Goal: Task Accomplishment & Management: Manage account settings

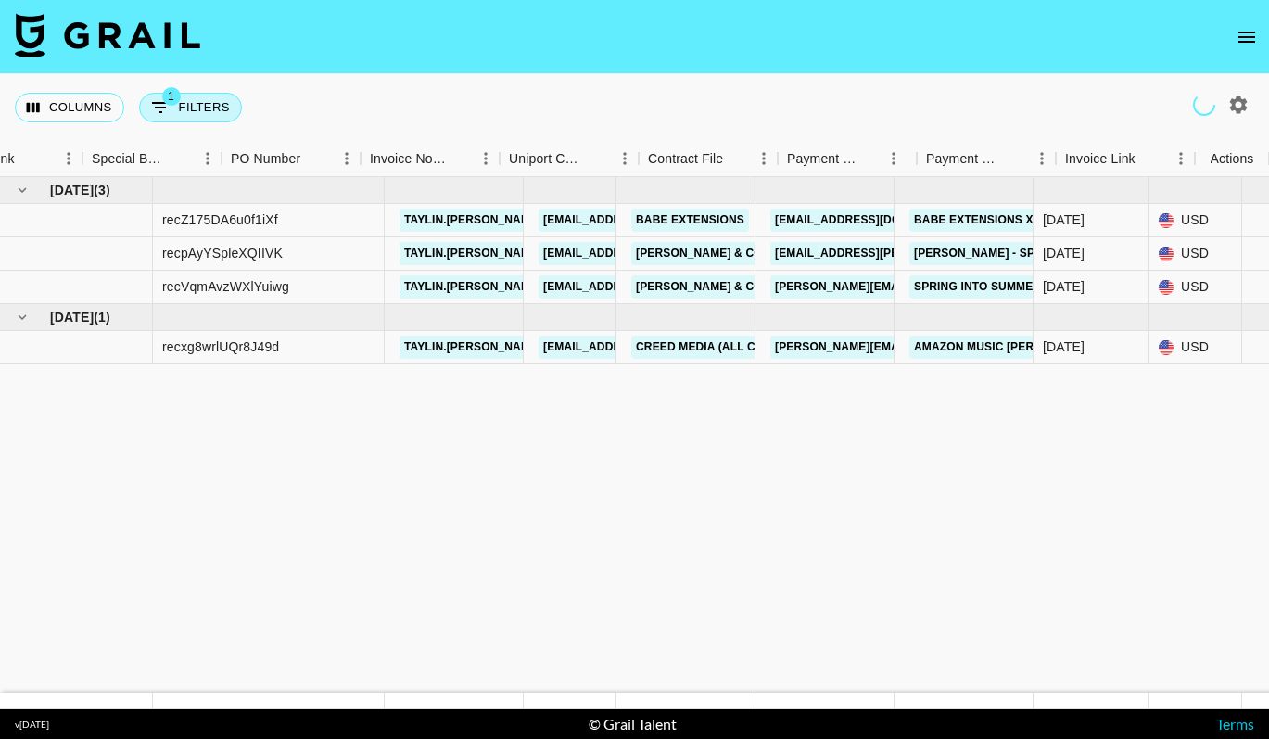
click at [211, 98] on button "1 Filters" at bounding box center [190, 108] width 103 height 30
select select "talentName"
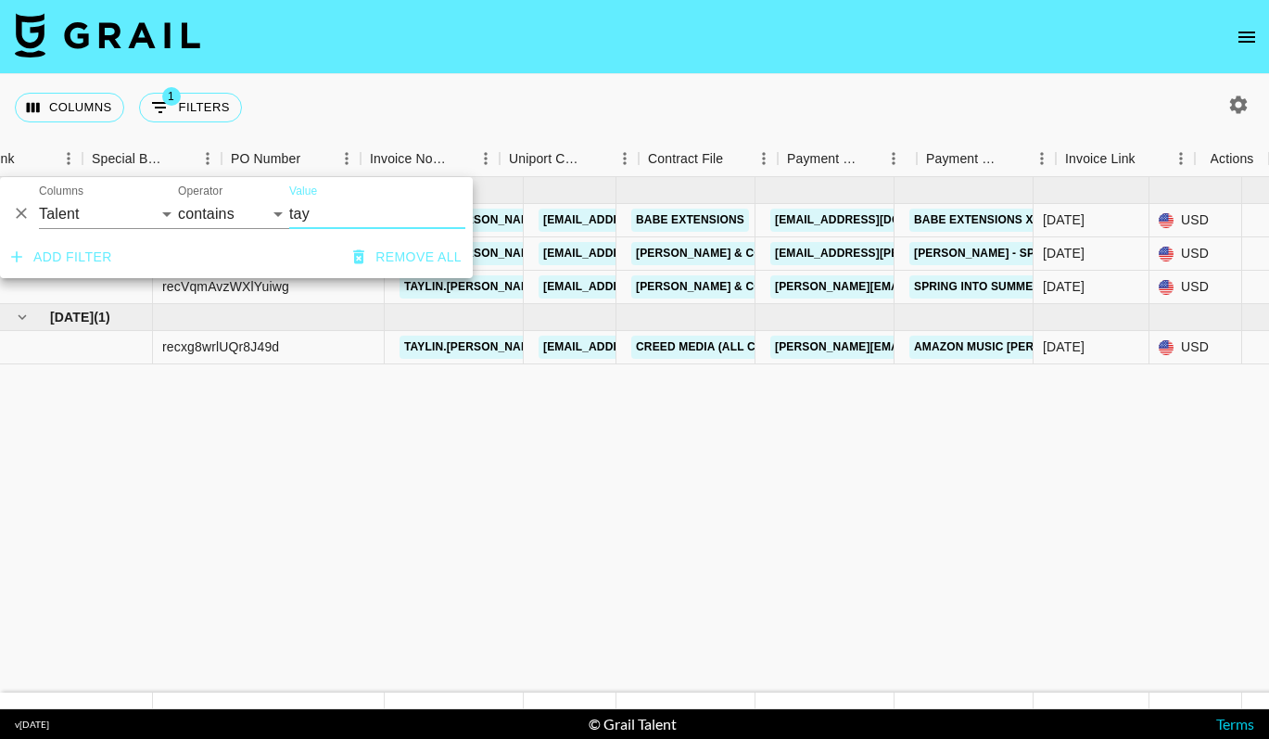
scroll to position [0, 1808]
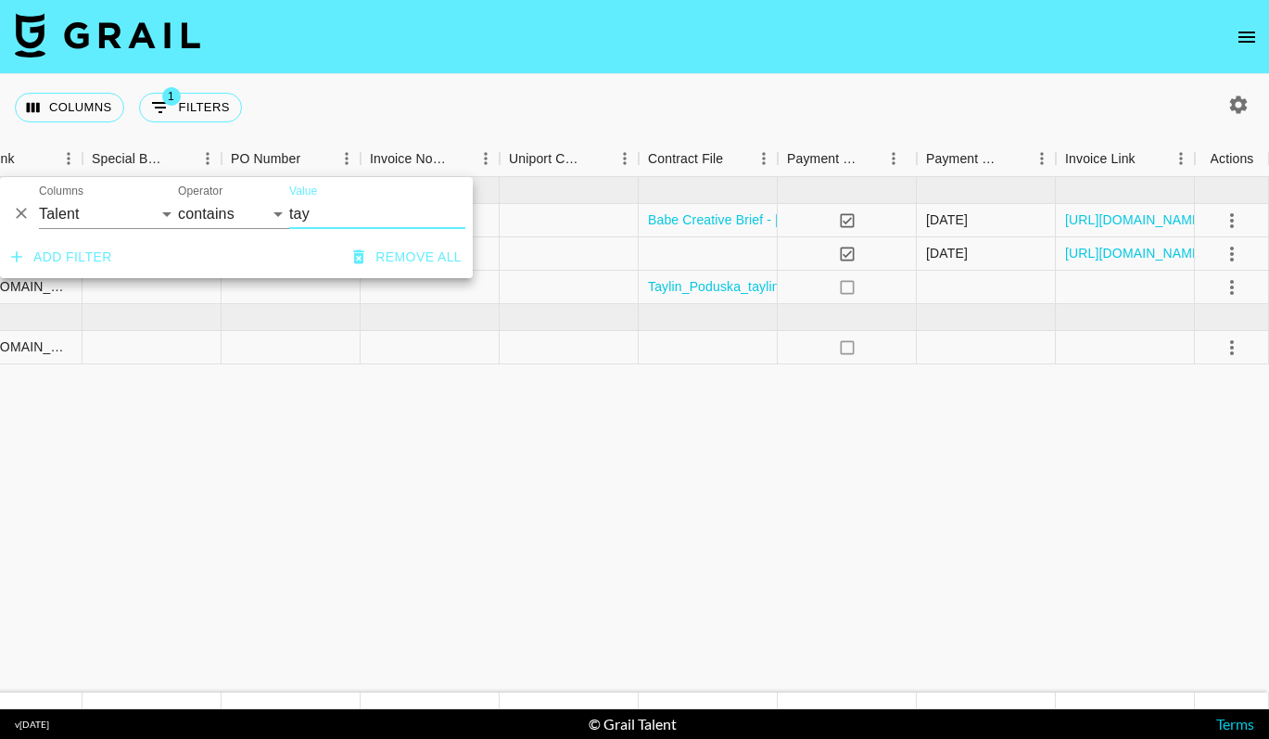
drag, startPoint x: 369, startPoint y: 210, endPoint x: 262, endPoint y: 208, distance: 106.6
click at [262, 208] on div "And Or Columns Grail Platform ID Airtable ID Talent Manager Client Booker Campa…" at bounding box center [236, 206] width 473 height 59
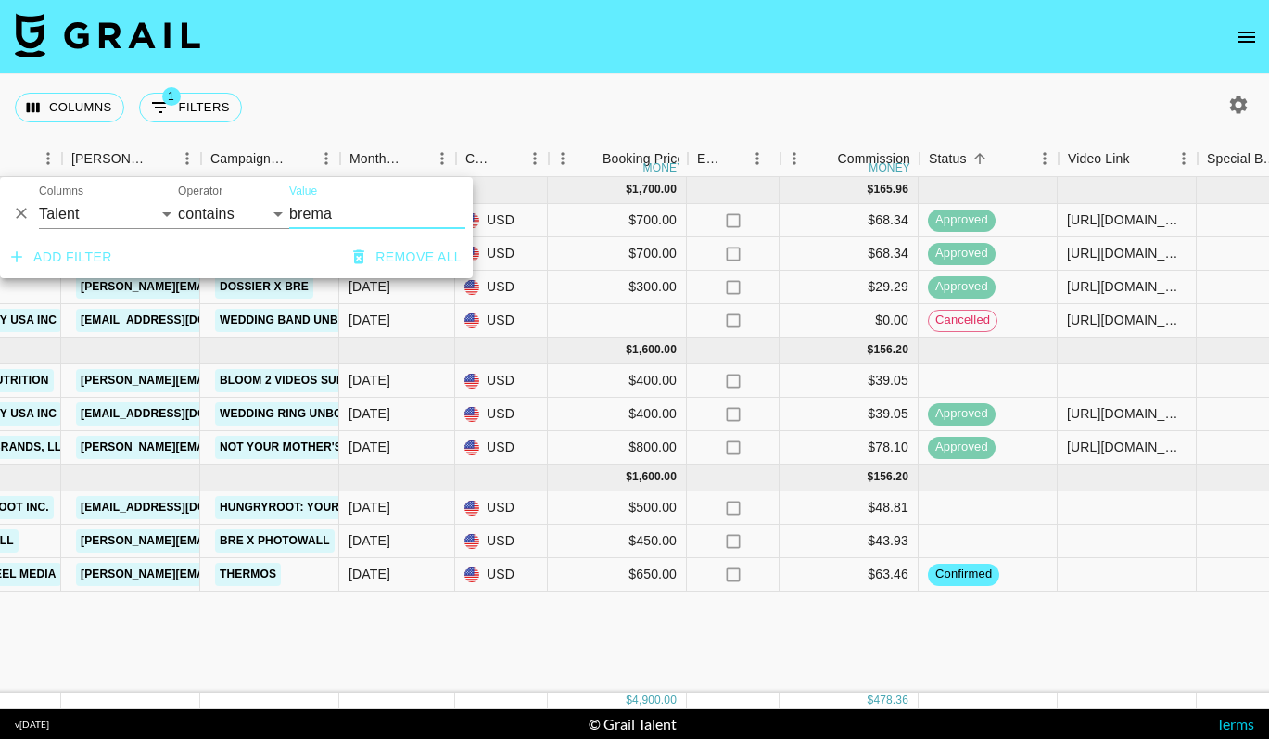
scroll to position [0, 693]
type input "brema"
click at [1117, 507] on div at bounding box center [1128, 507] width 139 height 33
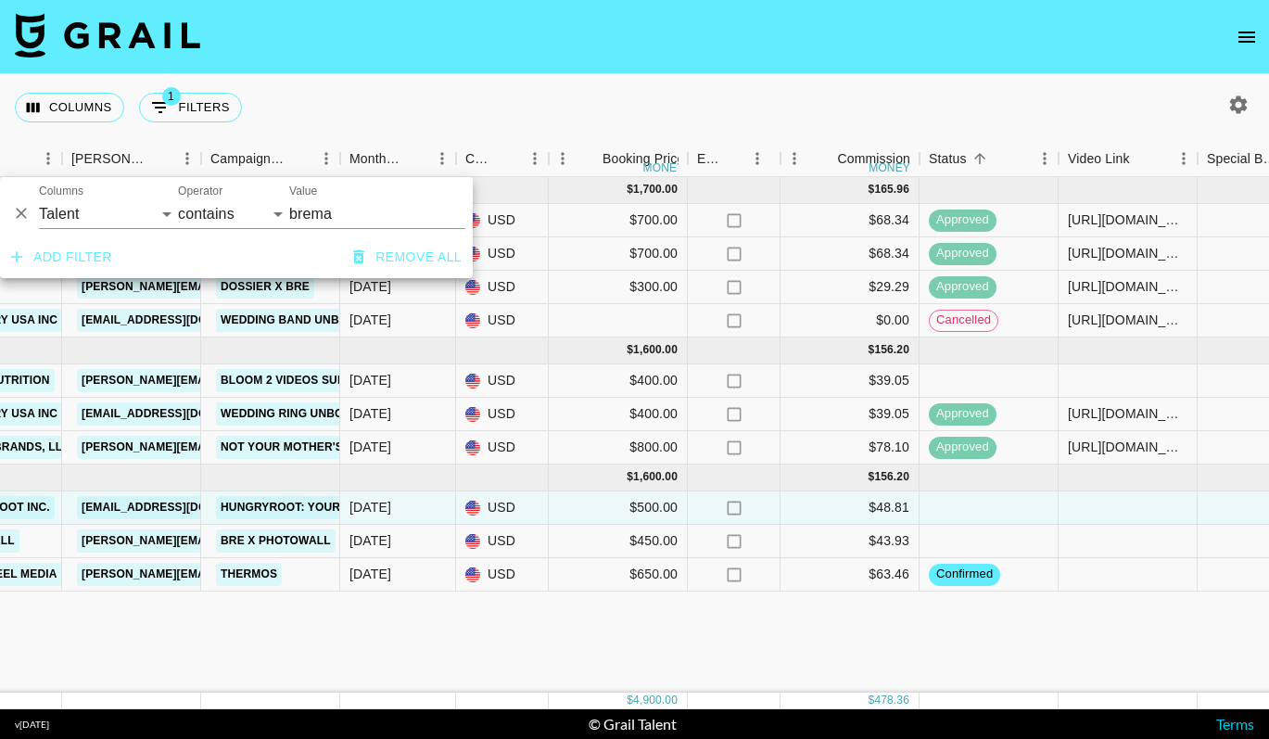
click at [1117, 507] on div at bounding box center [1128, 507] width 139 height 33
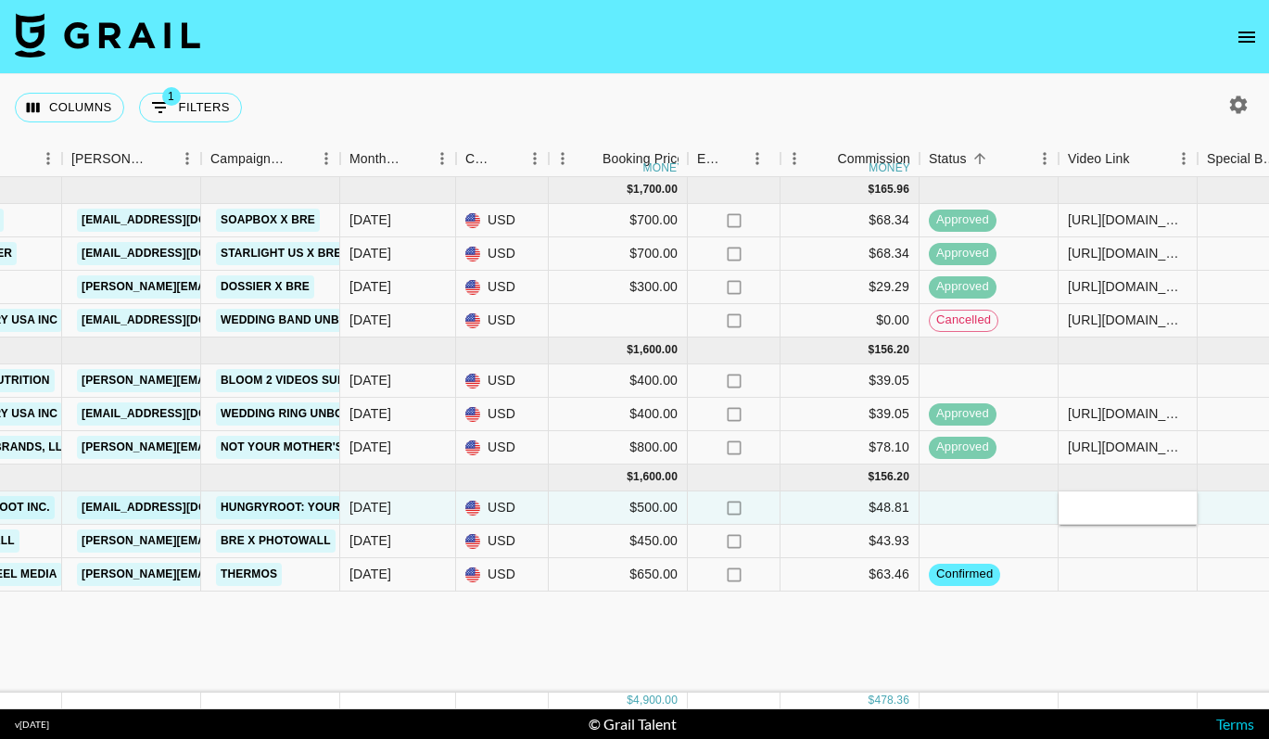
type input "https://www.instagram.com/reel/DNV8Z8GOtWq/"
click at [1210, 503] on div at bounding box center [1267, 507] width 139 height 33
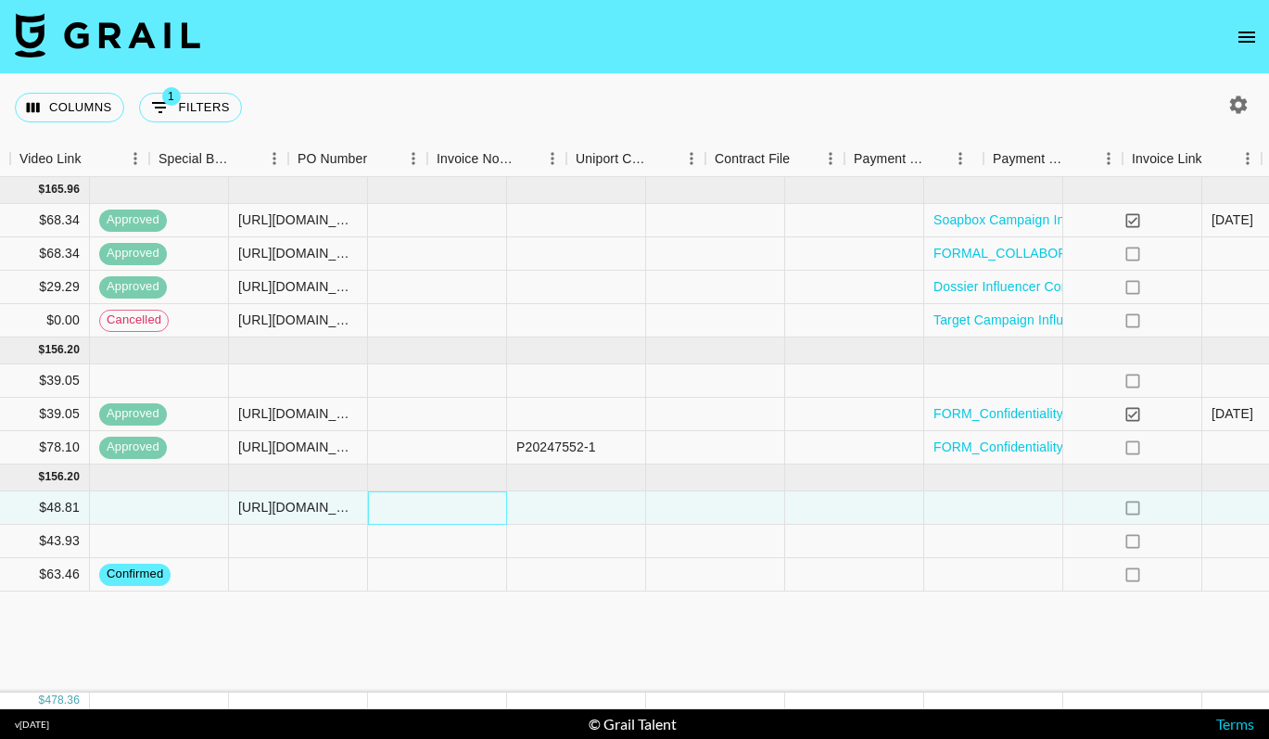
scroll to position [0, 1759]
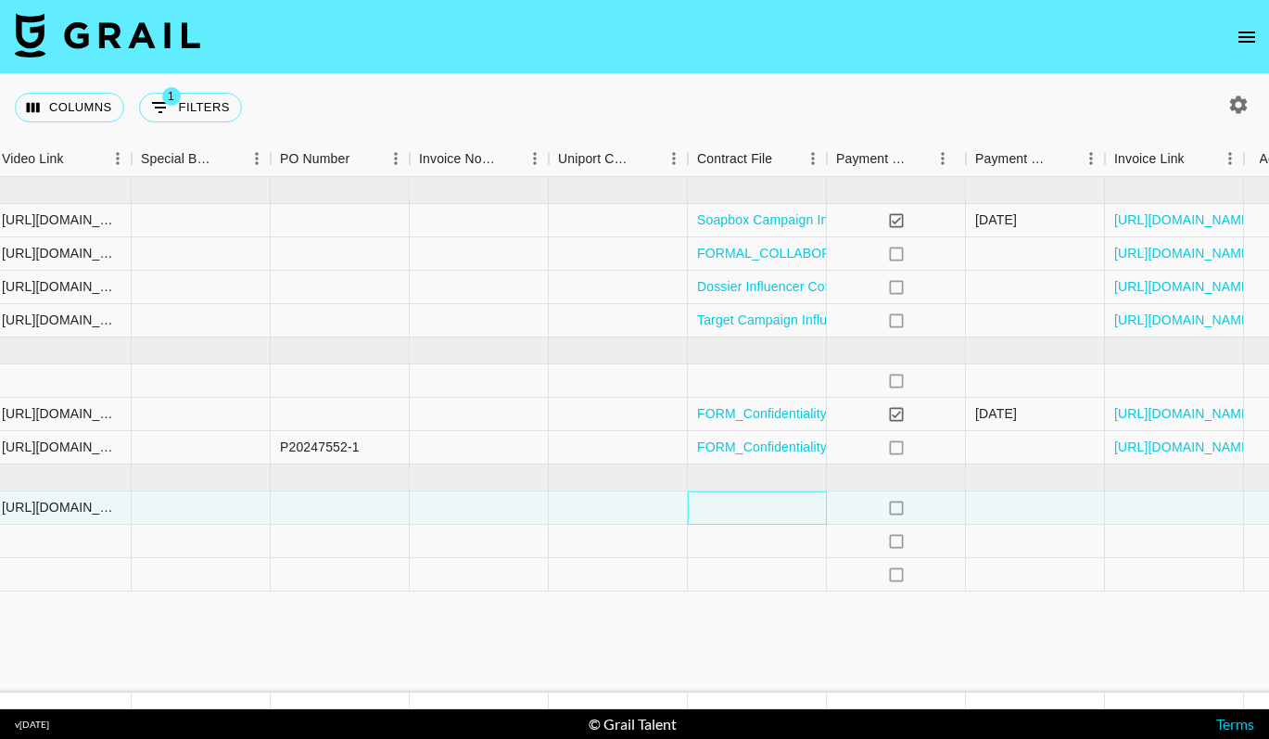
click at [791, 504] on div at bounding box center [757, 507] width 139 height 33
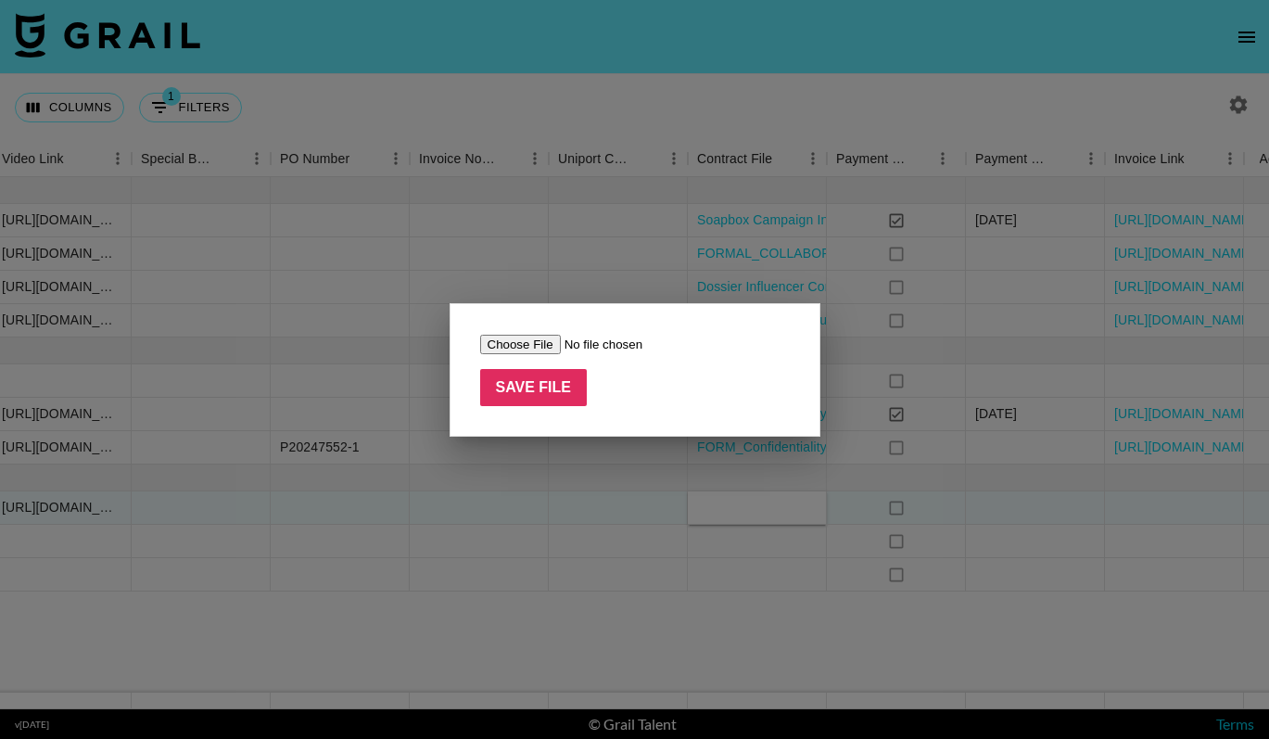
click at [530, 346] on input "file" at bounding box center [597, 344] width 235 height 19
type input "C:\fakepath\Sadie Reeves Stevens MSE - Brand Ambassador Agreement (Form).docx.p…"
click at [508, 391] on input "Save File" at bounding box center [534, 387] width 108 height 37
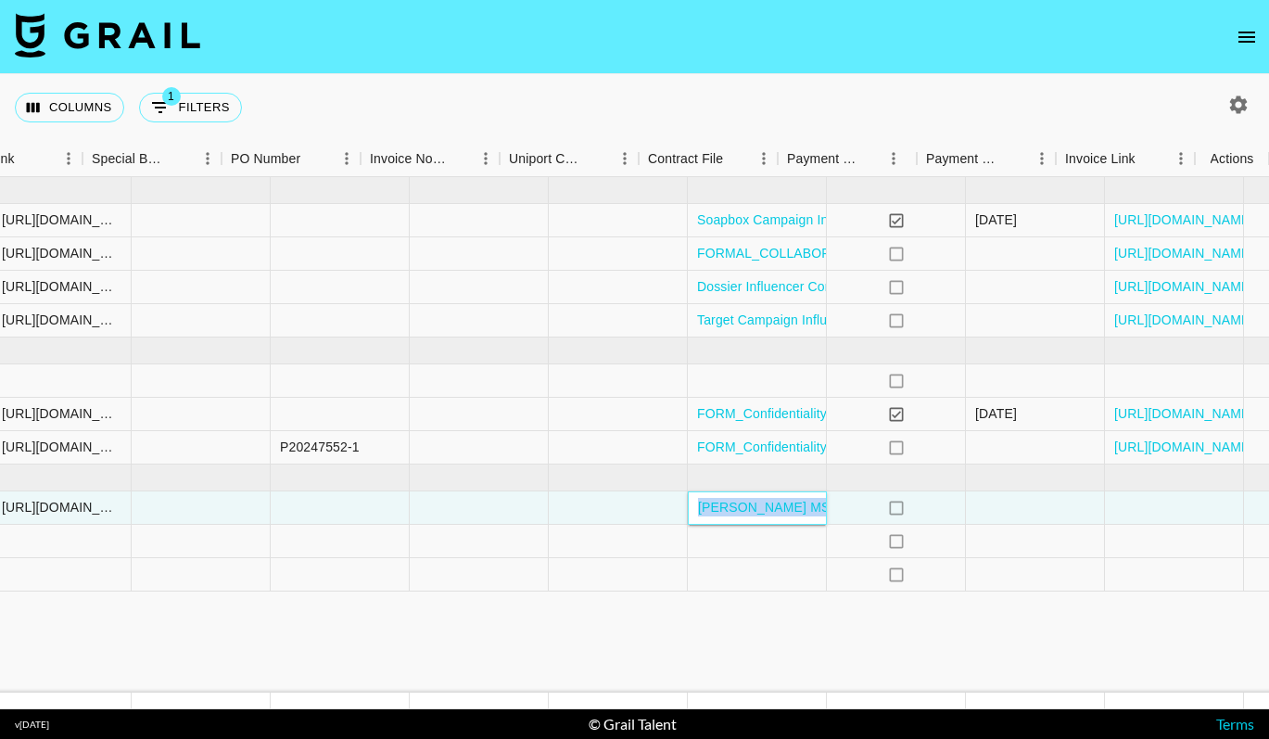
scroll to position [0, 1808]
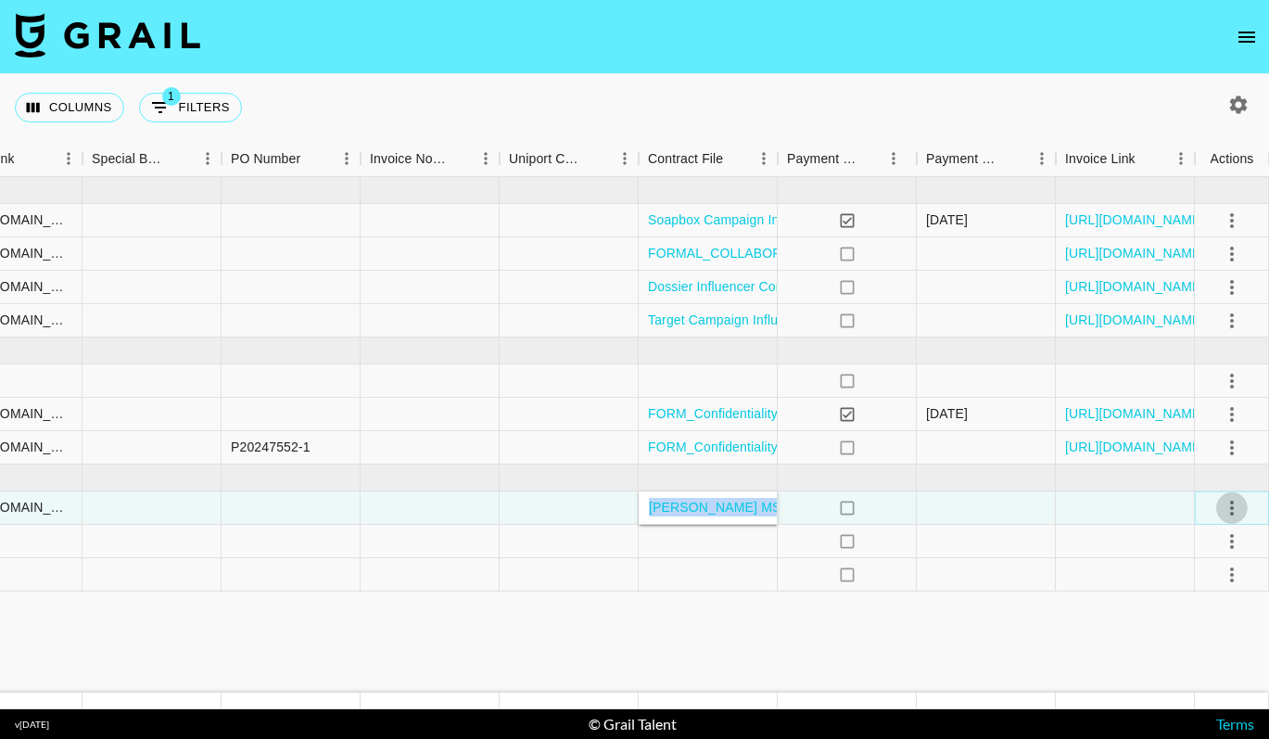
click at [1229, 512] on icon "select merge strategy" at bounding box center [1232, 508] width 22 height 22
click at [1199, 677] on div "Approve" at bounding box center [1191, 681] width 57 height 22
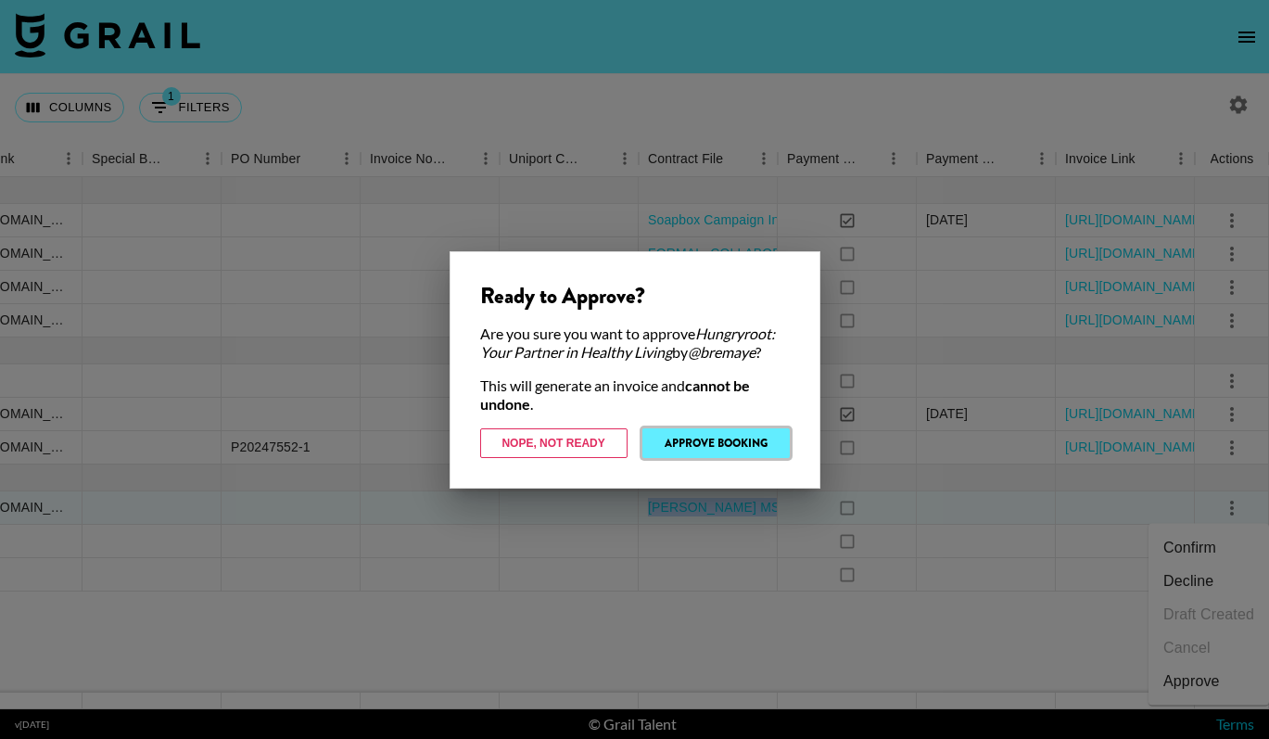
click at [715, 437] on button "Approve Booking" at bounding box center [715, 443] width 147 height 30
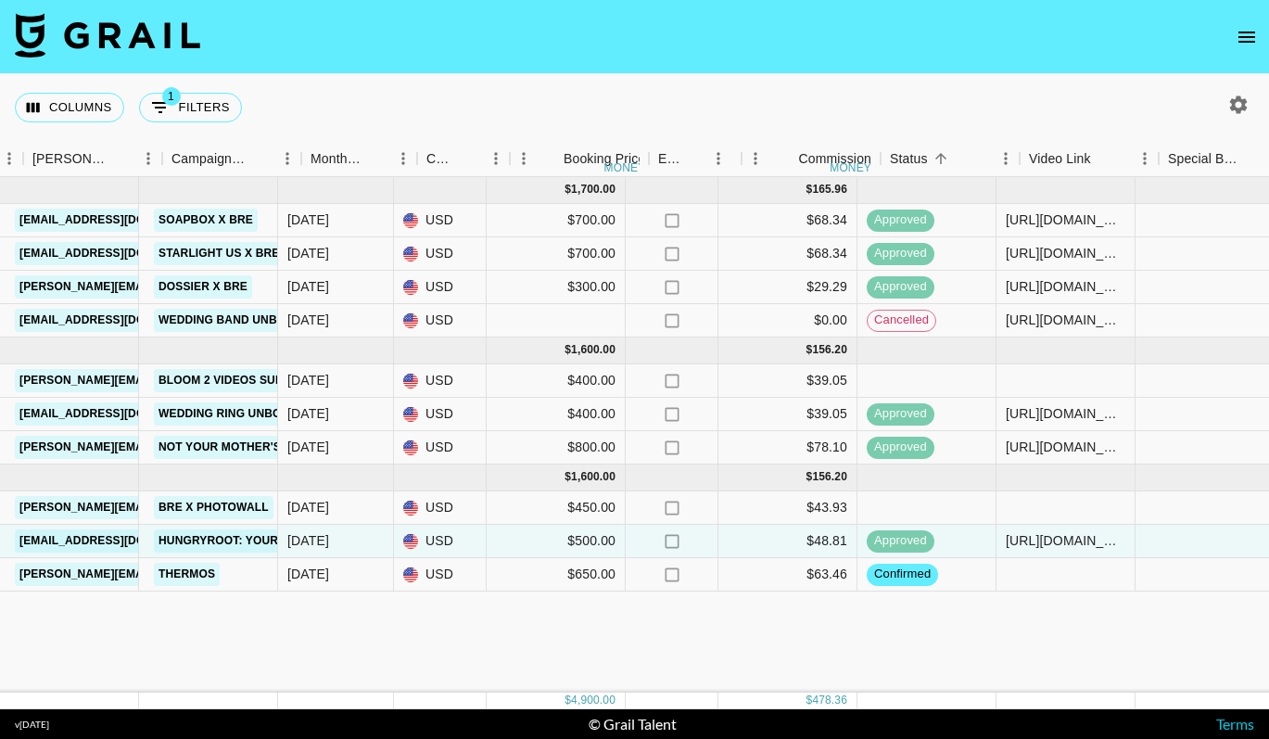
scroll to position [0, 722]
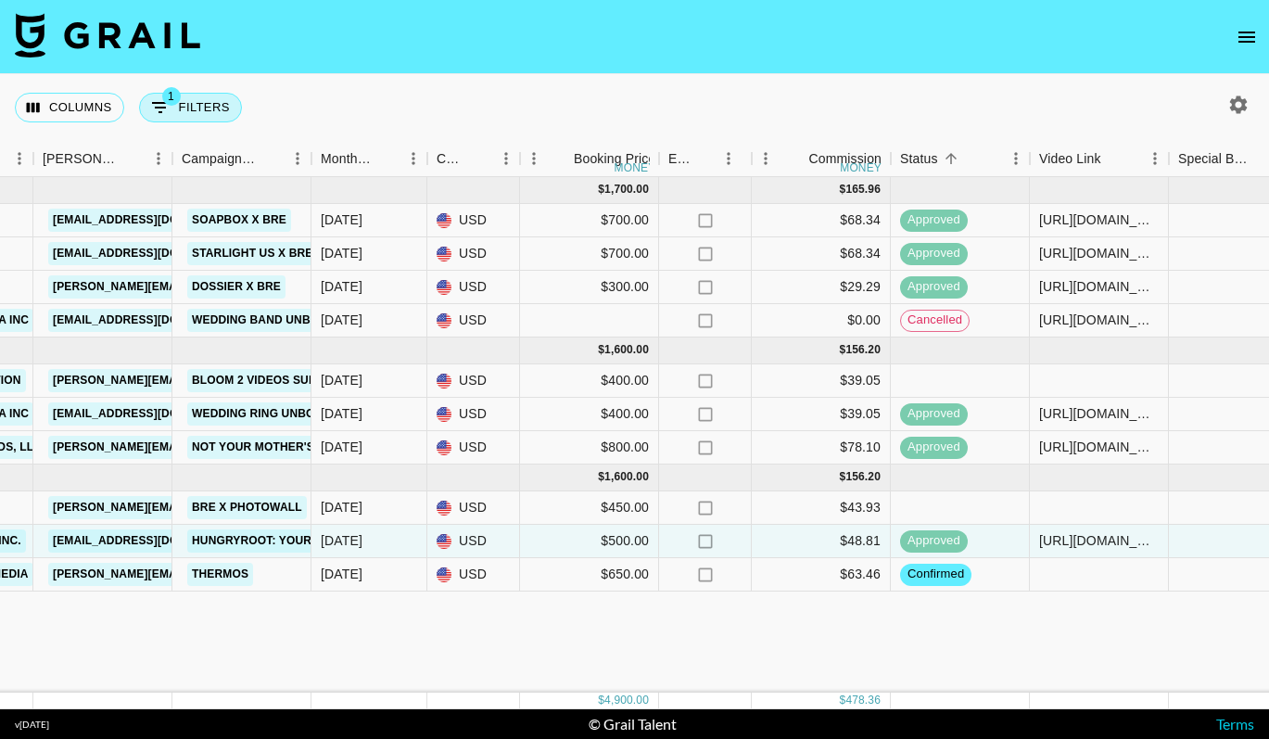
click at [229, 109] on button "1 Filters" at bounding box center [190, 108] width 103 height 30
select select "talentName"
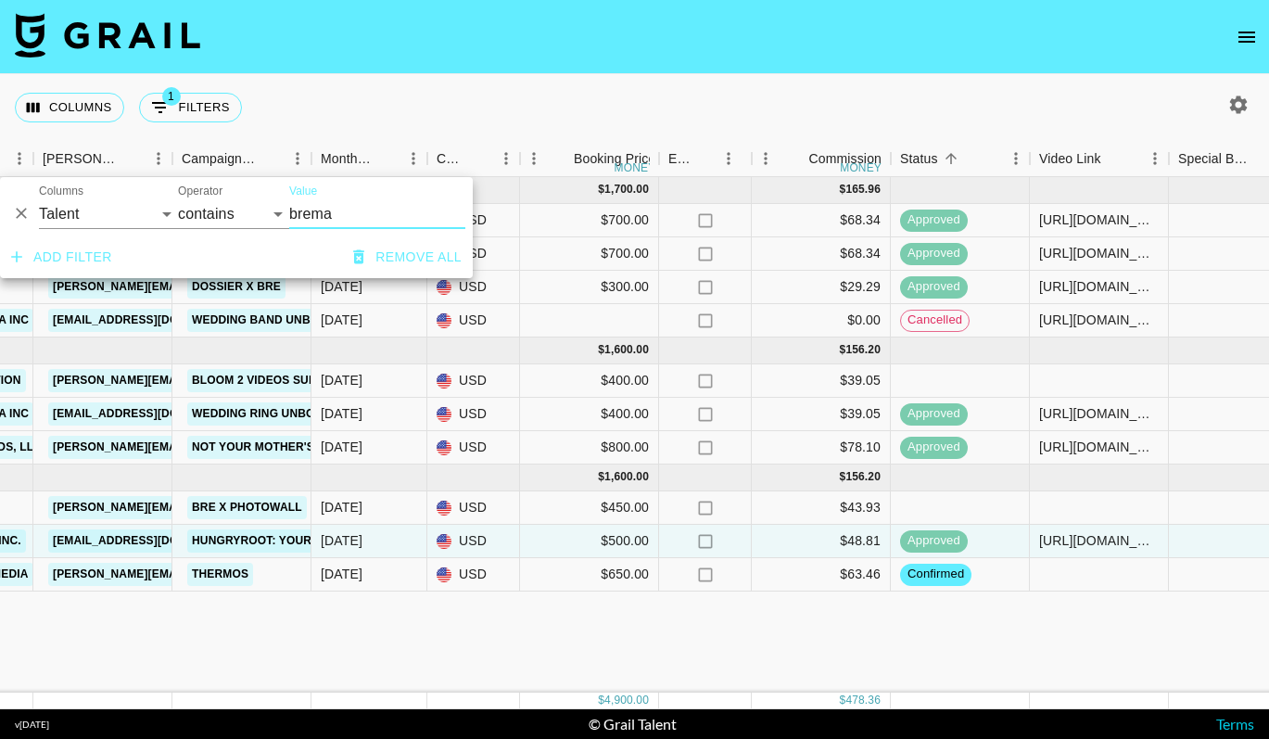
drag, startPoint x: 330, startPoint y: 213, endPoint x: 256, endPoint y: 202, distance: 75.0
click at [256, 202] on div "And Or Columns Grail Platform ID Airtable ID Talent Manager Client Booker Campa…" at bounding box center [236, 206] width 473 height 59
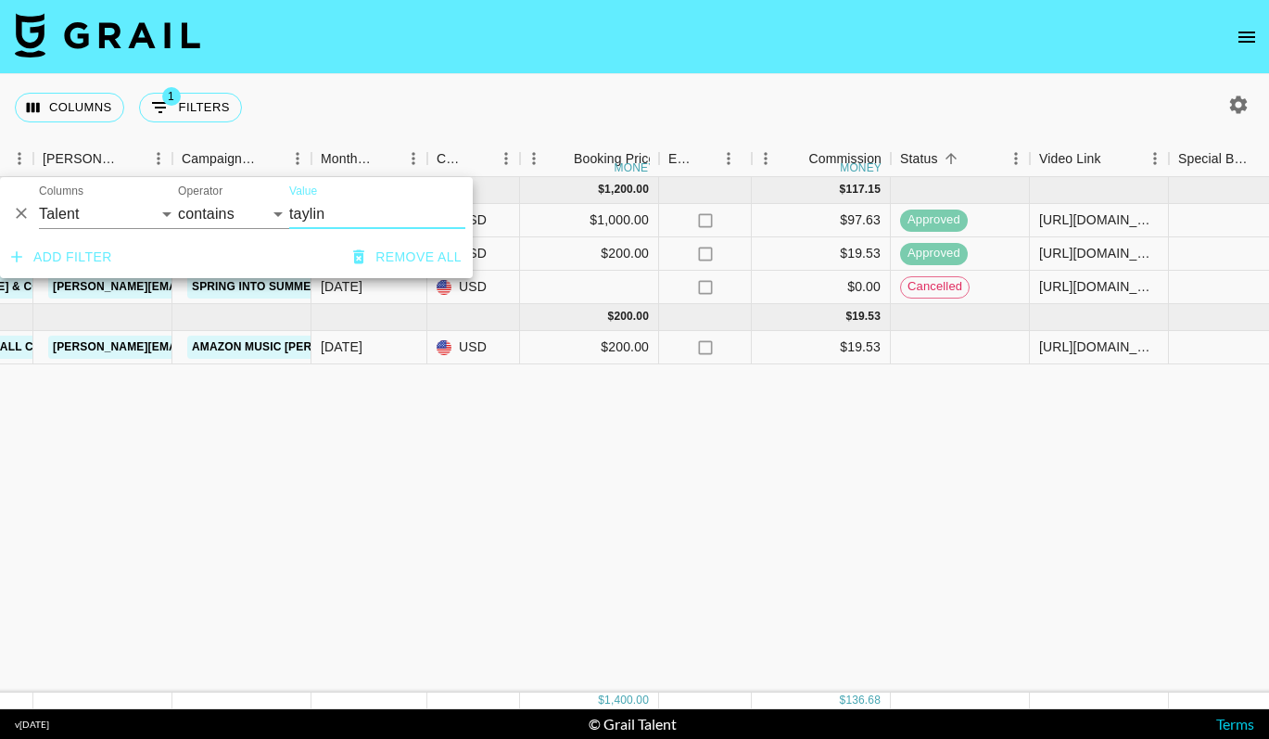
type input "taylin"
click at [428, 448] on div "May '25 ( 3 ) $ 1,200.00 $ 117.15 recZ175DA6u0f1iXf taylin.poduska monet@grail-…" at bounding box center [816, 434] width 3077 height 515
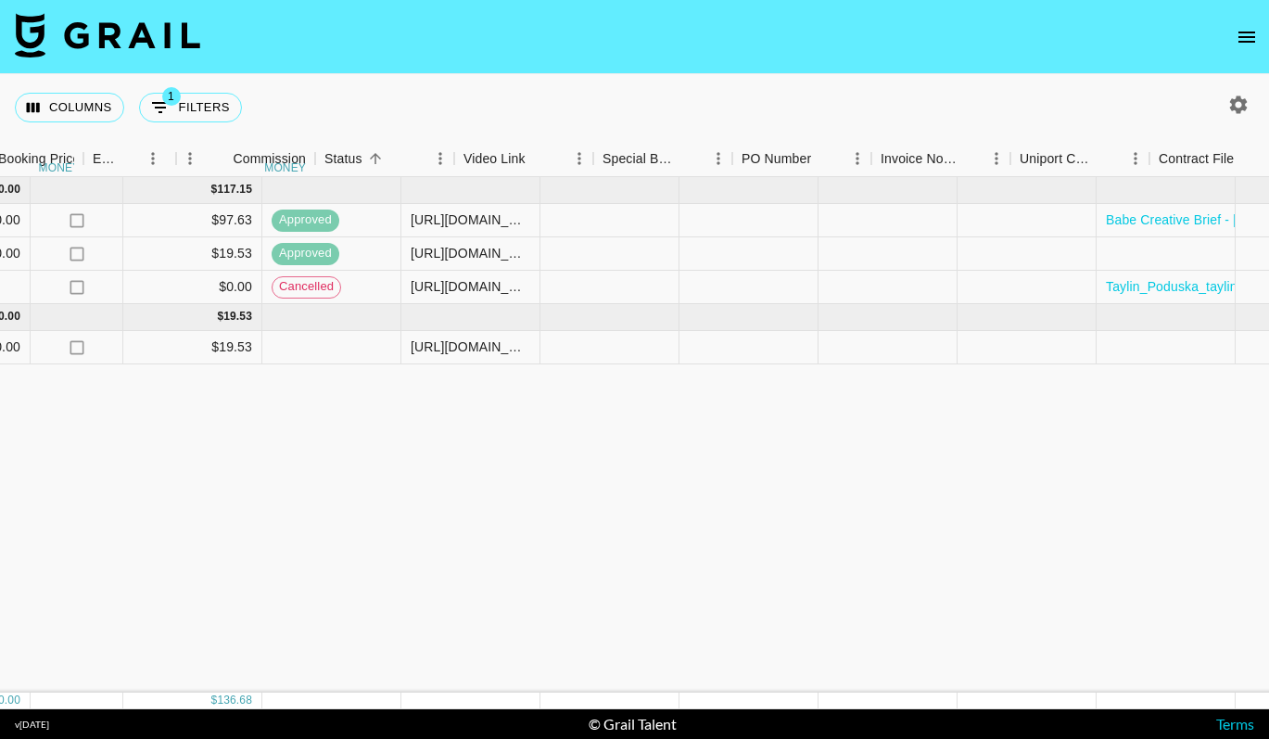
scroll to position [0, 1457]
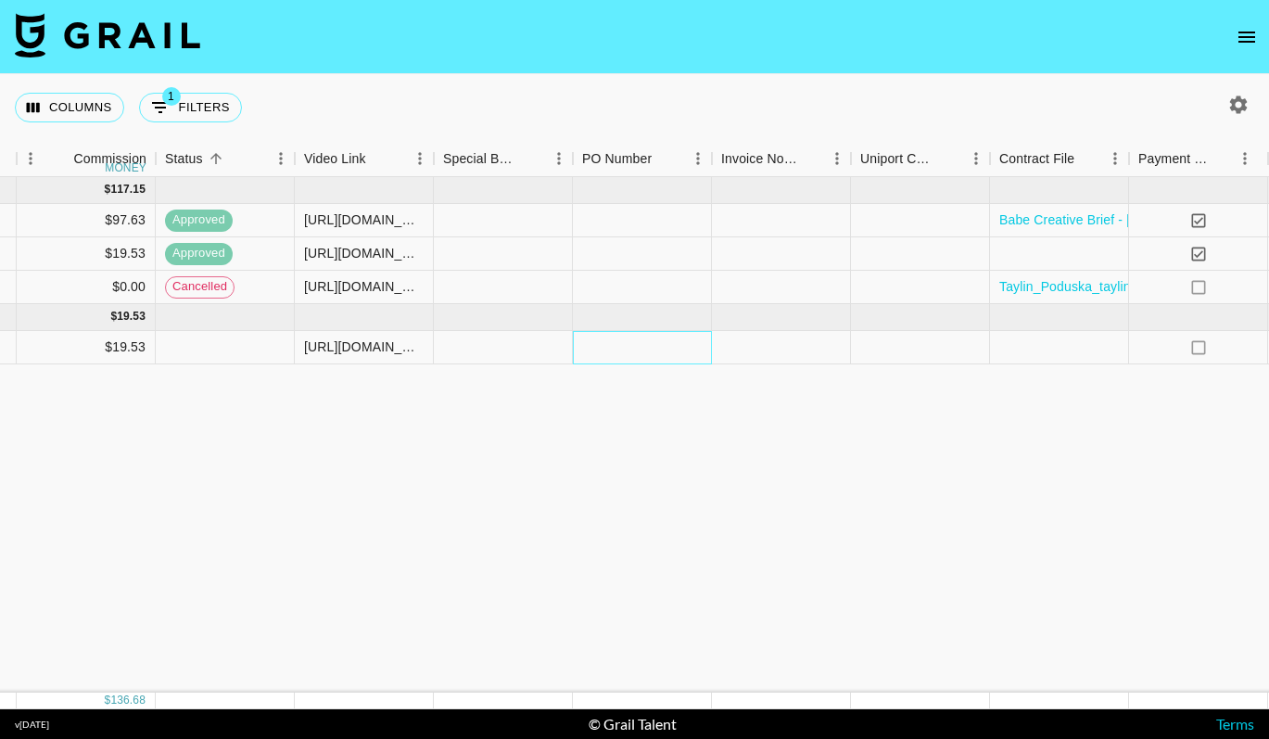
click at [609, 350] on div at bounding box center [642, 347] width 139 height 33
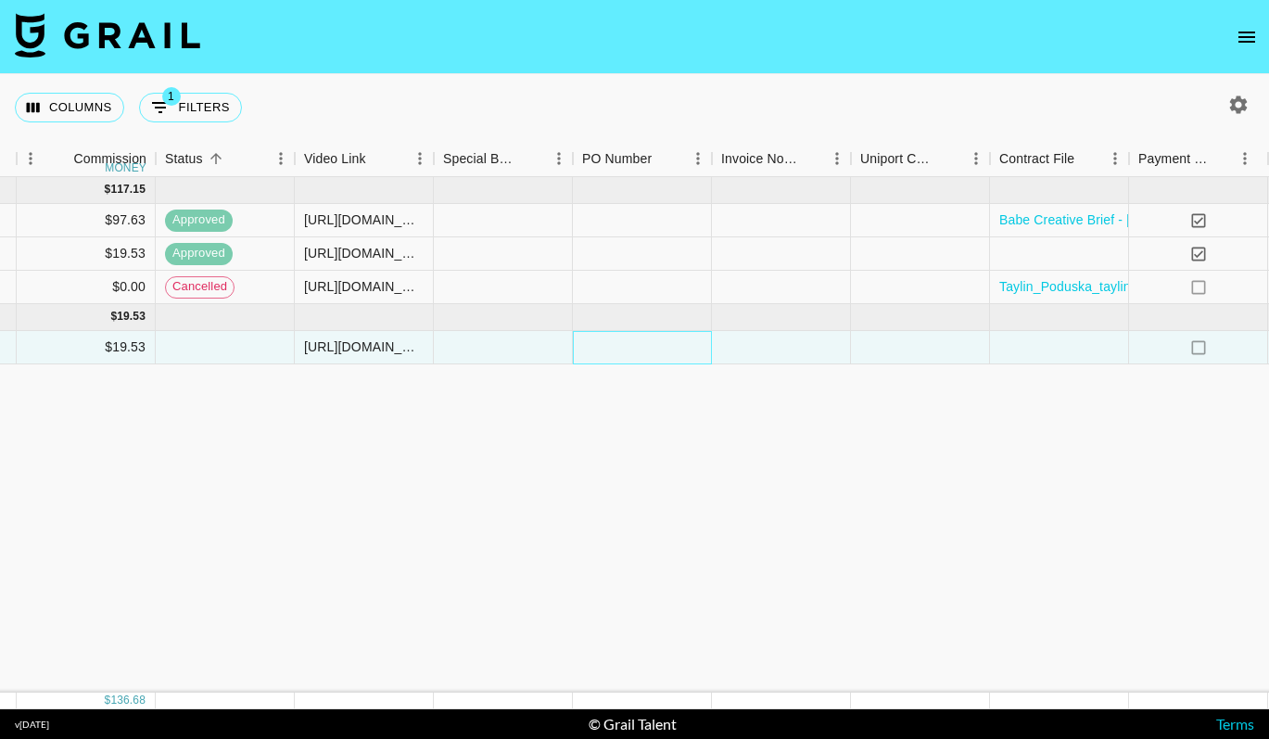
click at [609, 350] on div at bounding box center [642, 347] width 139 height 33
type input "P"
type input "XVo7s_L"
click at [750, 427] on div "May '25 ( 3 ) $ 1,200.00 $ 117.15 recZ175DA6u0f1iXf taylin.poduska monet@grail-…" at bounding box center [81, 434] width 3077 height 515
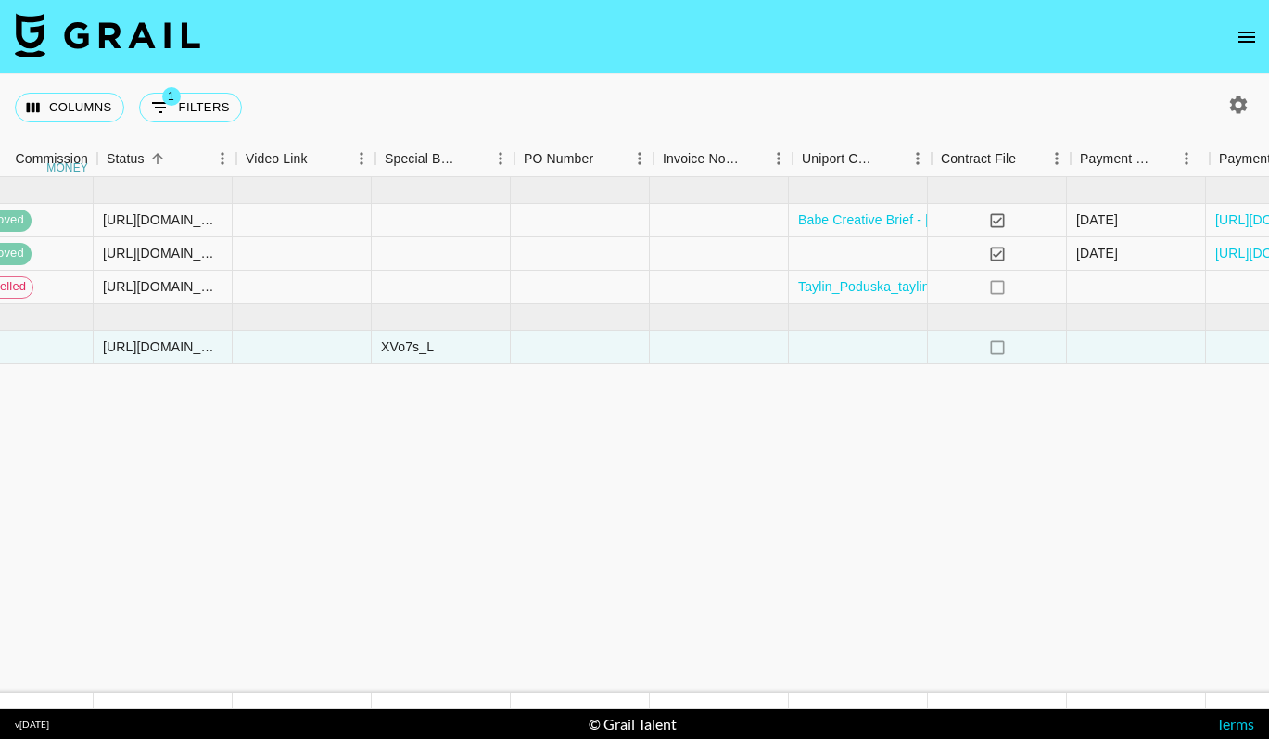
scroll to position [0, 1808]
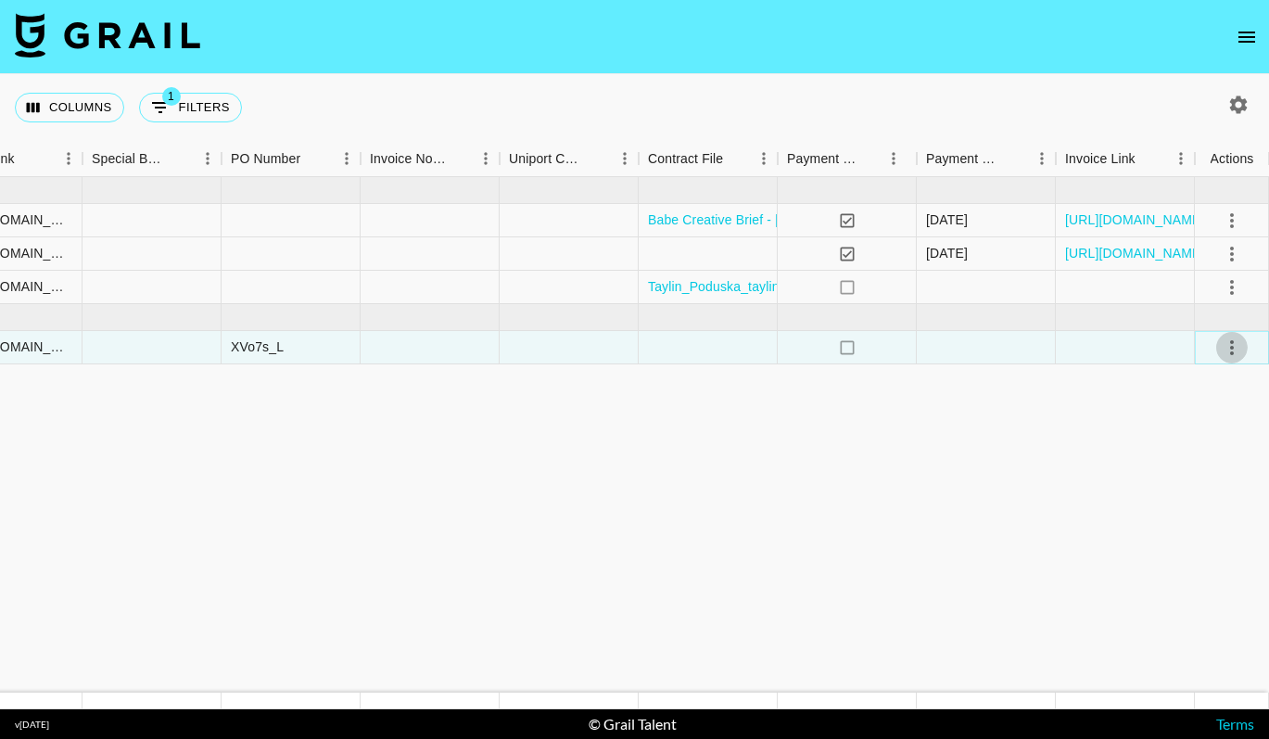
click at [1223, 353] on icon "select merge strategy" at bounding box center [1232, 347] width 22 height 22
click at [1213, 507] on li "Approve" at bounding box center [1208, 520] width 120 height 33
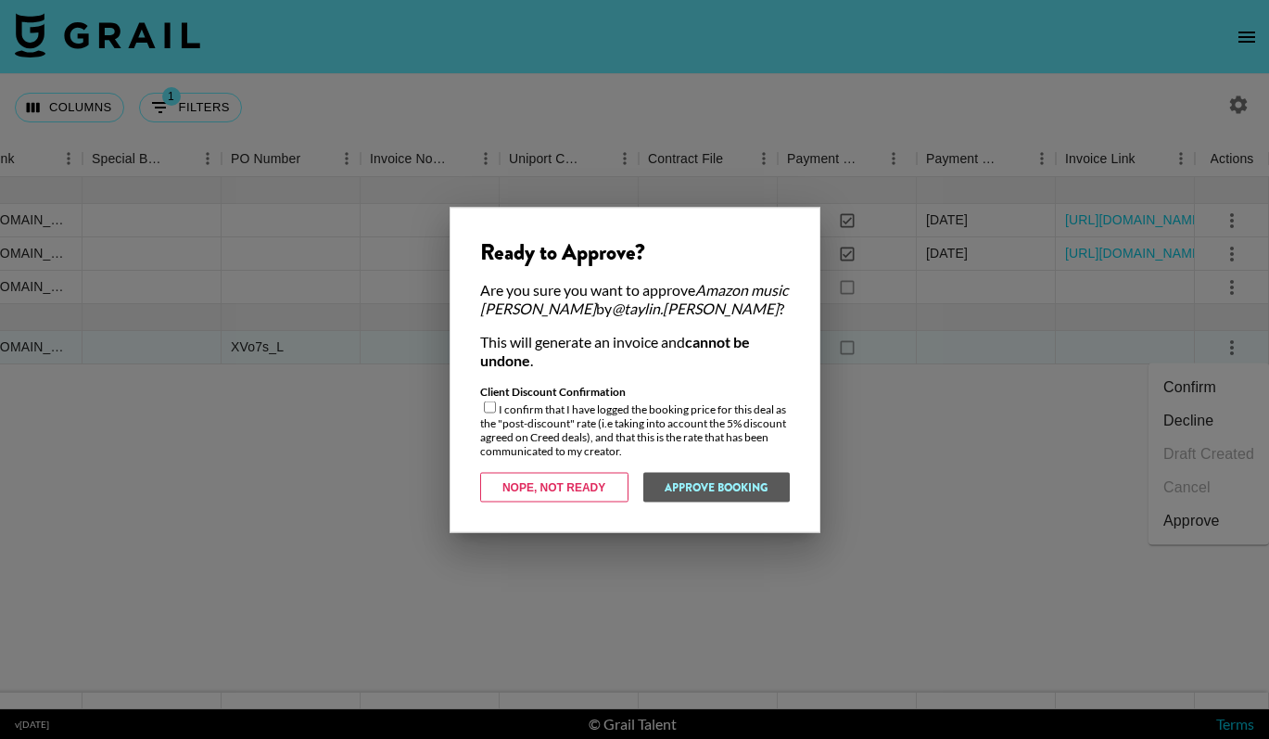
click at [494, 403] on input "checkbox" at bounding box center [490, 406] width 12 height 12
checkbox input "true"
click at [691, 498] on button "Approve Booking" at bounding box center [715, 487] width 147 height 30
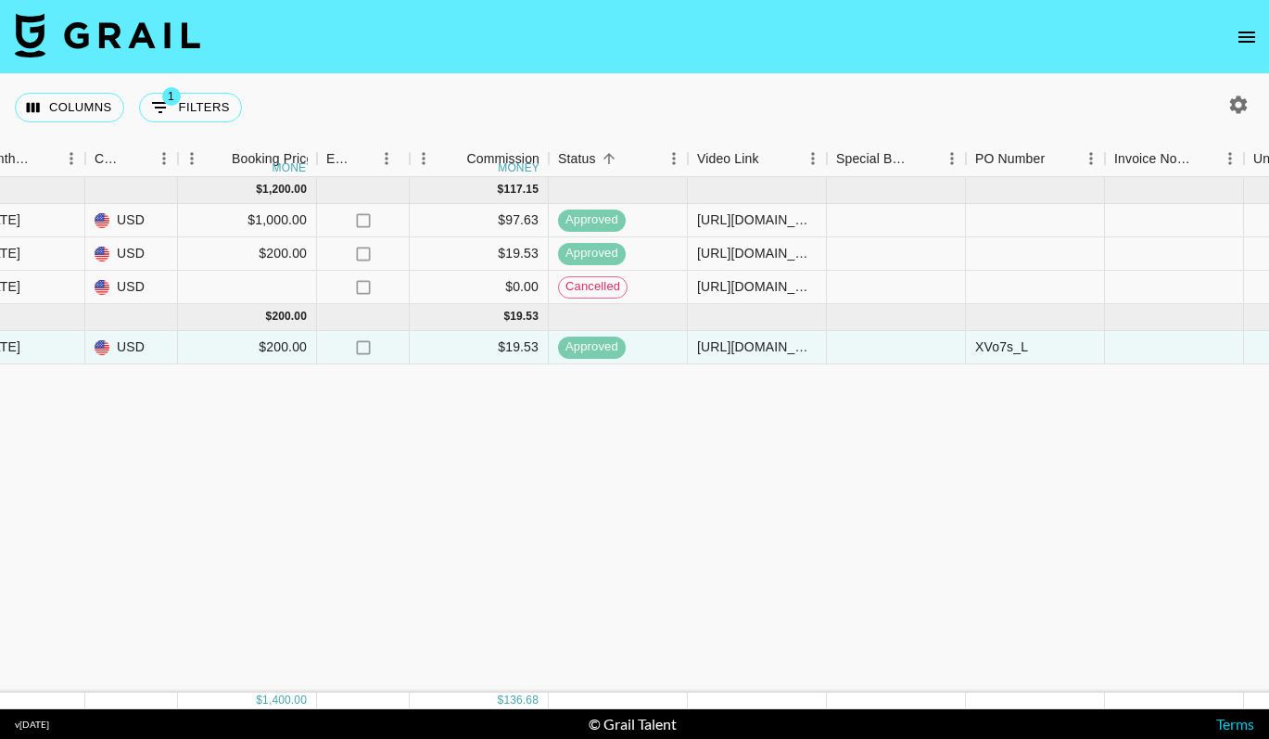
scroll to position [0, 1059]
click at [185, 93] on button "1 Filters" at bounding box center [190, 108] width 103 height 30
select select "talentName"
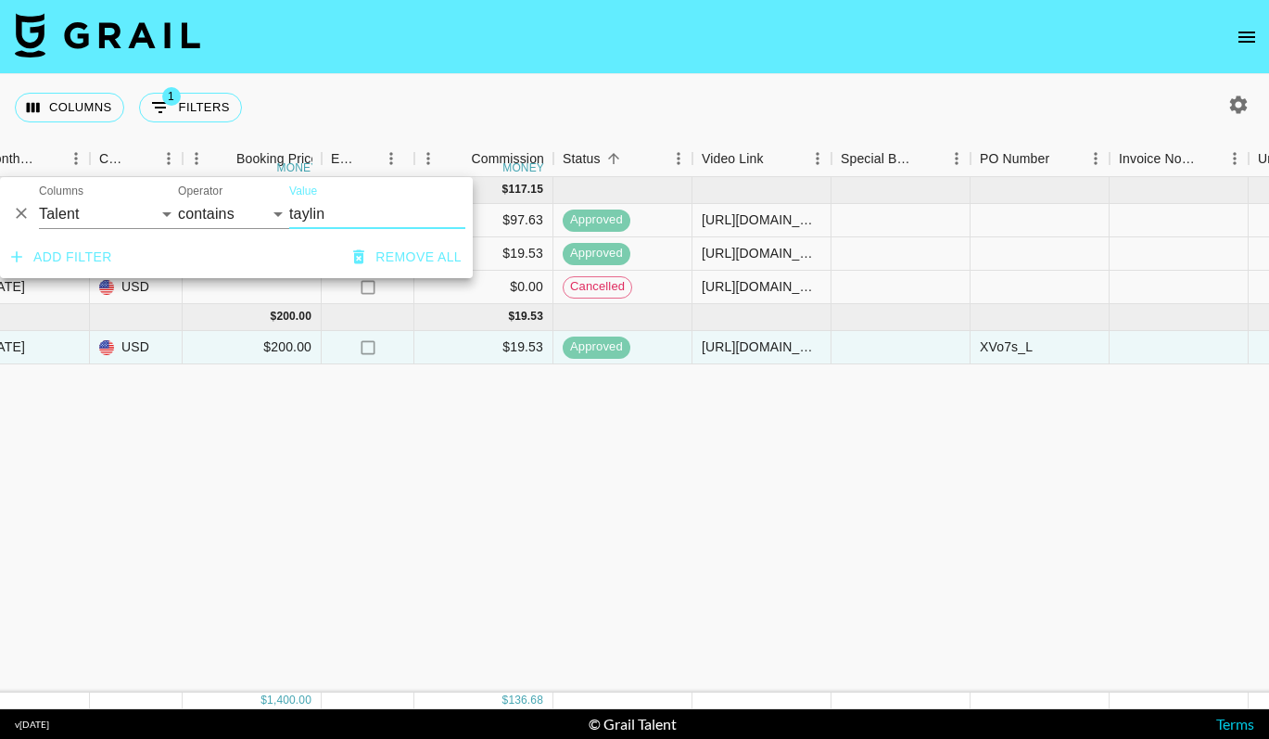
drag, startPoint x: 369, startPoint y: 221, endPoint x: 260, endPoint y: 207, distance: 110.3
click at [260, 207] on div "And Or Columns Grail Platform ID Airtable ID Talent Manager Client Booker Campa…" at bounding box center [236, 206] width 473 height 59
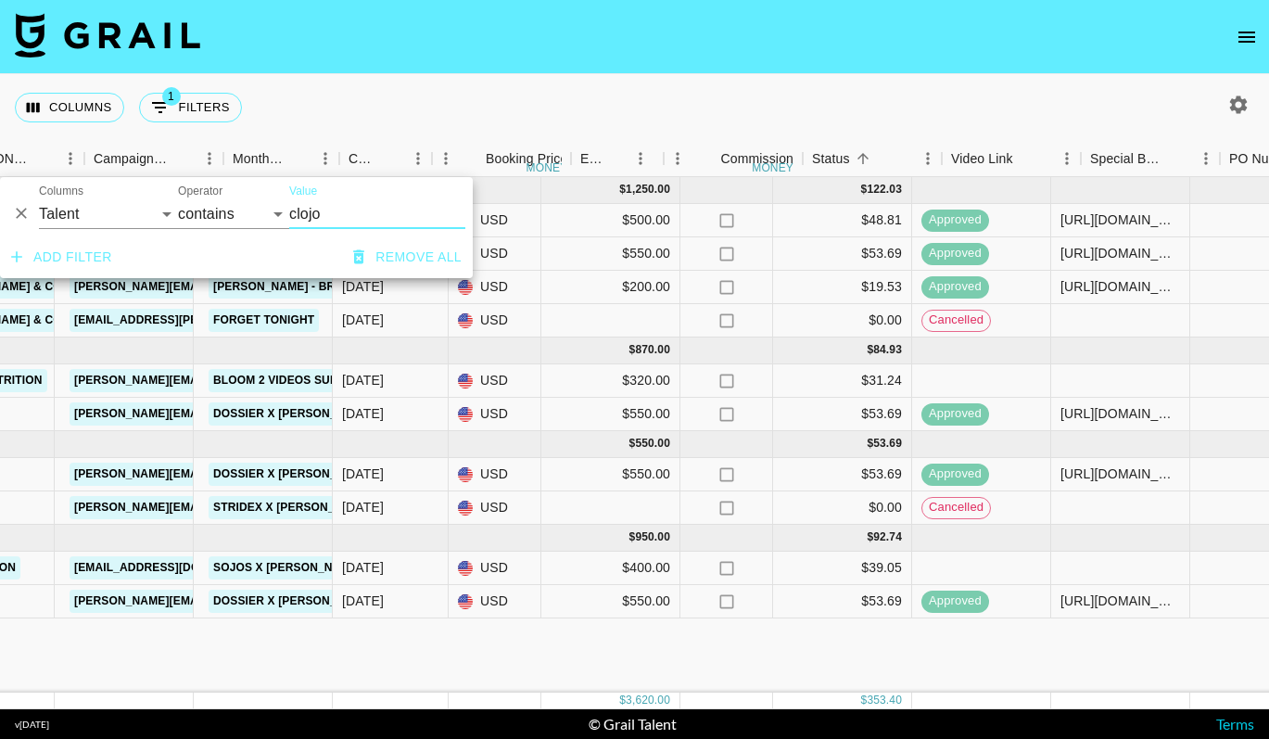
scroll to position [0, 688]
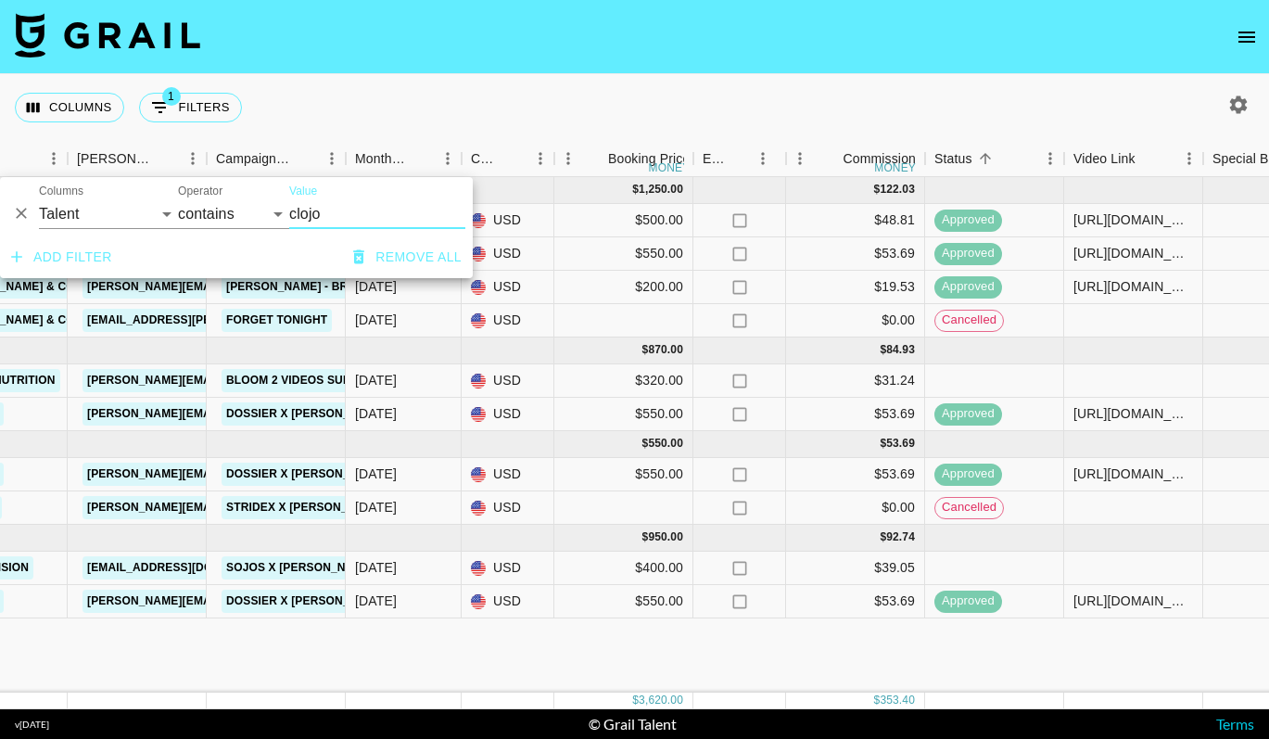
type input "clojo"
click at [611, 77] on div "Columns 1 Filters + Booking" at bounding box center [634, 107] width 1269 height 67
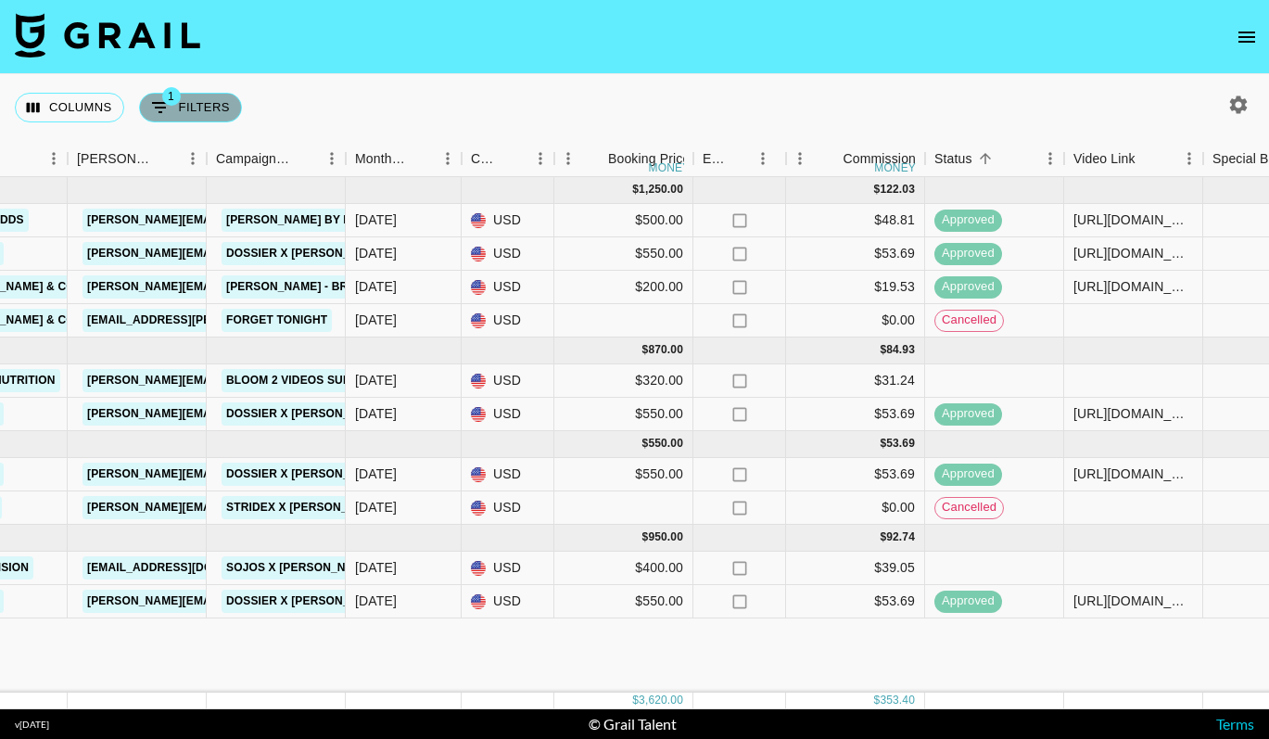
click at [211, 100] on button "1 Filters" at bounding box center [190, 108] width 103 height 30
select select "talentName"
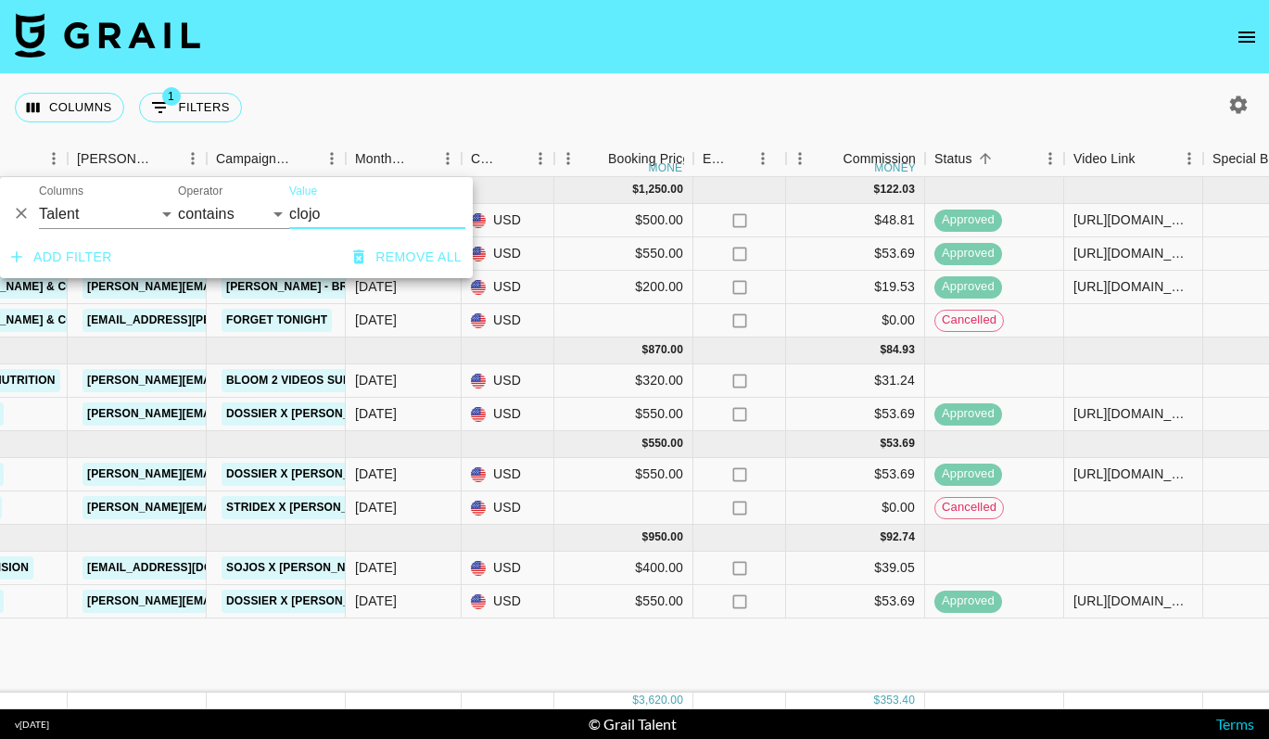
click at [22, 210] on icon "Delete" at bounding box center [21, 213] width 19 height 19
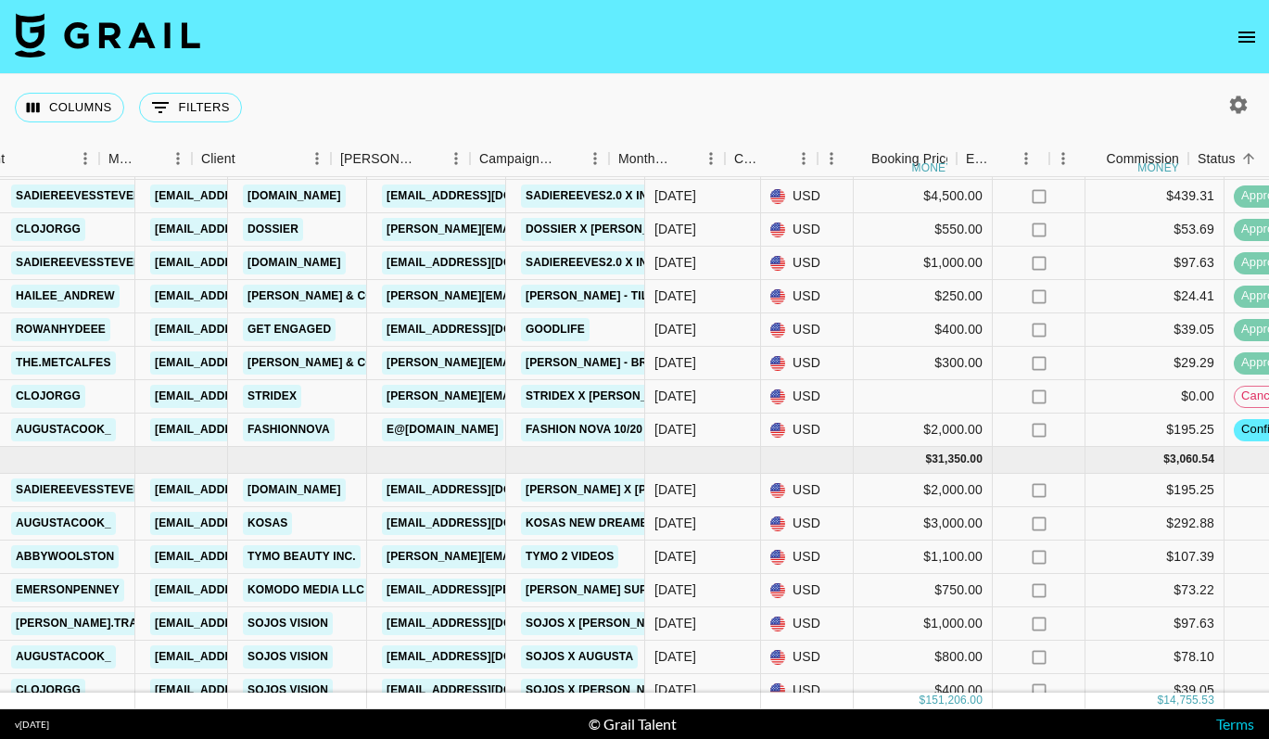
scroll to position [4482, 373]
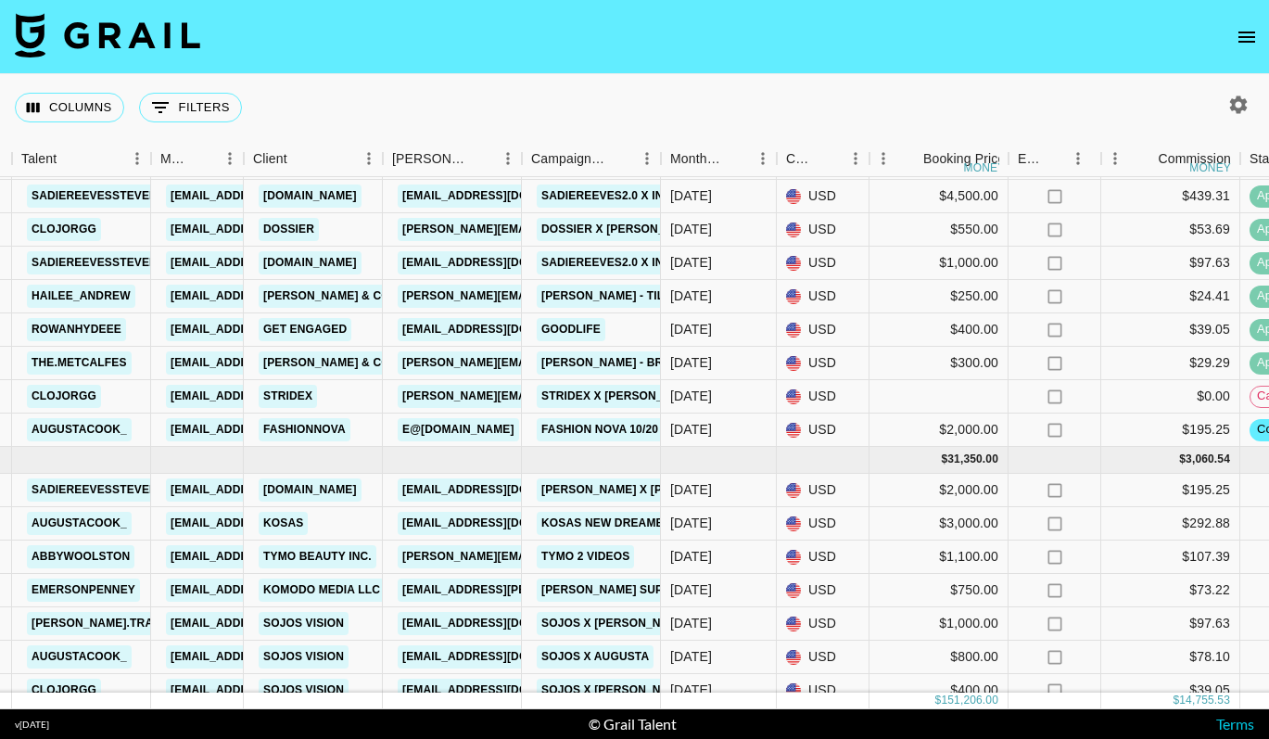
click at [1233, 103] on icon "button" at bounding box center [1239, 104] width 18 height 18
select select "May '25"
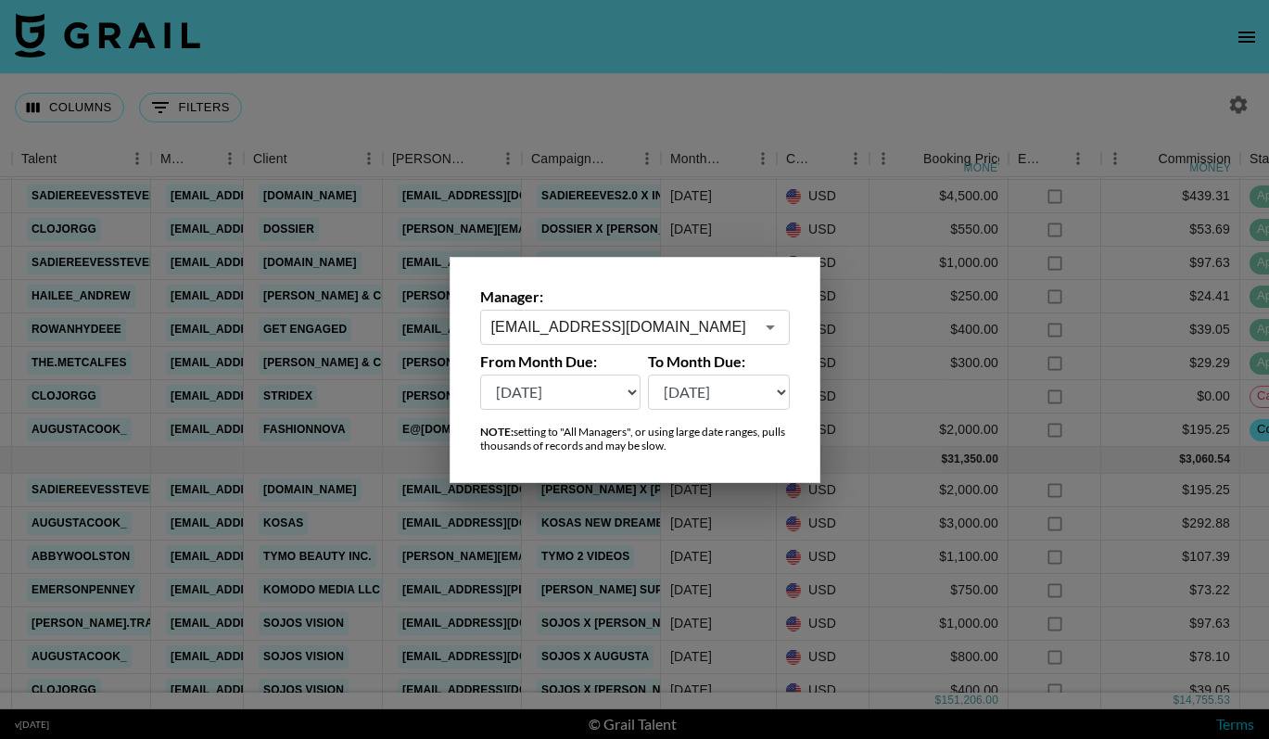
click at [724, 323] on input "monet@grail-talent.com" at bounding box center [622, 326] width 262 height 21
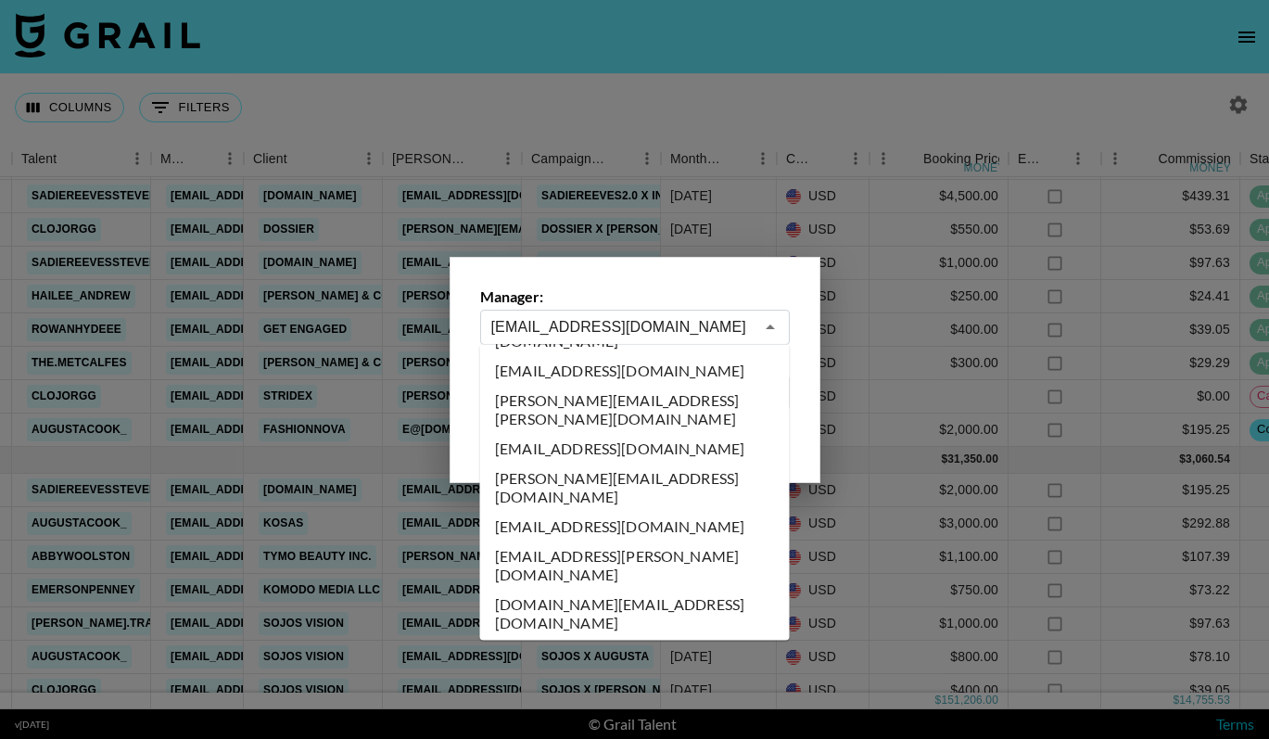
scroll to position [5727, 0]
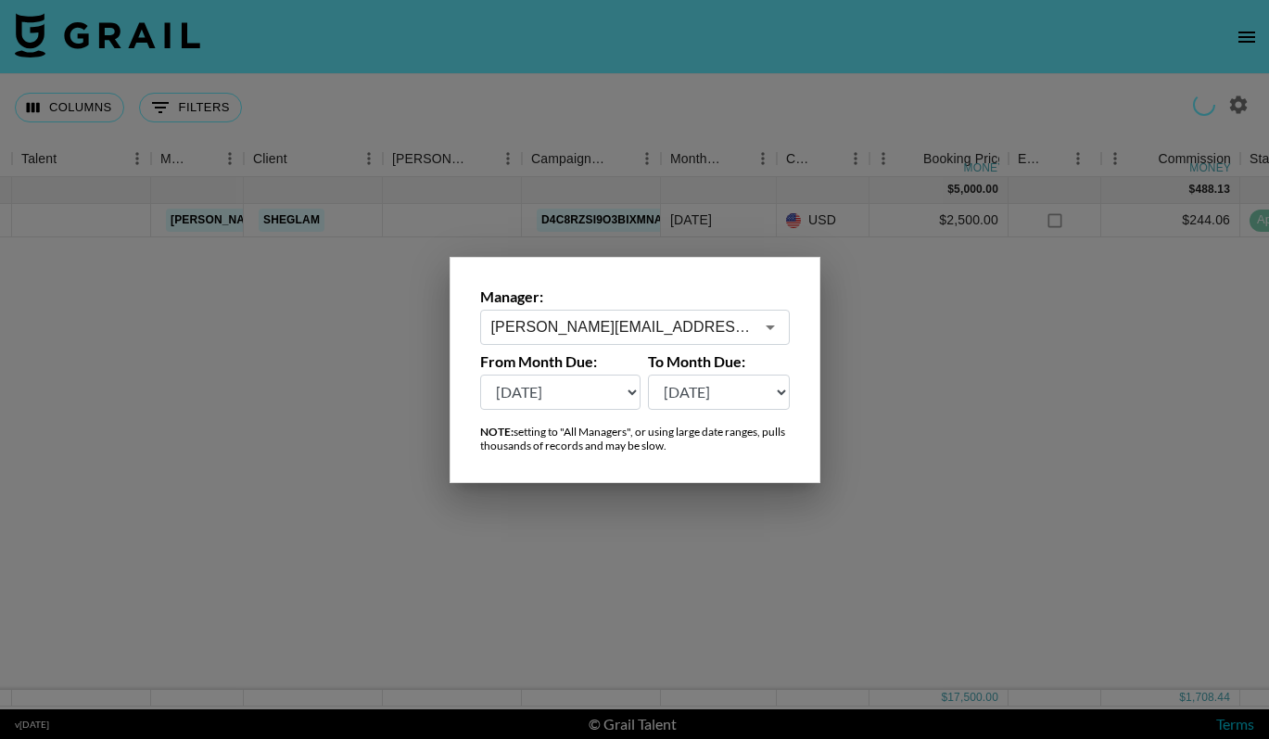
scroll to position [0, 373]
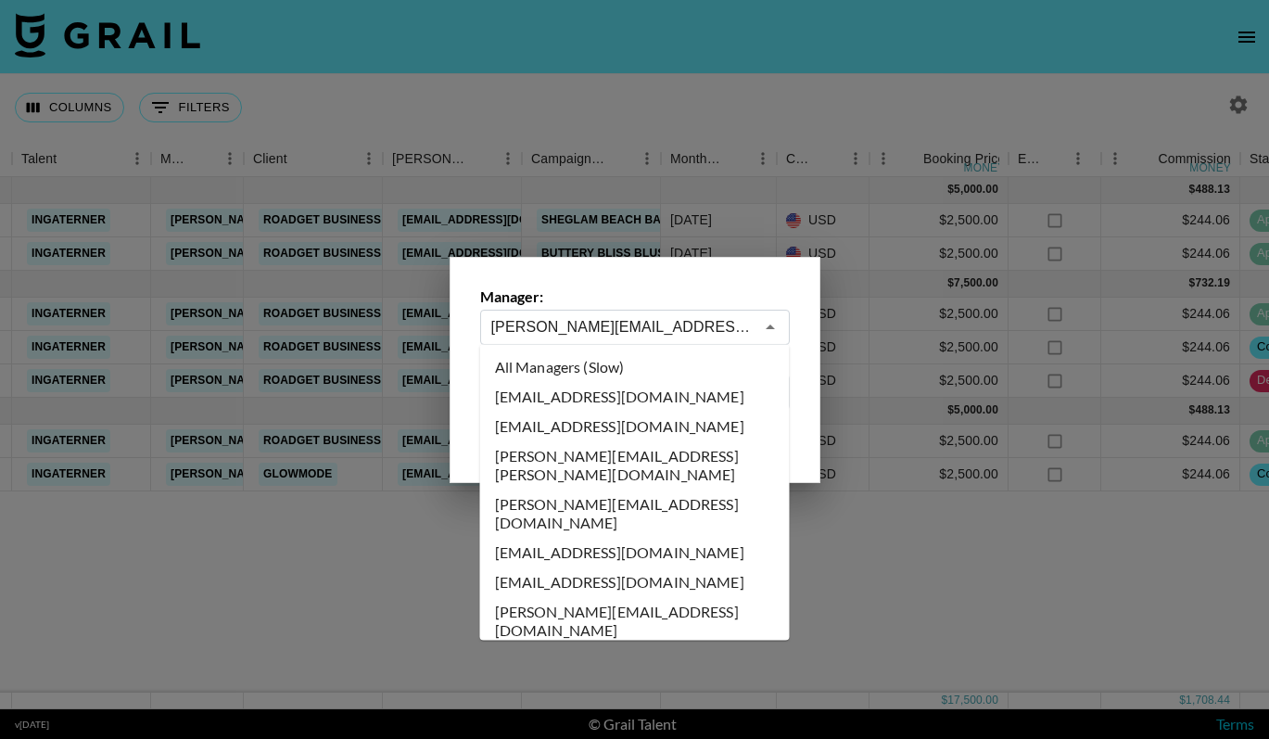
click at [683, 324] on input "katie@grail-talent.com" at bounding box center [622, 326] width 262 height 21
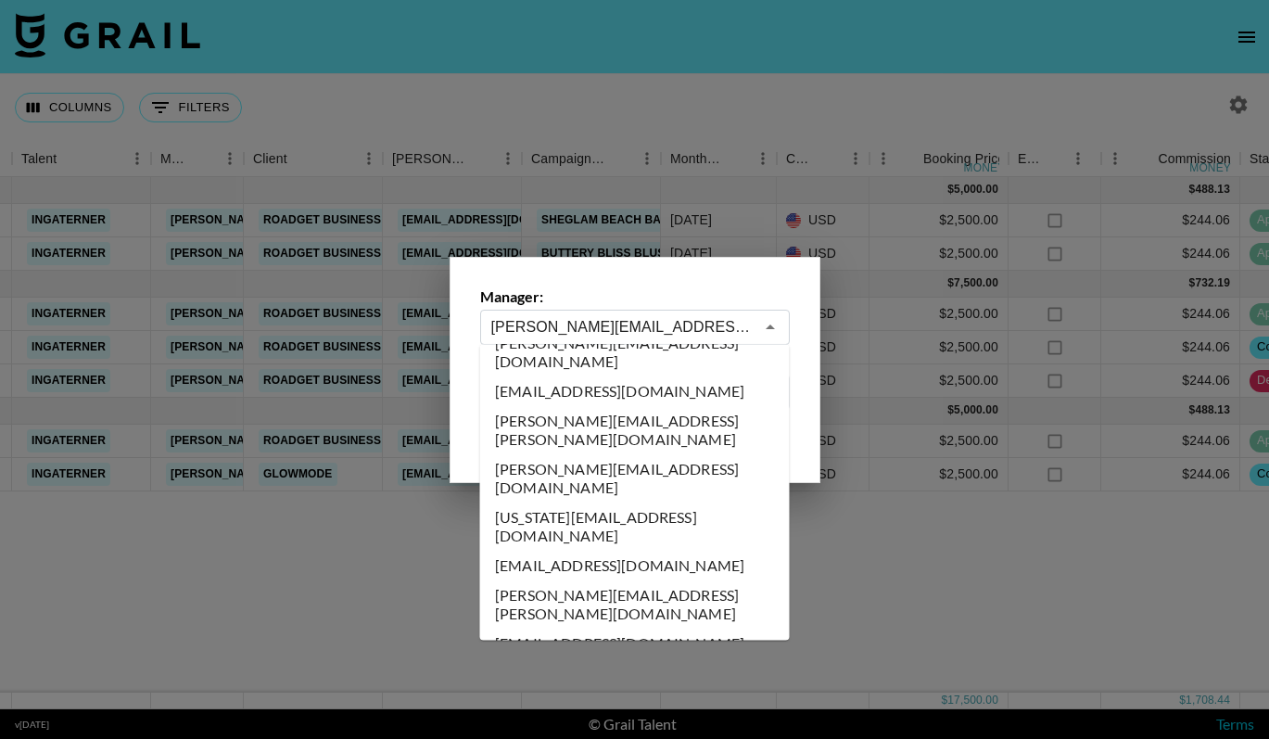
type input "juliana.moreno@grail-talent.com"
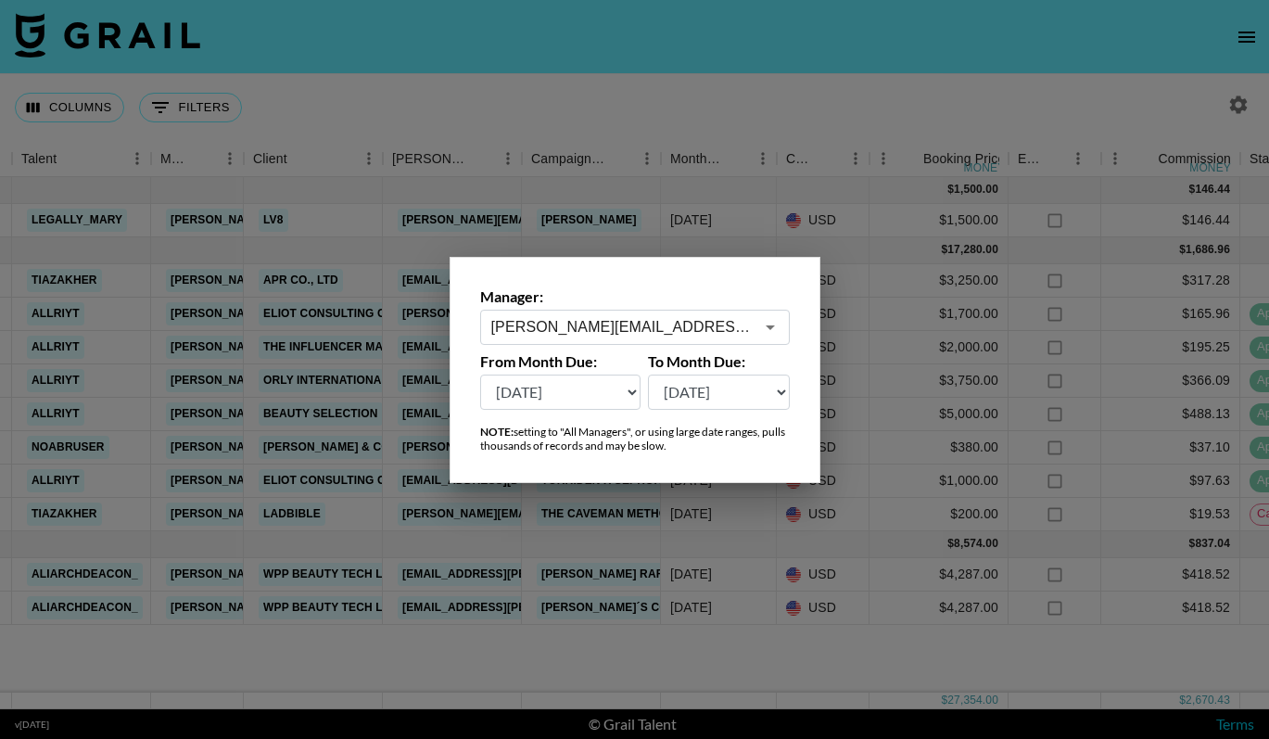
click at [729, 117] on div at bounding box center [634, 369] width 1269 height 739
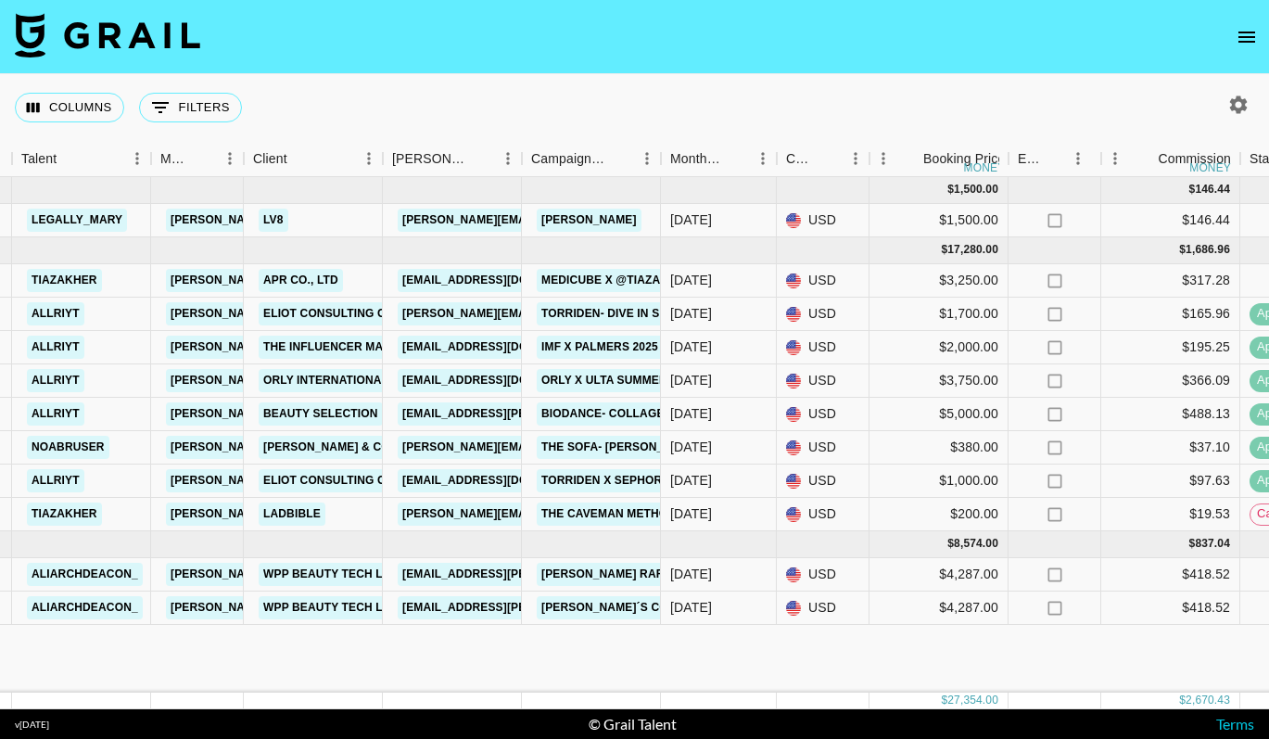
click at [729, 117] on div "Columns 0 Filters + Booking" at bounding box center [634, 107] width 1269 height 67
click at [726, 120] on div "Columns 0 Filters + Booking" at bounding box center [634, 107] width 1269 height 67
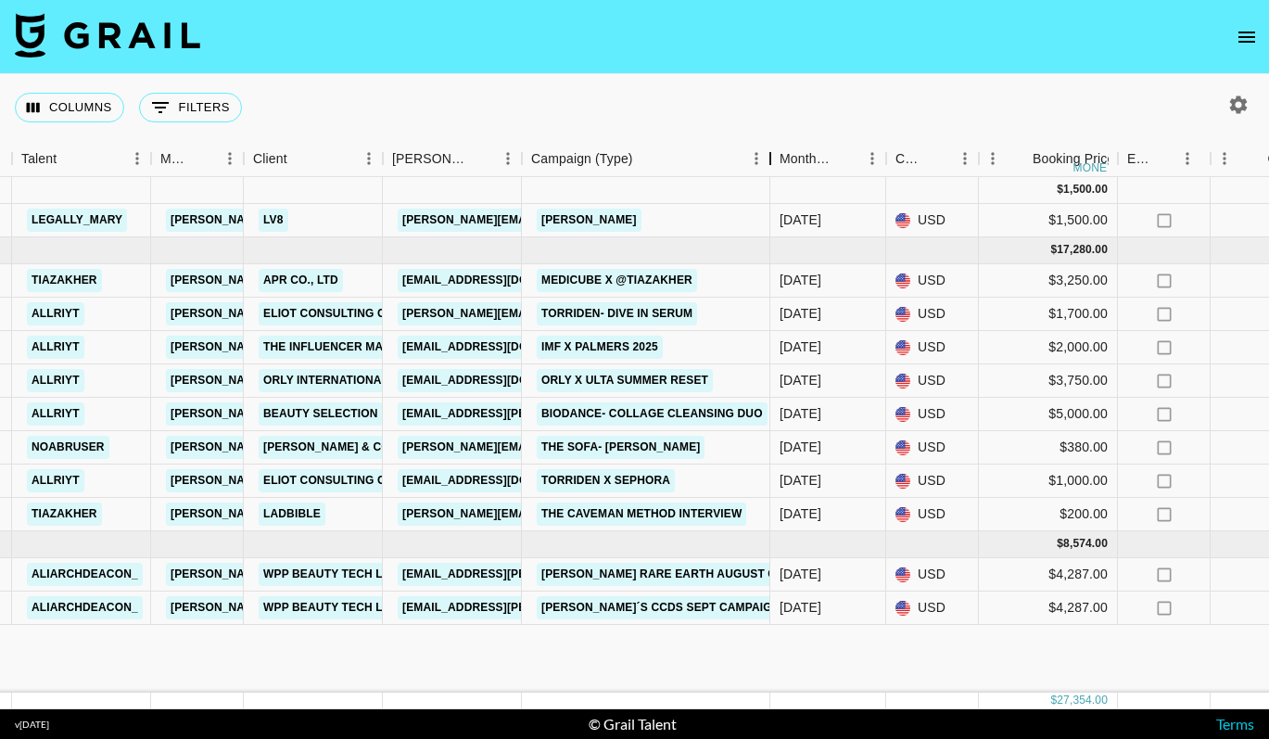
drag, startPoint x: 664, startPoint y: 163, endPoint x: 772, endPoint y: 182, distance: 110.0
click at [772, 182] on div "Month Due Airtable ID Talent Manager Client Booker Campaign (Type) Month Due Cu…" at bounding box center [634, 425] width 1269 height 568
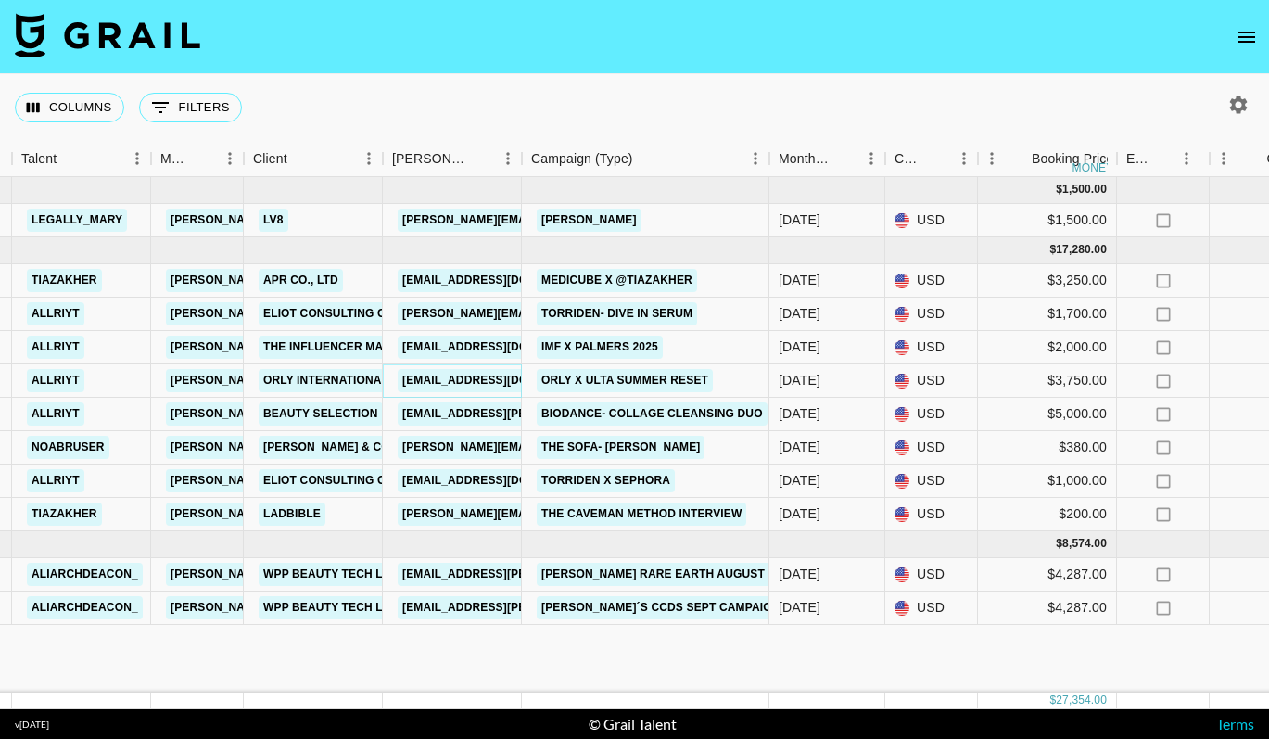
click at [499, 377] on link "delilah@dripcomm.com" at bounding box center [502, 380] width 208 height 23
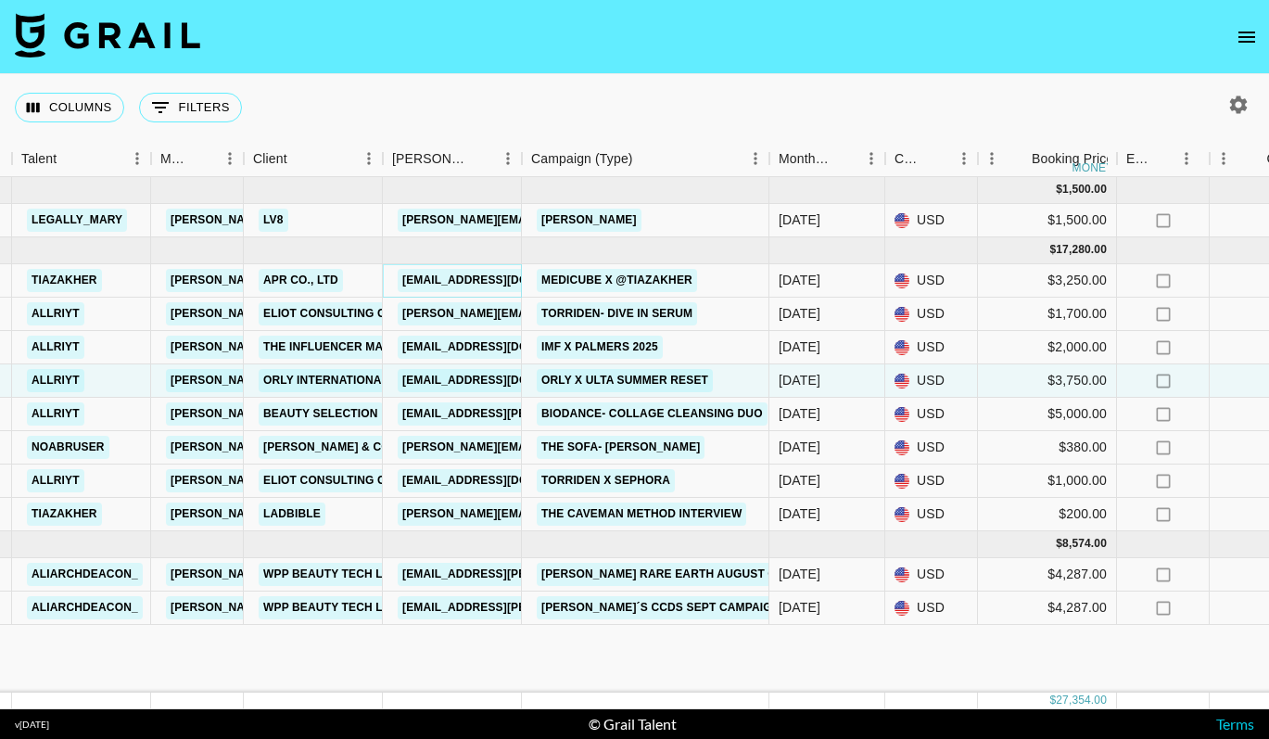
click at [502, 279] on link "yejang@apr-in.com" at bounding box center [502, 280] width 208 height 23
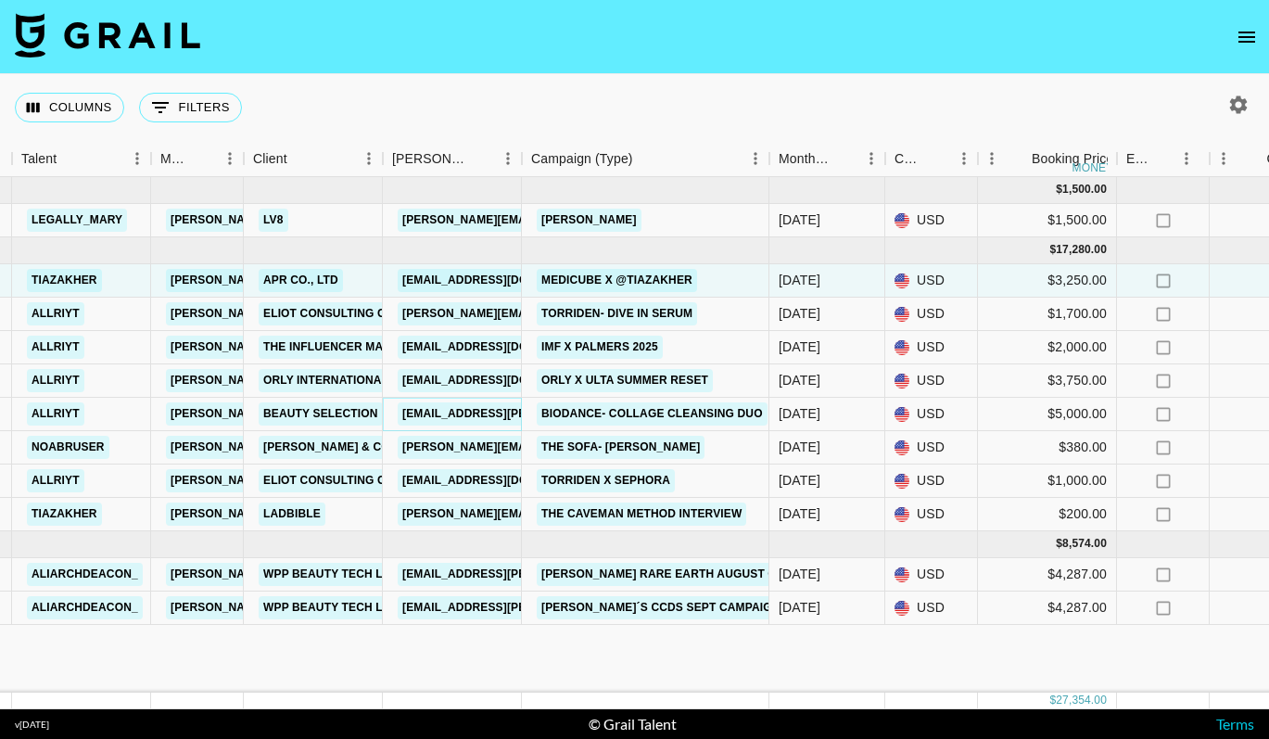
click at [497, 416] on link "yoonsoo.choi@beautyselection.co.kr" at bounding box center [549, 413] width 302 height 23
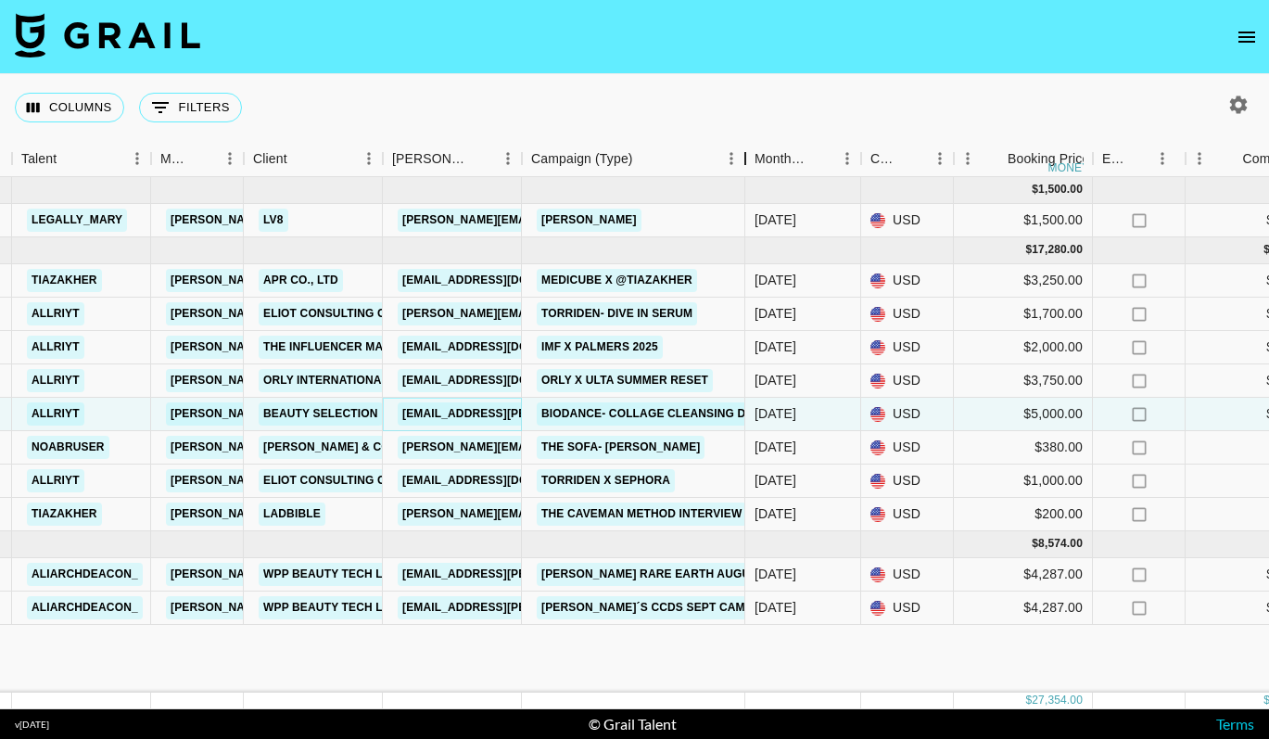
drag, startPoint x: 664, startPoint y: 151, endPoint x: 748, endPoint y: 166, distance: 85.6
click at [748, 166] on div "Campaign (Type)" at bounding box center [745, 159] width 22 height 36
click at [445, 569] on link "cheska.acosta@wppmedia.com" at bounding box center [549, 574] width 302 height 23
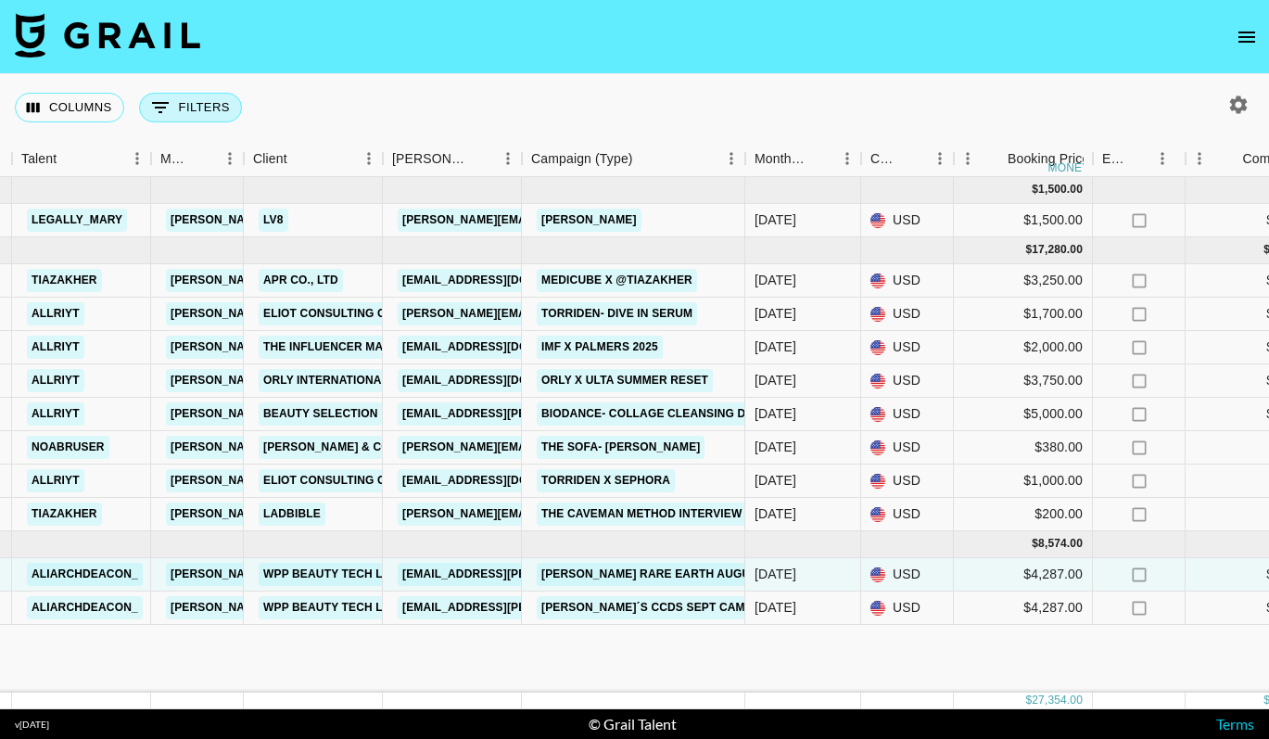
click at [215, 109] on button "0 Filters" at bounding box center [190, 108] width 103 height 30
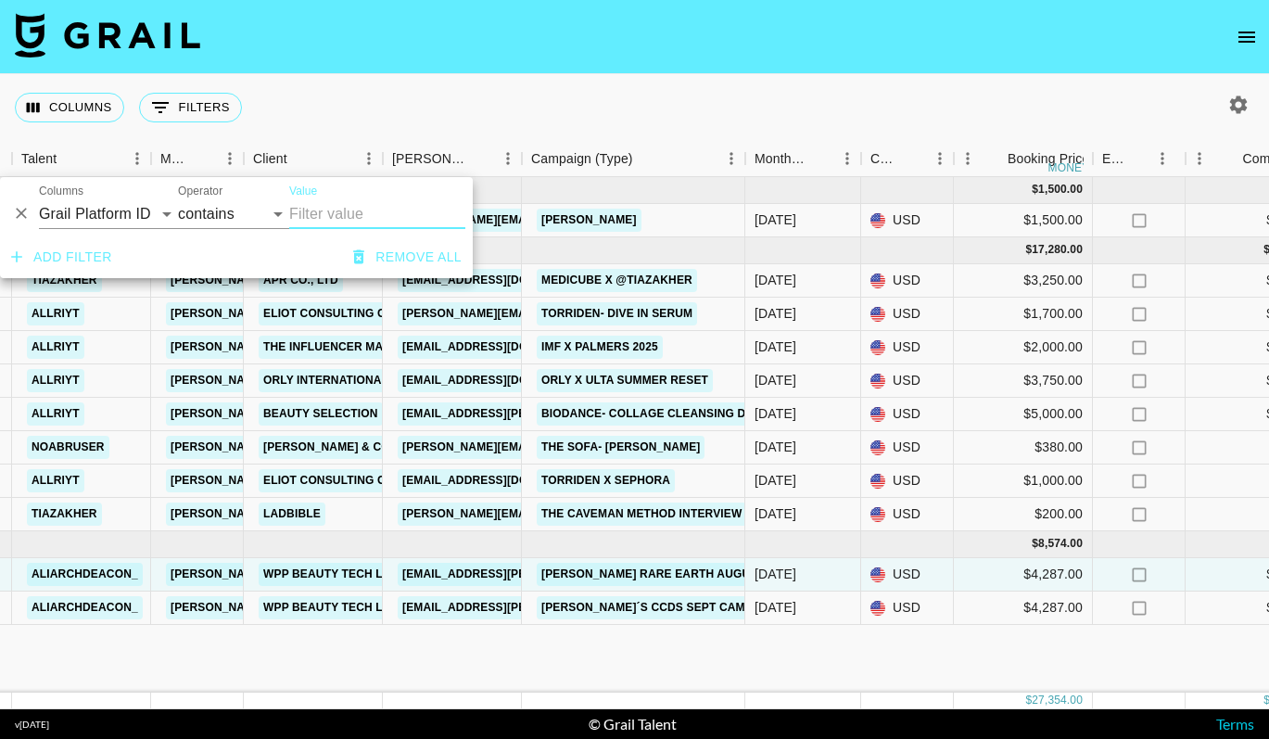
click at [331, 109] on div "Columns 0 Filters + Booking" at bounding box center [634, 107] width 1269 height 67
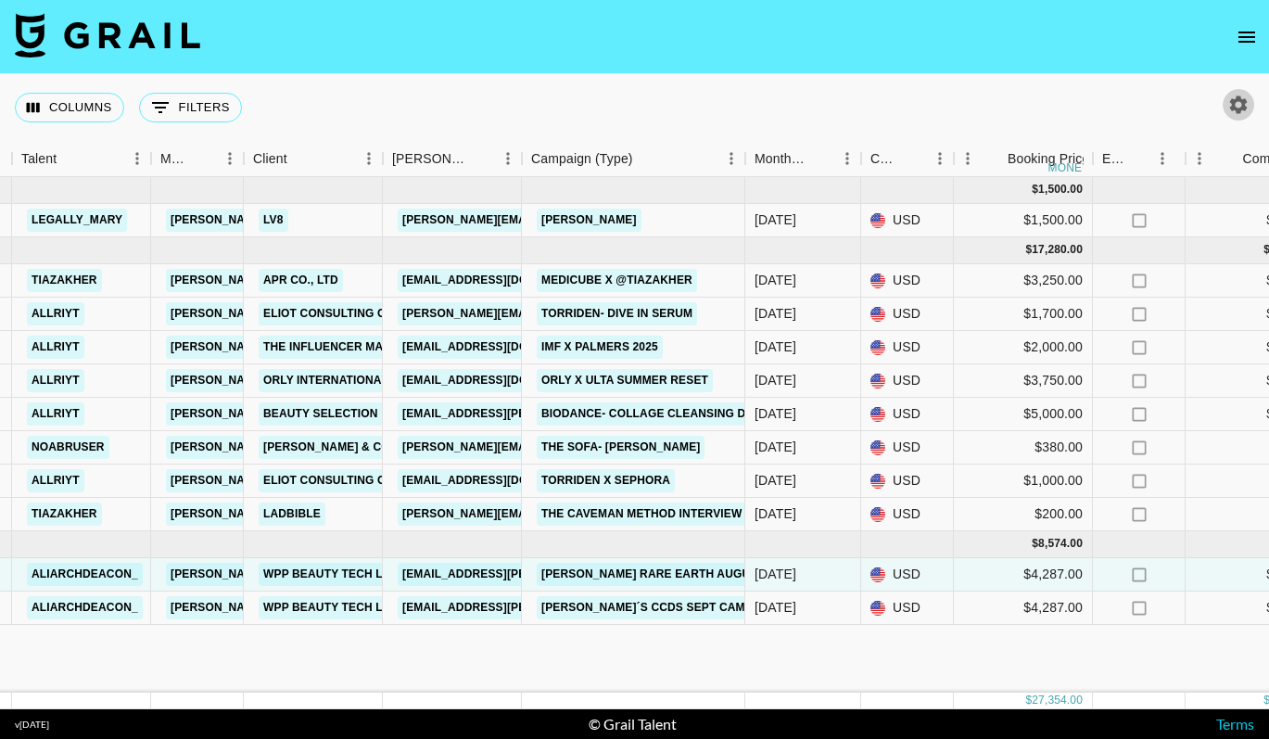
click at [1249, 113] on icon "button" at bounding box center [1238, 105] width 22 height 22
select select "May '25"
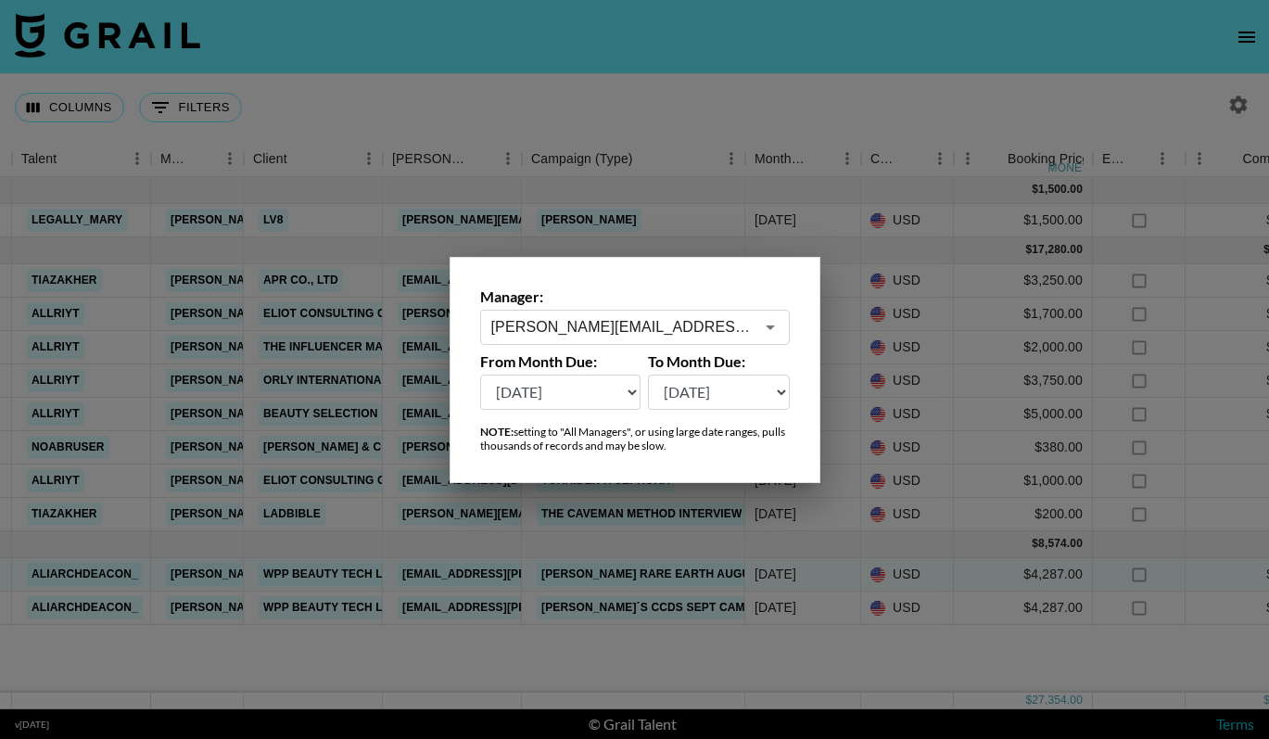
click at [731, 323] on input "juliana.moreno@grail-talent.com" at bounding box center [622, 326] width 262 height 21
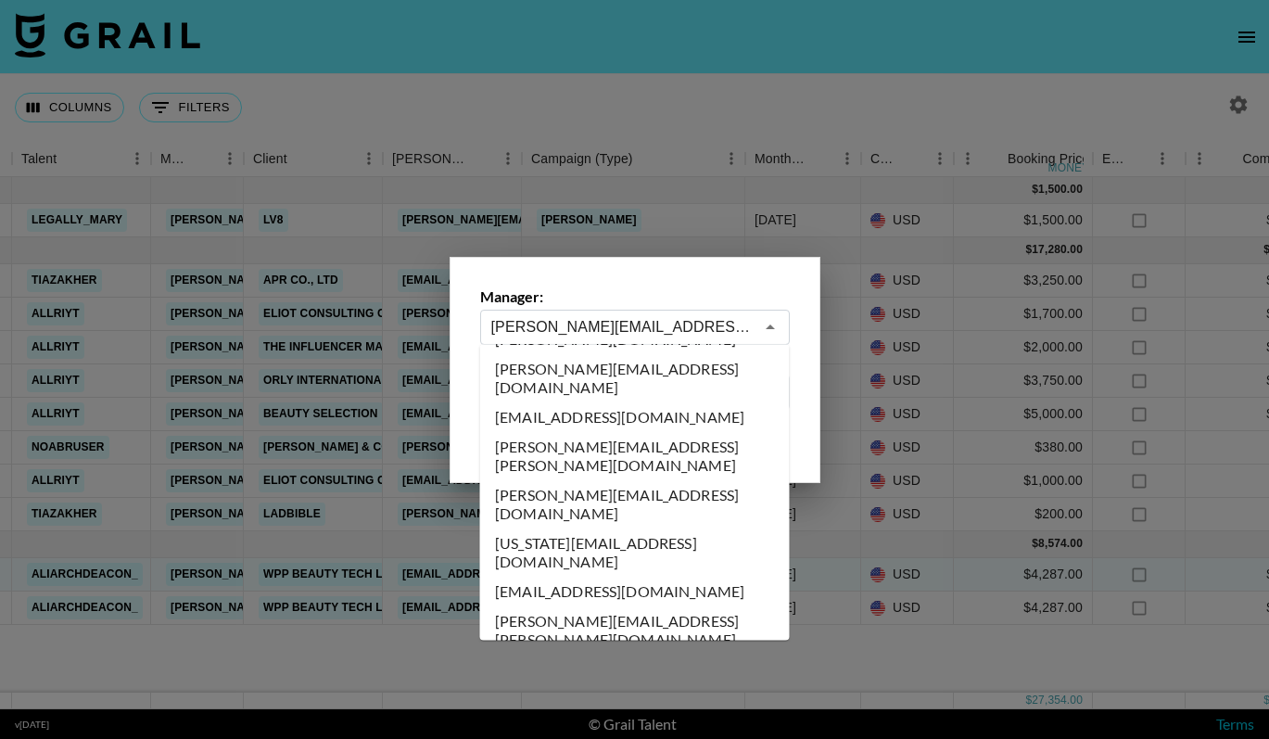
scroll to position [5543, 0]
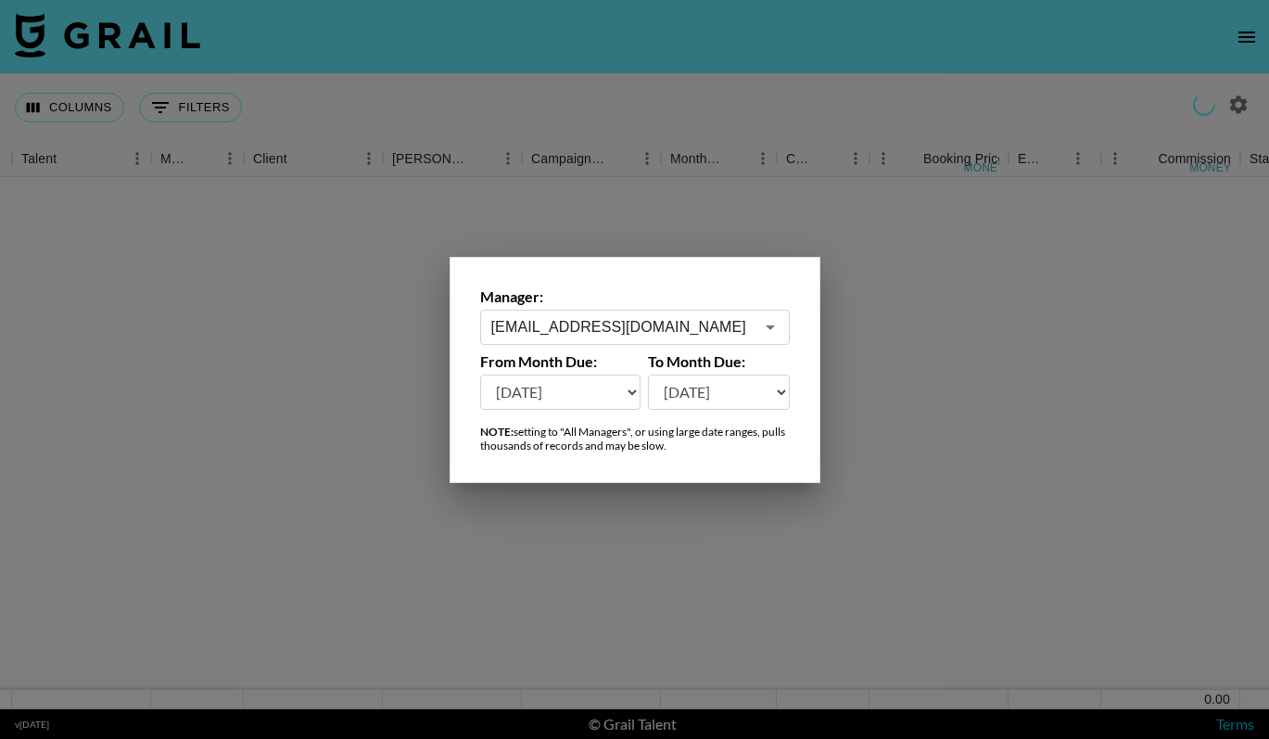
click at [734, 323] on input "kailarenee@grail-talent.com" at bounding box center [622, 326] width 262 height 21
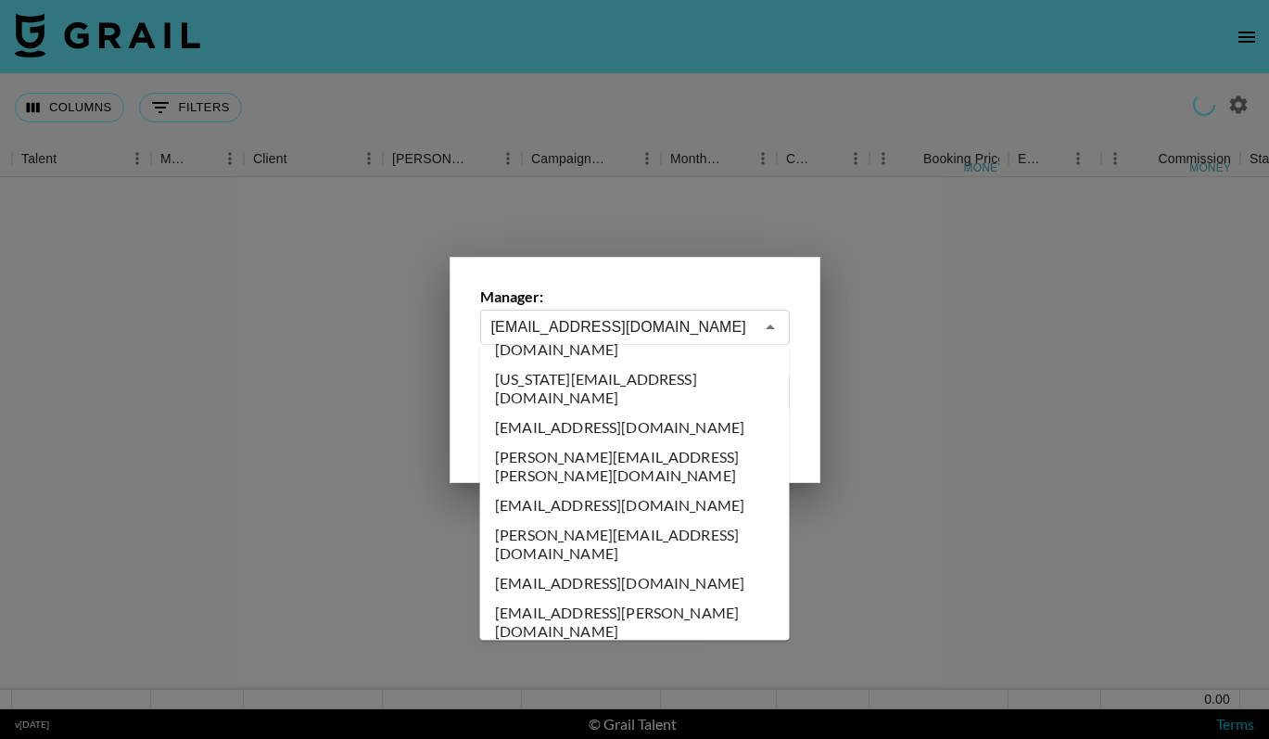
scroll to position [5825, 0]
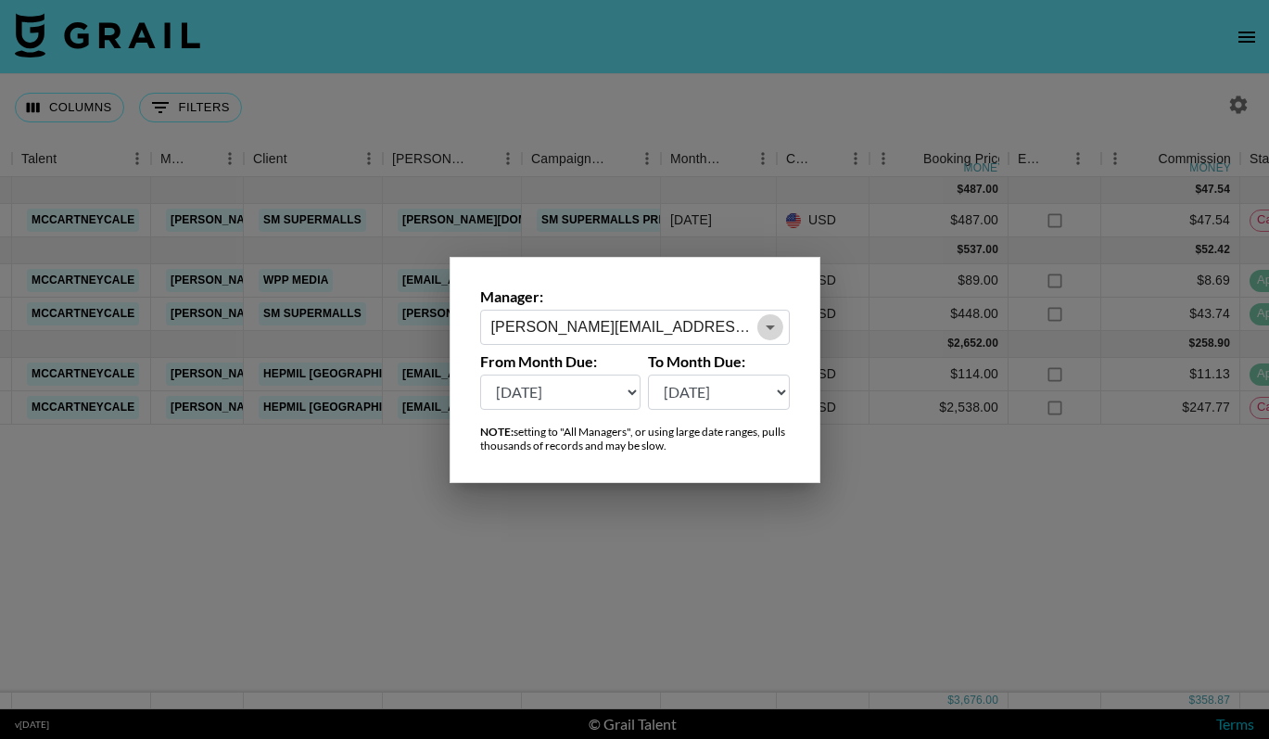
click at [757, 326] on button "Open" at bounding box center [770, 327] width 26 height 26
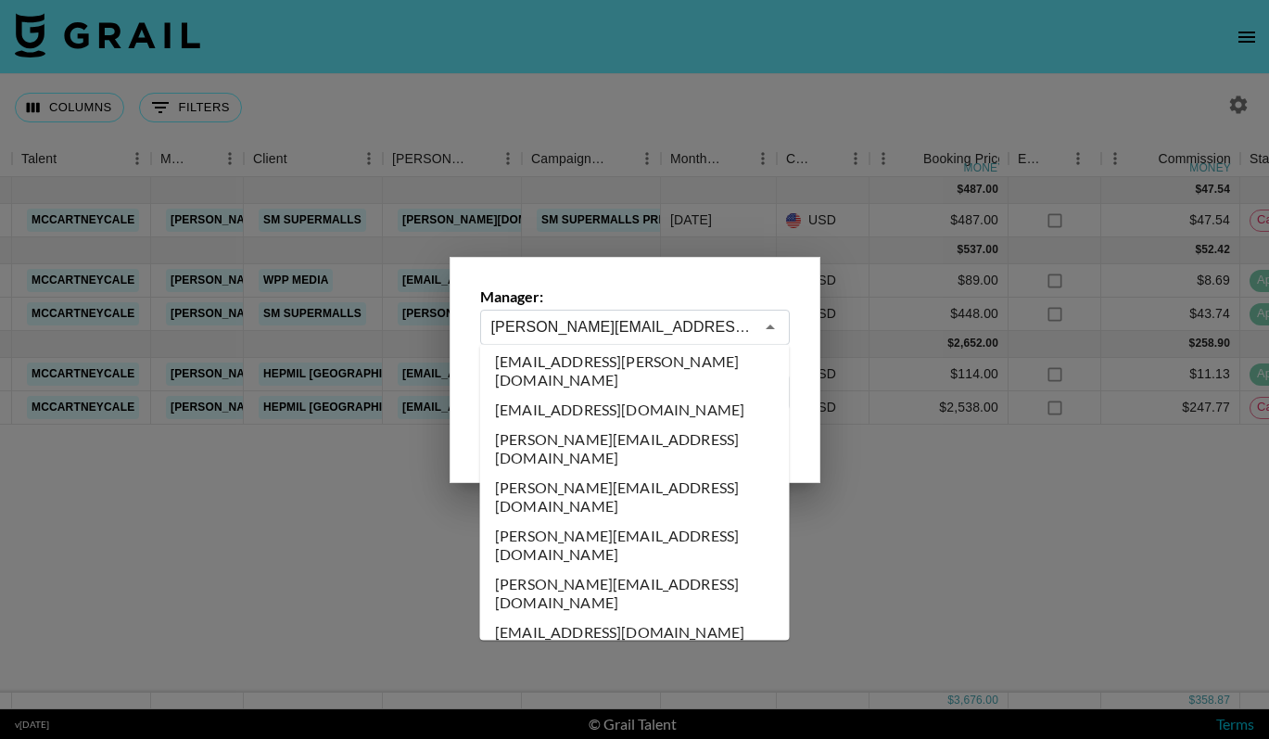
scroll to position [6112, 0]
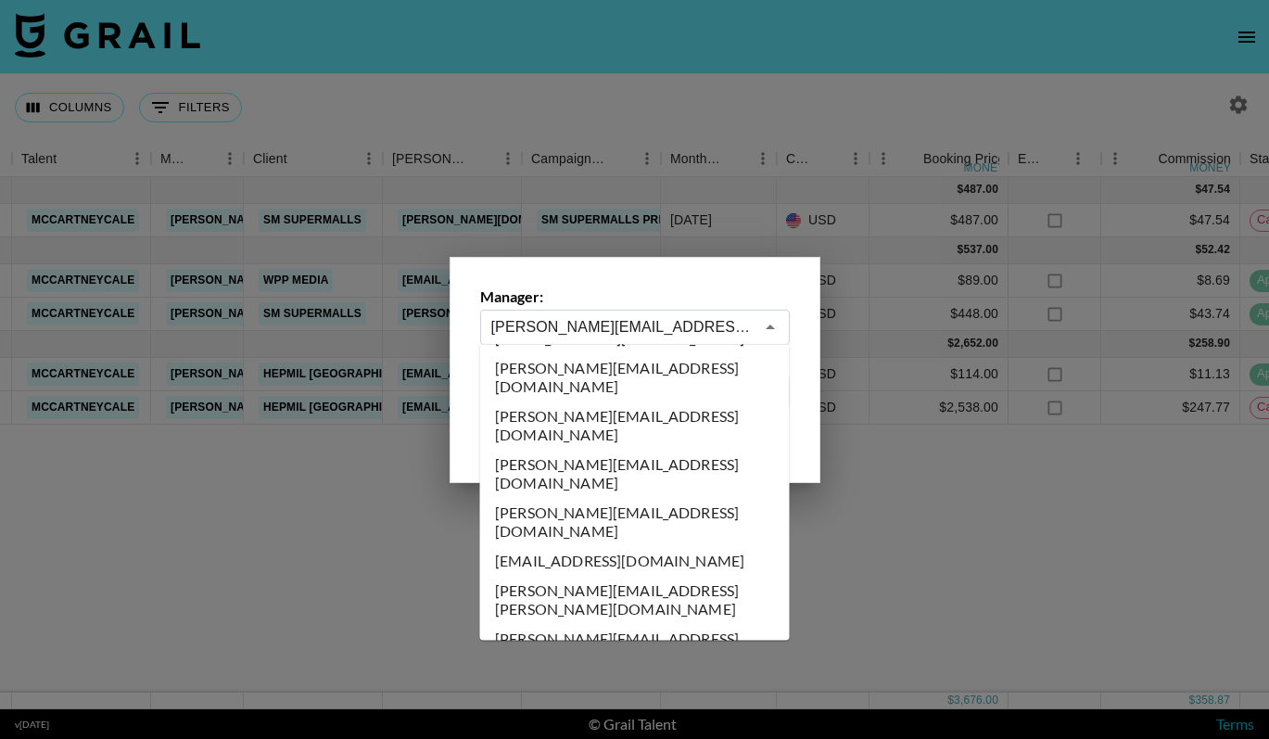
type input "lexikennedi@grail-talent.com"
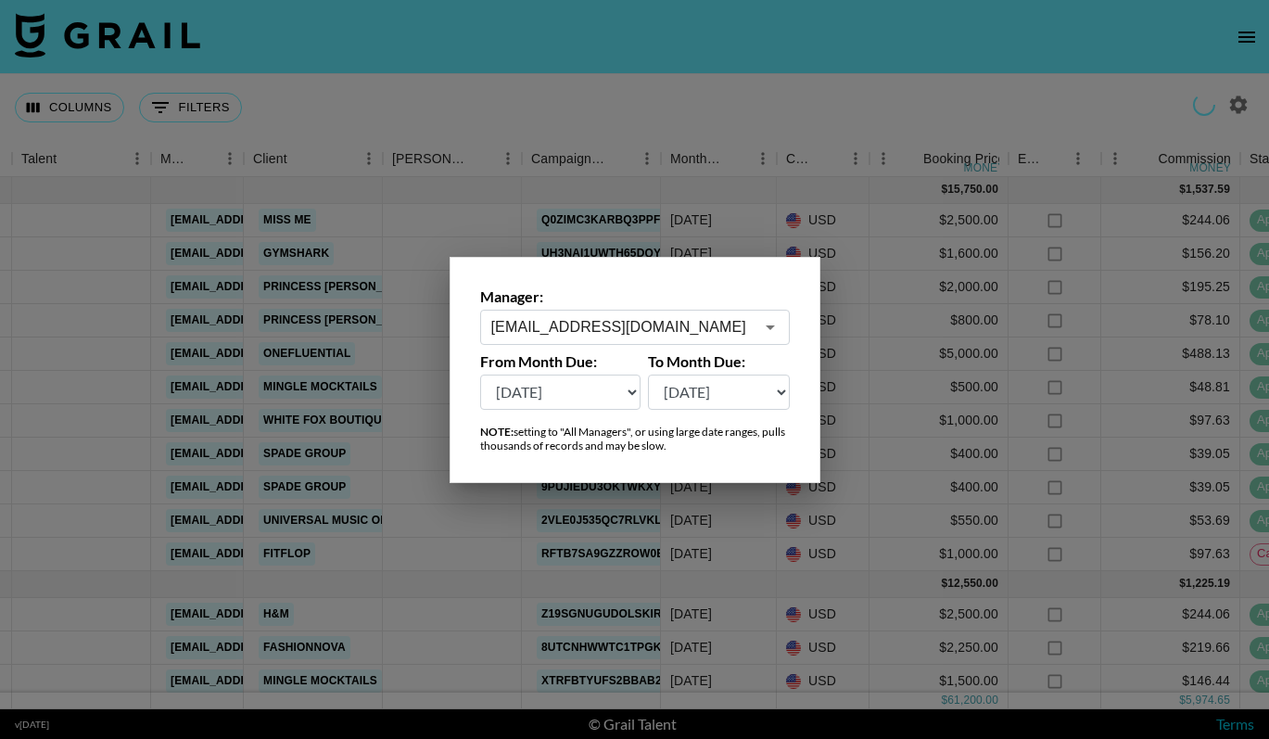
click at [805, 95] on div at bounding box center [634, 369] width 1269 height 739
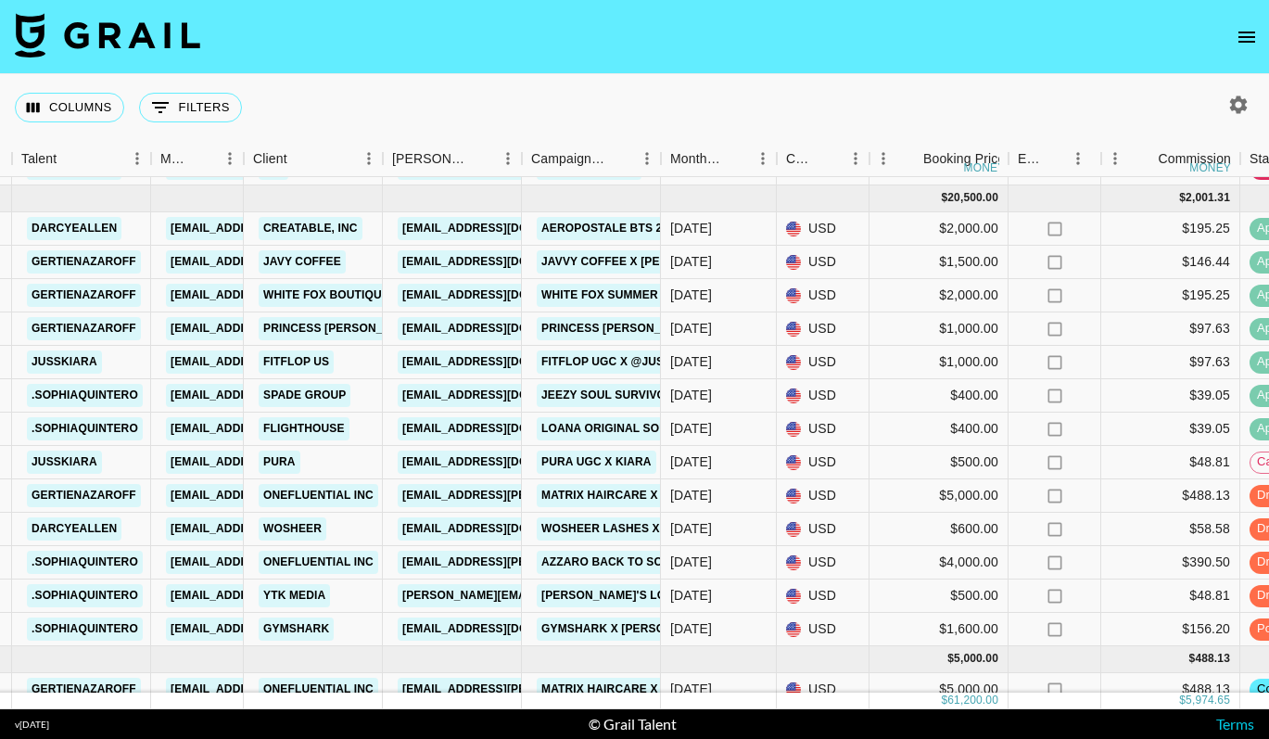
scroll to position [1036, 373]
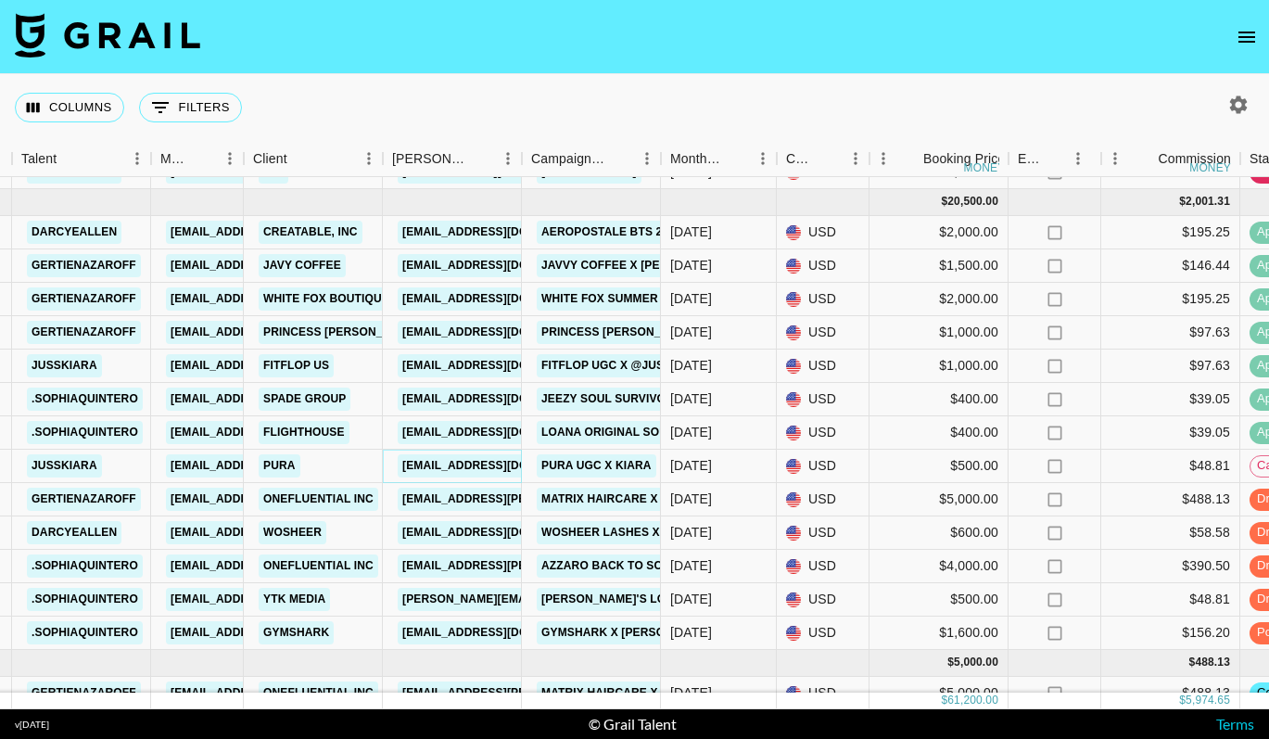
click at [501, 464] on link "collaborations@pura.com" at bounding box center [502, 465] width 208 height 23
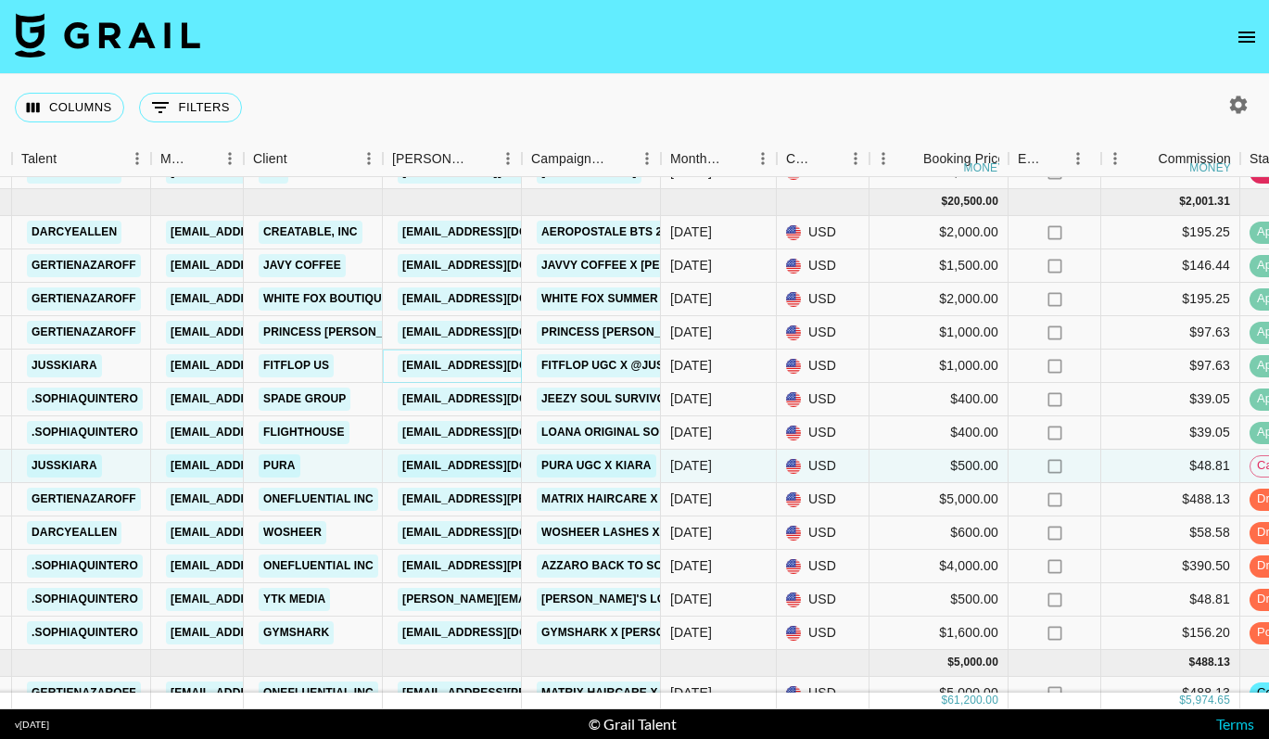
click at [442, 362] on link "invoicesllc@fitflop.com" at bounding box center [502, 365] width 208 height 23
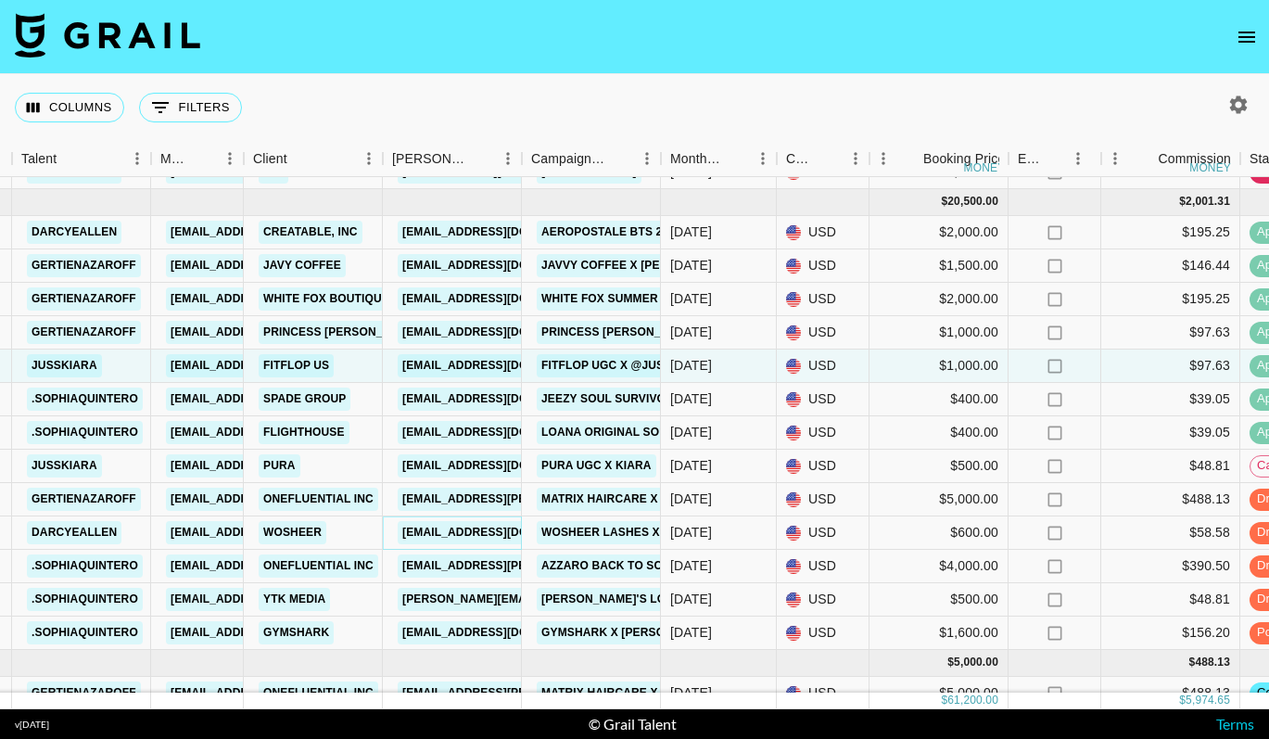
click at [466, 534] on link "hola@wosheerlash.com" at bounding box center [502, 532] width 208 height 23
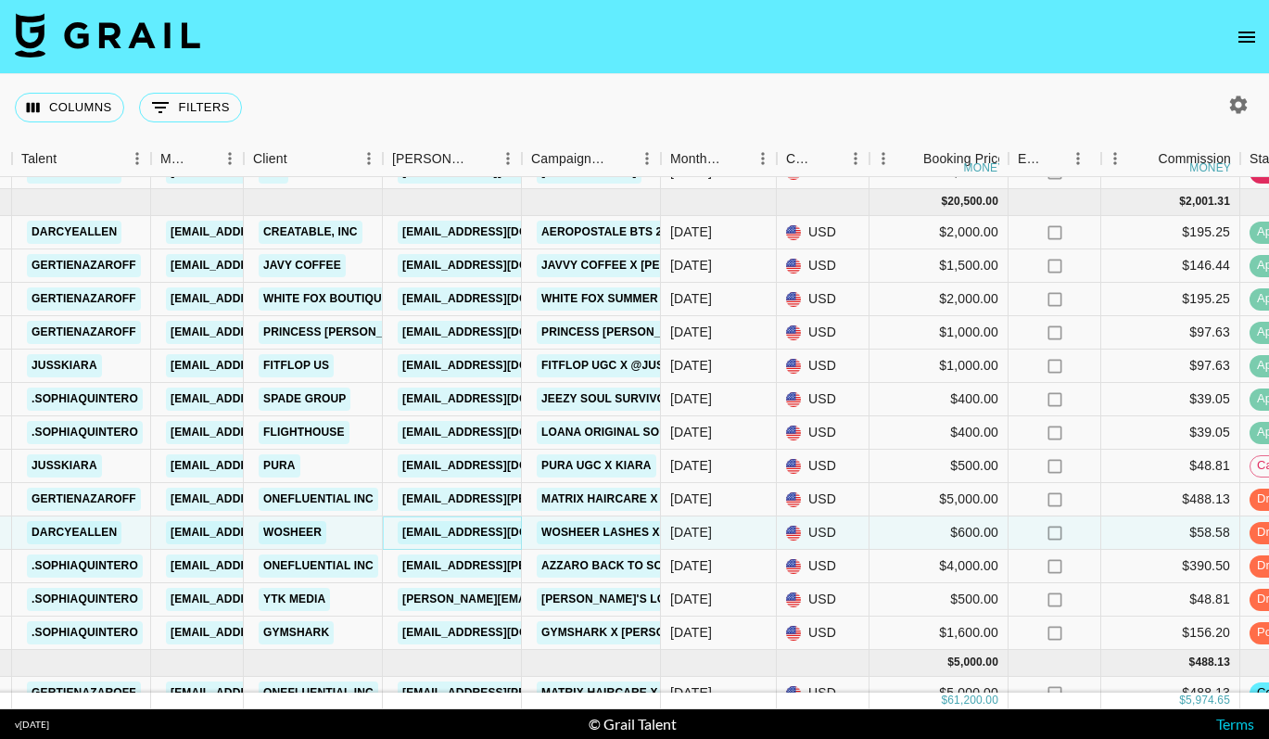
scroll to position [1054, 373]
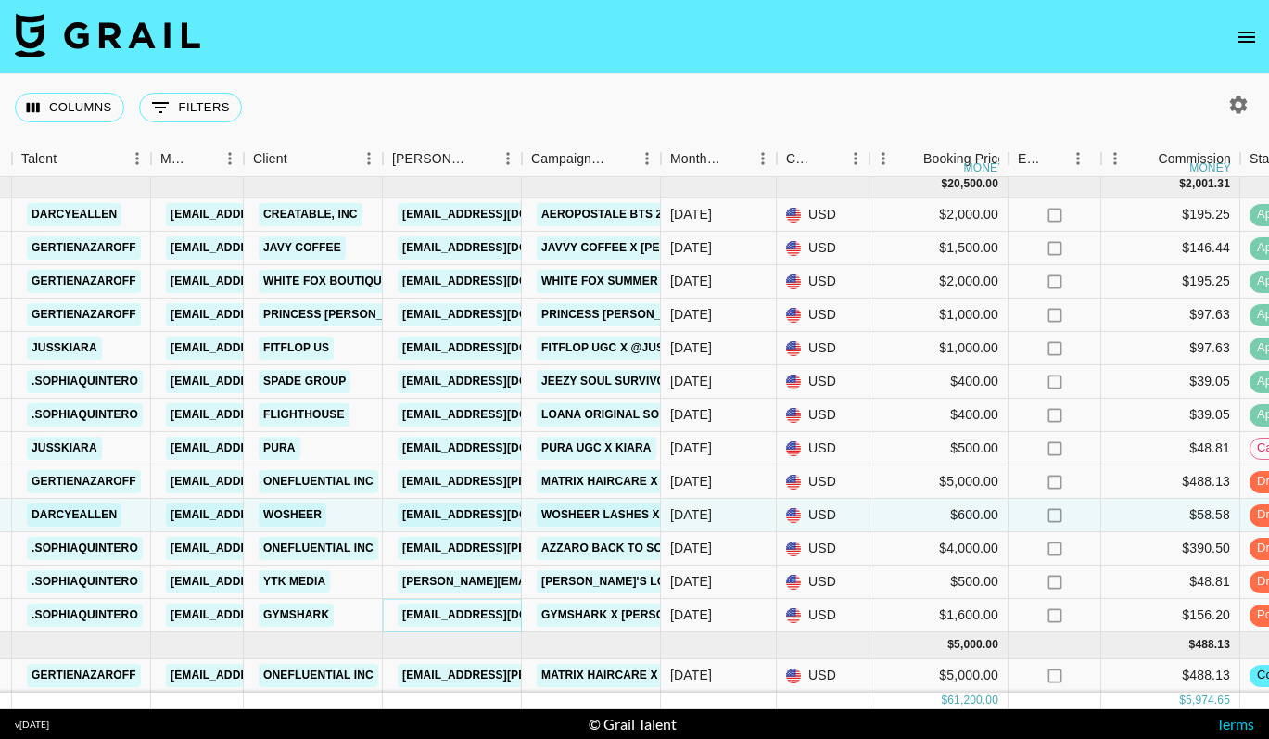
click at [488, 620] on link "college@gymshark.com" at bounding box center [502, 614] width 208 height 23
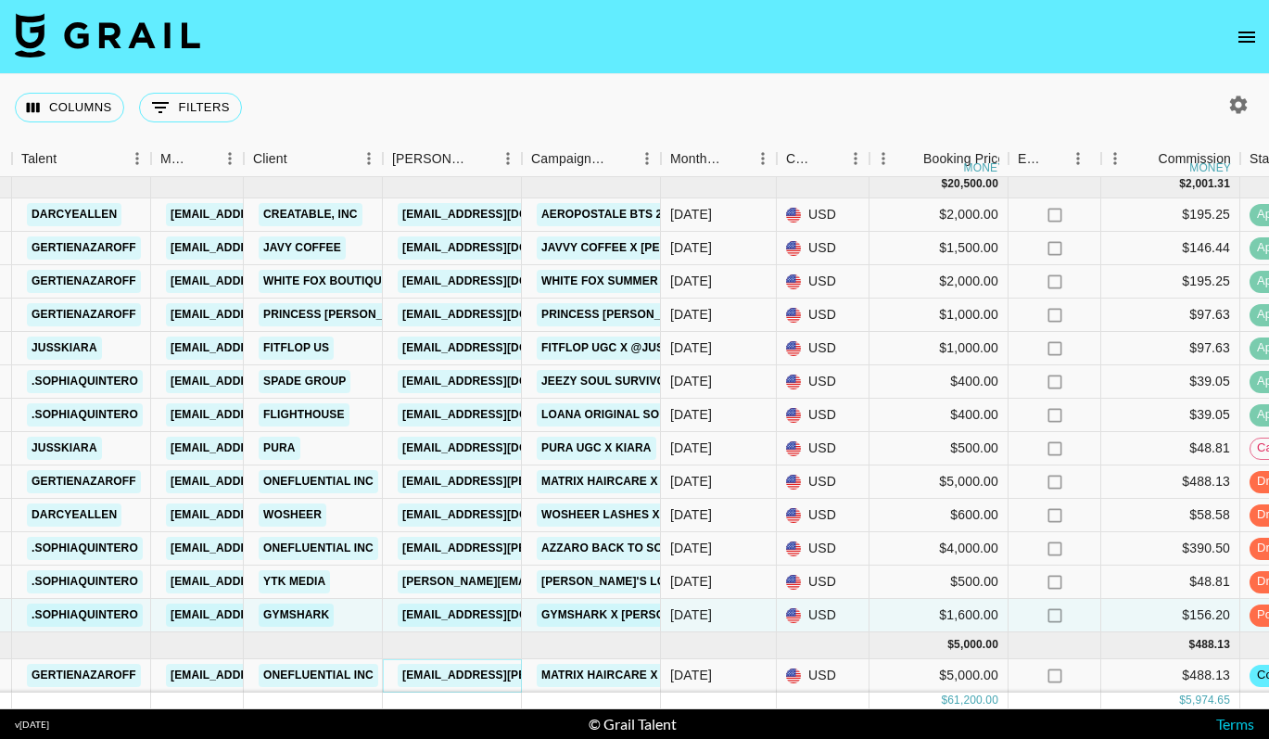
click at [479, 672] on link "brielle.cunningham@onefluential.com" at bounding box center [549, 675] width 302 height 23
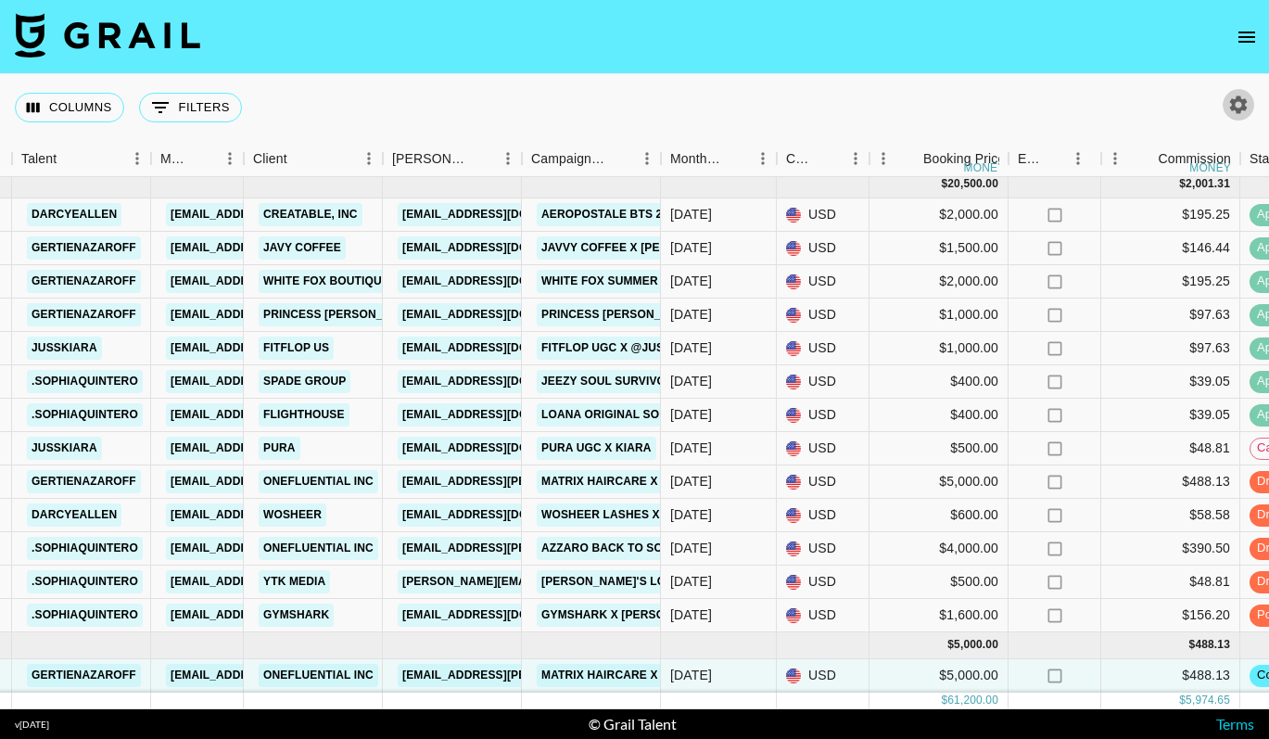
click at [1251, 102] on button "button" at bounding box center [1239, 105] width 32 height 32
select select "May '25"
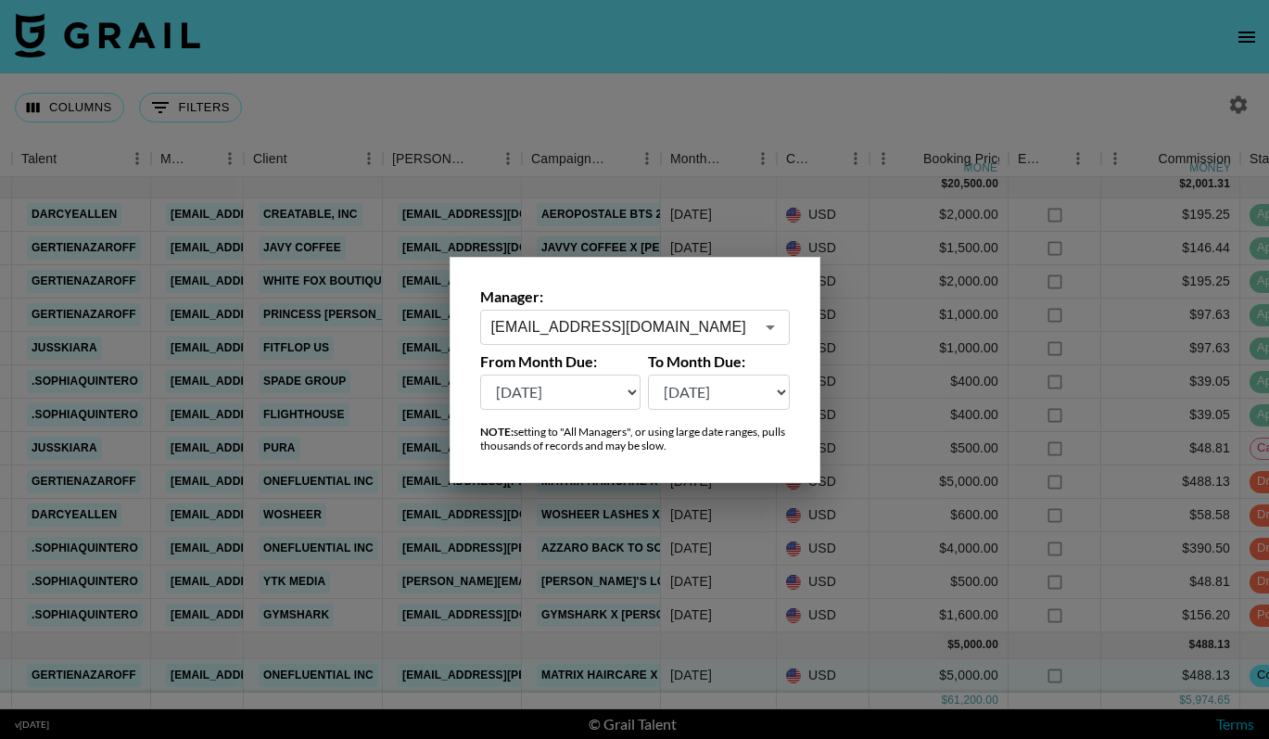
click at [715, 324] on input "lexikennedi@grail-talent.com" at bounding box center [622, 326] width 262 height 21
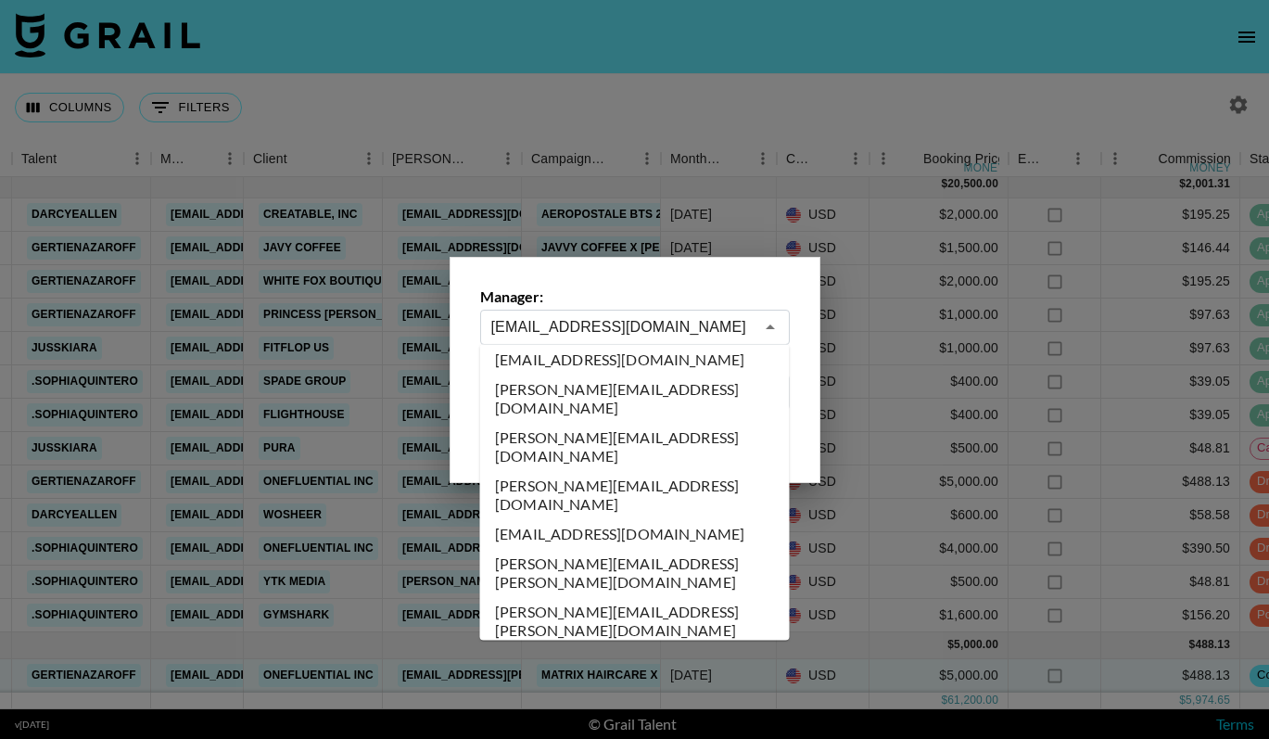
scroll to position [7158, 0]
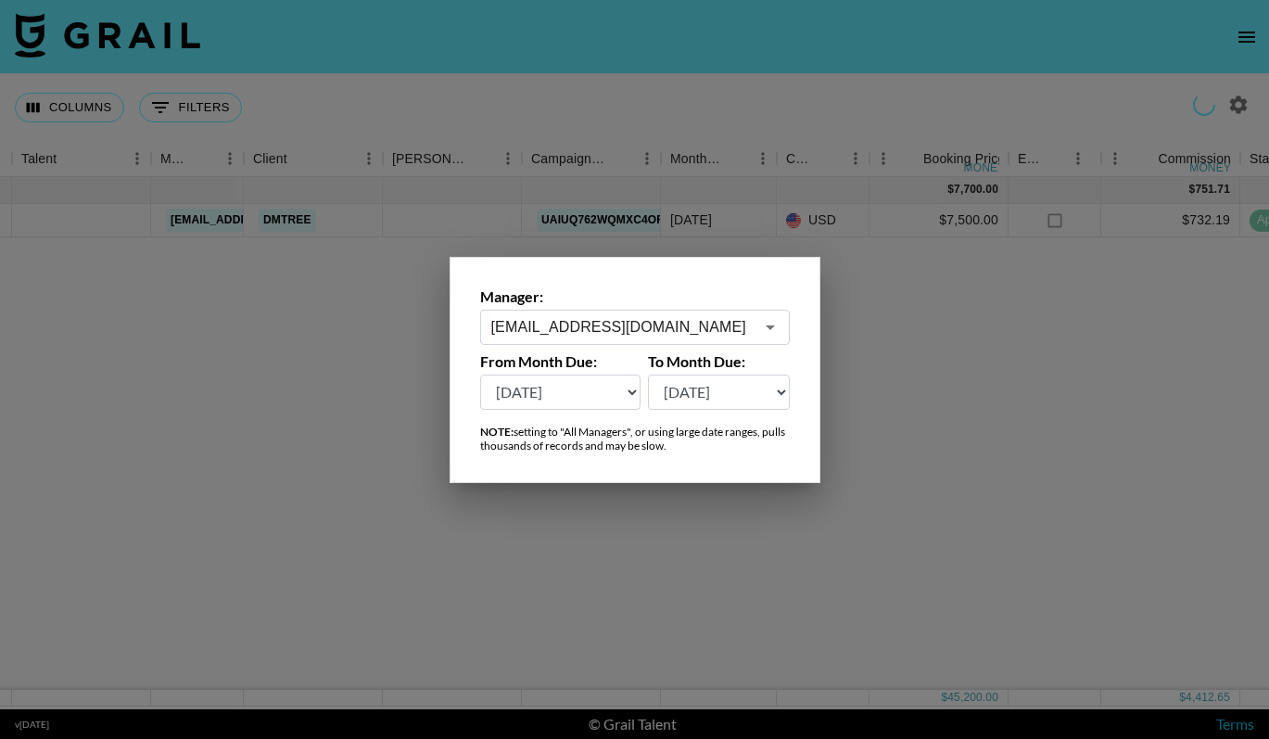
scroll to position [0, 373]
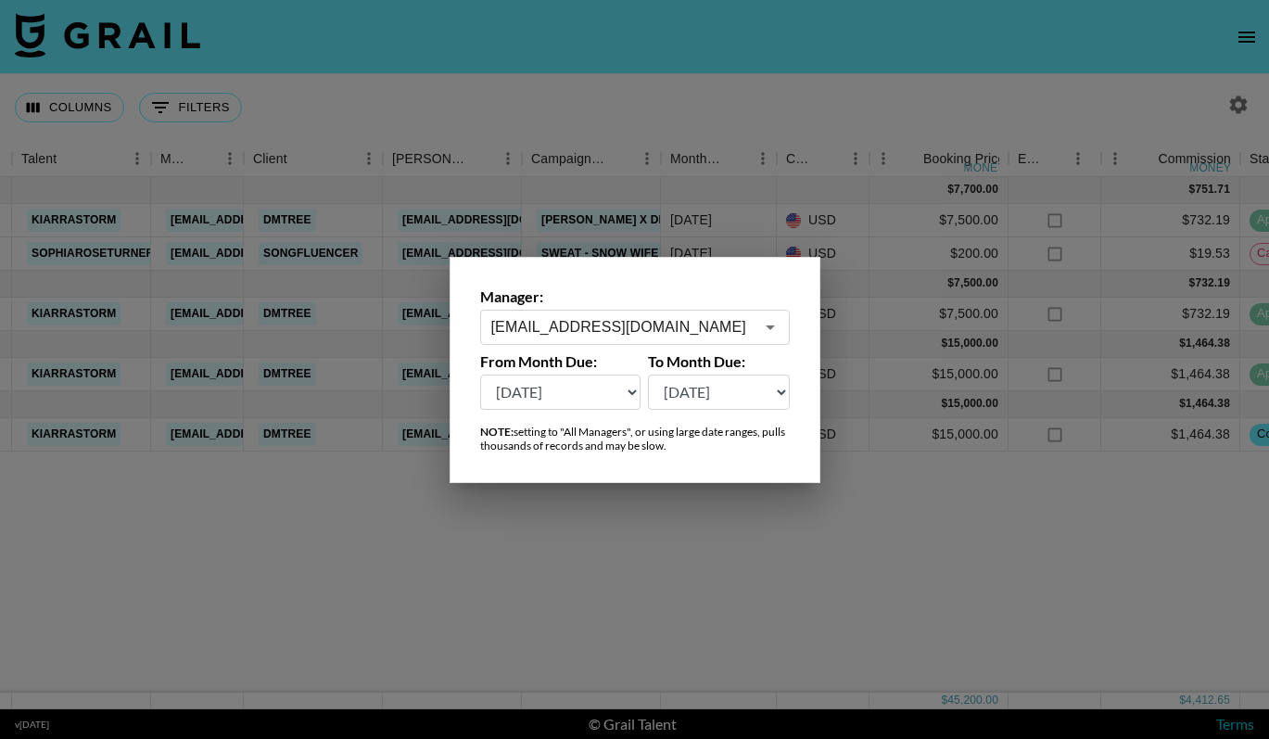
click at [676, 326] on input "millylupton@grail-talent.com" at bounding box center [622, 326] width 262 height 21
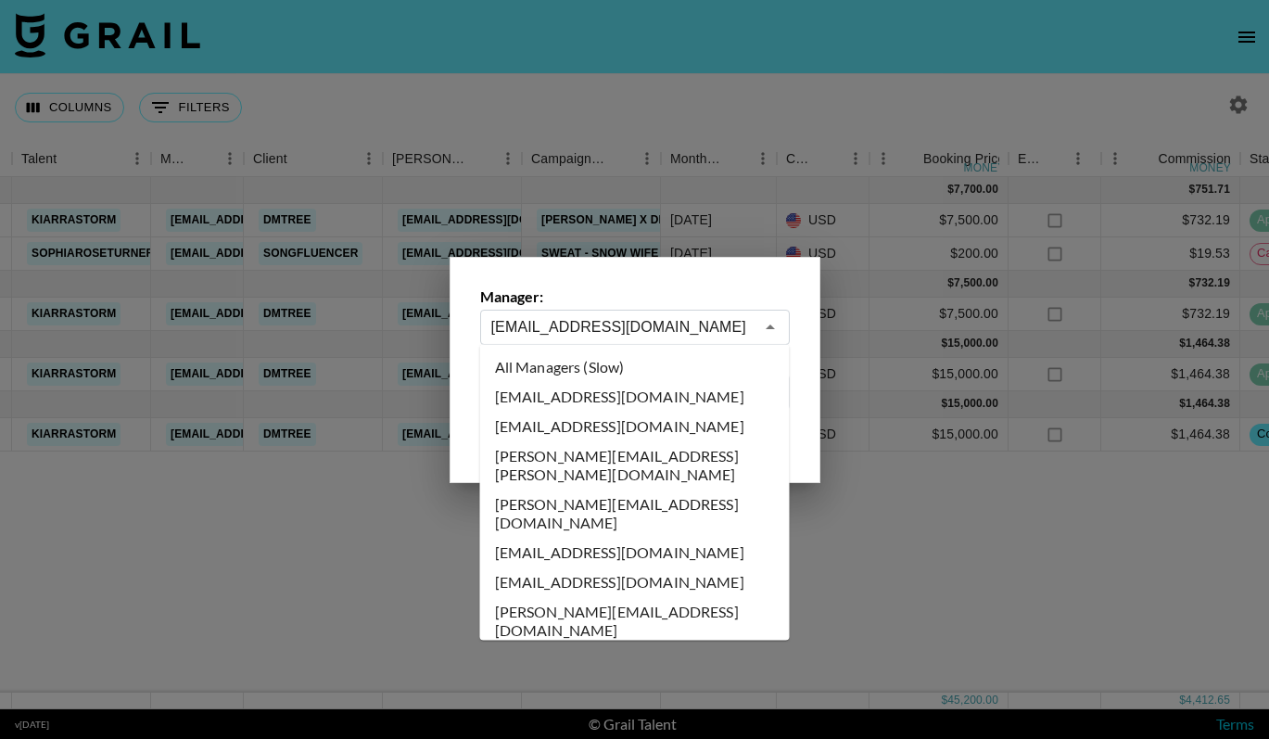
scroll to position [7008, 0]
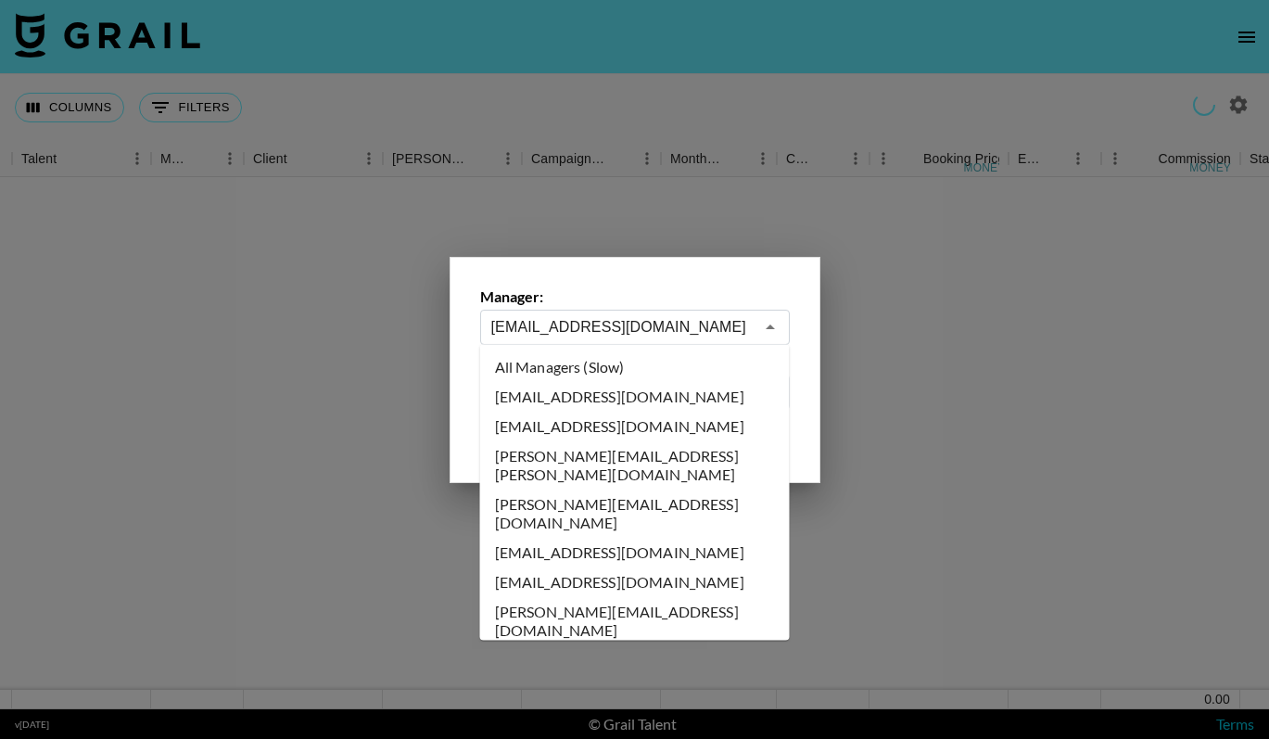
click at [721, 322] on input "melodi@grail-talent.com" at bounding box center [622, 326] width 262 height 21
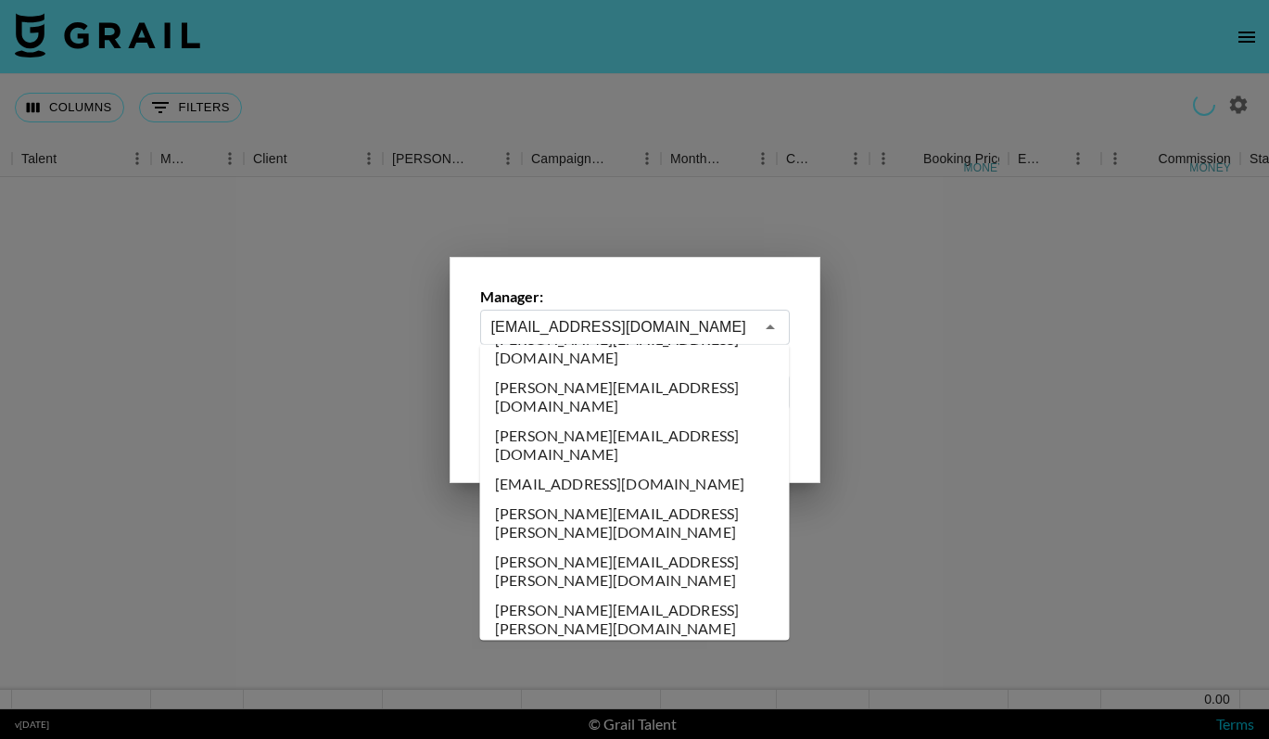
type input "maxelk@grail-talent.com"
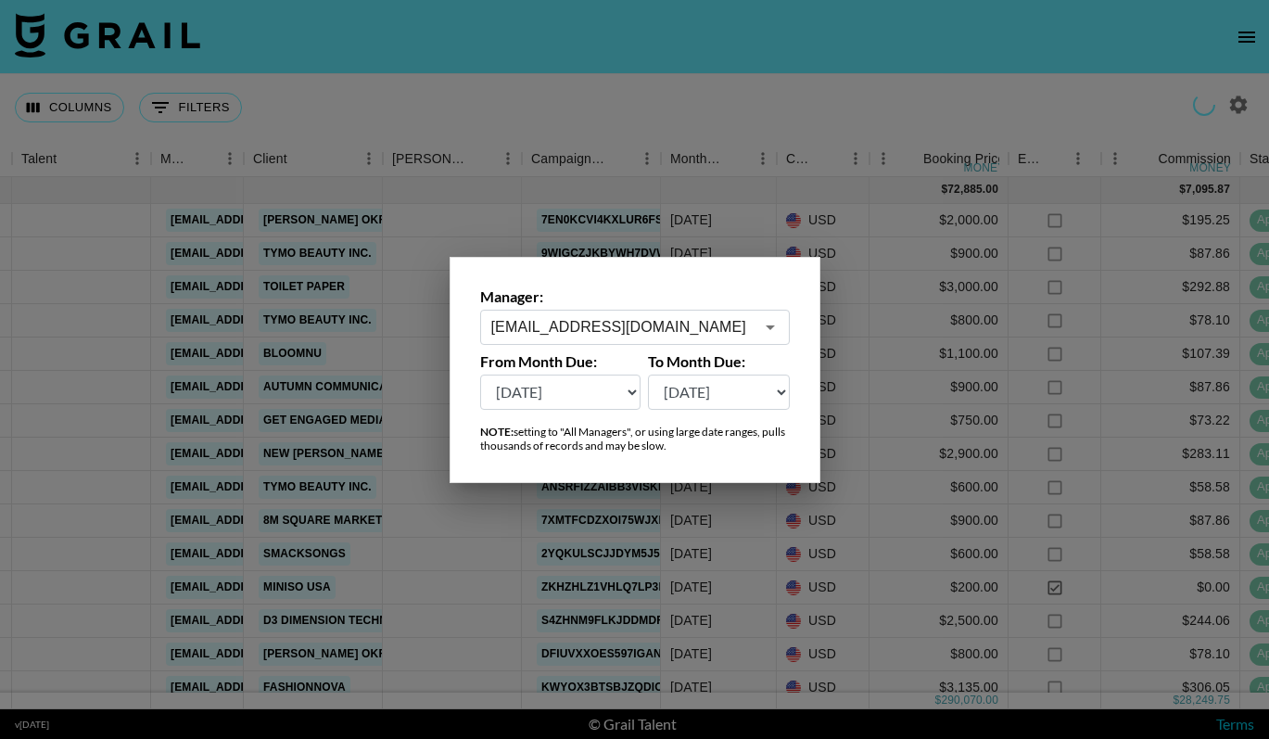
click at [773, 207] on div at bounding box center [634, 369] width 1269 height 739
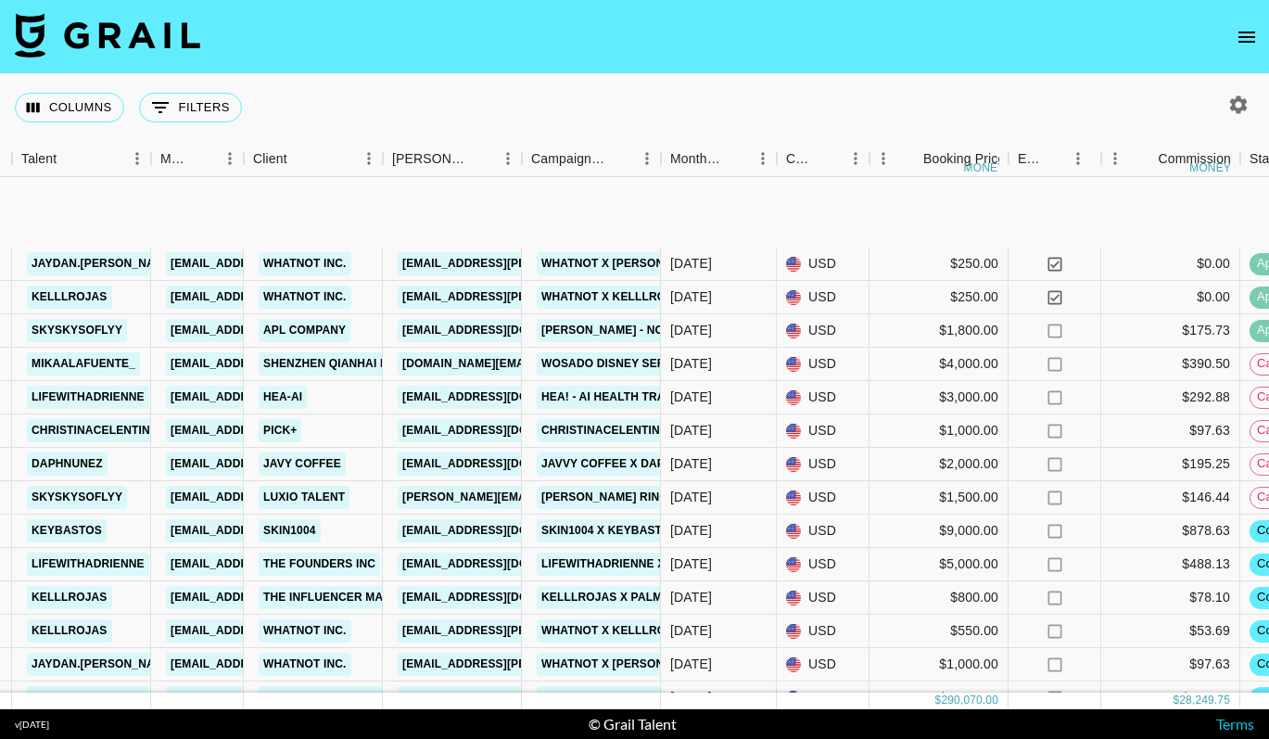
scroll to position [4391, 373]
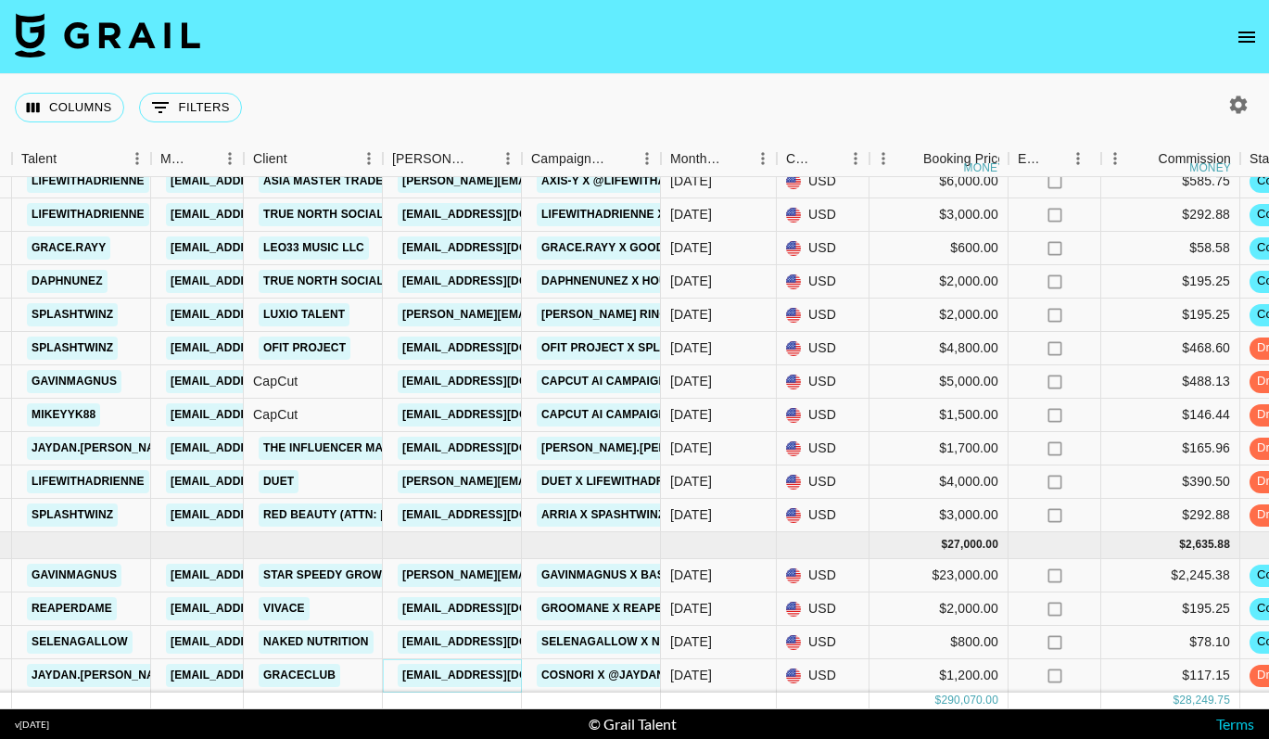
click at [506, 676] on link "bella@graceclub.com" at bounding box center [502, 675] width 208 height 23
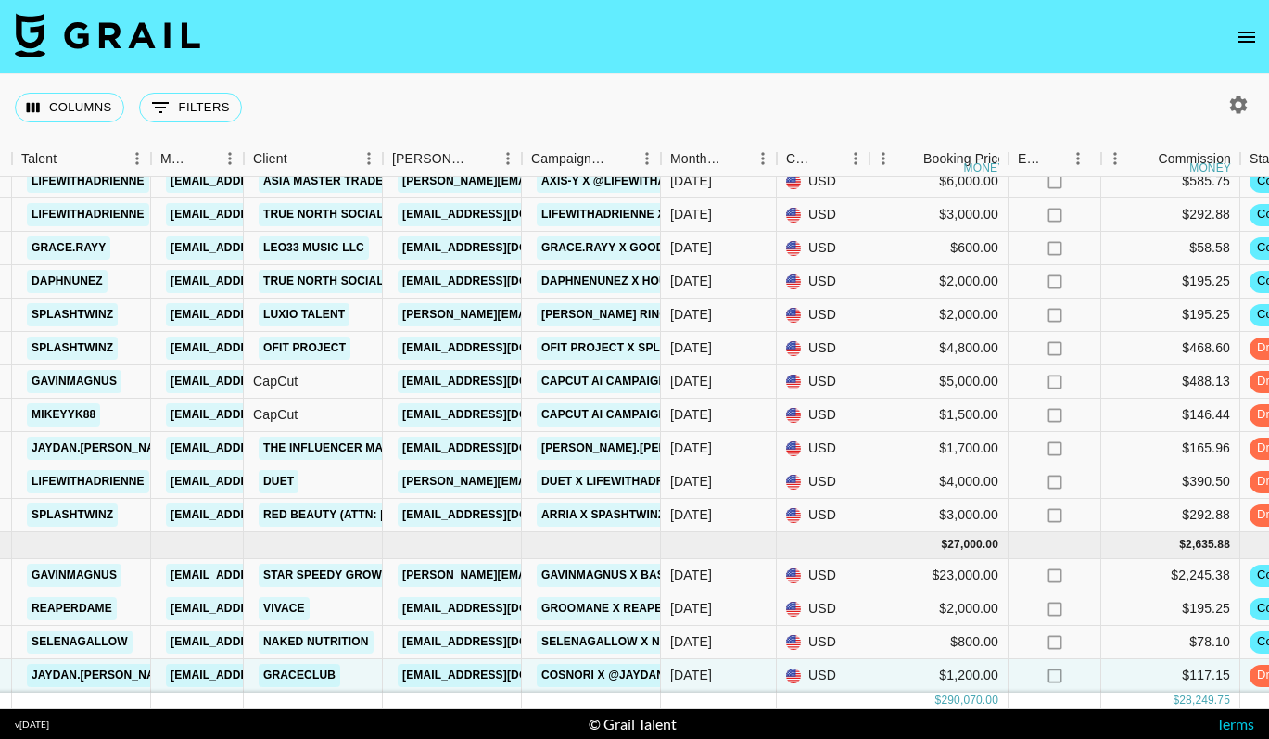
click at [1245, 114] on icon "button" at bounding box center [1238, 105] width 22 height 22
select select "May '25"
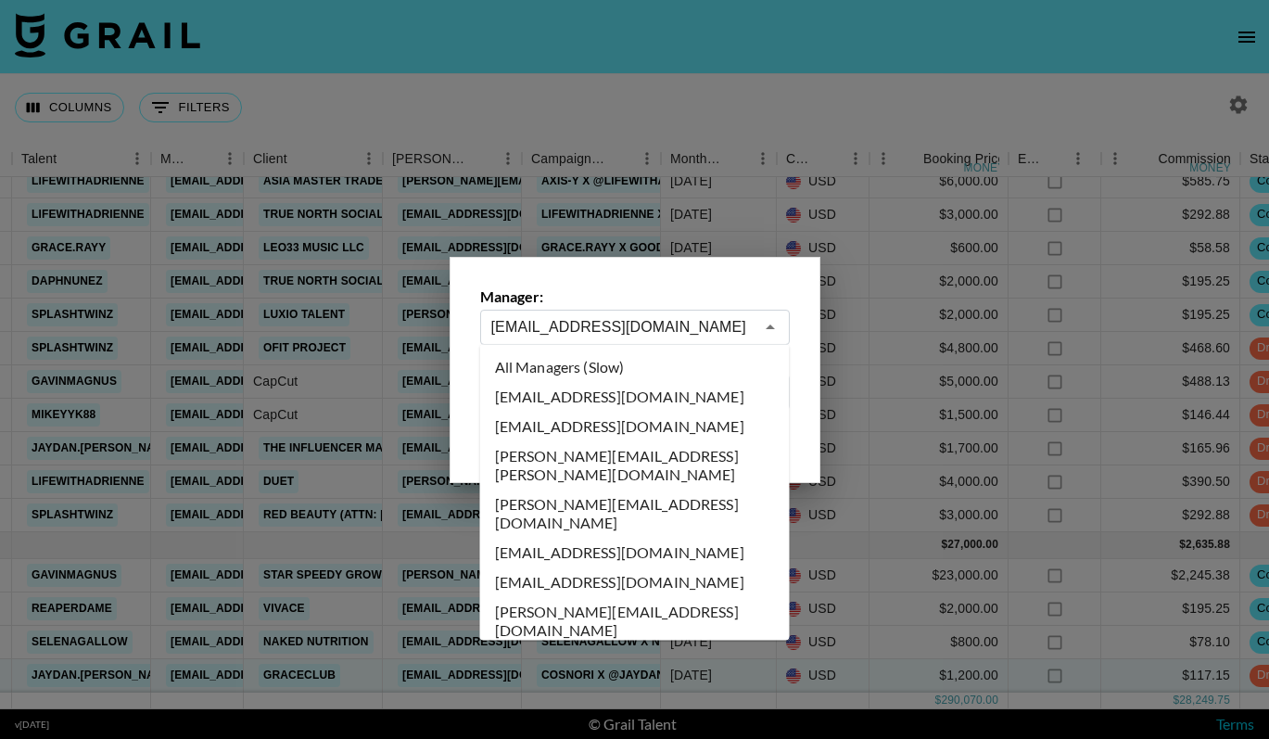
click at [685, 330] on input "maxelk@grail-talent.com" at bounding box center [622, 326] width 262 height 21
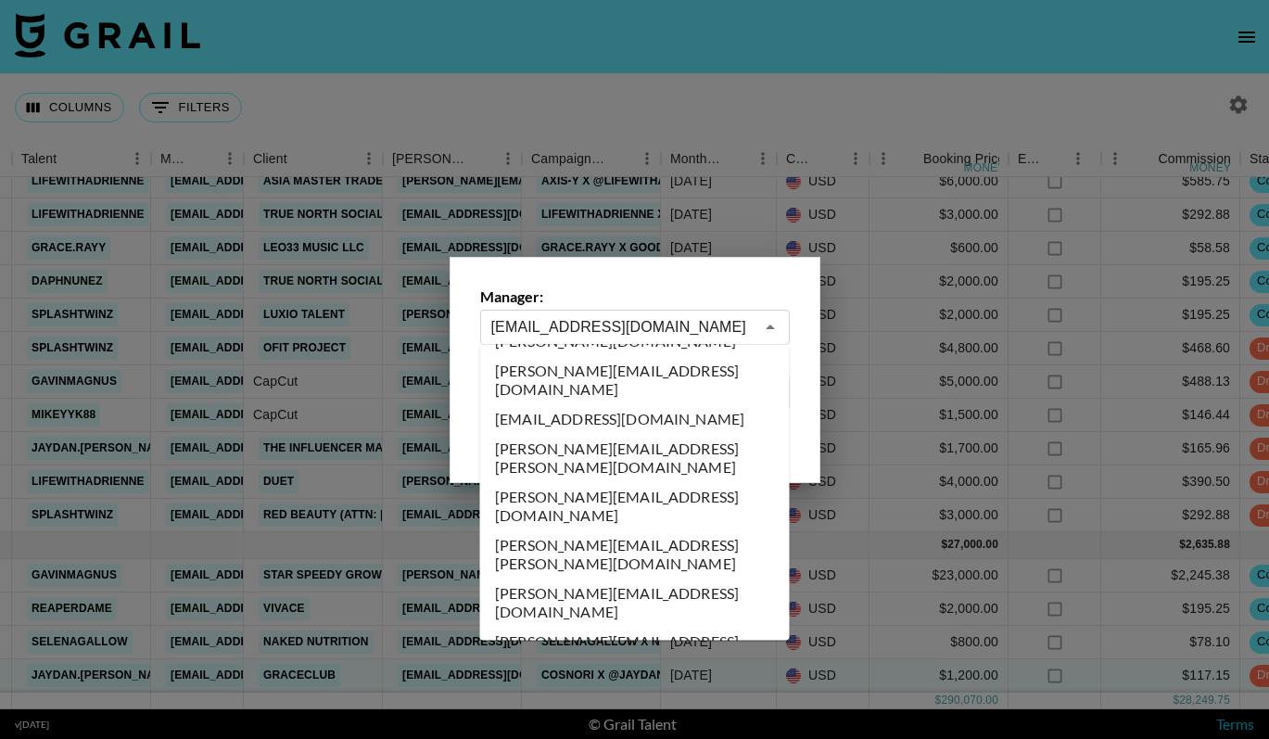
scroll to position [7168, 0]
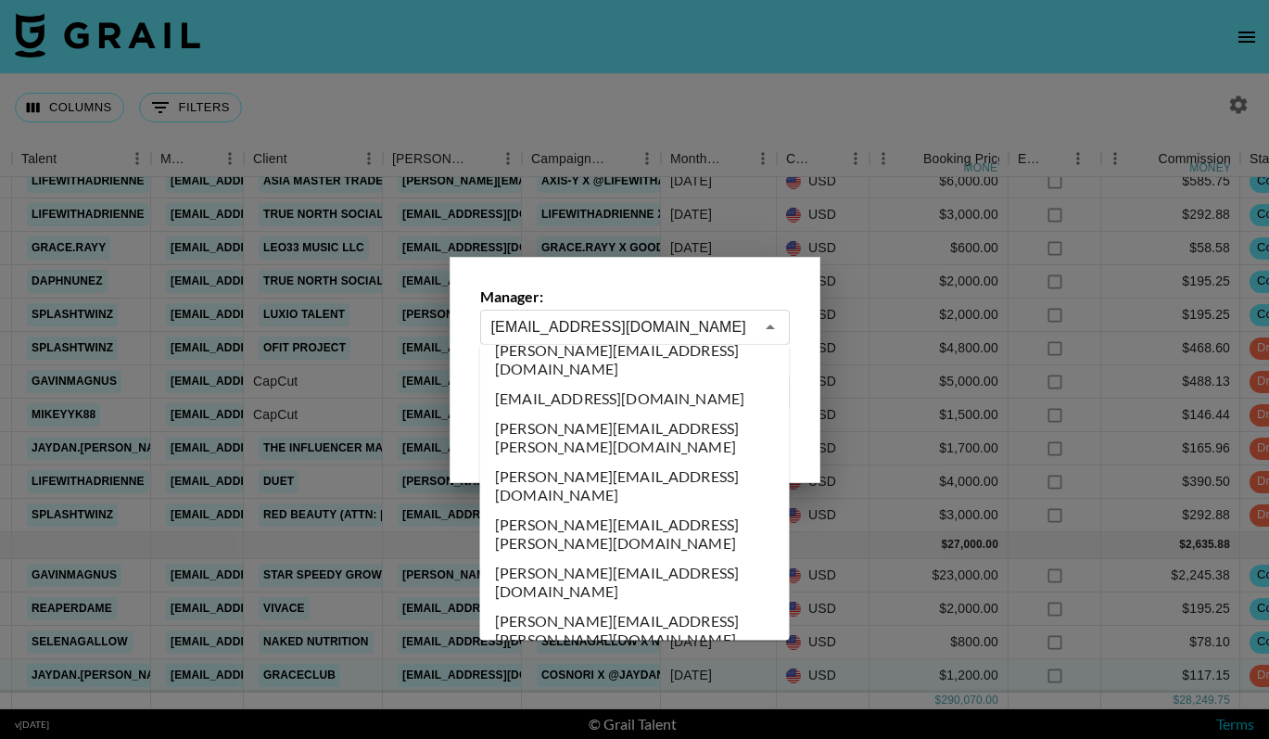
type input "mihaila@grail-talent.com"
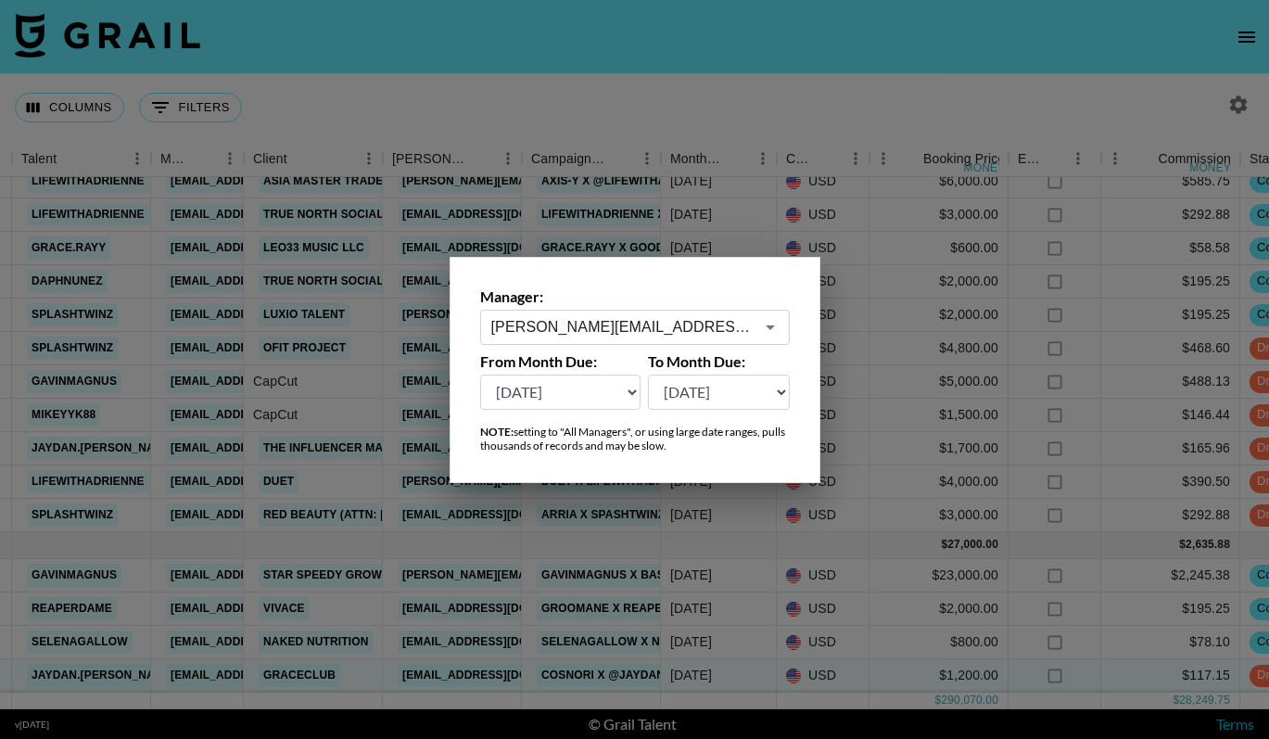
click at [754, 170] on div at bounding box center [634, 369] width 1269 height 739
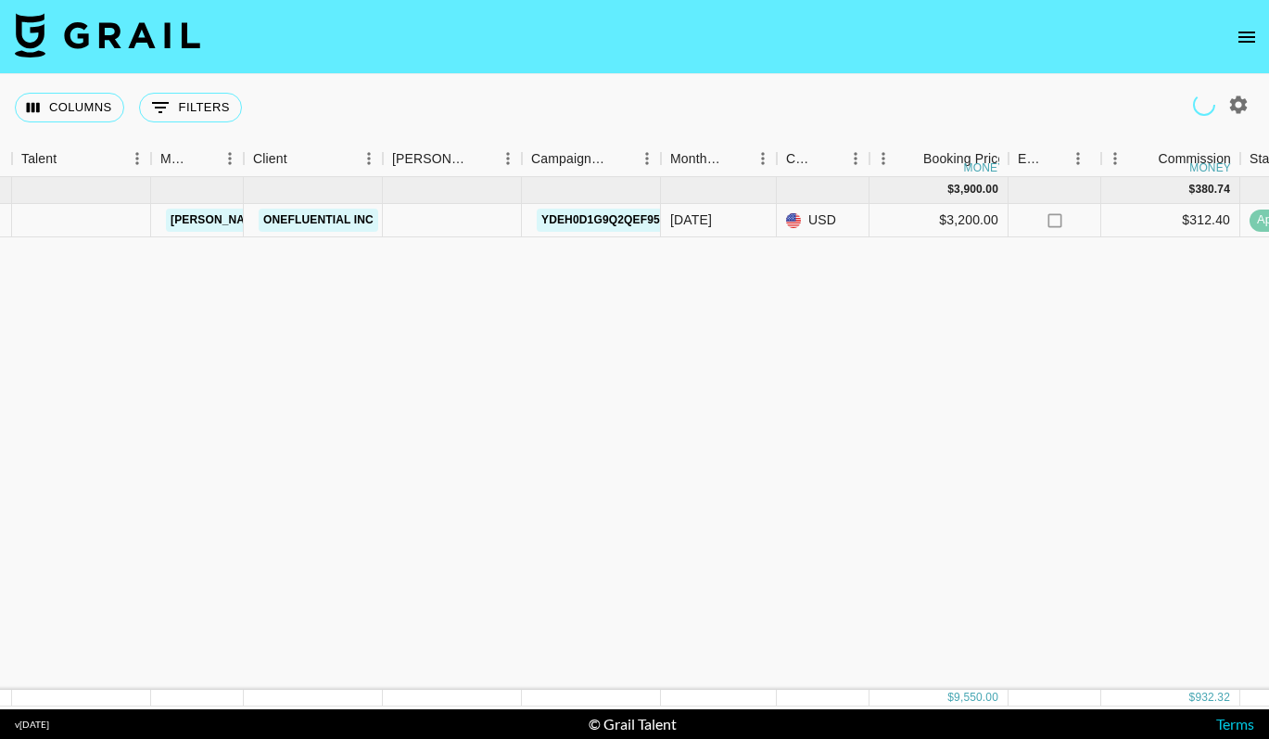
scroll to position [0, 373]
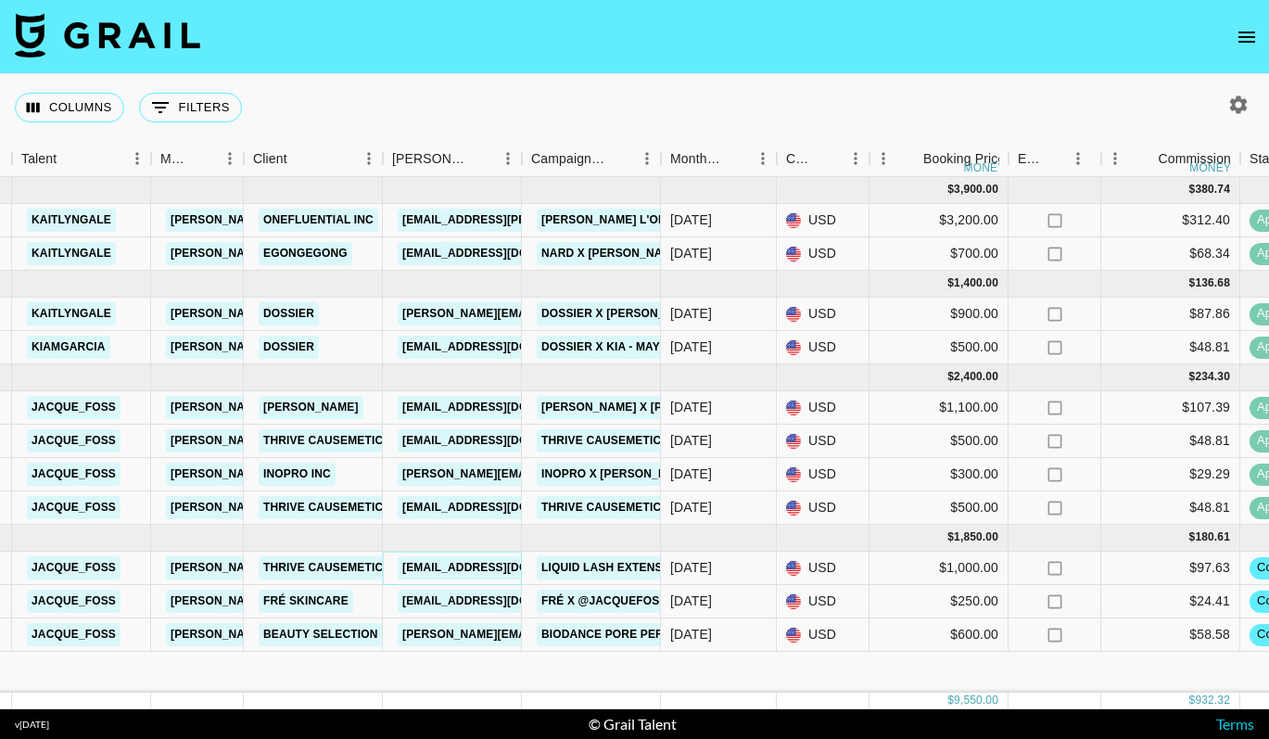
click at [509, 571] on link "eschwarz@thrivecausemetics.com" at bounding box center [502, 567] width 208 height 23
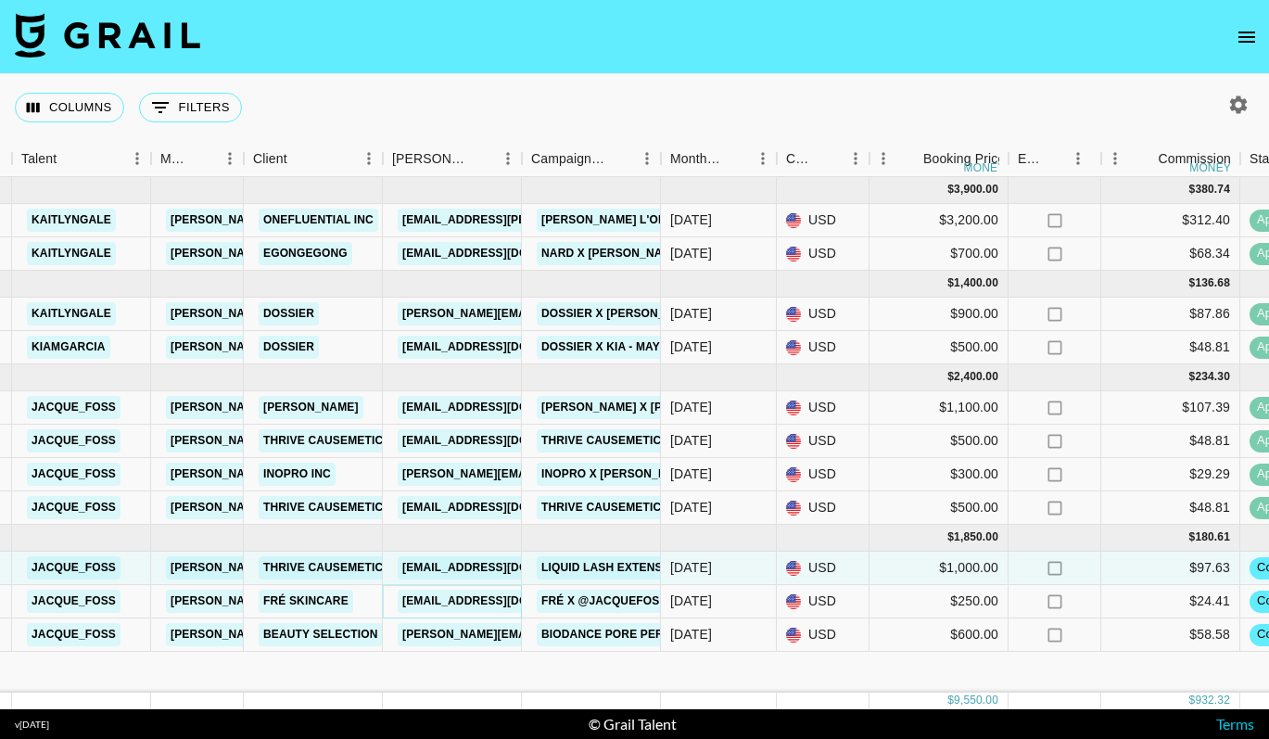
click at [463, 592] on link "adid@freskincare.com" at bounding box center [502, 600] width 208 height 23
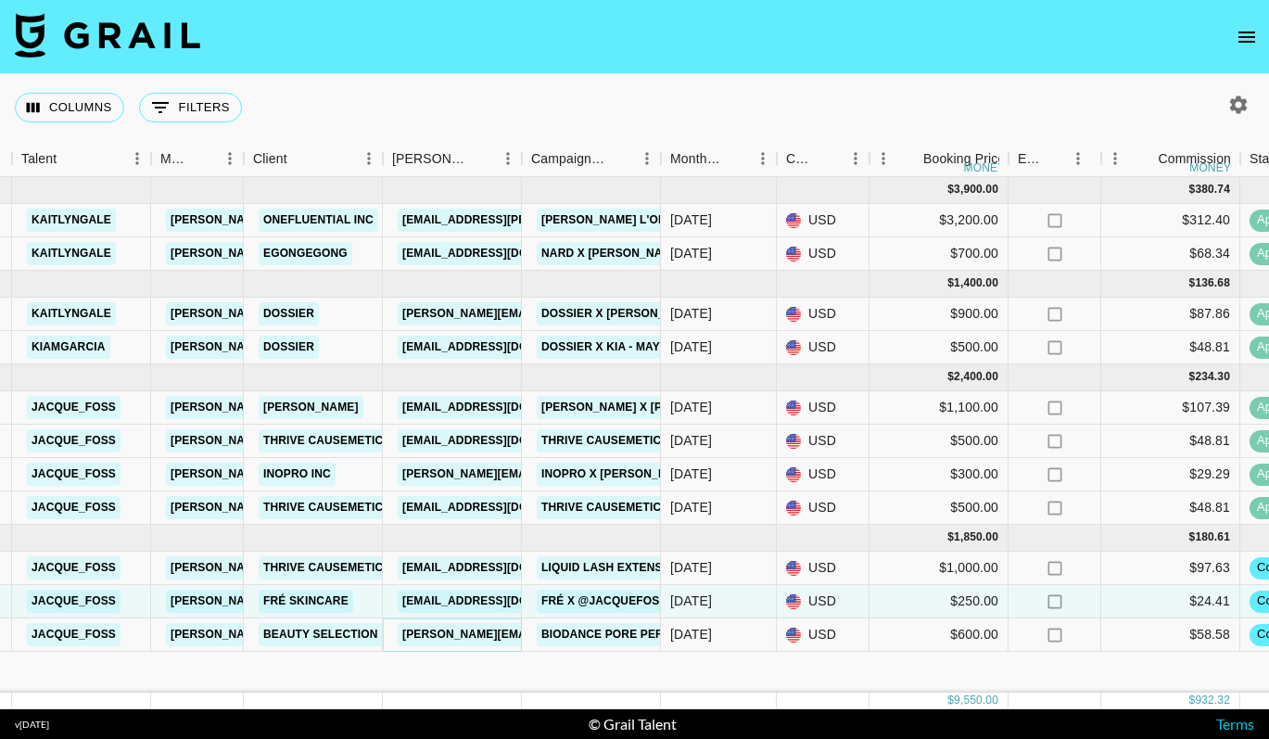
click at [495, 638] on link "jaeyun.lee@beautyselection.co.kr" at bounding box center [549, 634] width 302 height 23
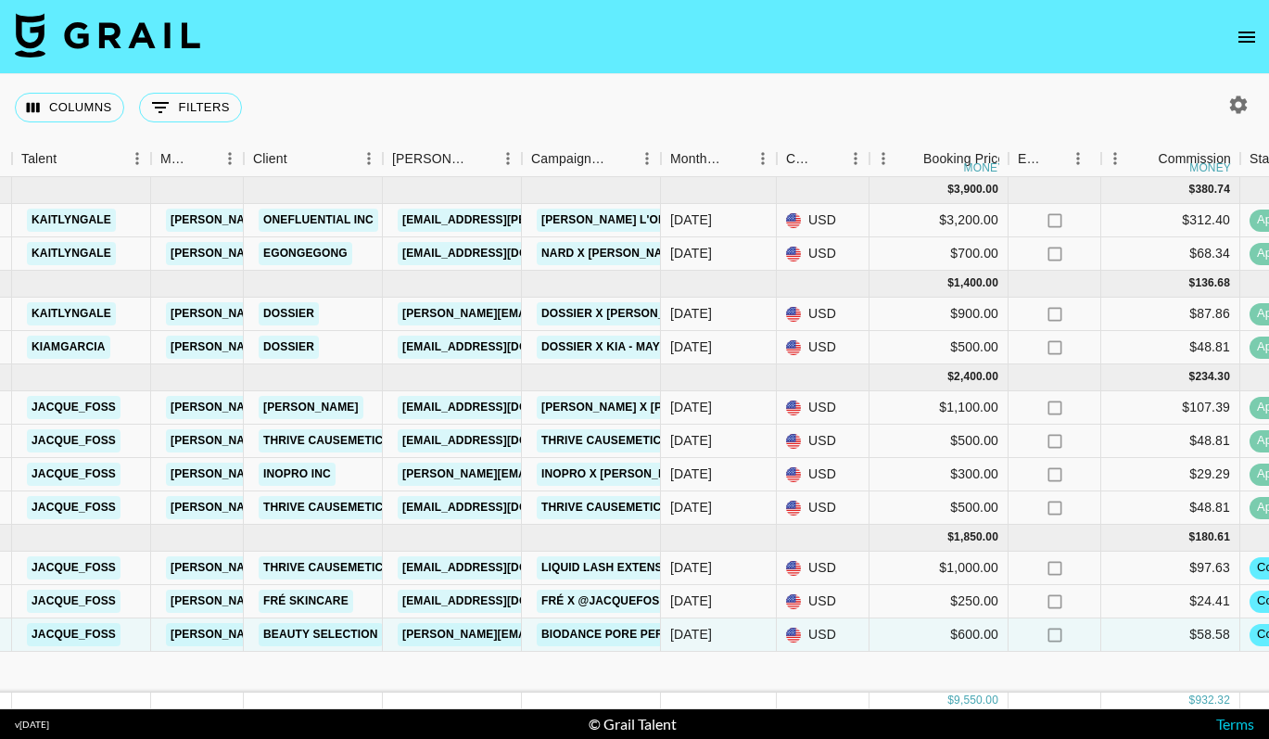
click at [1237, 114] on icon "button" at bounding box center [1238, 105] width 22 height 22
select select "May '25"
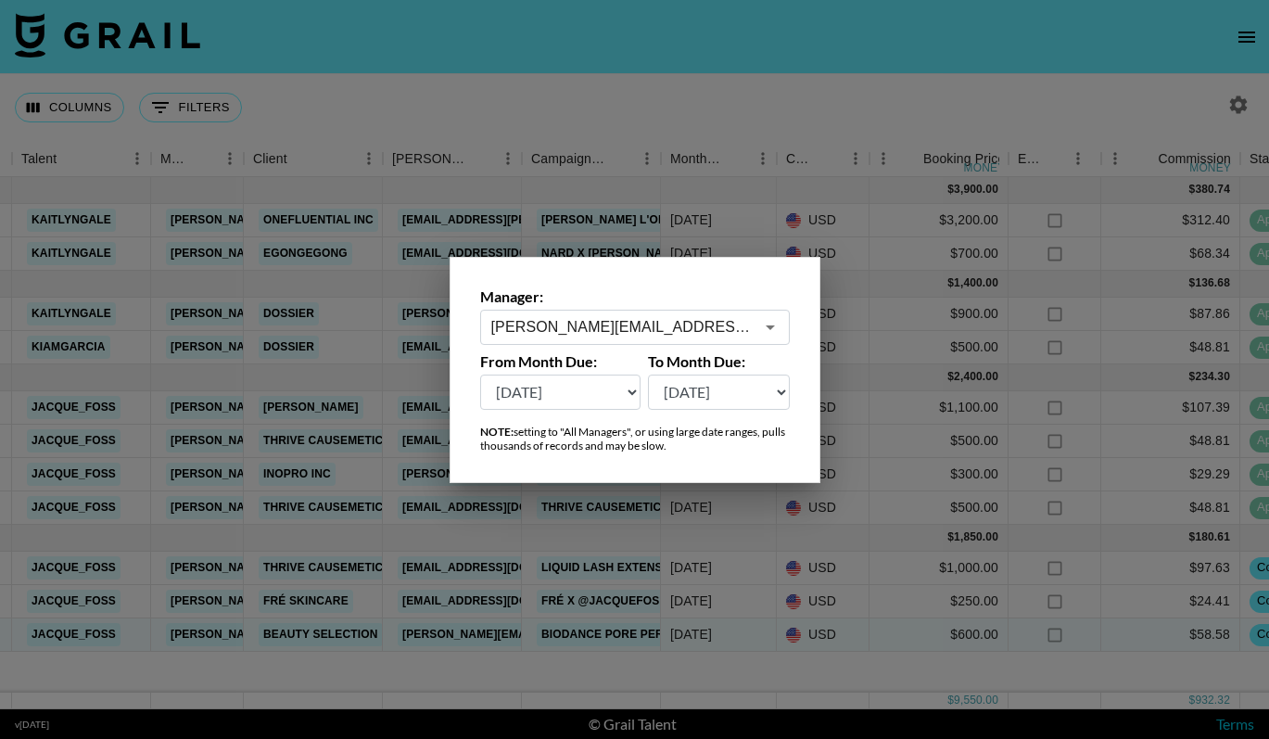
click at [642, 342] on div "mihaila@grail-talent.com ​" at bounding box center [635, 327] width 310 height 35
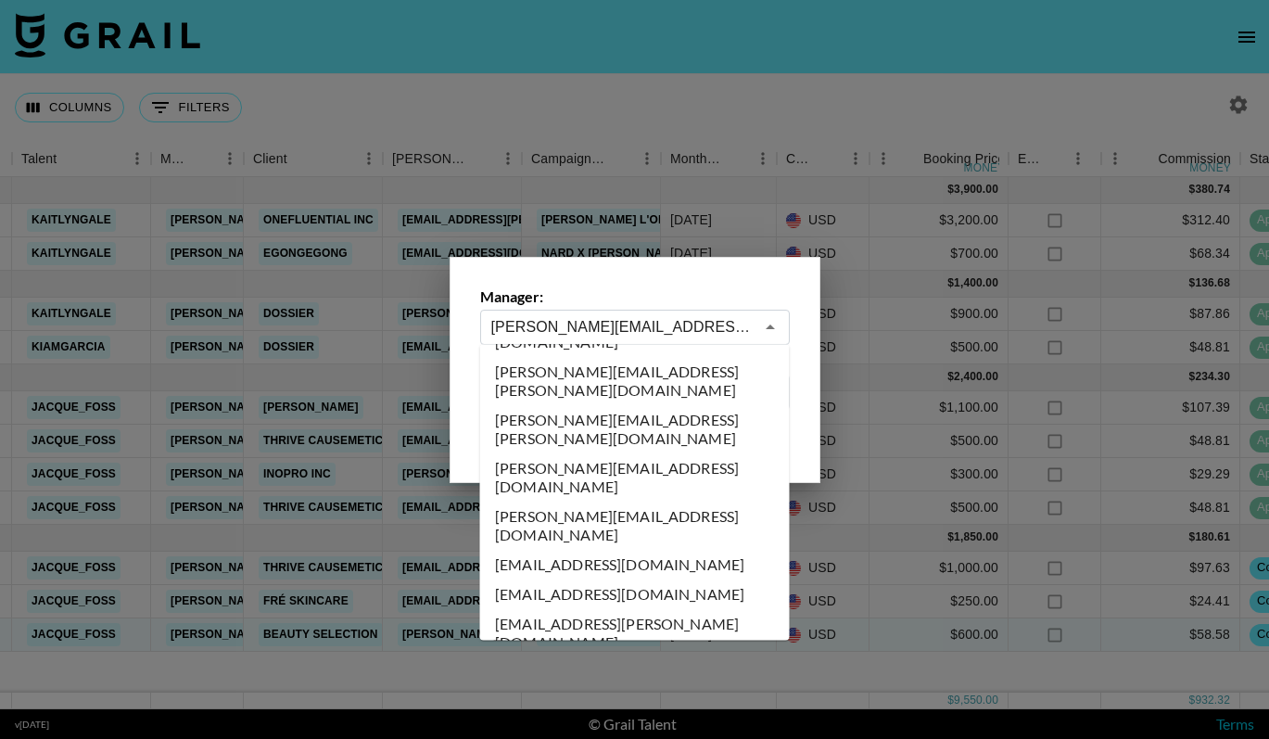
scroll to position [8075, 0]
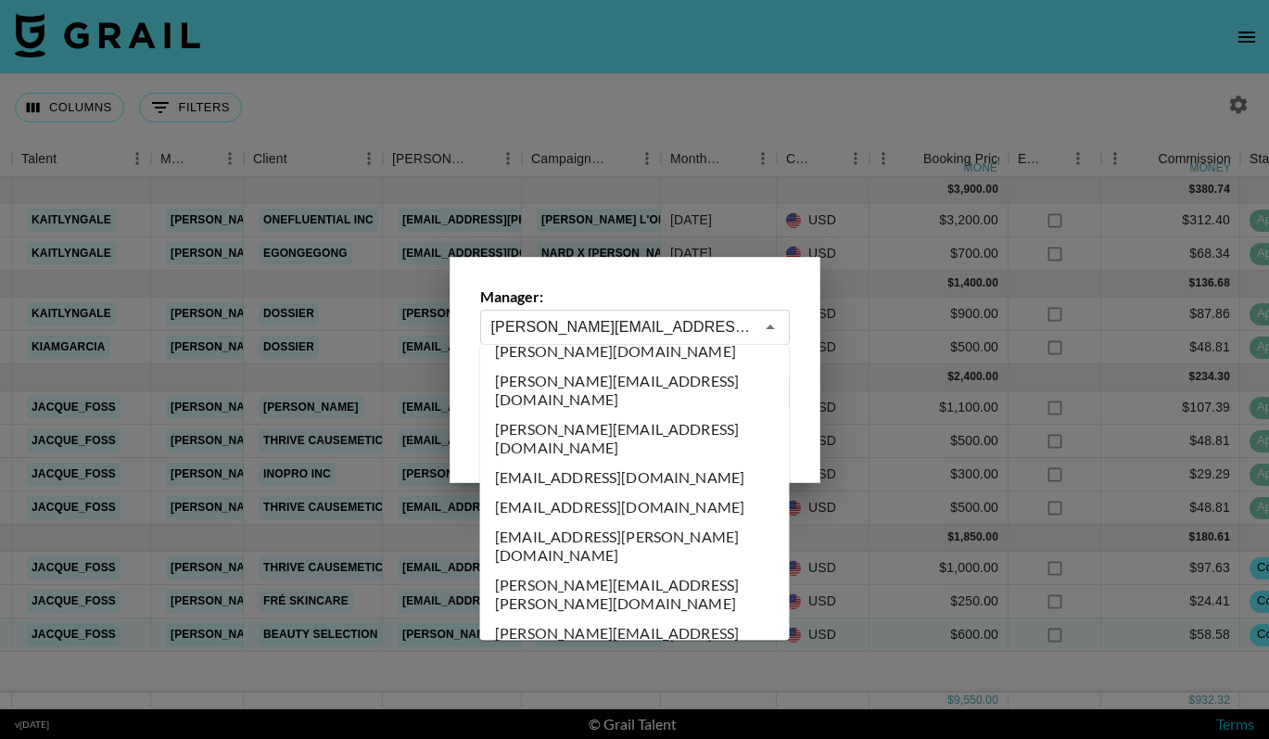
type input "paigef@grail-talent.com"
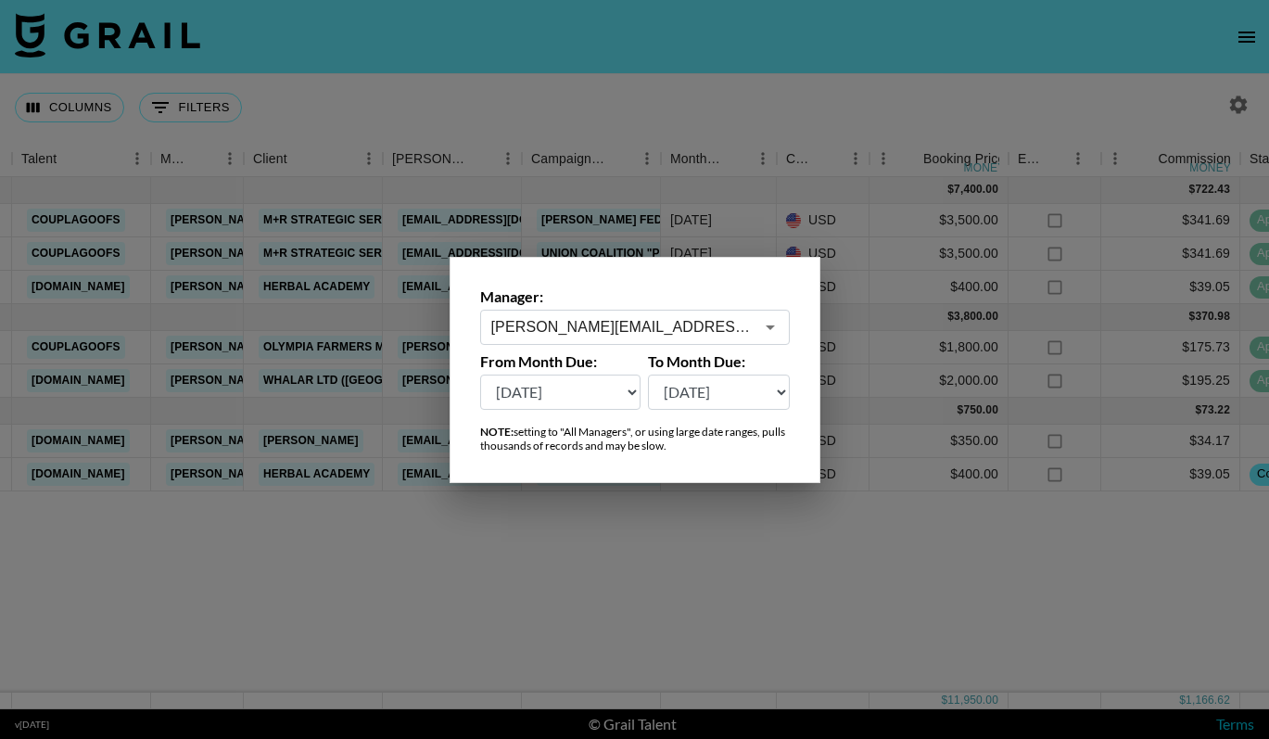
click at [628, 99] on div at bounding box center [634, 369] width 1269 height 739
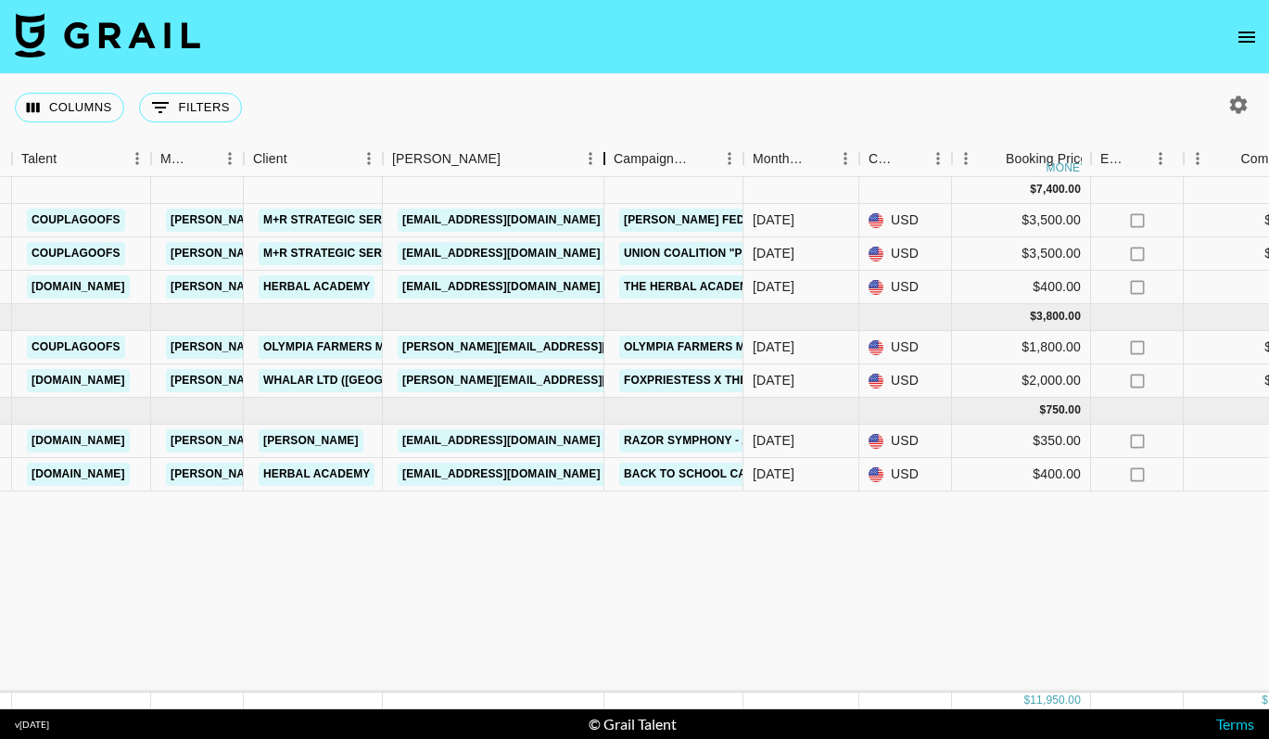
drag, startPoint x: 523, startPoint y: 168, endPoint x: 603, endPoint y: 183, distance: 82.0
click at [603, 183] on div "Month Due Airtable ID Talent Manager Client Booker Campaign (Type) Month Due Cu…" at bounding box center [634, 425] width 1269 height 568
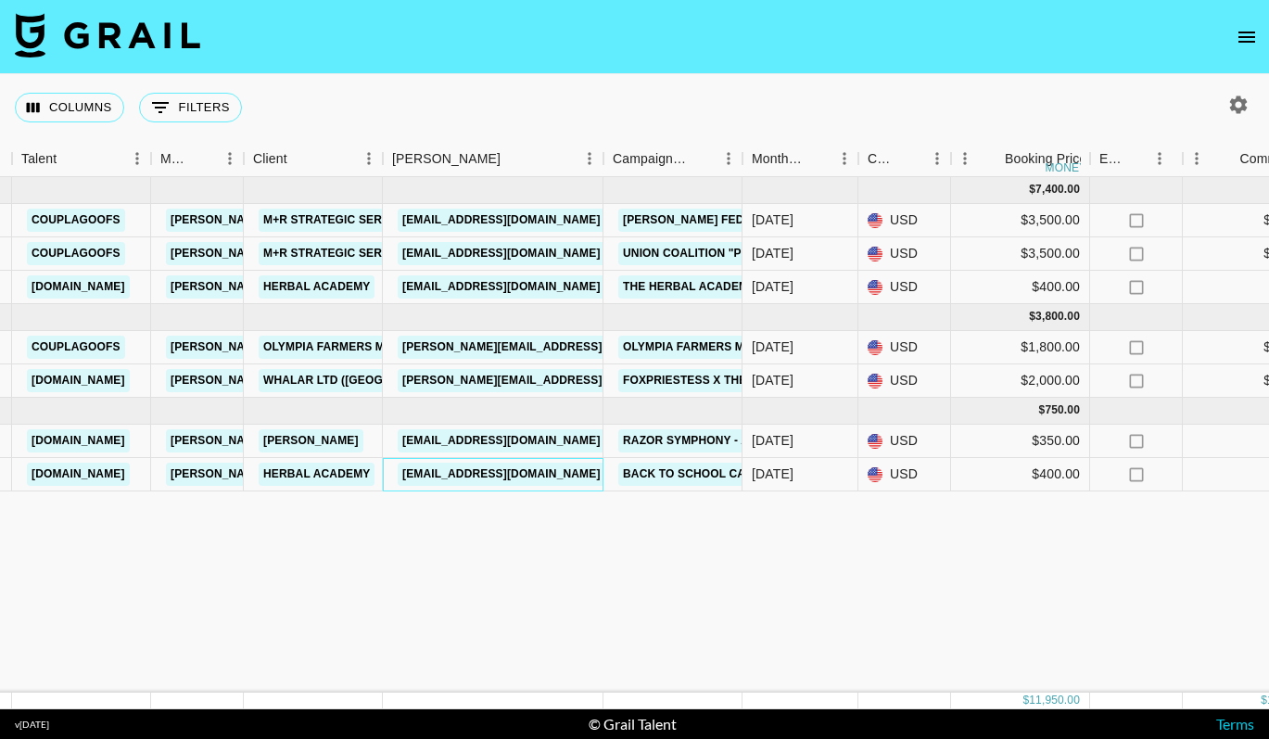
click at [522, 461] on div "partnerships@theherbalacademy.com" at bounding box center [501, 474] width 219 height 34
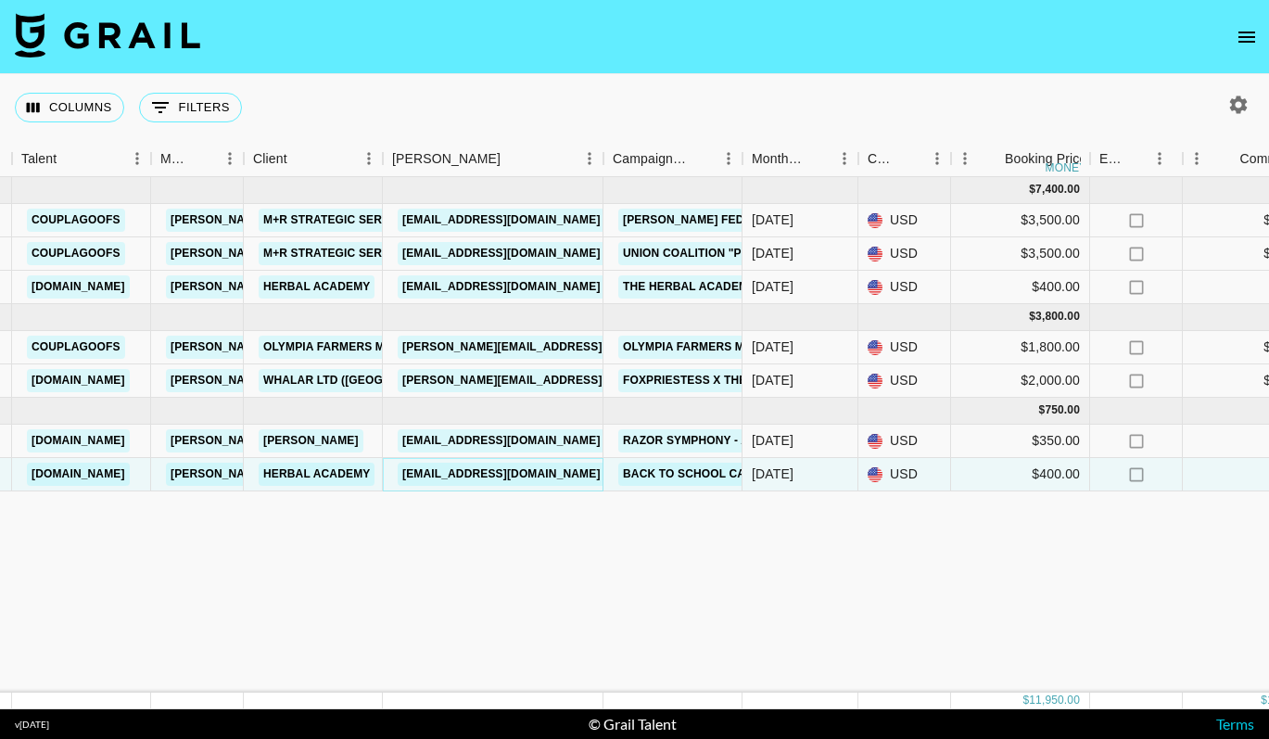
click at [522, 475] on link "partnerships@theherbalacademy.com" at bounding box center [502, 474] width 208 height 23
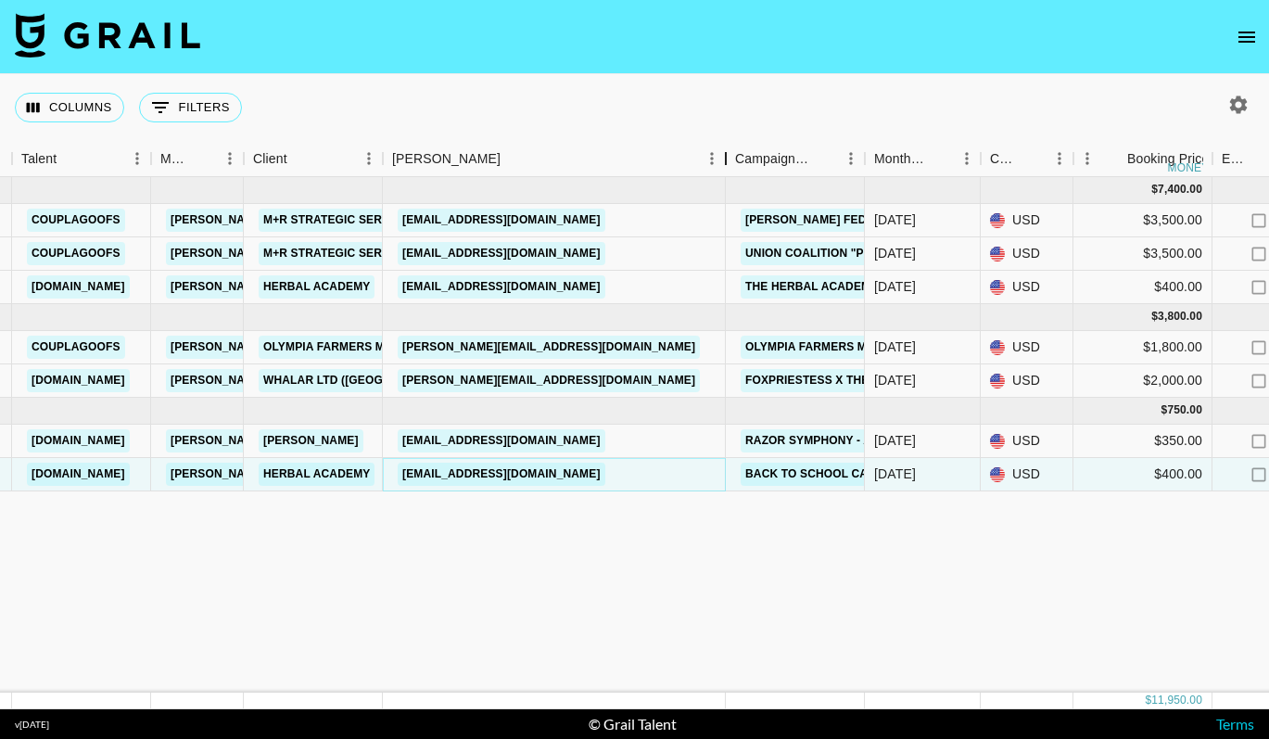
drag, startPoint x: 605, startPoint y: 149, endPoint x: 728, endPoint y: 149, distance: 122.3
click at [728, 149] on div "Booker" at bounding box center [726, 159] width 22 height 36
click at [1229, 112] on icon "button" at bounding box center [1238, 105] width 22 height 22
select select "May '25"
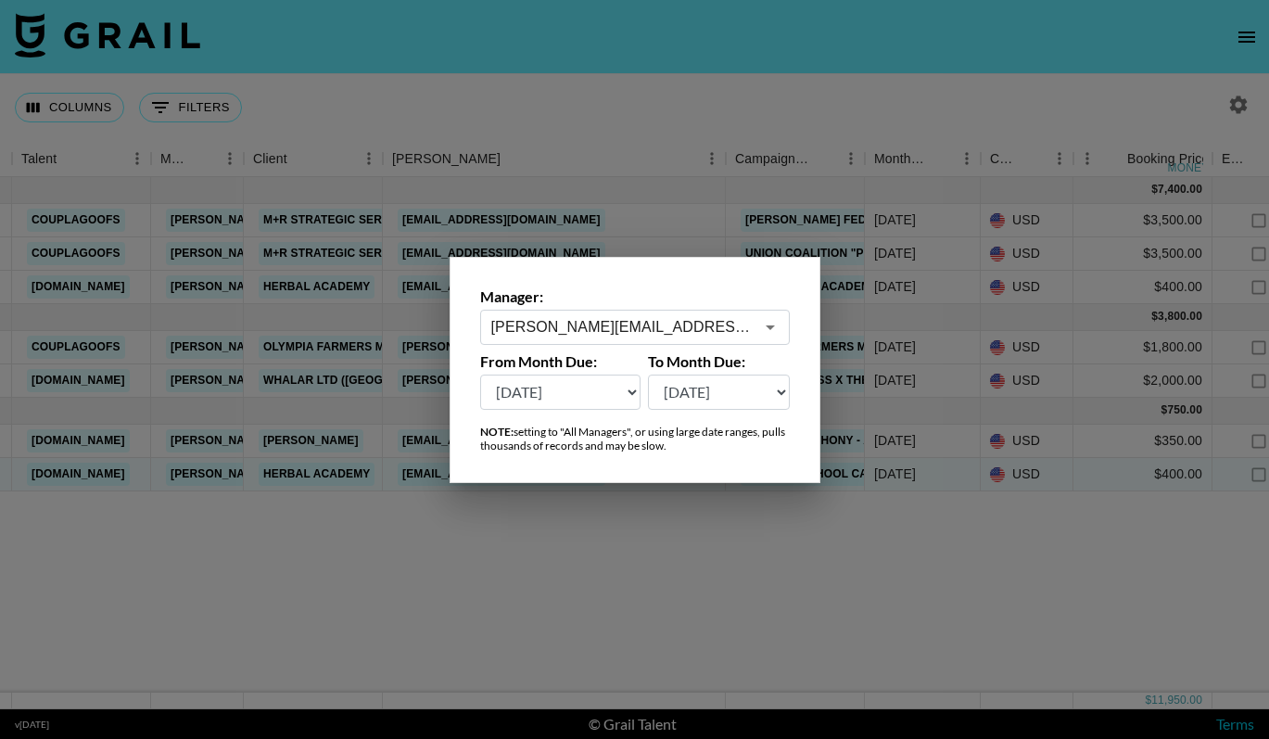
click at [773, 325] on icon "Open" at bounding box center [770, 327] width 22 height 22
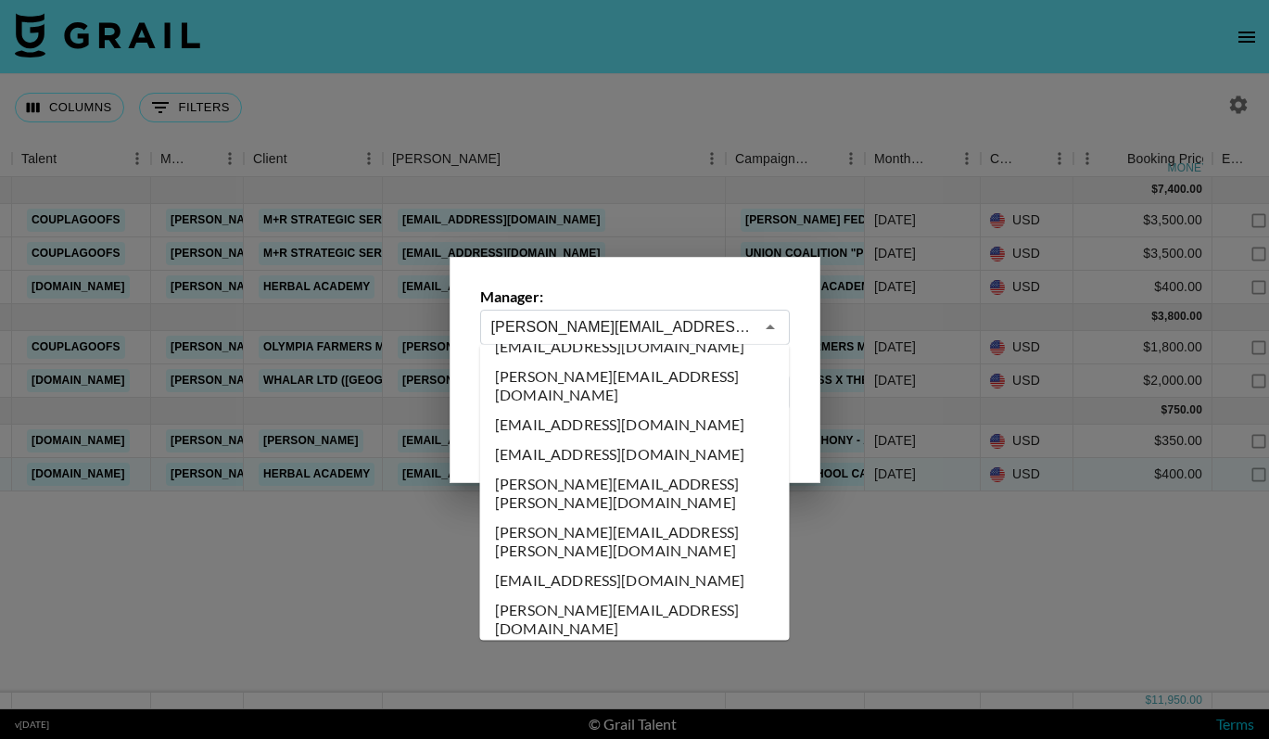
scroll to position [8811, 0]
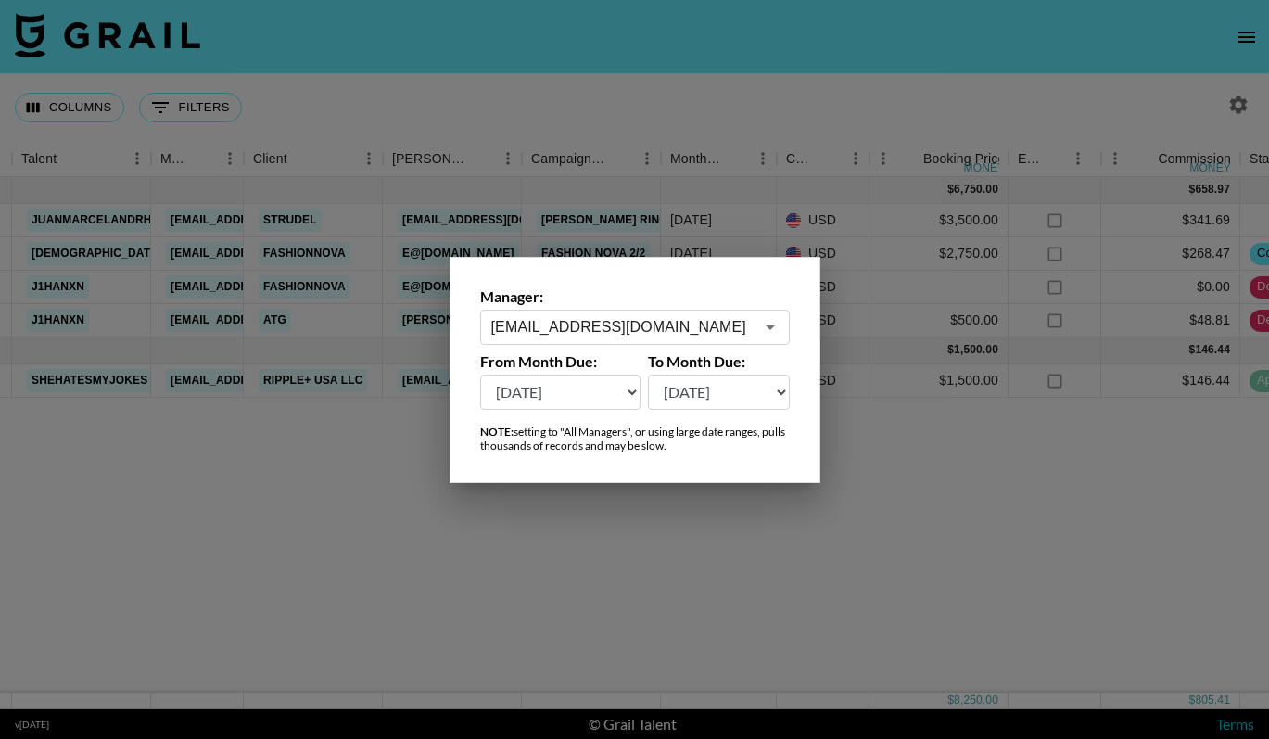
click at [670, 337] on div "ruby@grail-talent.com ​" at bounding box center [635, 327] width 310 height 35
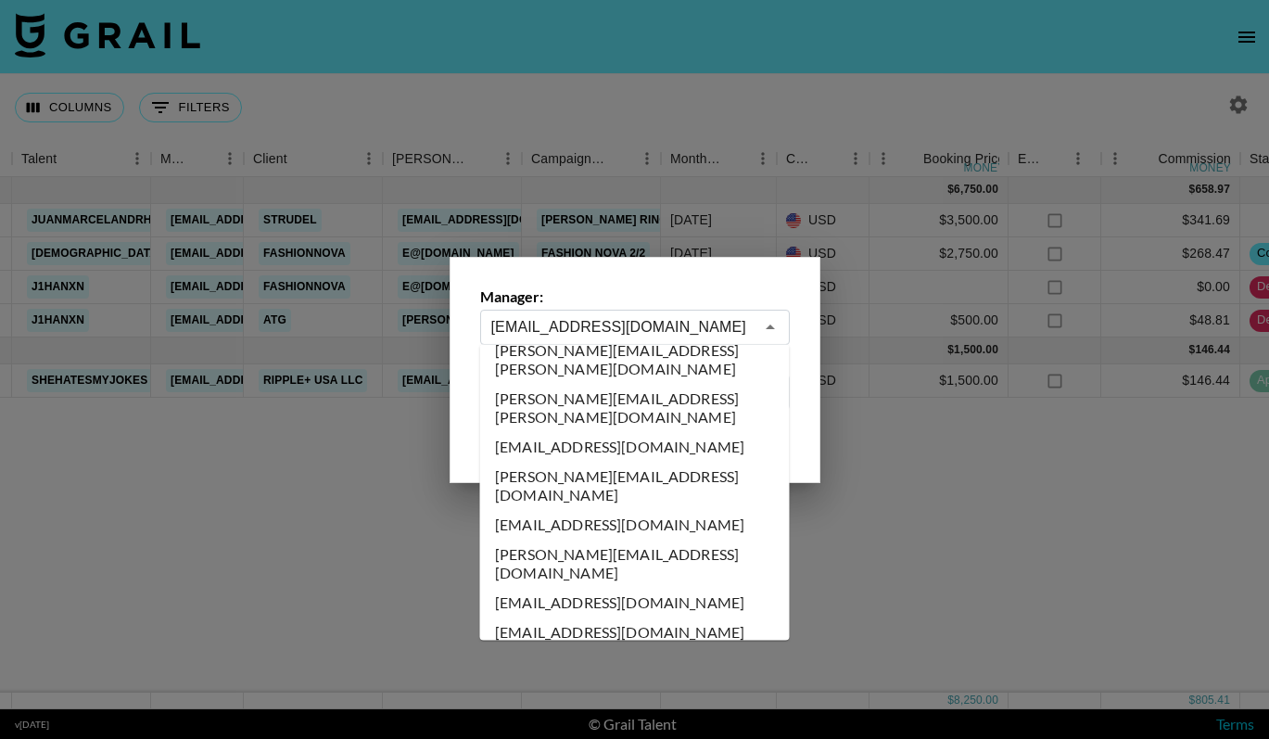
scroll to position [8975, 0]
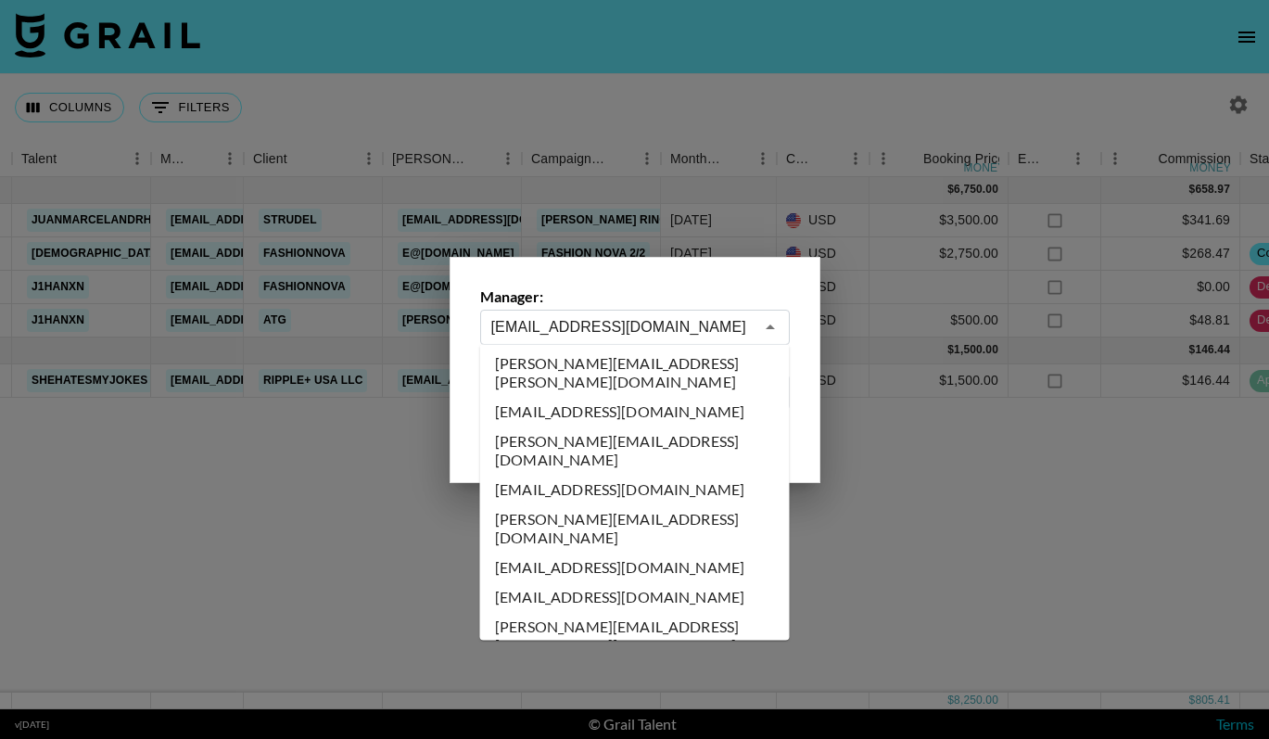
type input "se@grail-talent.com"
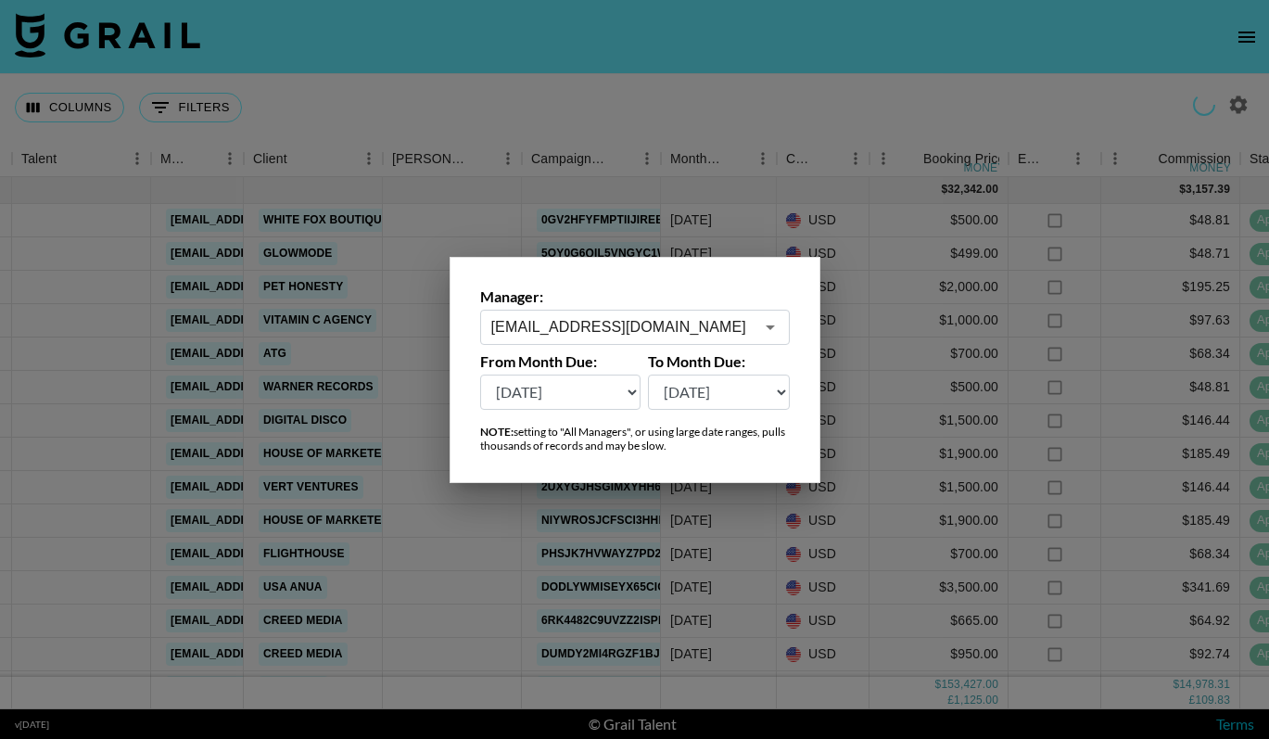
click at [723, 96] on div at bounding box center [634, 369] width 1269 height 739
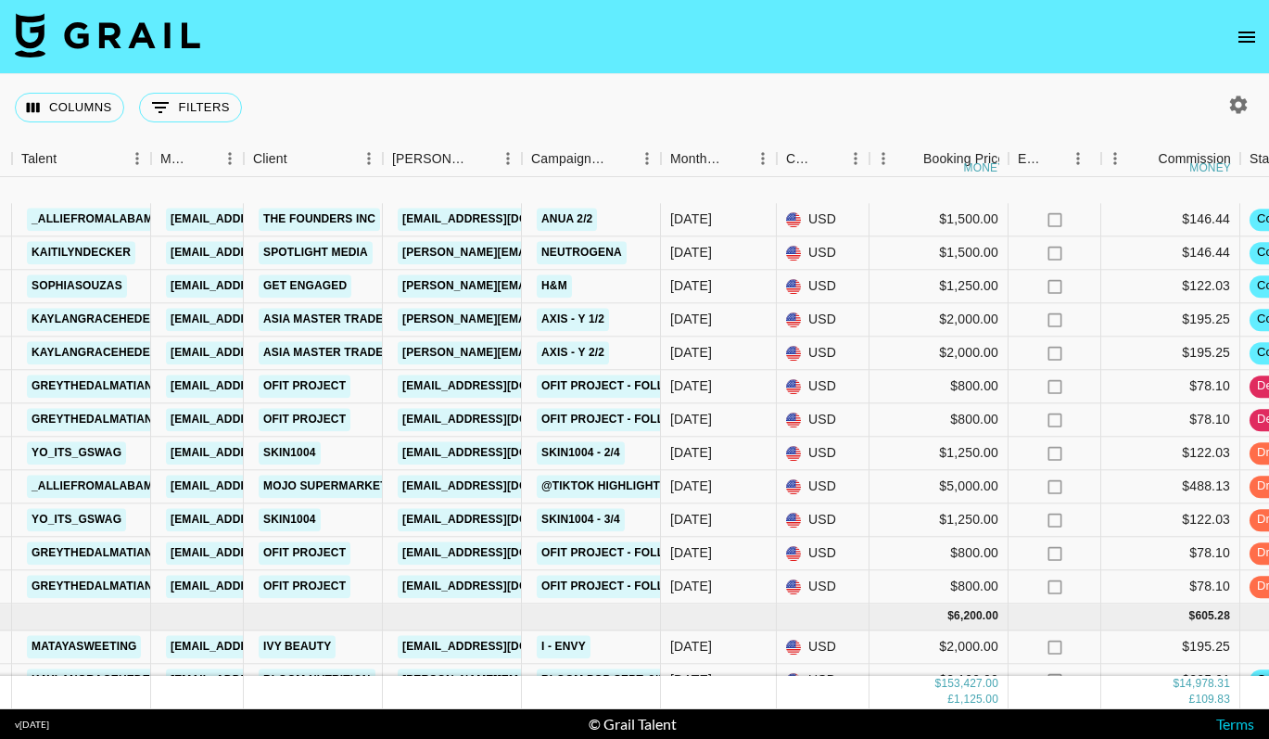
scroll to position [3271, 373]
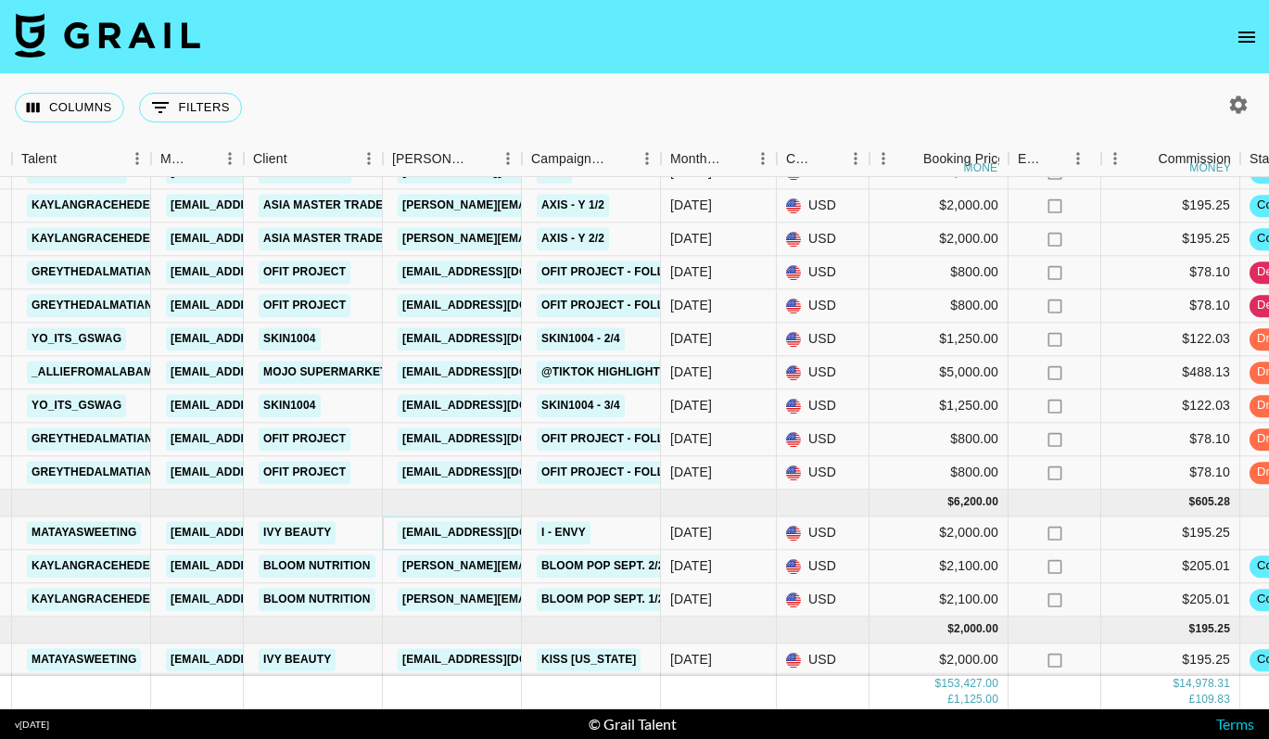
click at [495, 526] on link "hayoo@ivyent.com" at bounding box center [502, 532] width 208 height 23
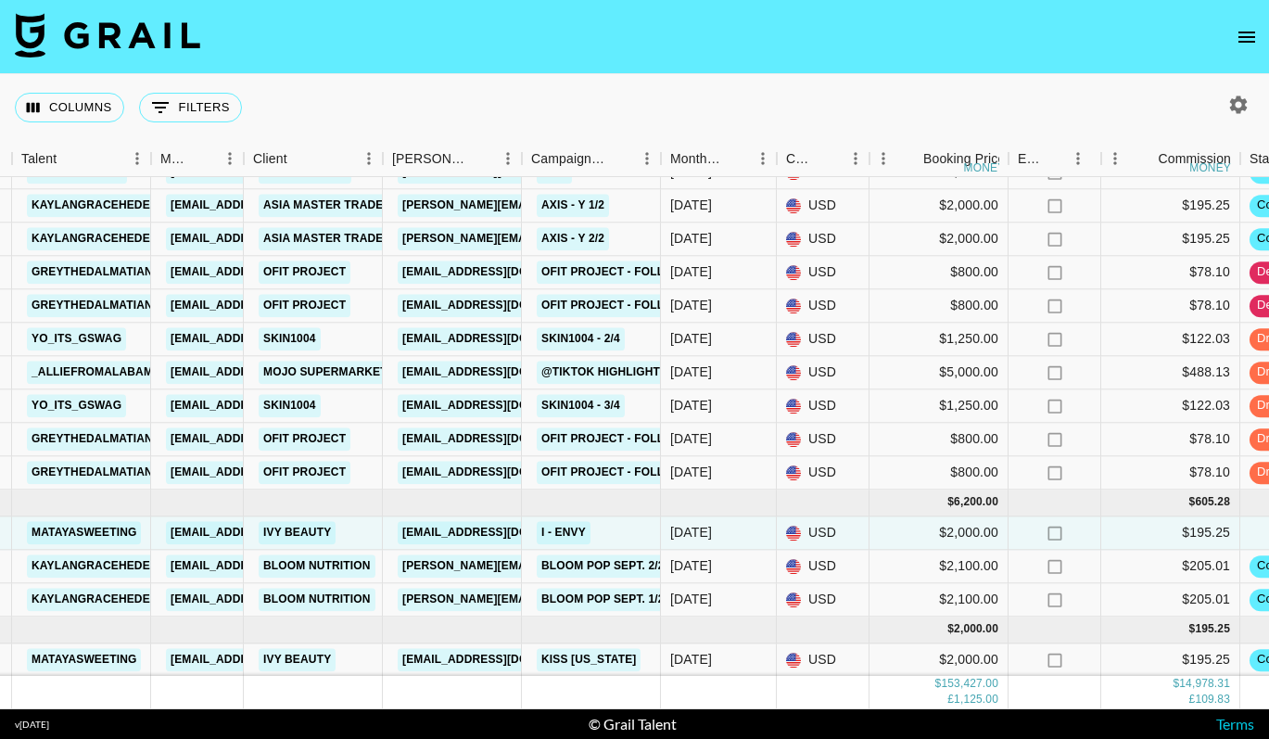
click at [1220, 110] on div at bounding box center [1234, 105] width 39 height 32
click at [1251, 108] on button "button" at bounding box center [1239, 105] width 32 height 32
select select "May '25"
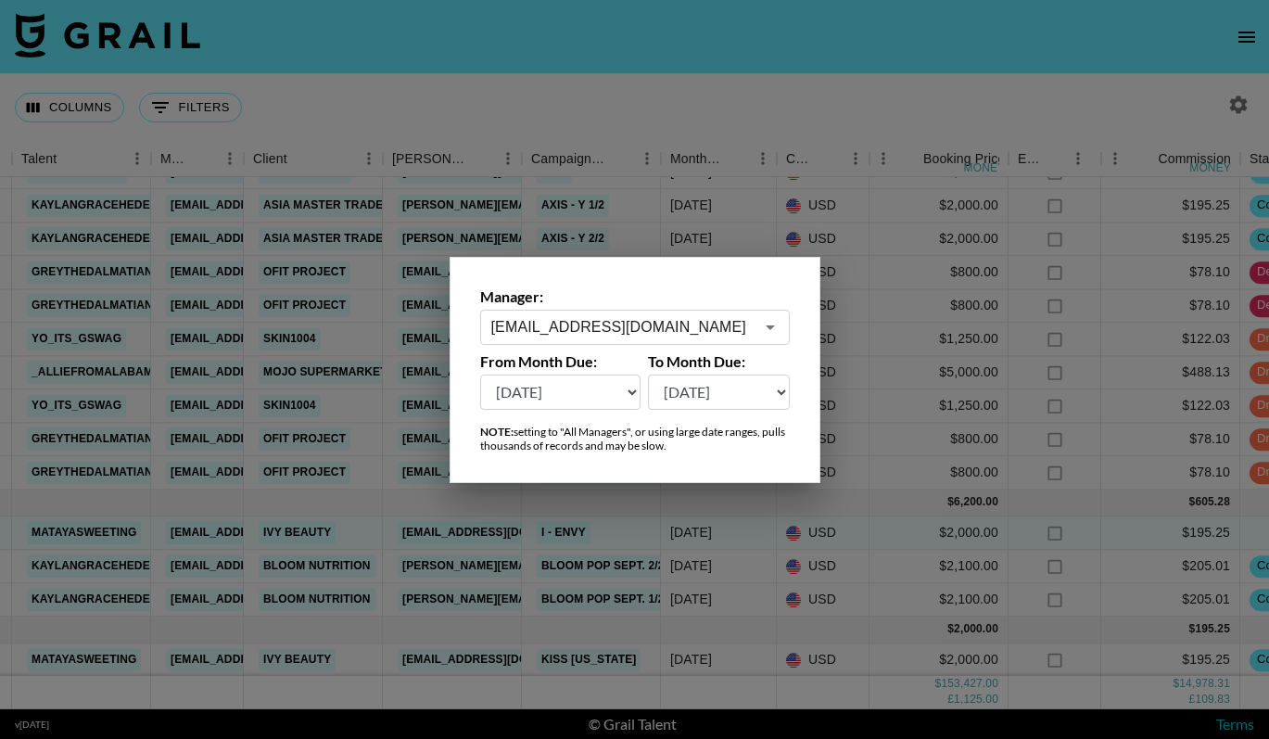
click at [737, 321] on input "se@grail-talent.com" at bounding box center [622, 326] width 262 height 21
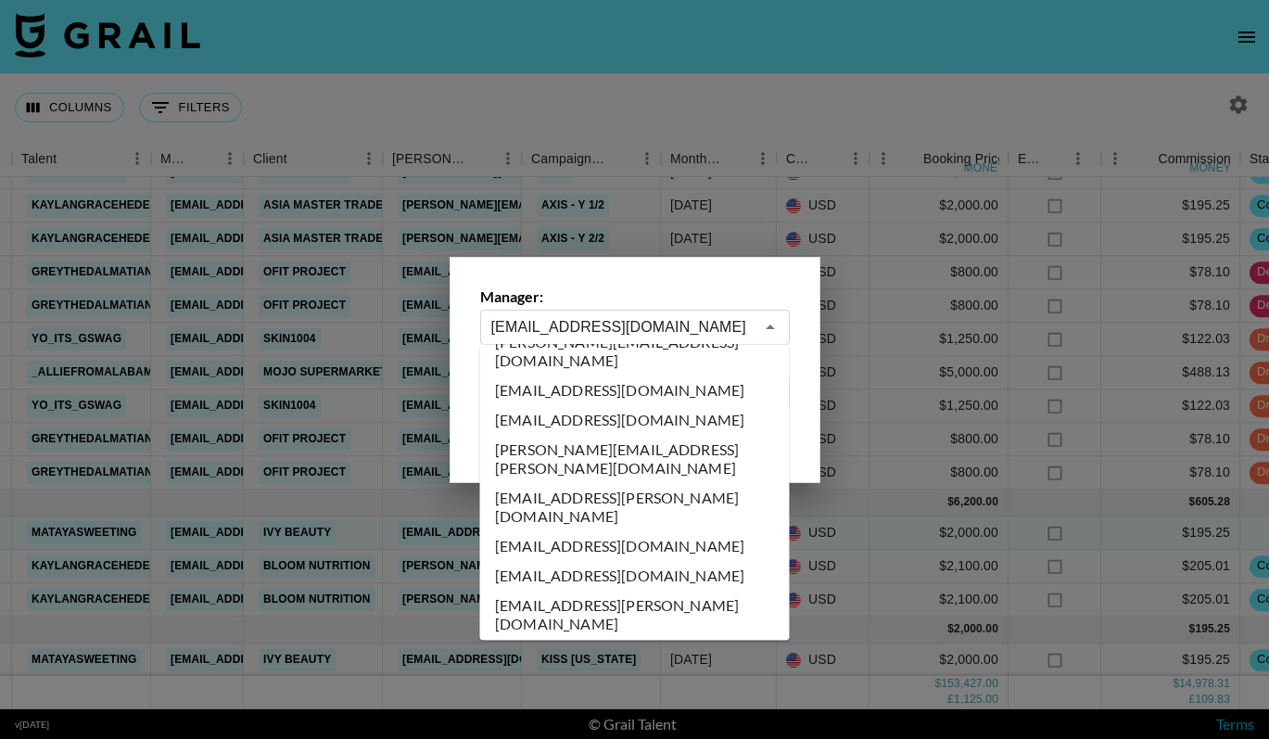
scroll to position [9159, 0]
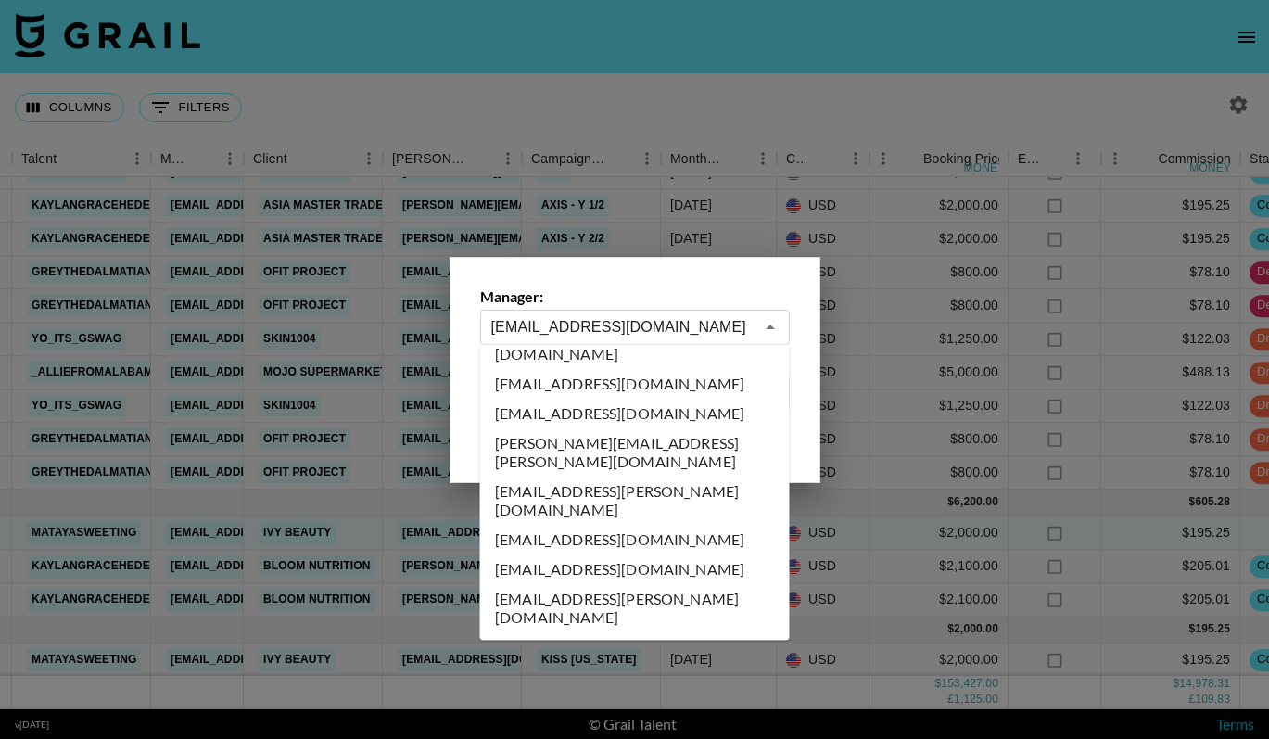
type input "sofia-rodezno@grail-talent.com"
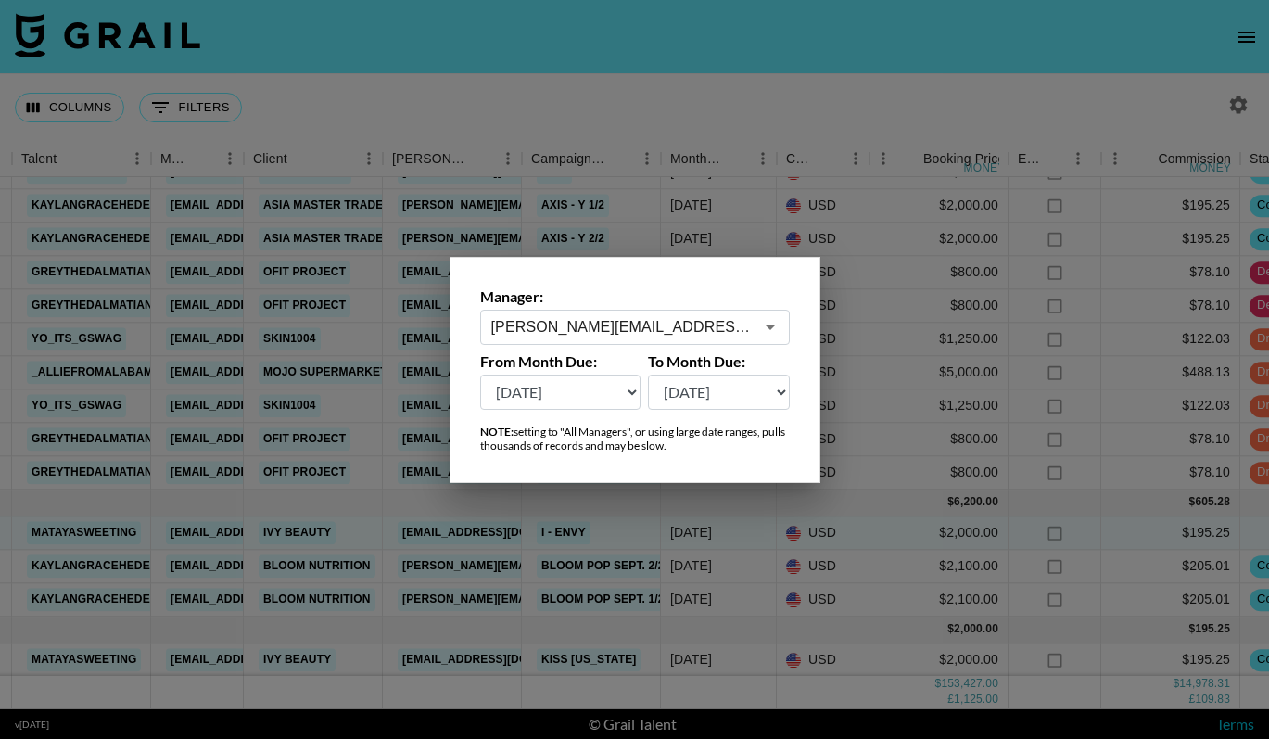
click at [897, 491] on div at bounding box center [634, 369] width 1269 height 739
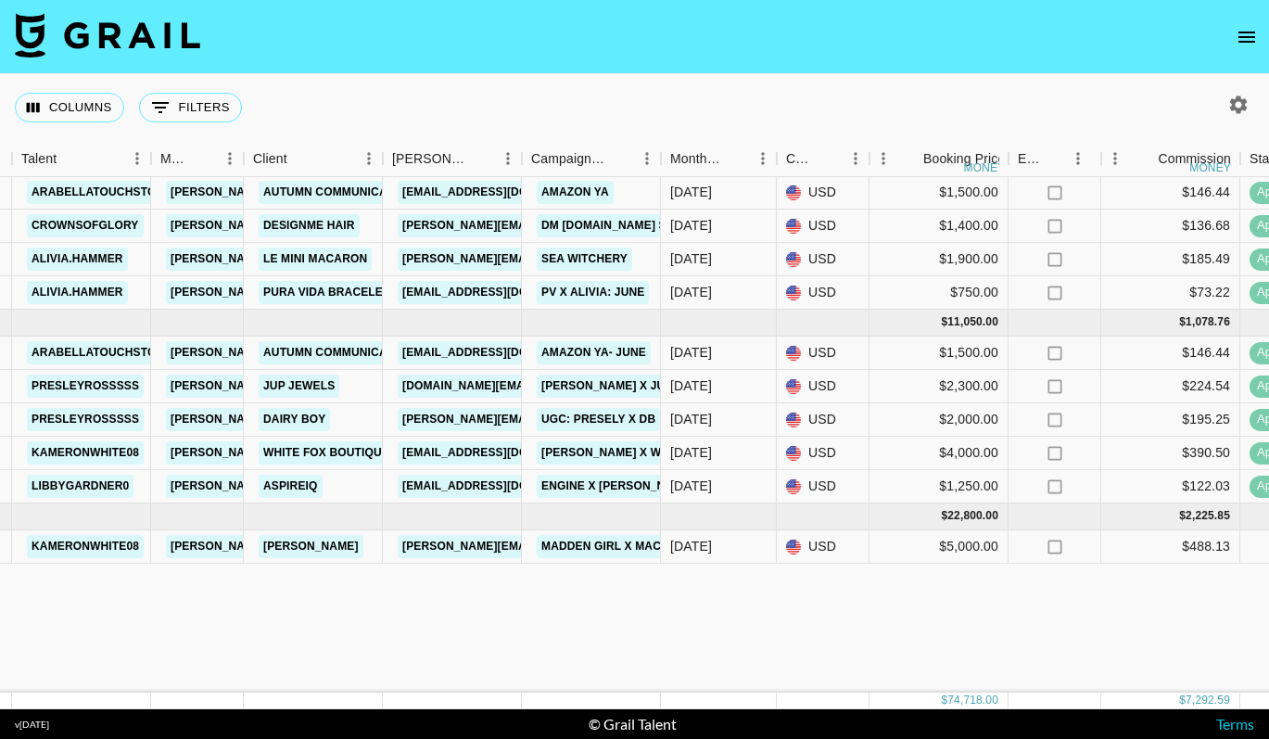
scroll to position [660, 373]
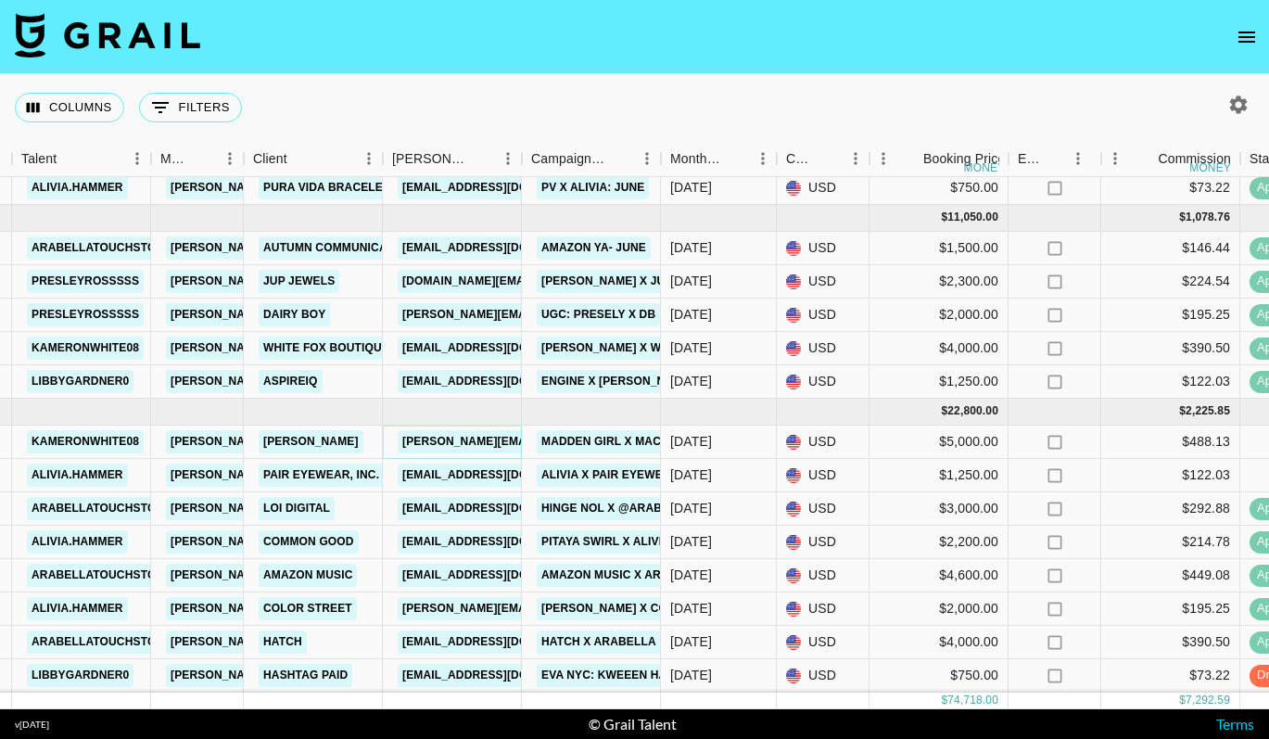
click at [489, 446] on link "ErikaFanuzzi@stevemadden.com" at bounding box center [549, 441] width 302 height 23
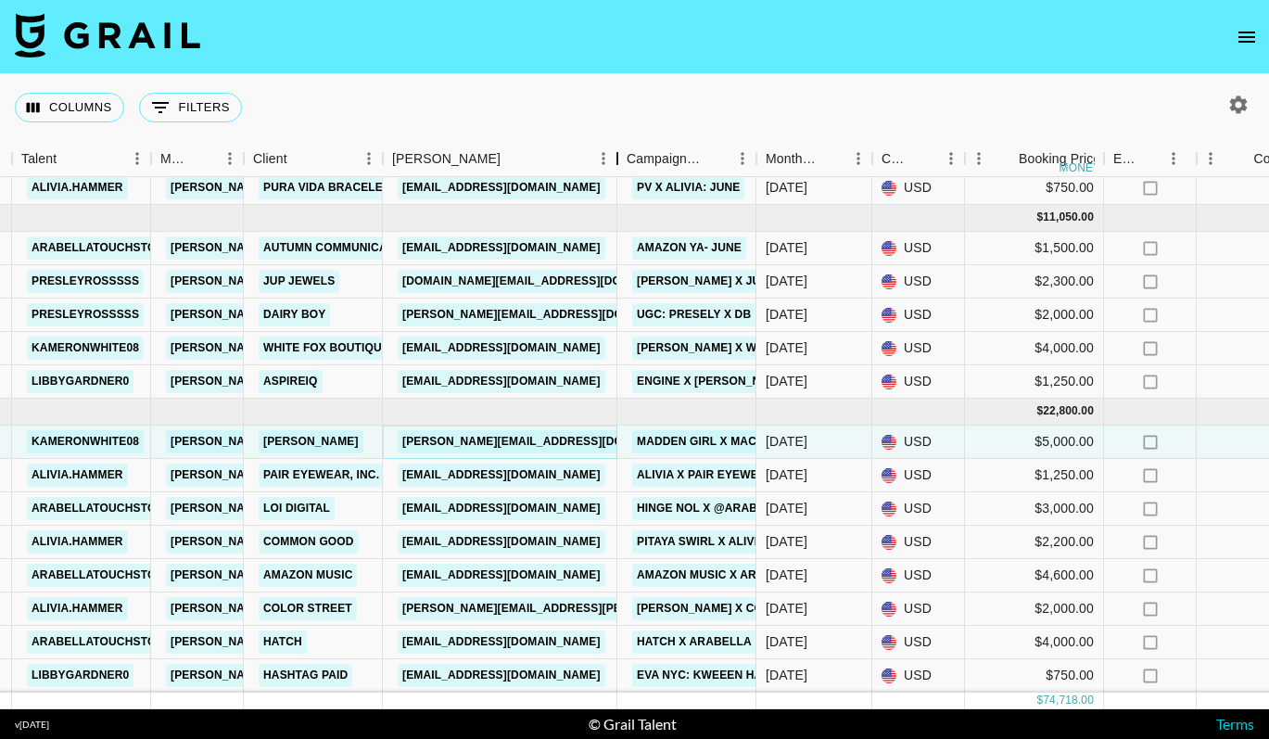
drag, startPoint x: 515, startPoint y: 157, endPoint x: 609, endPoint y: 169, distance: 94.4
click at [609, 169] on div "Booker" at bounding box center [617, 159] width 22 height 36
click at [491, 539] on link "influencer.pitaya@commongood.co" at bounding box center [502, 541] width 208 height 23
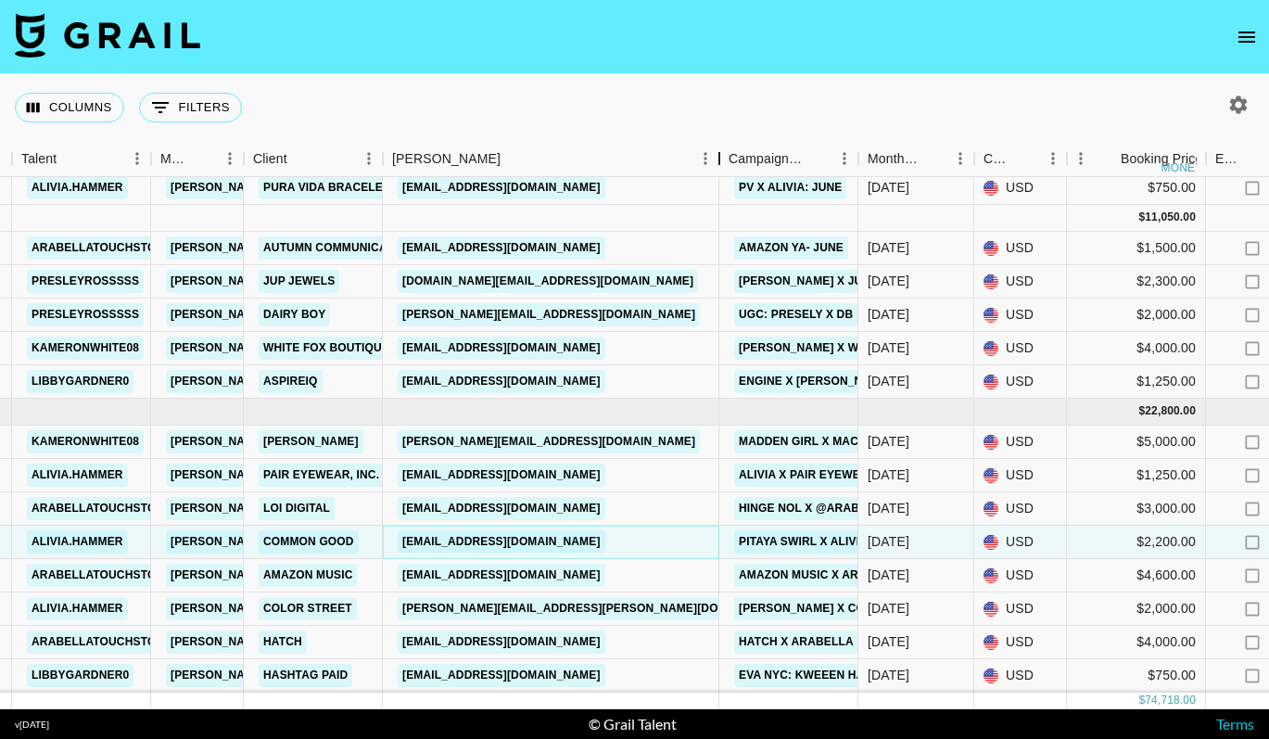
drag, startPoint x: 528, startPoint y: 164, endPoint x: 726, endPoint y: 228, distance: 207.5
click at [726, 228] on div "Month Due Airtable ID Talent Manager Client Booker Campaign (Type) Month Due Cu…" at bounding box center [634, 425] width 1269 height 568
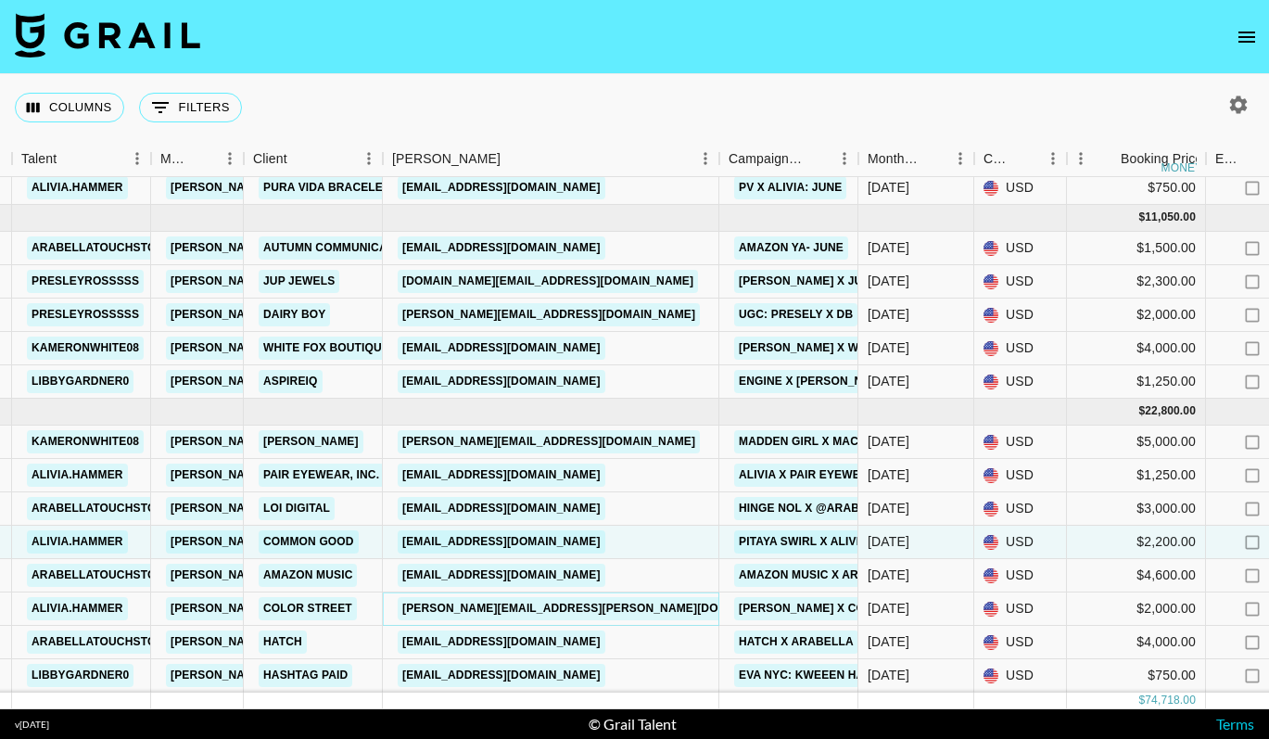
click at [572, 601] on link "katherine.boyle@colorstreet.com" at bounding box center [597, 608] width 398 height 23
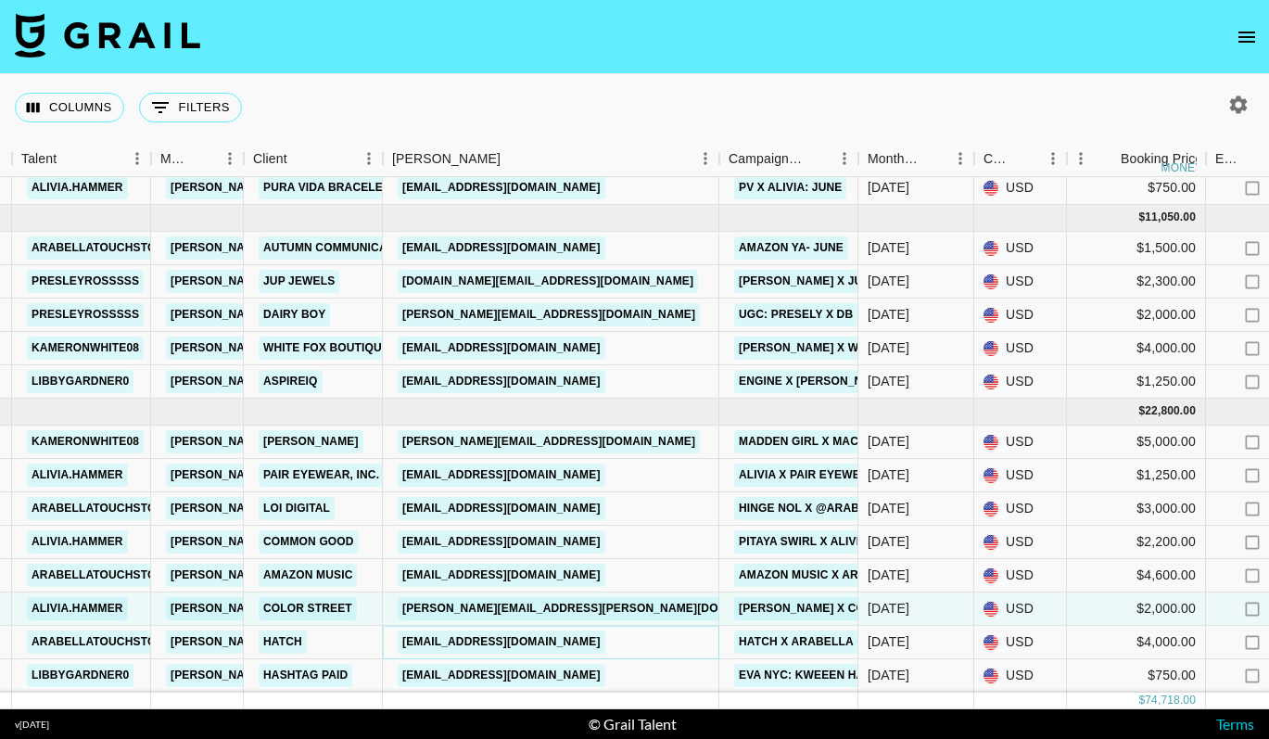
click at [422, 639] on link "creators@hatch.co" at bounding box center [502, 641] width 208 height 23
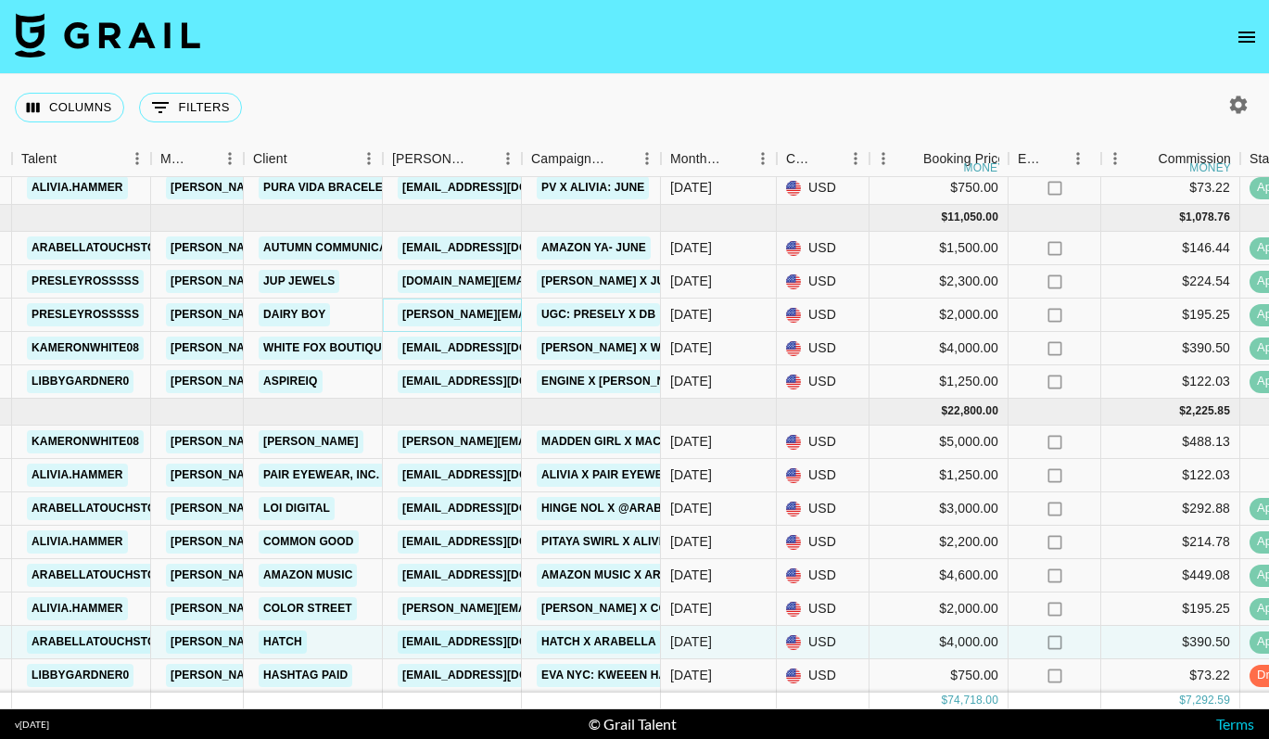
click at [489, 313] on link "olivia@dairyboy.com" at bounding box center [549, 314] width 302 height 23
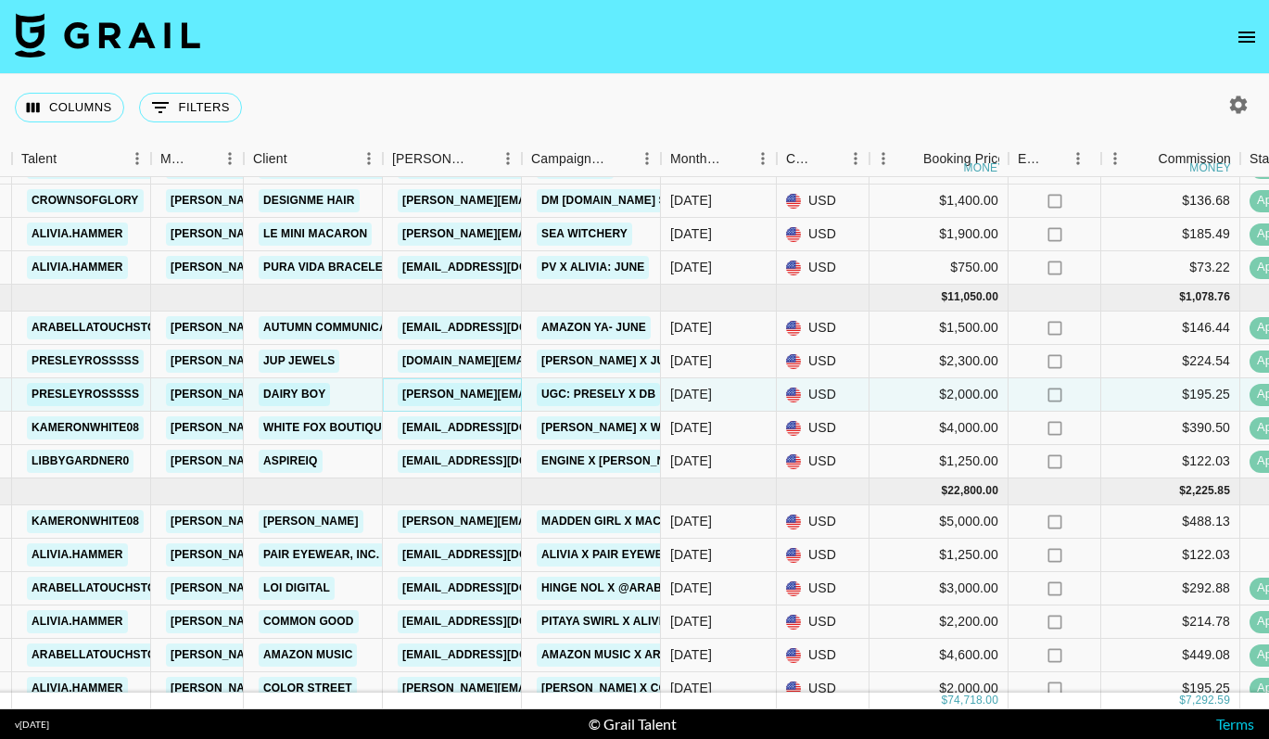
scroll to position [575, 373]
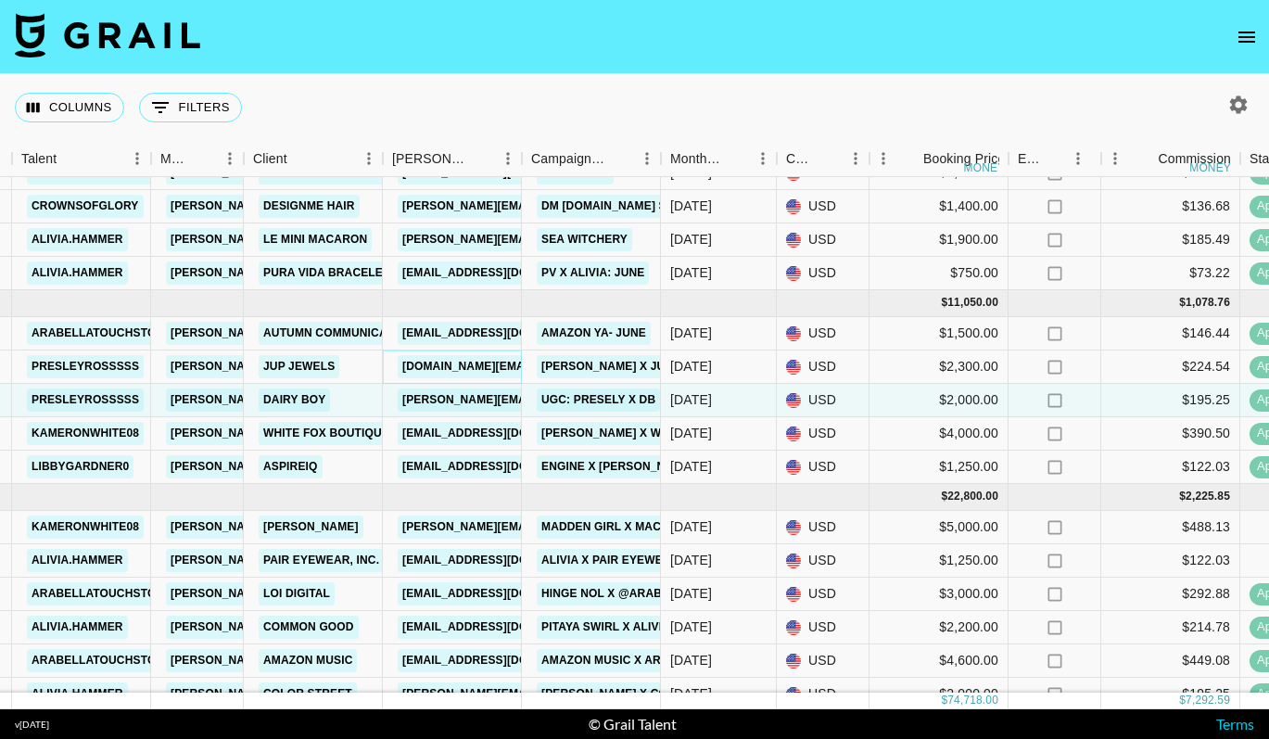
click at [425, 367] on link "jupjewels.com@shopjupjewels.com" at bounding box center [548, 366] width 300 height 23
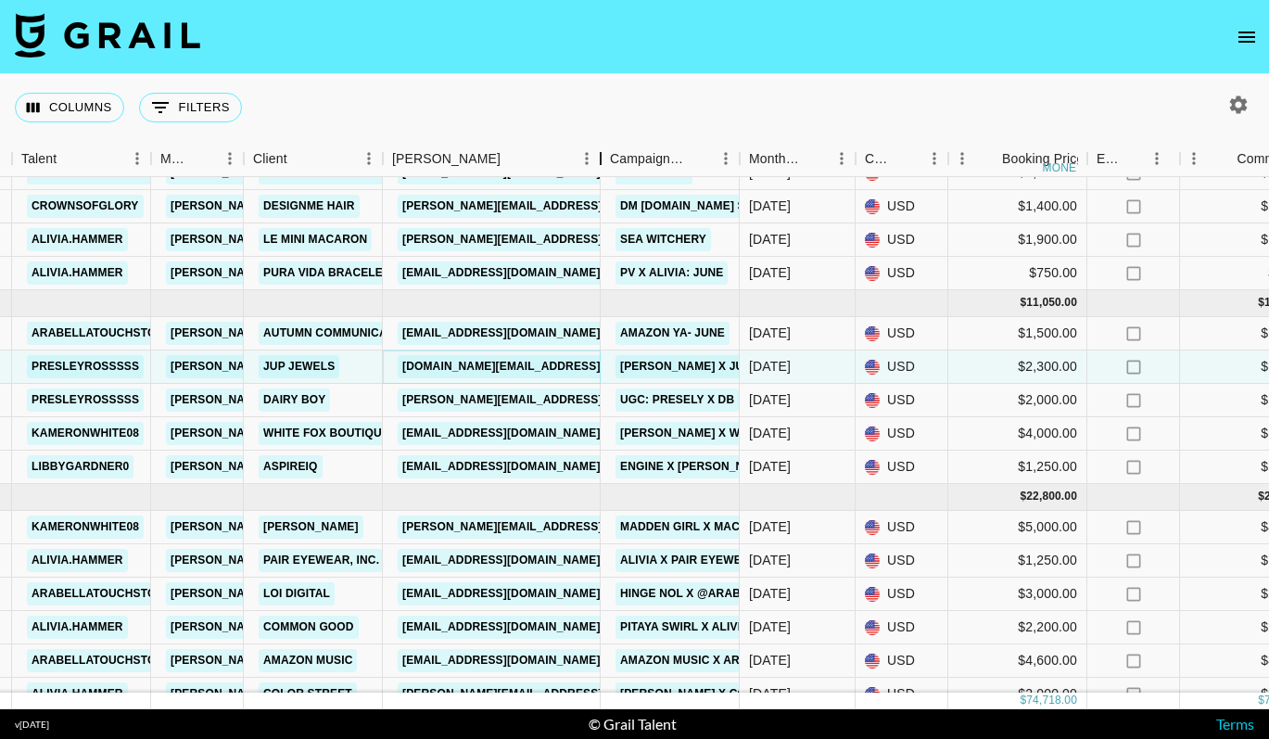
drag, startPoint x: 524, startPoint y: 143, endPoint x: 600, endPoint y: 156, distance: 77.1
click at [600, 156] on div "Booker" at bounding box center [600, 159] width 22 height 36
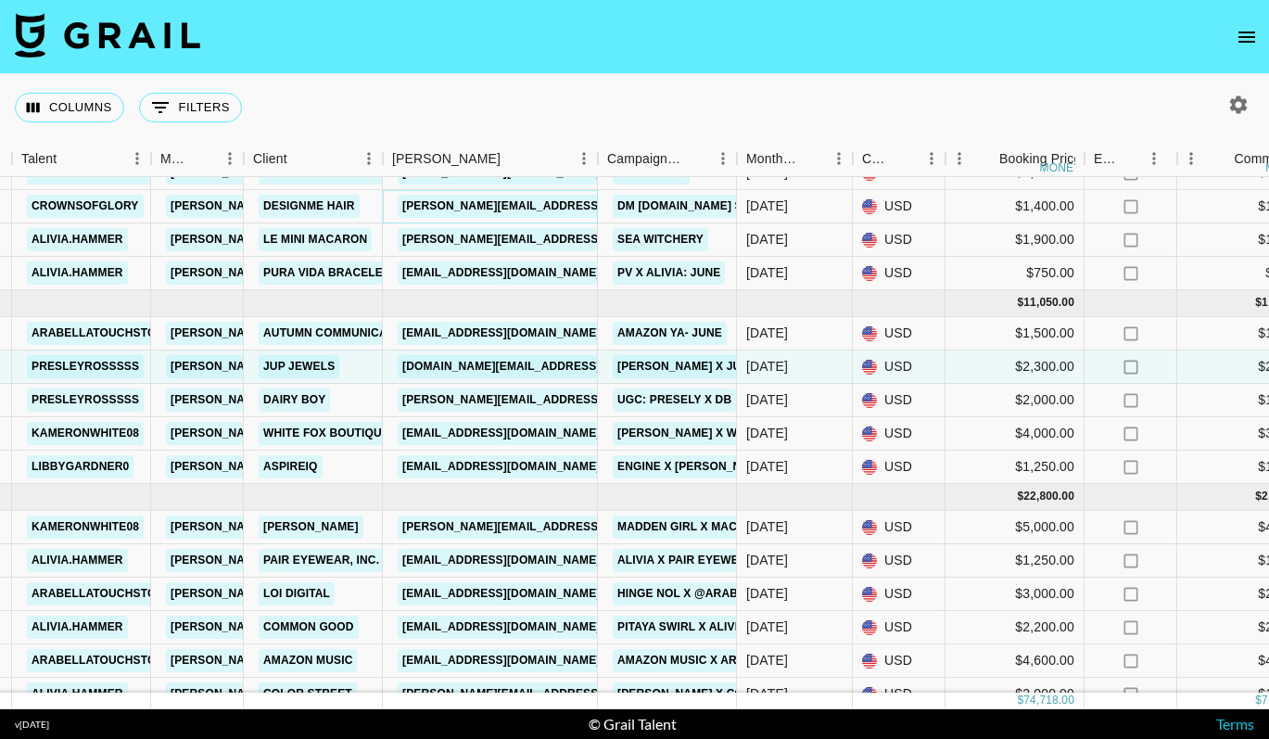
click at [562, 207] on link "rebeca.chacon@designmehair.com" at bounding box center [597, 206] width 398 height 23
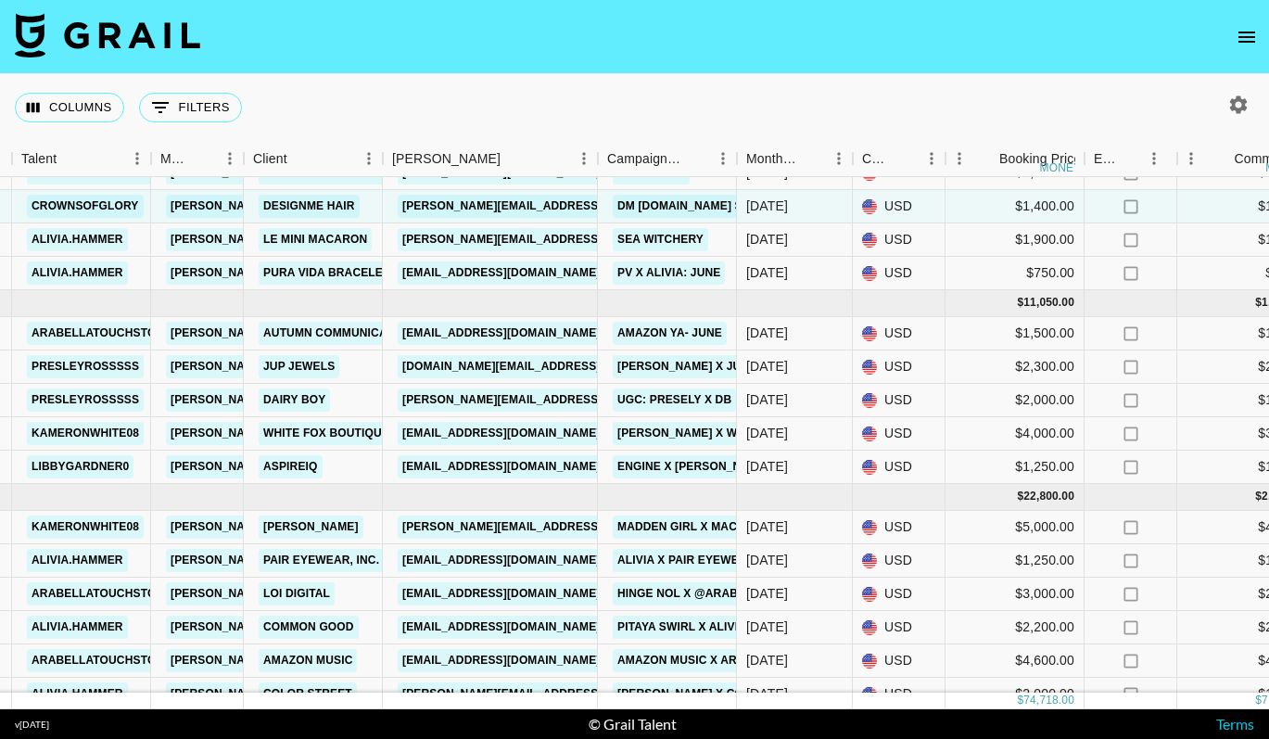
click at [1236, 92] on button "button" at bounding box center [1239, 105] width 32 height 32
select select "May '25"
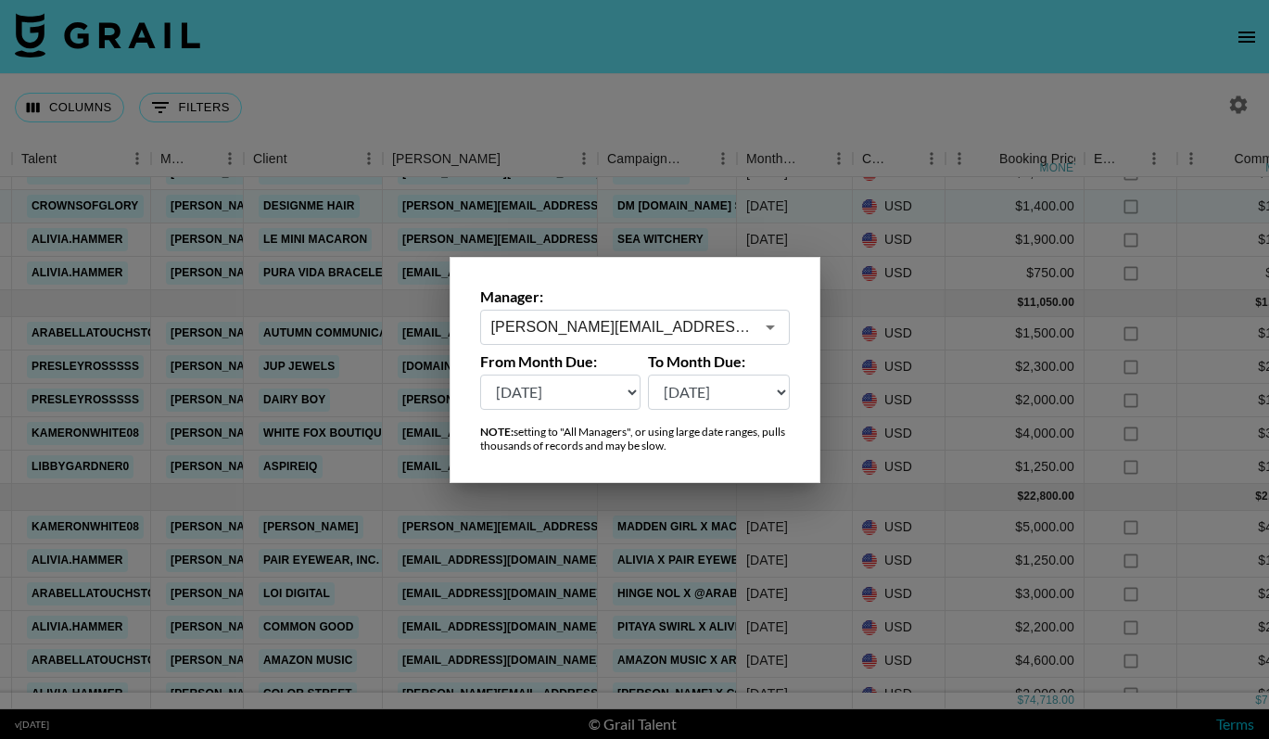
click at [652, 333] on input "sofia-rodezno@grail-talent.com" at bounding box center [622, 326] width 262 height 21
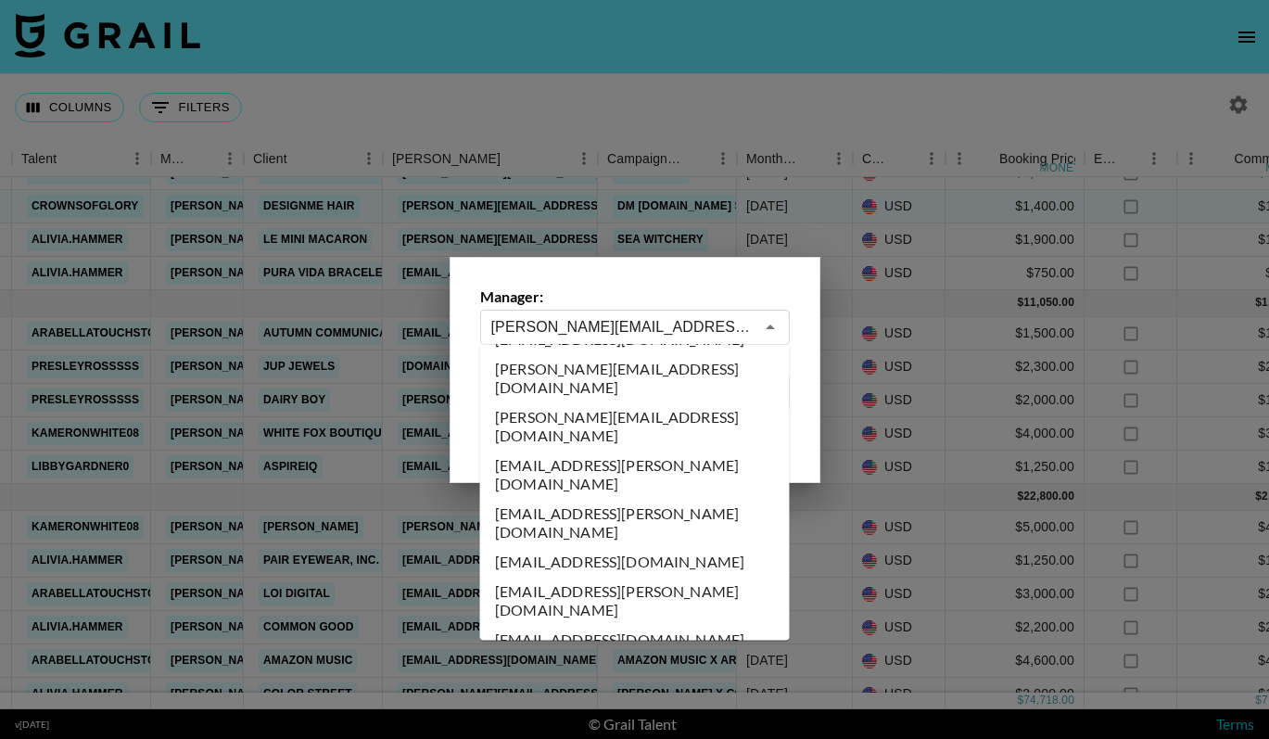
scroll to position [9577, 0]
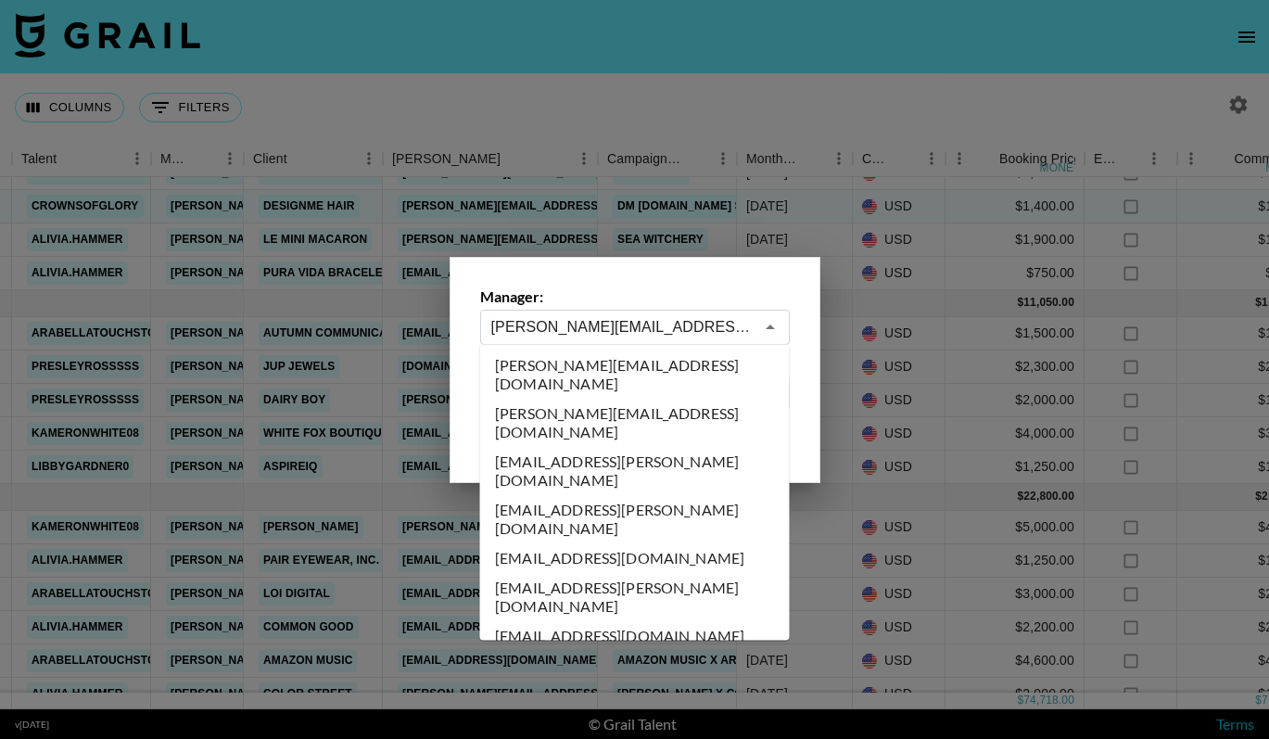
type input "taz@grail-talent.com"
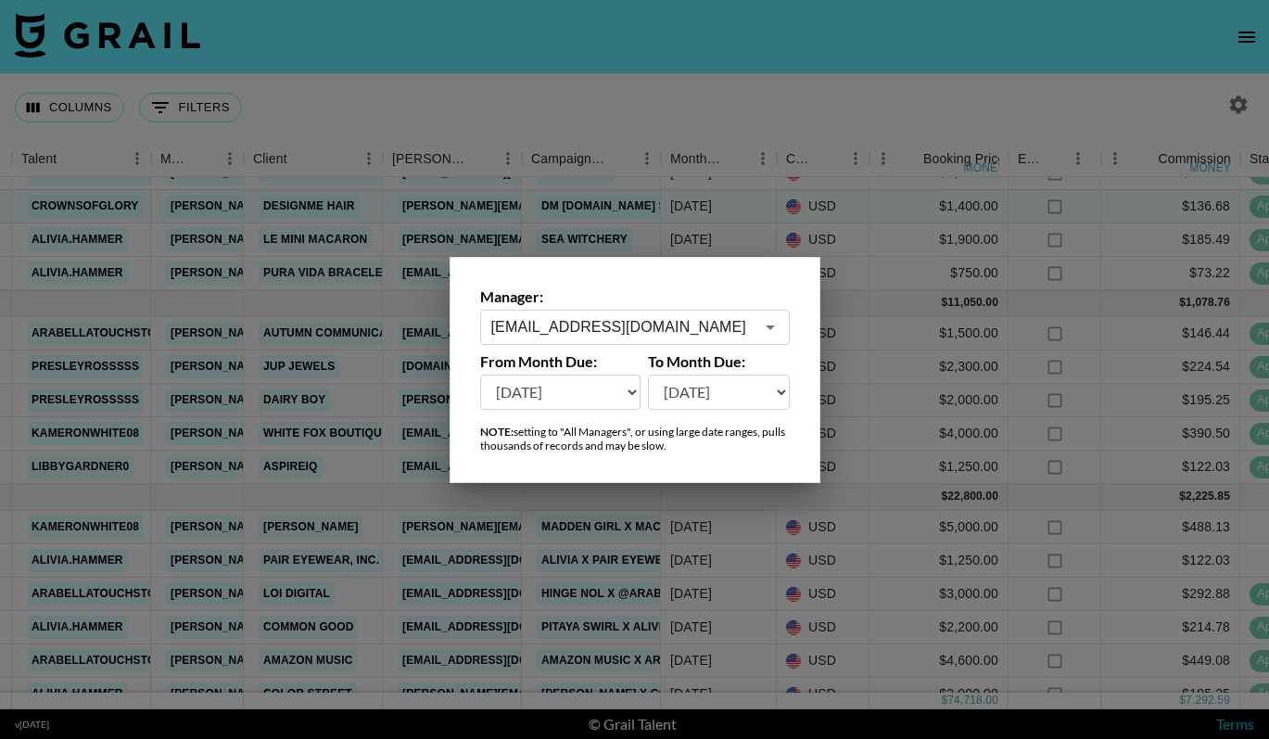
click at [654, 114] on div at bounding box center [634, 369] width 1269 height 739
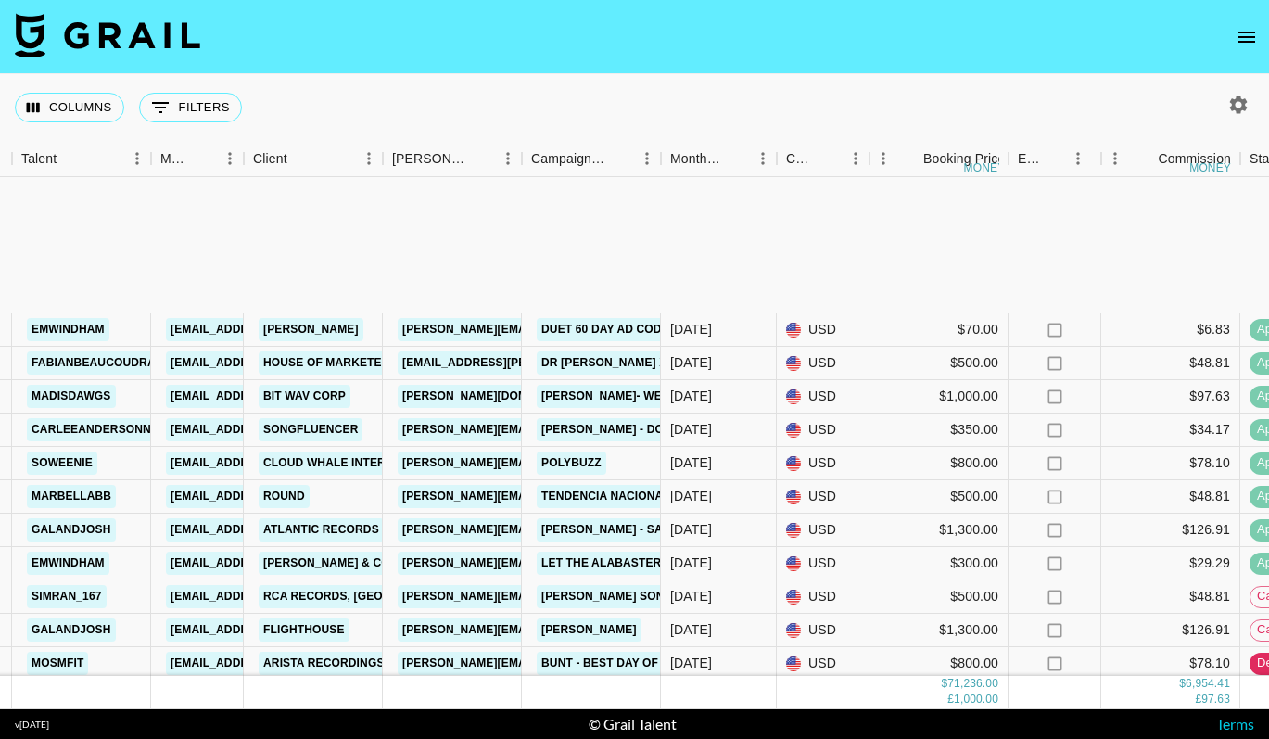
scroll to position [1304, 373]
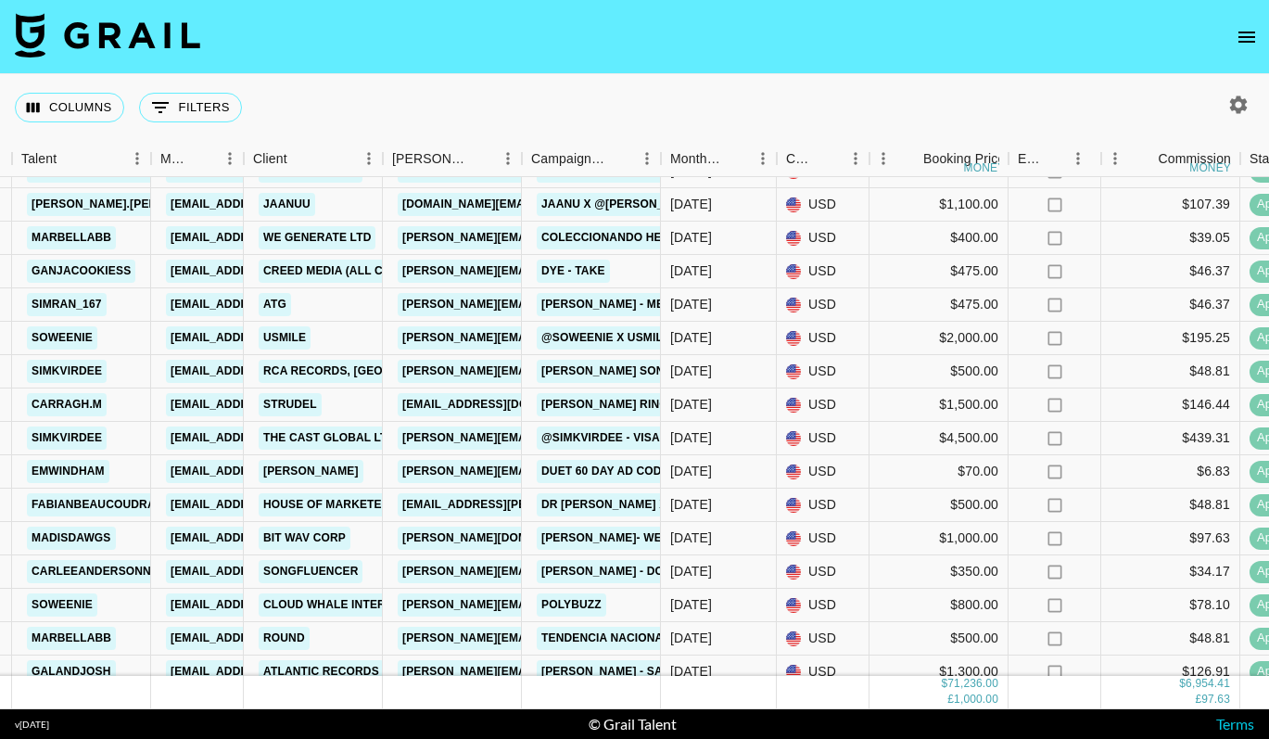
click at [1243, 88] on div "Columns 0 Filters + Booking" at bounding box center [634, 107] width 1269 height 67
click at [1242, 95] on icon "button" at bounding box center [1238, 105] width 22 height 22
select select "May '25"
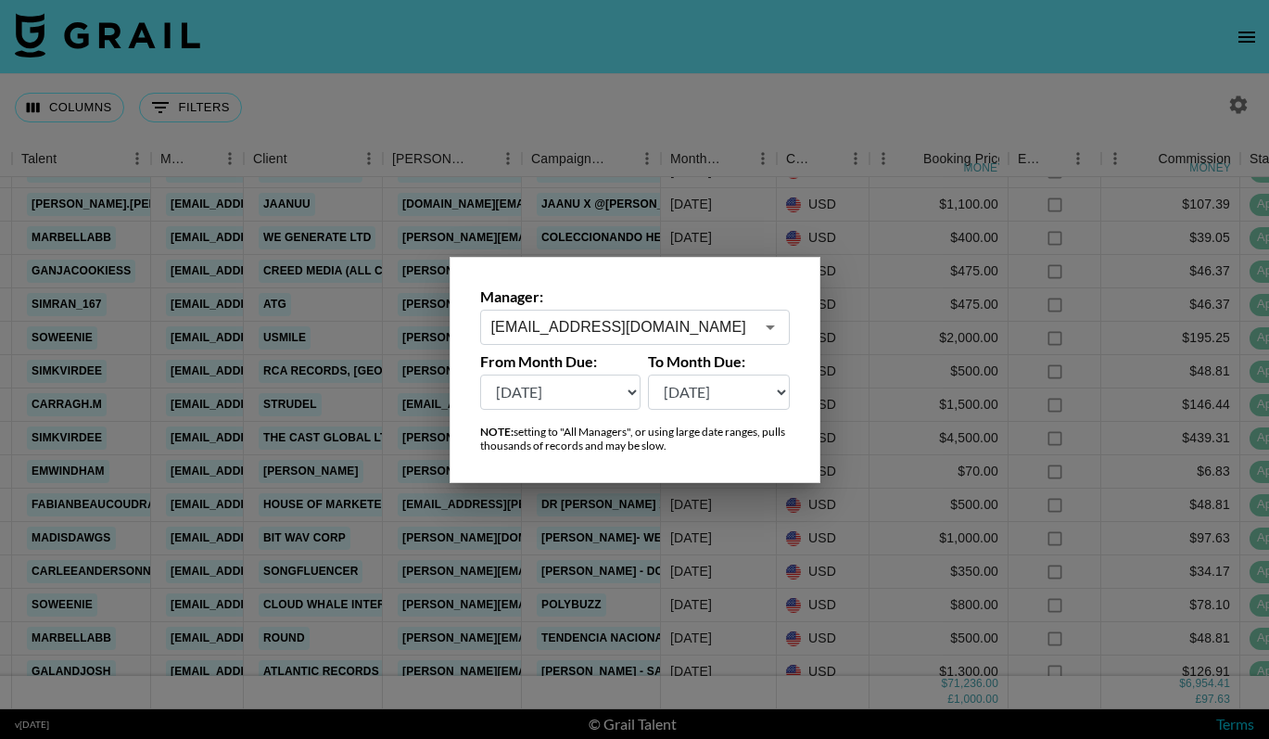
click at [687, 337] on div "taz@grail-talent.com ​" at bounding box center [635, 327] width 310 height 35
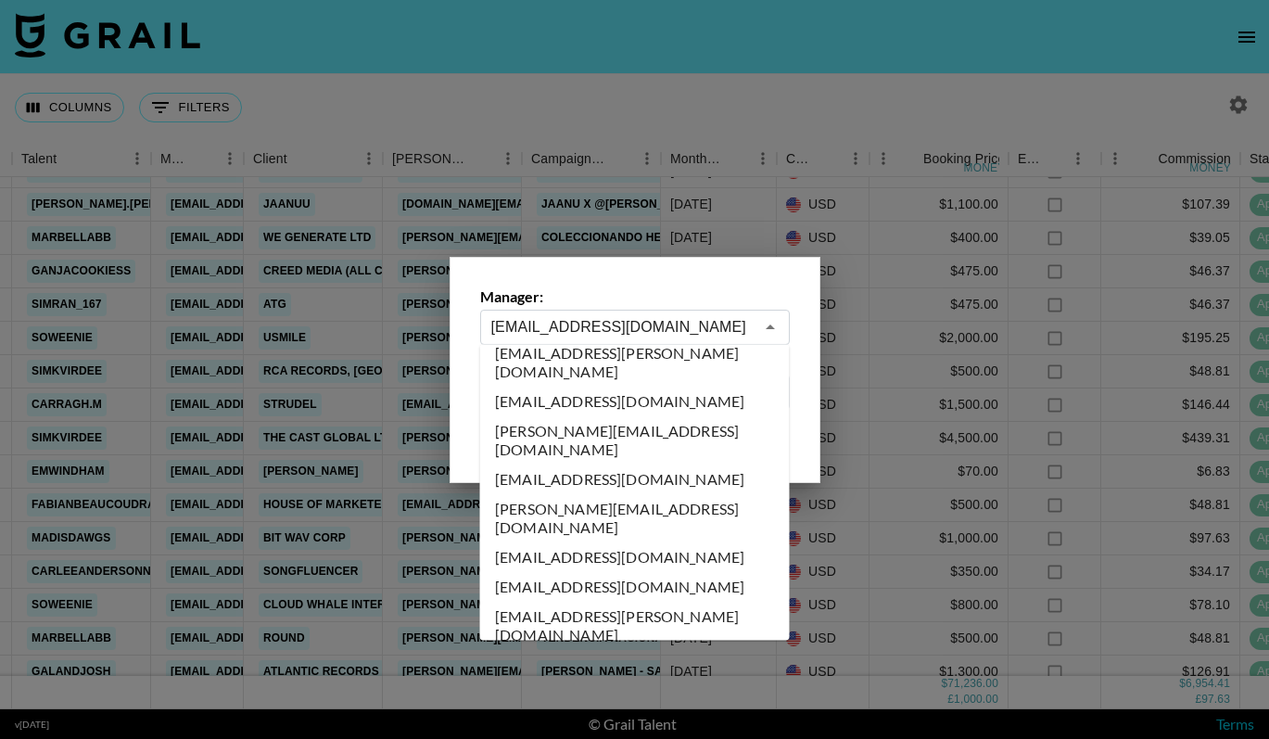
scroll to position [9827, 0]
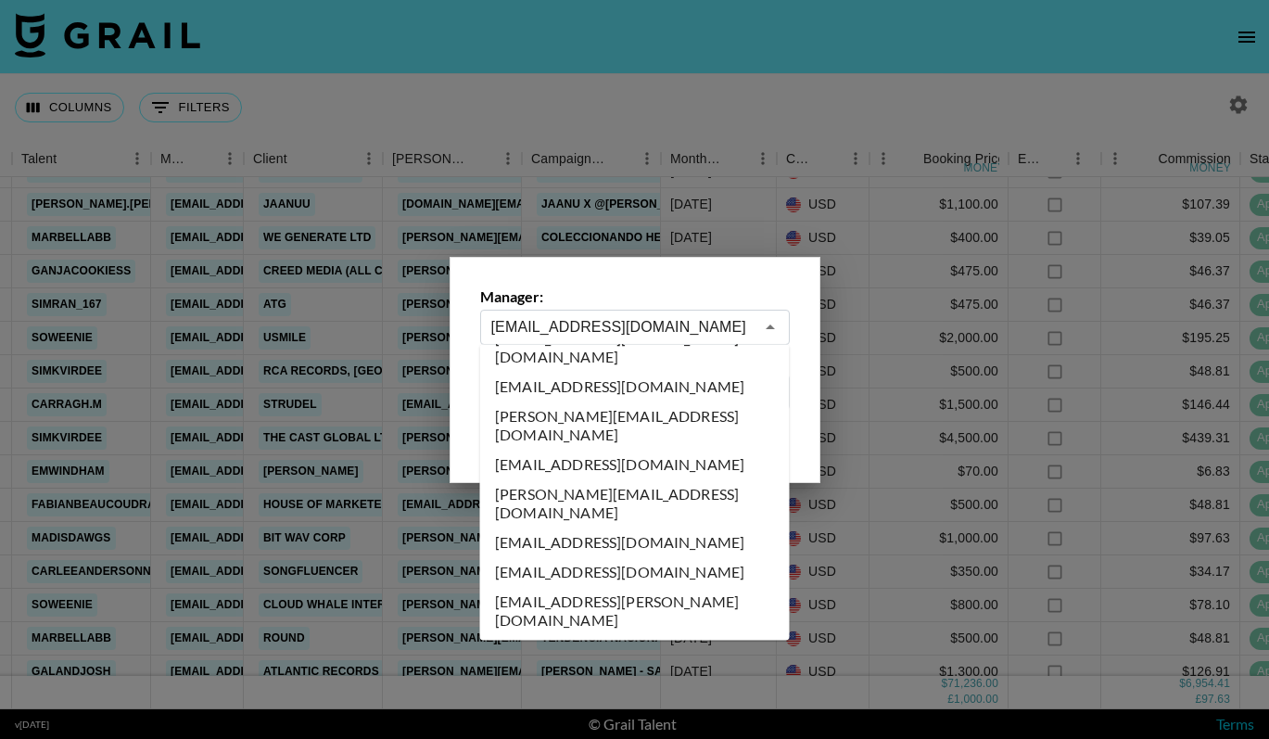
type input "thais@grail-talent.com"
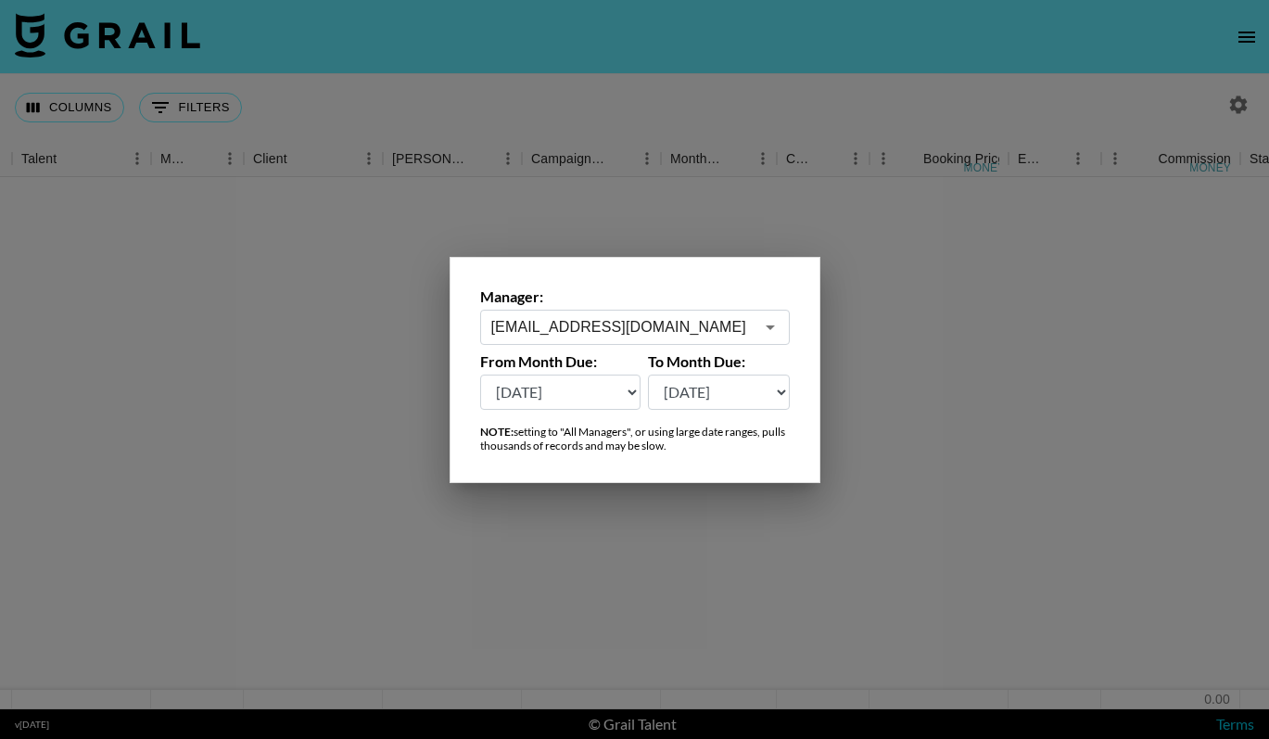
click at [699, 112] on div at bounding box center [634, 369] width 1269 height 739
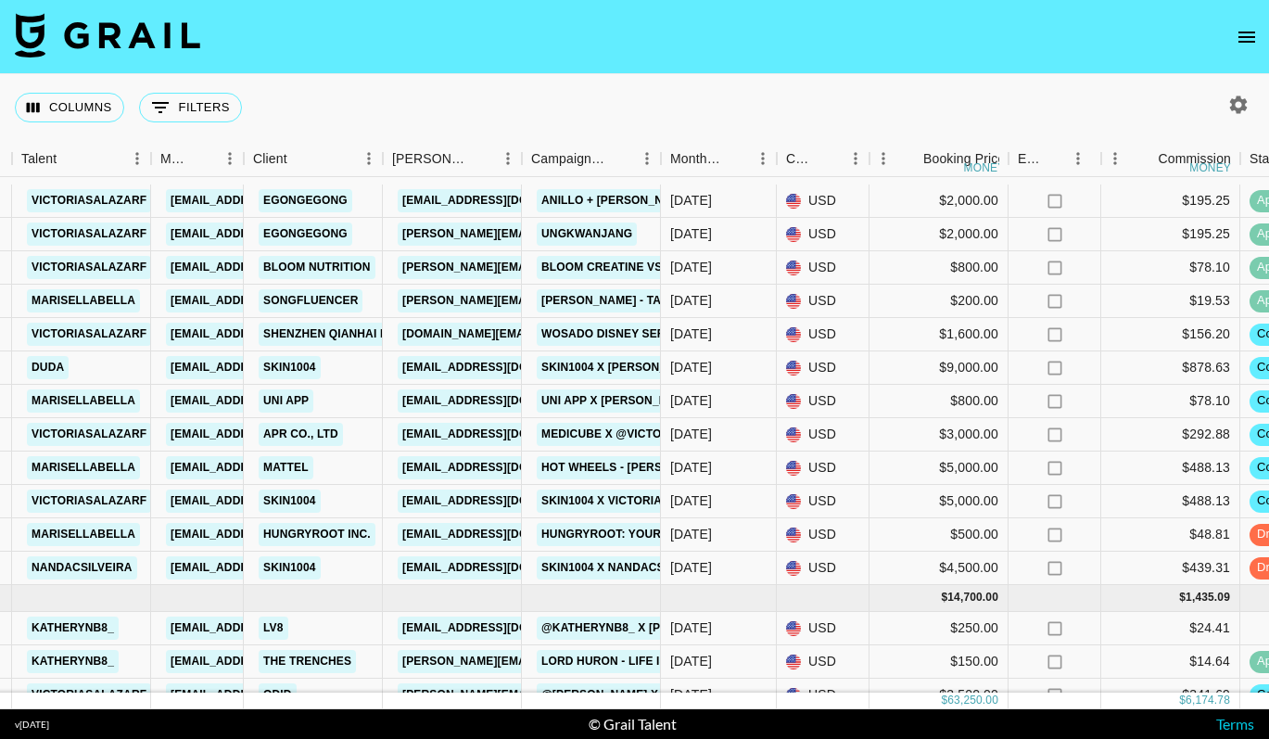
scroll to position [693, 373]
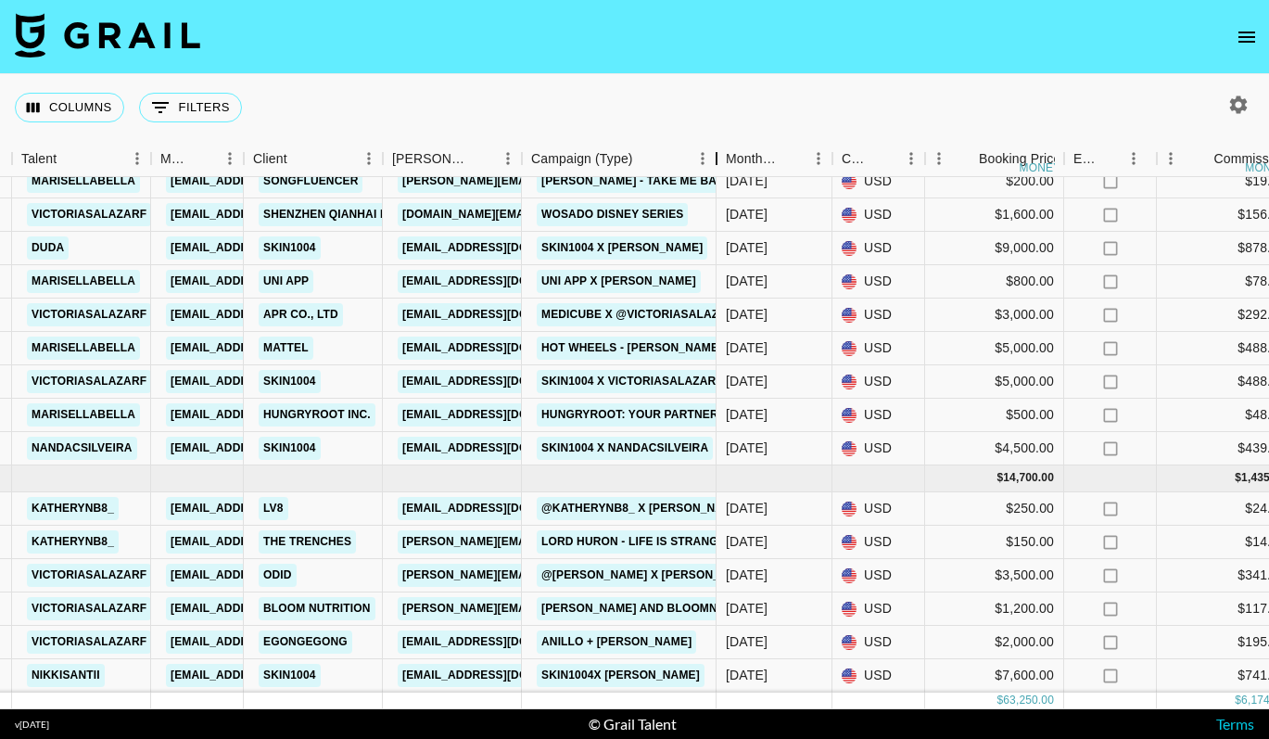
drag, startPoint x: 663, startPoint y: 149, endPoint x: 717, endPoint y: 154, distance: 54.9
click at [717, 154] on div "Campaign (Type)" at bounding box center [716, 159] width 22 height 36
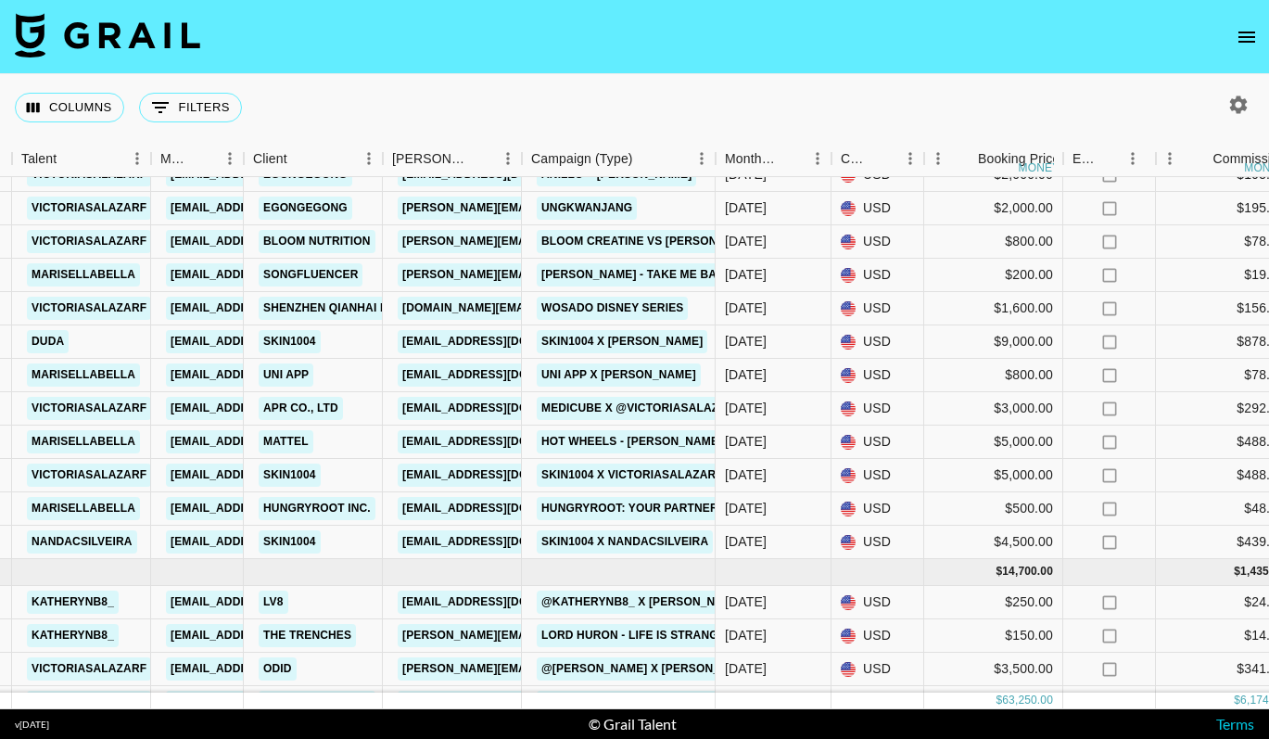
scroll to position [596, 373]
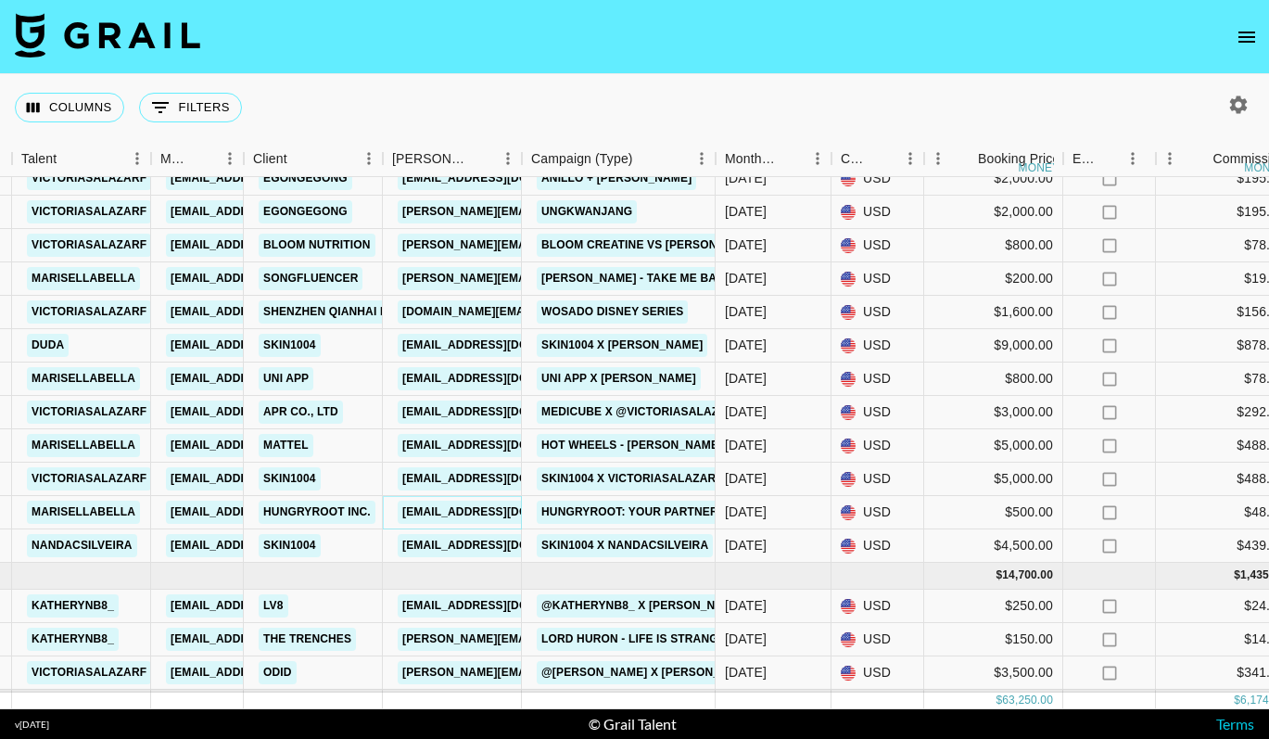
click at [501, 509] on link "astrock@hungryroot.com" at bounding box center [502, 512] width 208 height 23
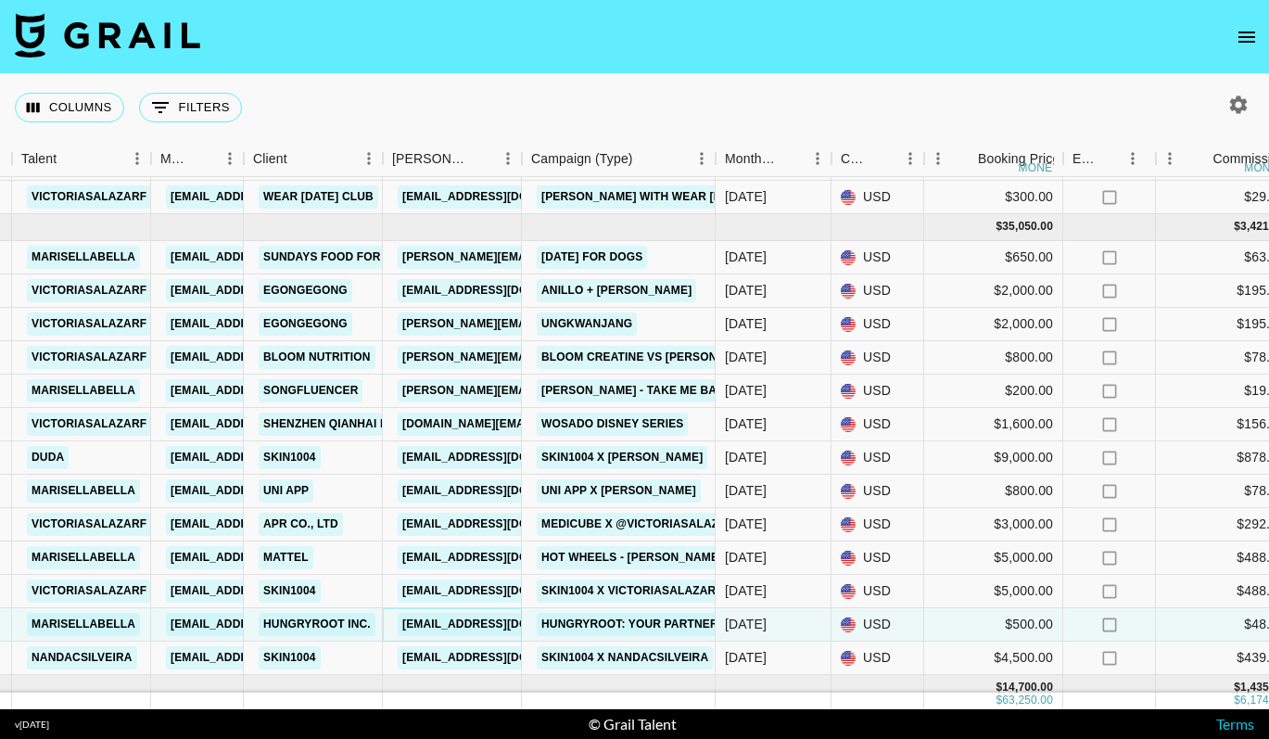
scroll to position [420, 373]
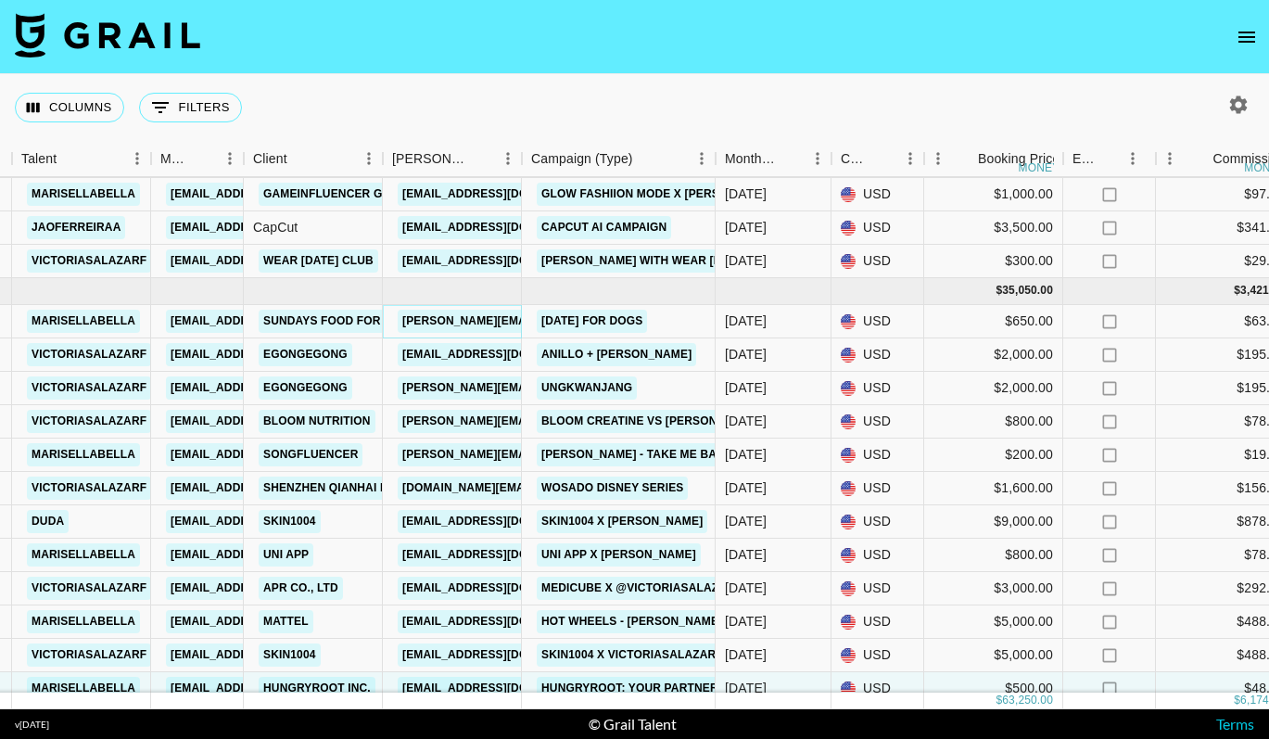
click at [471, 320] on link "vanessa@sundaysfordogs.com" at bounding box center [549, 321] width 302 height 23
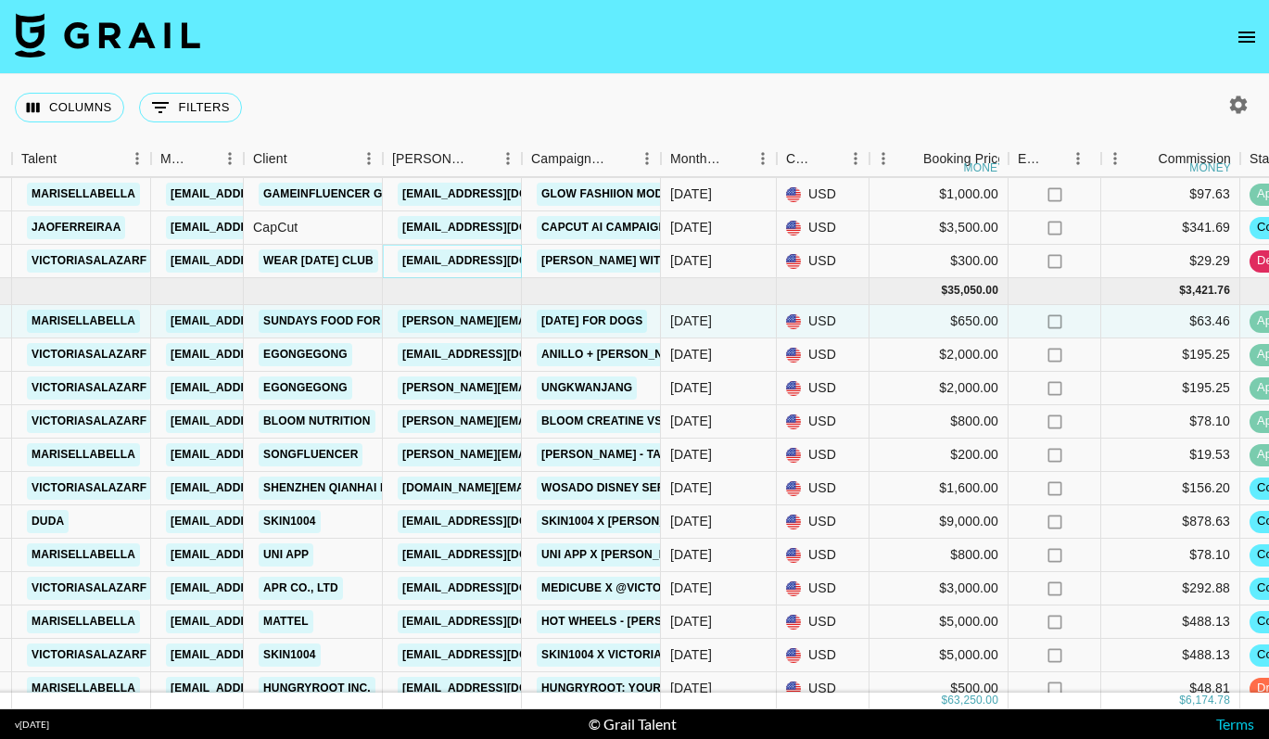
click at [502, 258] on link "wearfridayclub@gmail.com" at bounding box center [502, 260] width 208 height 23
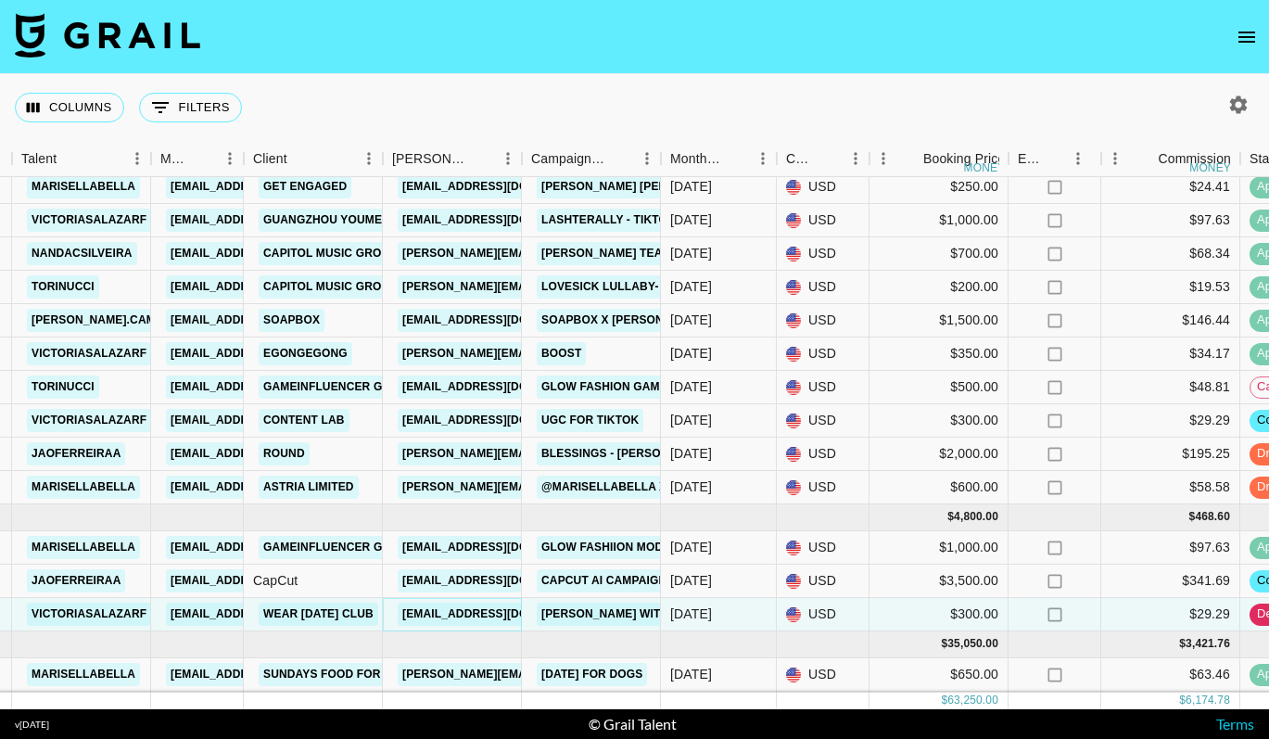
scroll to position [0, 373]
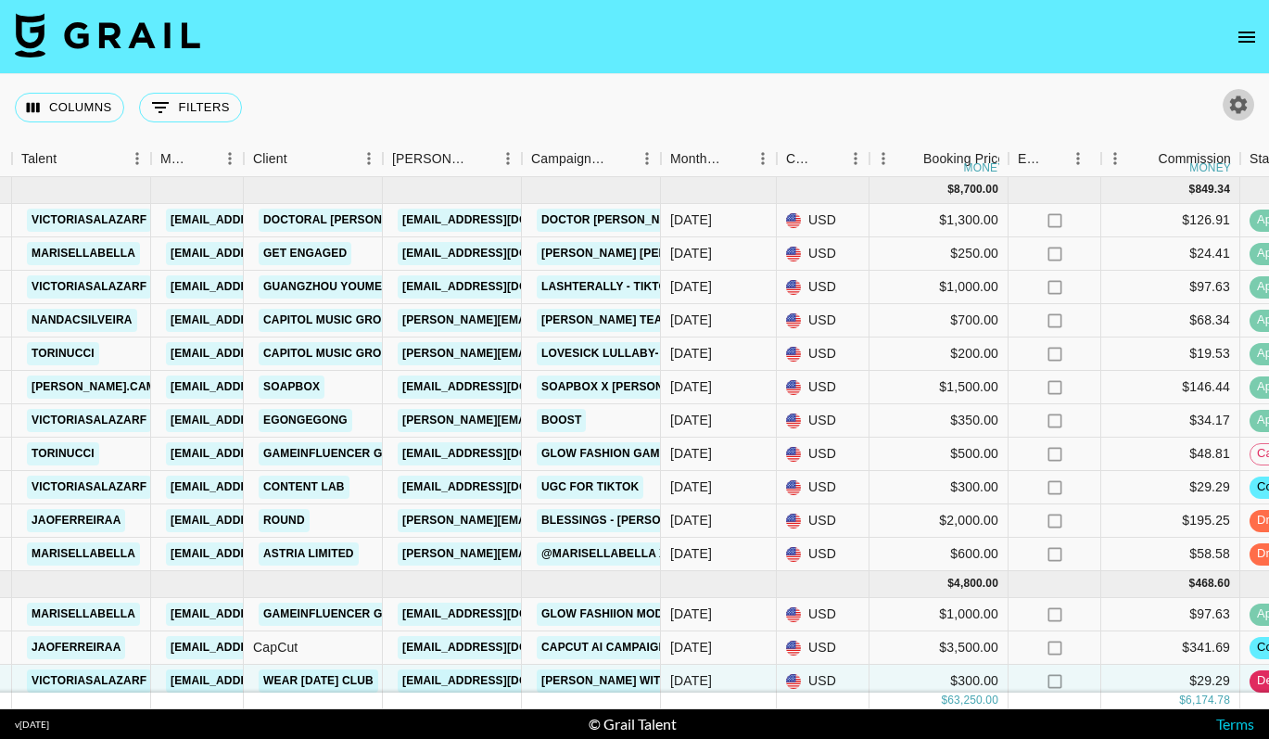
click at [1237, 98] on icon "button" at bounding box center [1239, 104] width 18 height 18
select select "May '25"
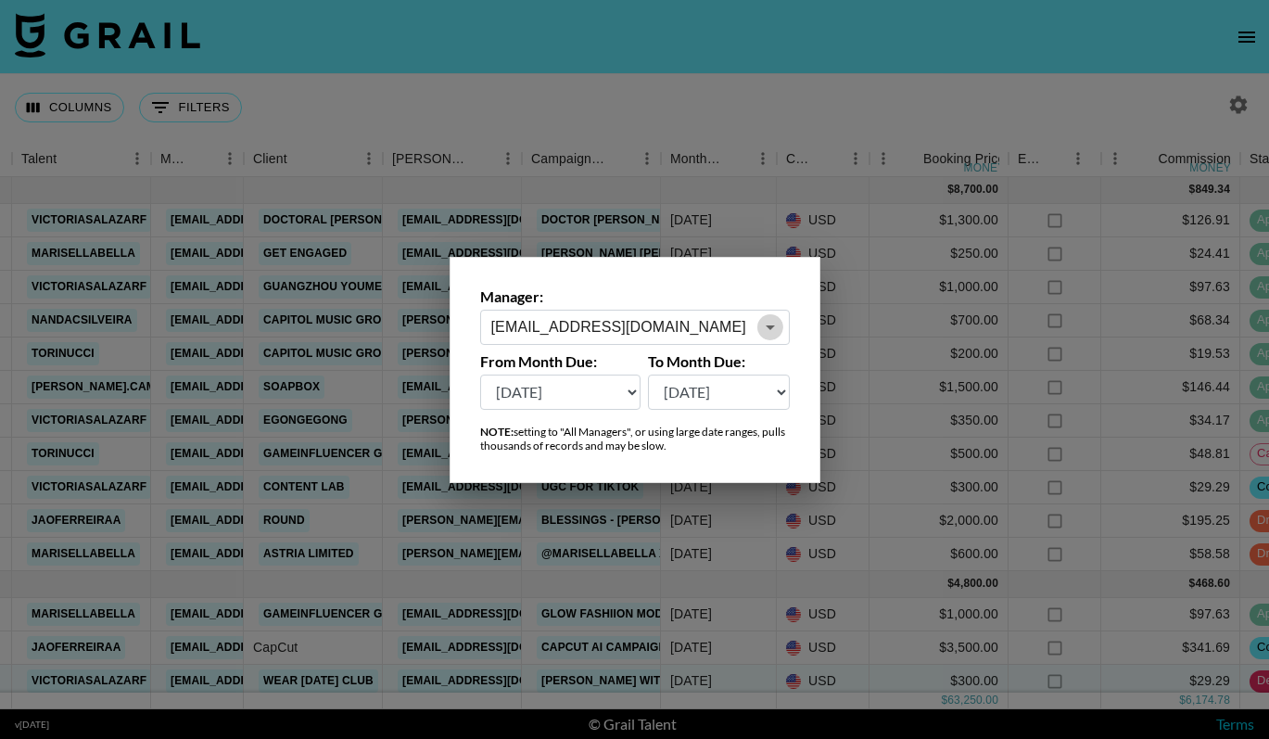
click at [769, 319] on icon "Open" at bounding box center [770, 327] width 22 height 22
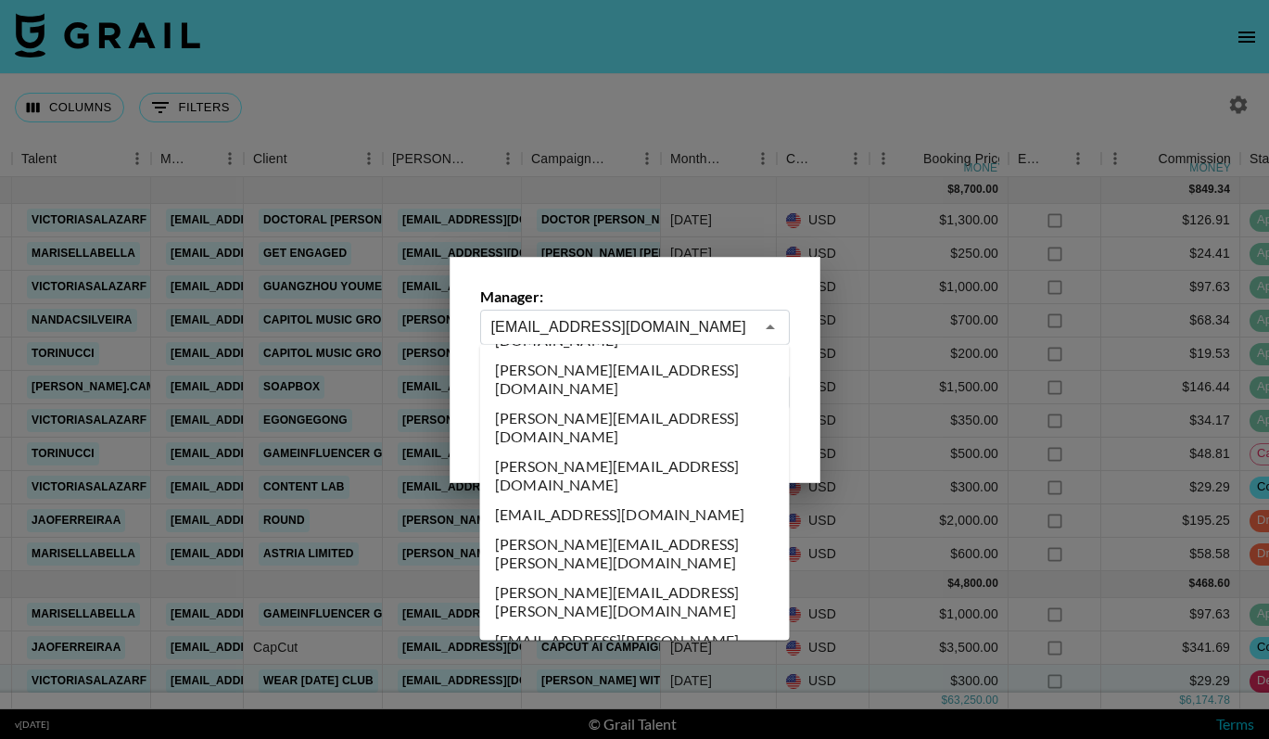
scroll to position [1329, 0]
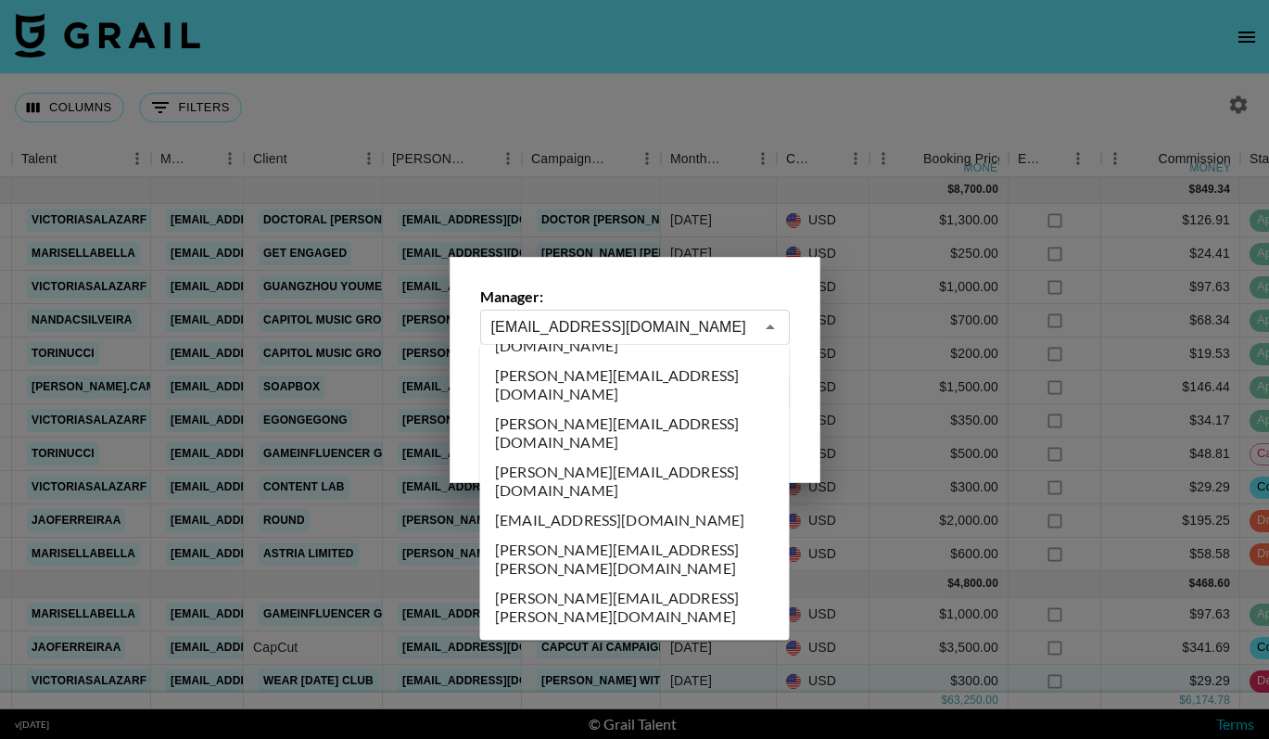
type input "bianca.debiase@grail-talent.com"
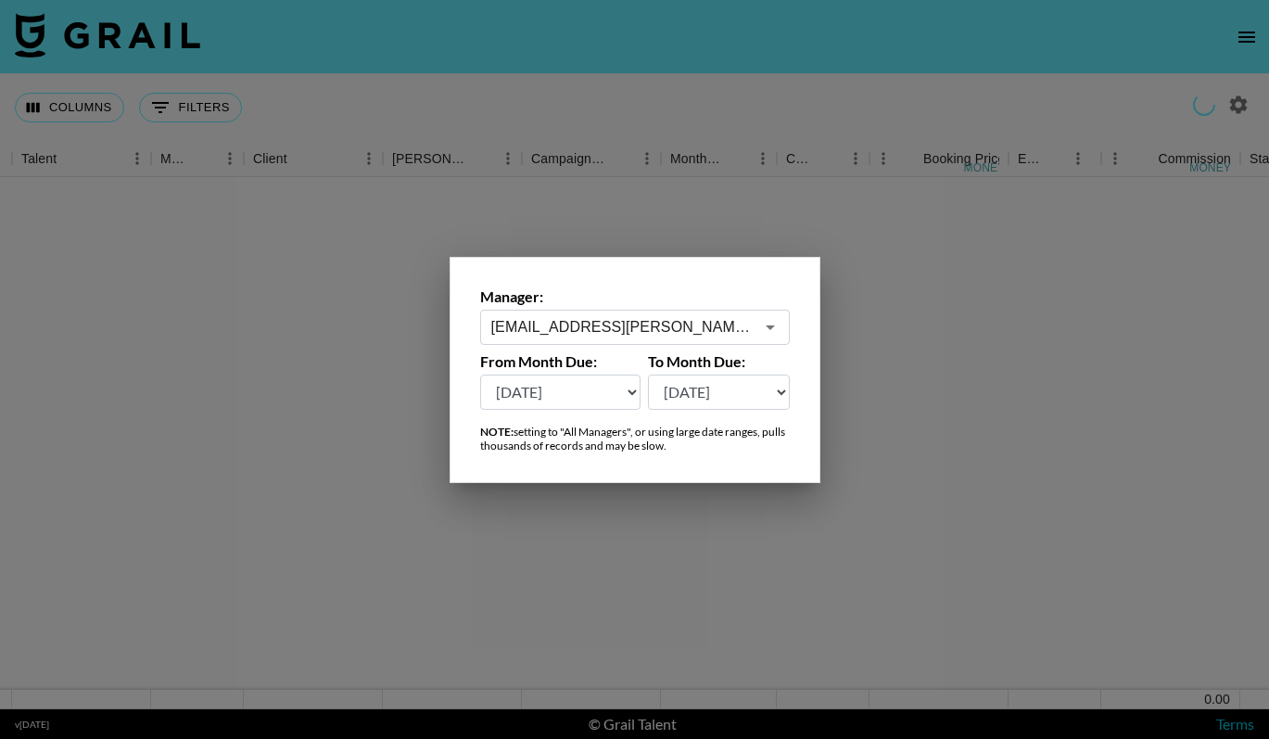
click at [653, 215] on div at bounding box center [634, 369] width 1269 height 739
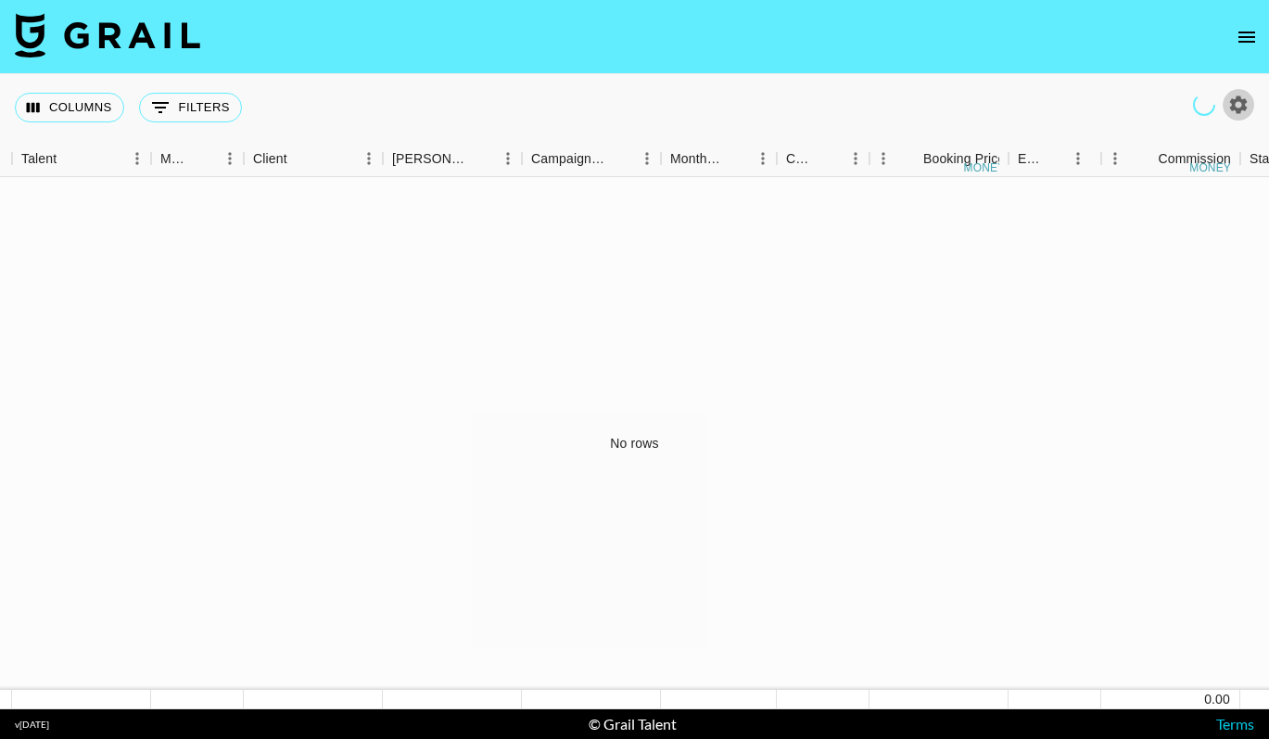
click at [1236, 97] on icon "button" at bounding box center [1239, 104] width 18 height 18
select select "May '25"
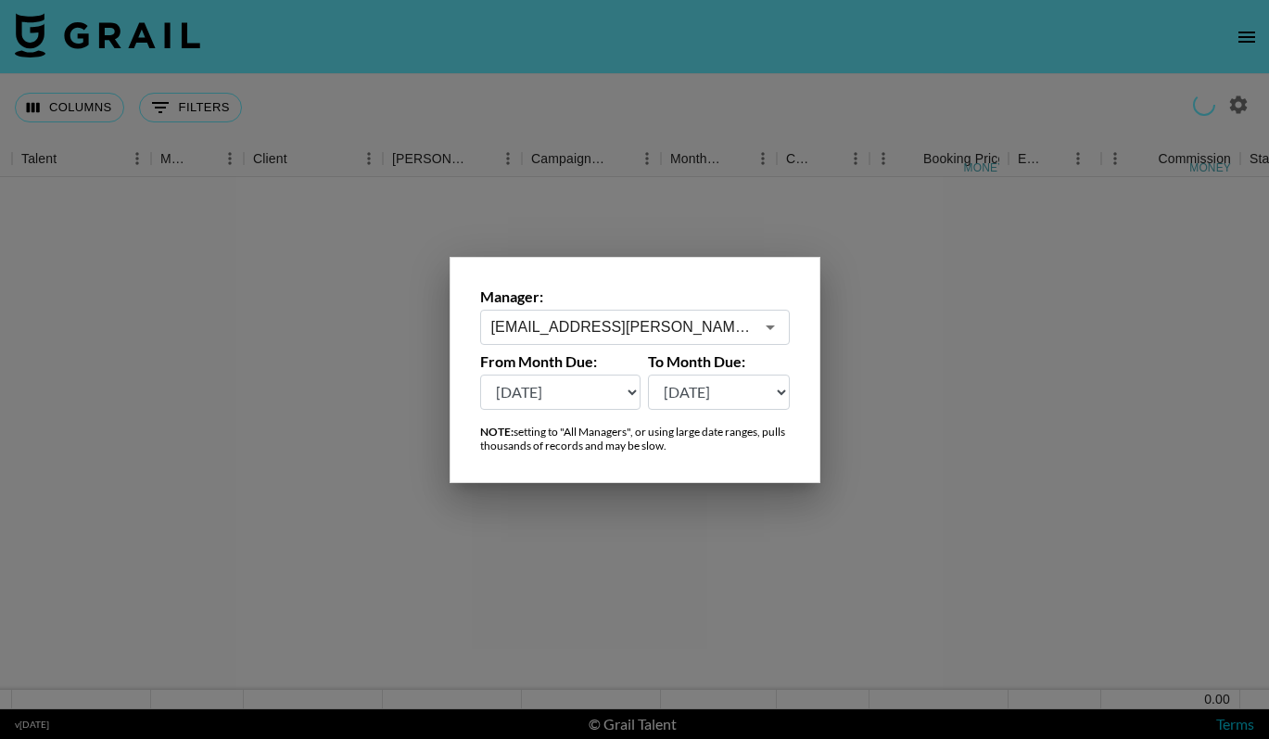
click at [708, 333] on input "bianca.debiase@grail-talent.com" at bounding box center [622, 326] width 262 height 21
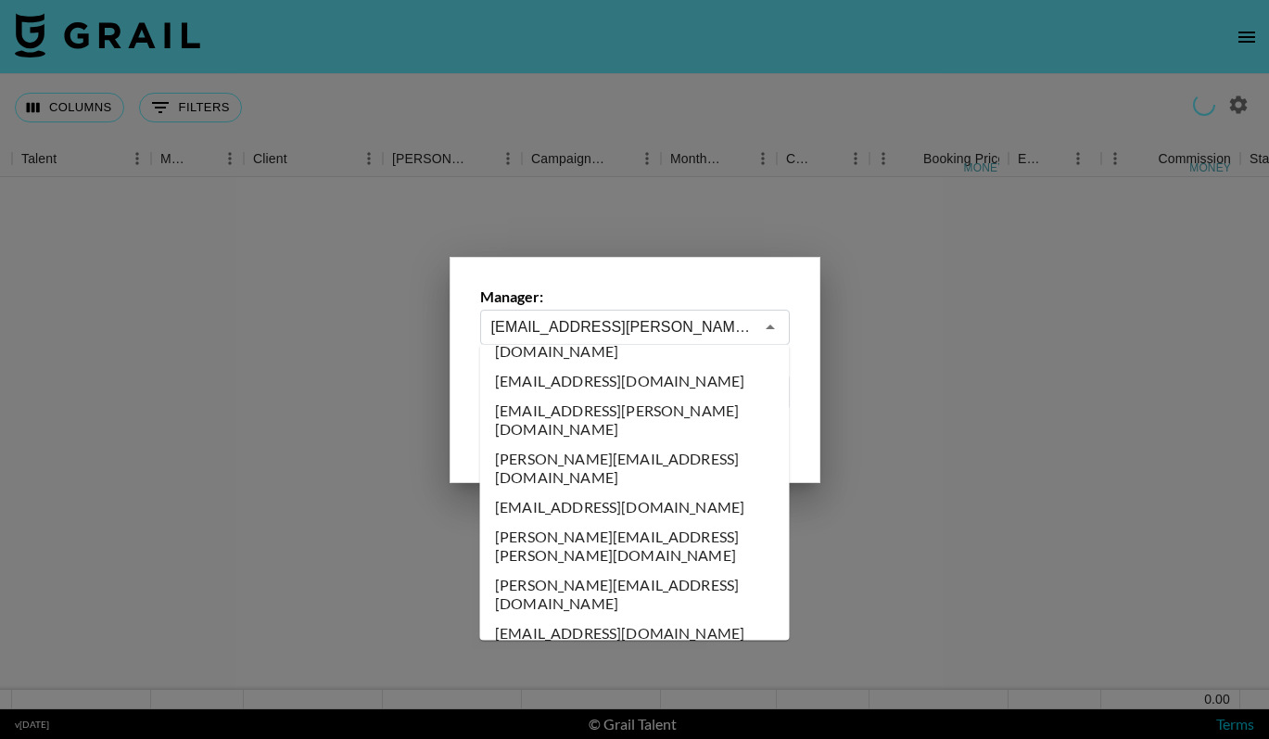
scroll to position [743, 0]
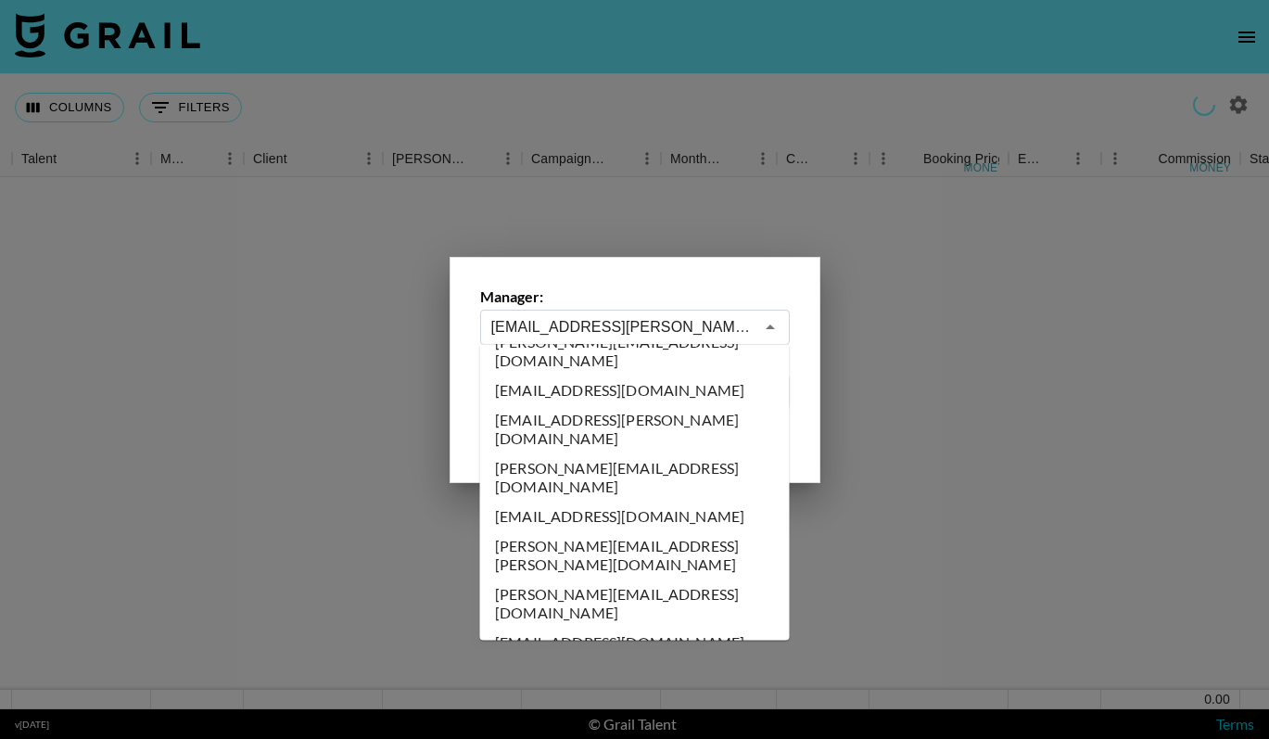
click at [562, 658] on li "andrea@grail-talent.com" at bounding box center [635, 682] width 310 height 48
type input "andrea@grail-talent.com"
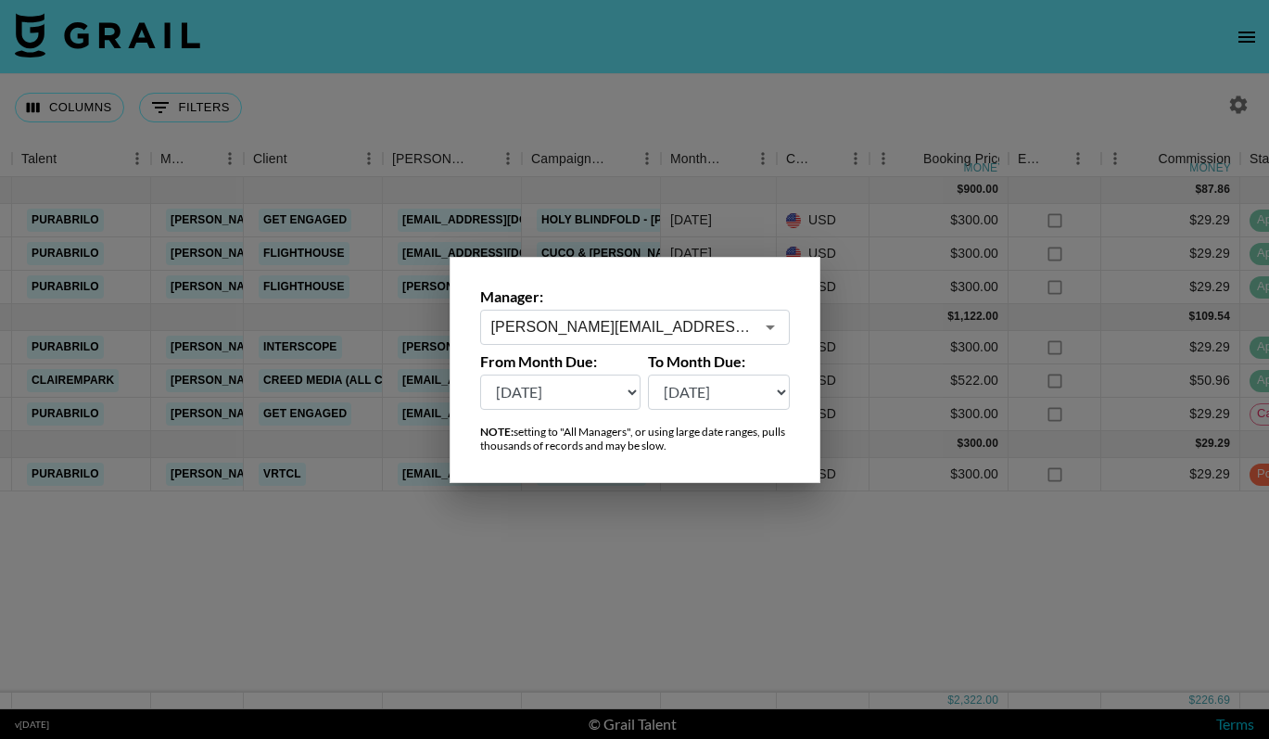
click at [772, 193] on div at bounding box center [634, 369] width 1269 height 739
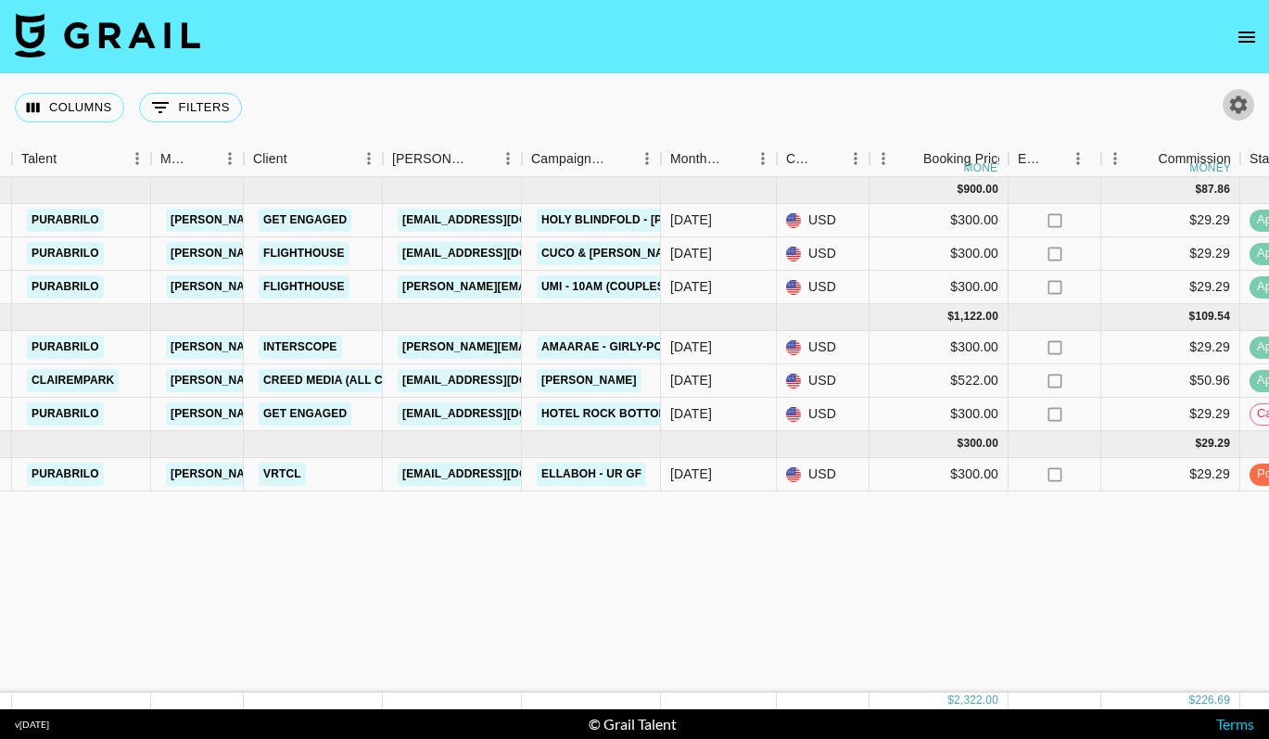
click at [1238, 89] on button "button" at bounding box center [1239, 105] width 32 height 32
select select "May '25"
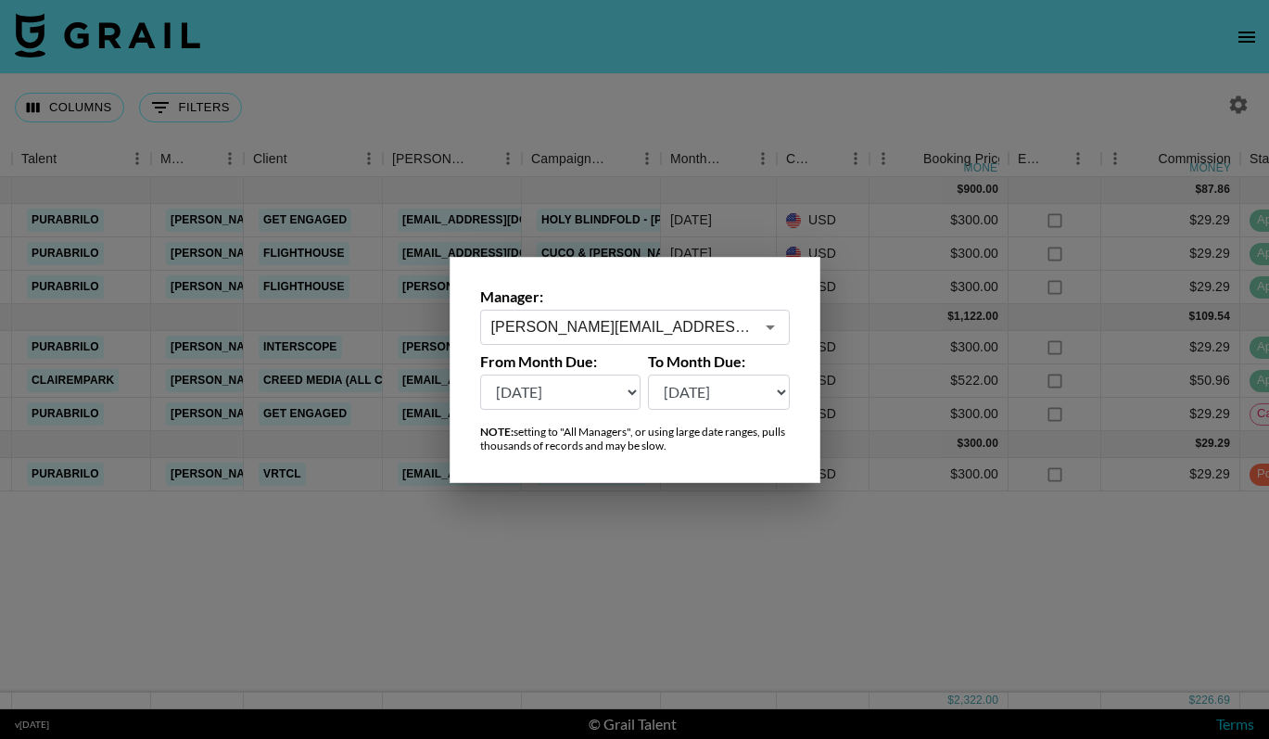
click at [669, 333] on input "andrea@grail-talent.com" at bounding box center [622, 326] width 262 height 21
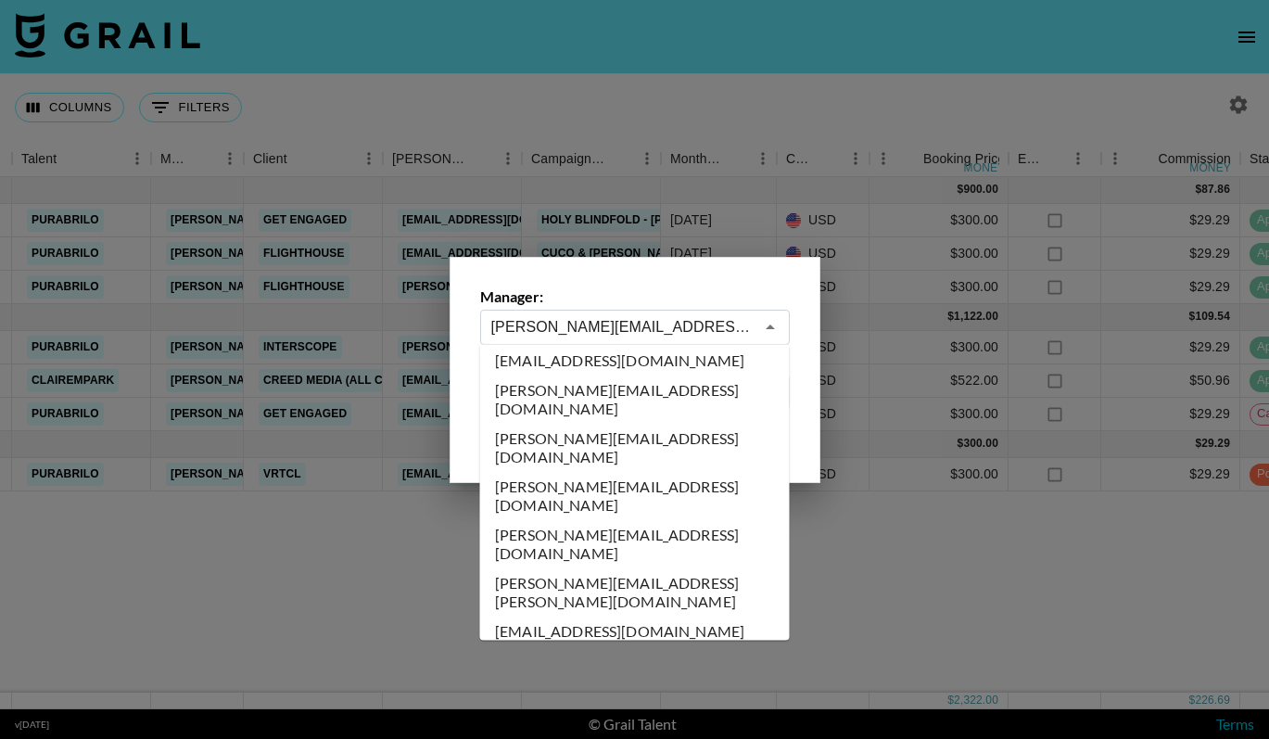
scroll to position [307, 0]
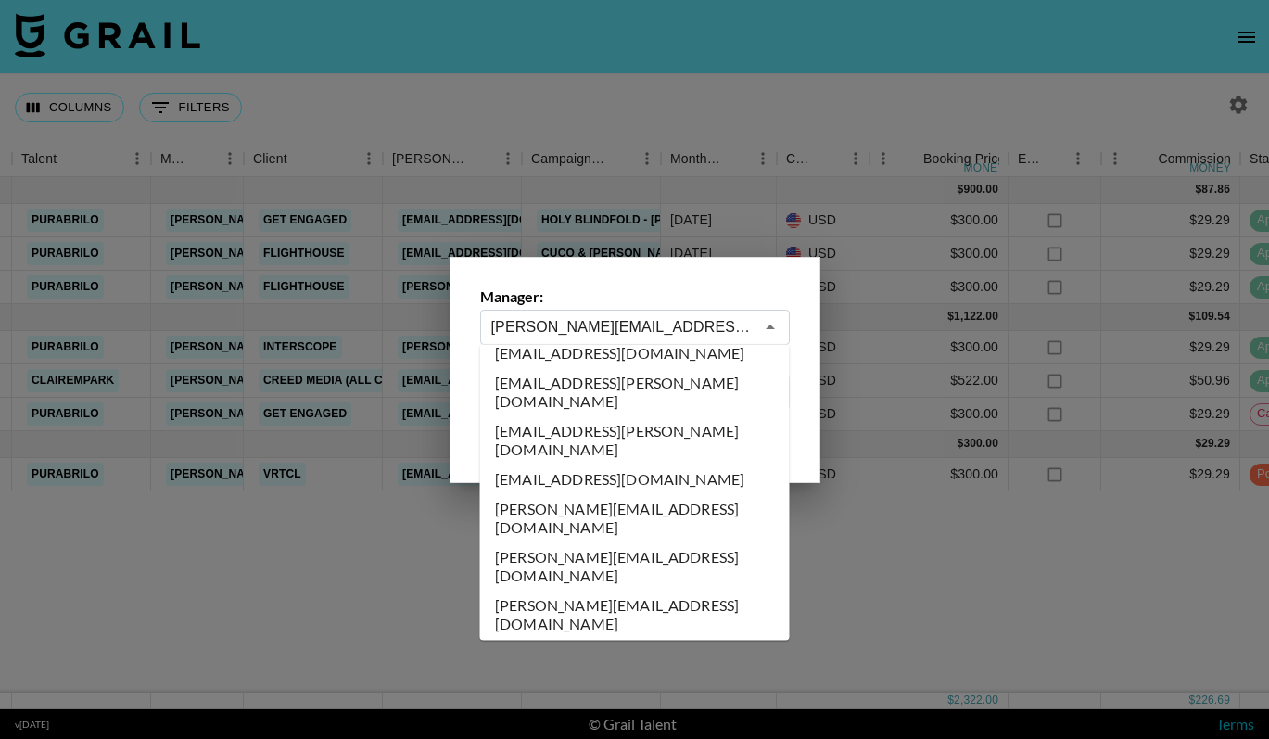
click at [593, 735] on li "allymannix@grail-talent.com" at bounding box center [635, 750] width 310 height 30
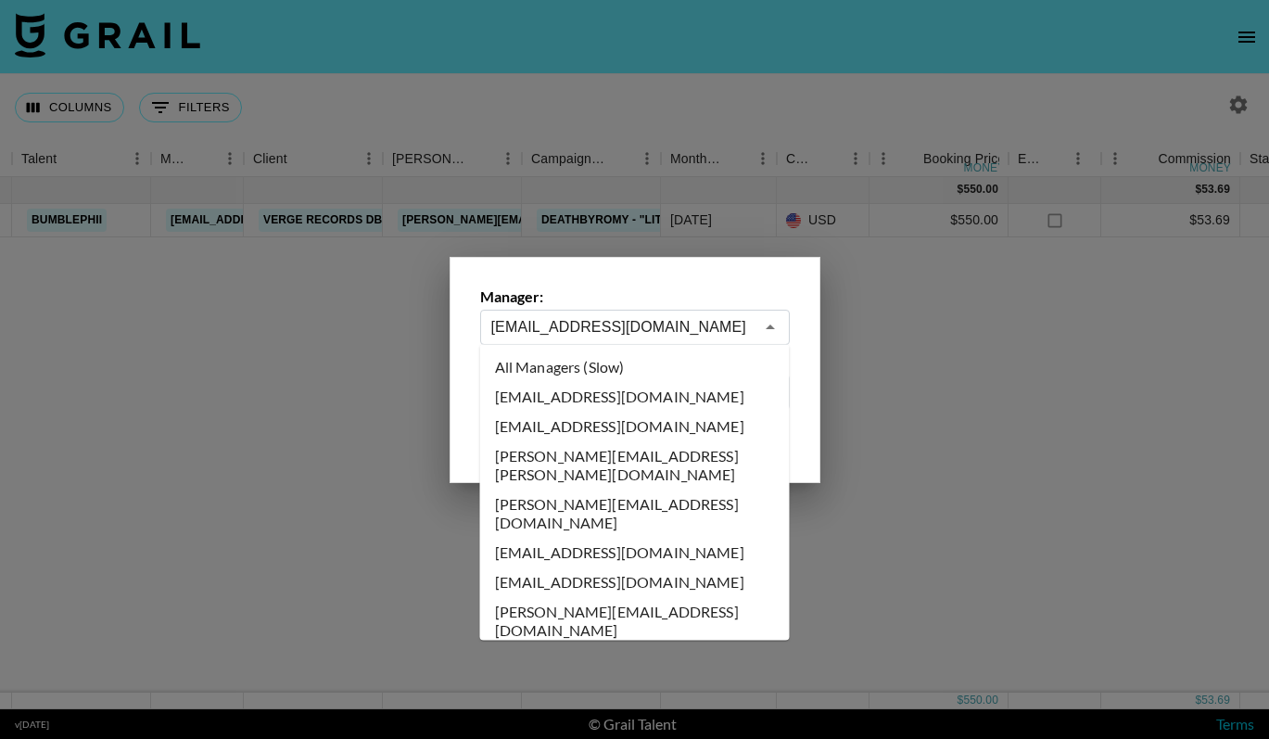
click at [646, 316] on input "allymannix@grail-talent.com" at bounding box center [622, 326] width 262 height 21
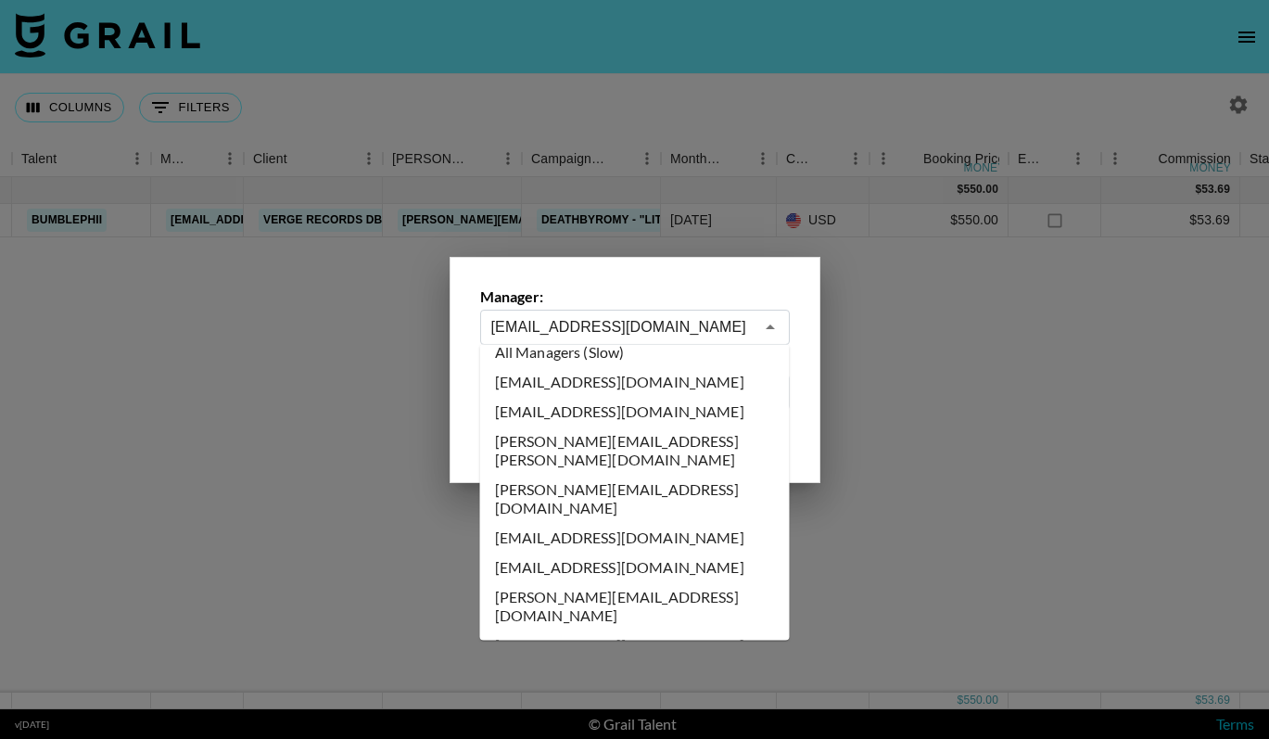
scroll to position [0, 0]
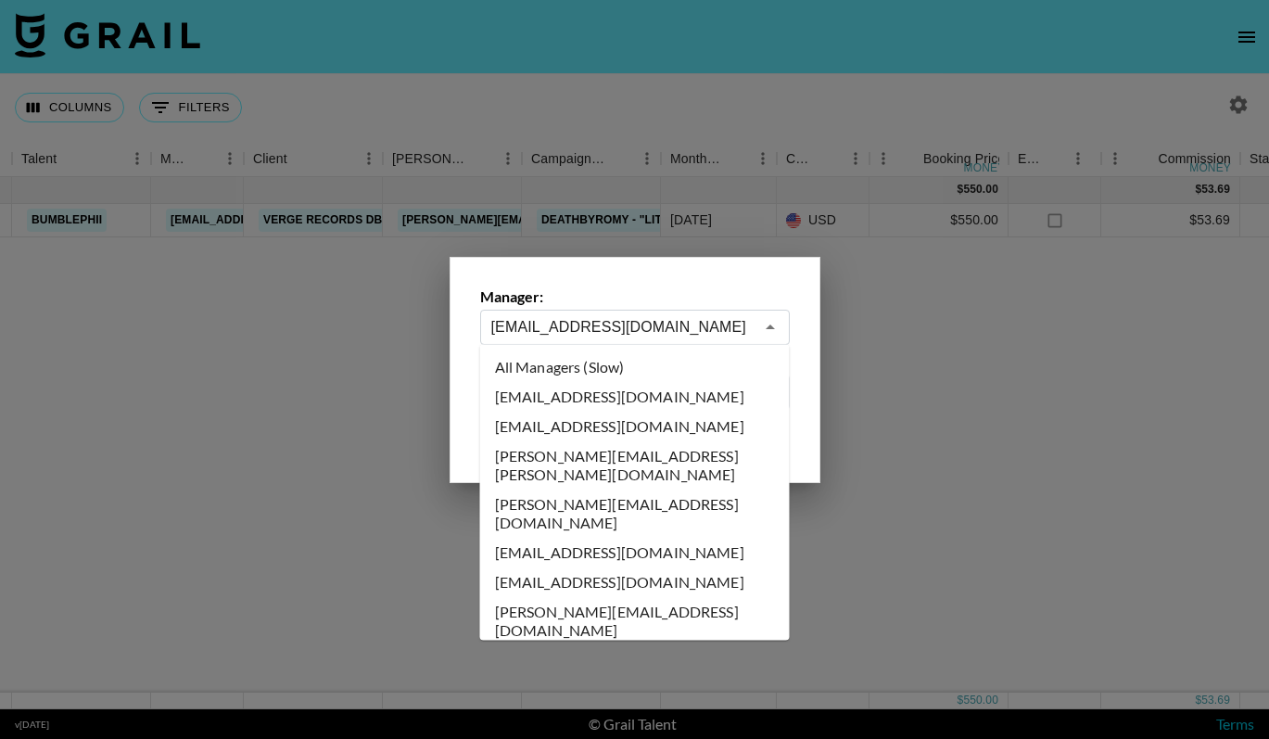
click at [625, 391] on li "abbey@grail-talent.com" at bounding box center [635, 397] width 310 height 30
type input "abbey@grail-talent.com"
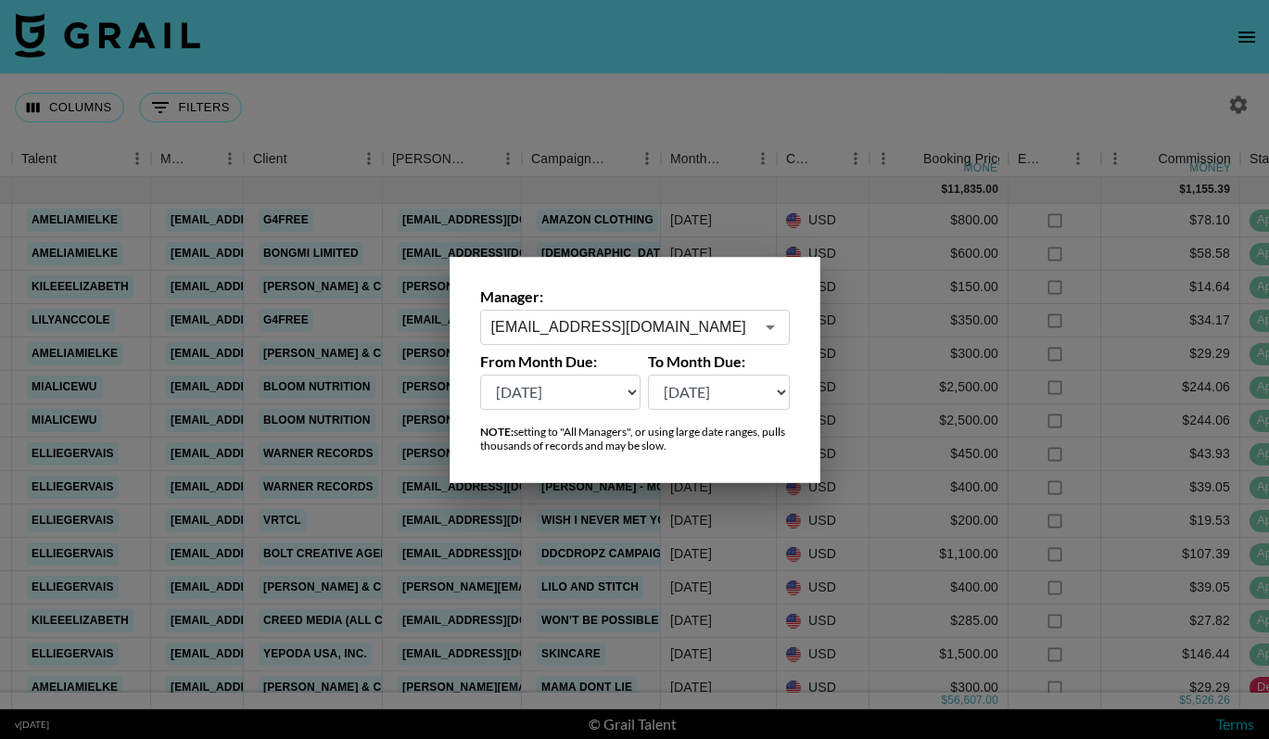
click at [691, 192] on div at bounding box center [634, 369] width 1269 height 739
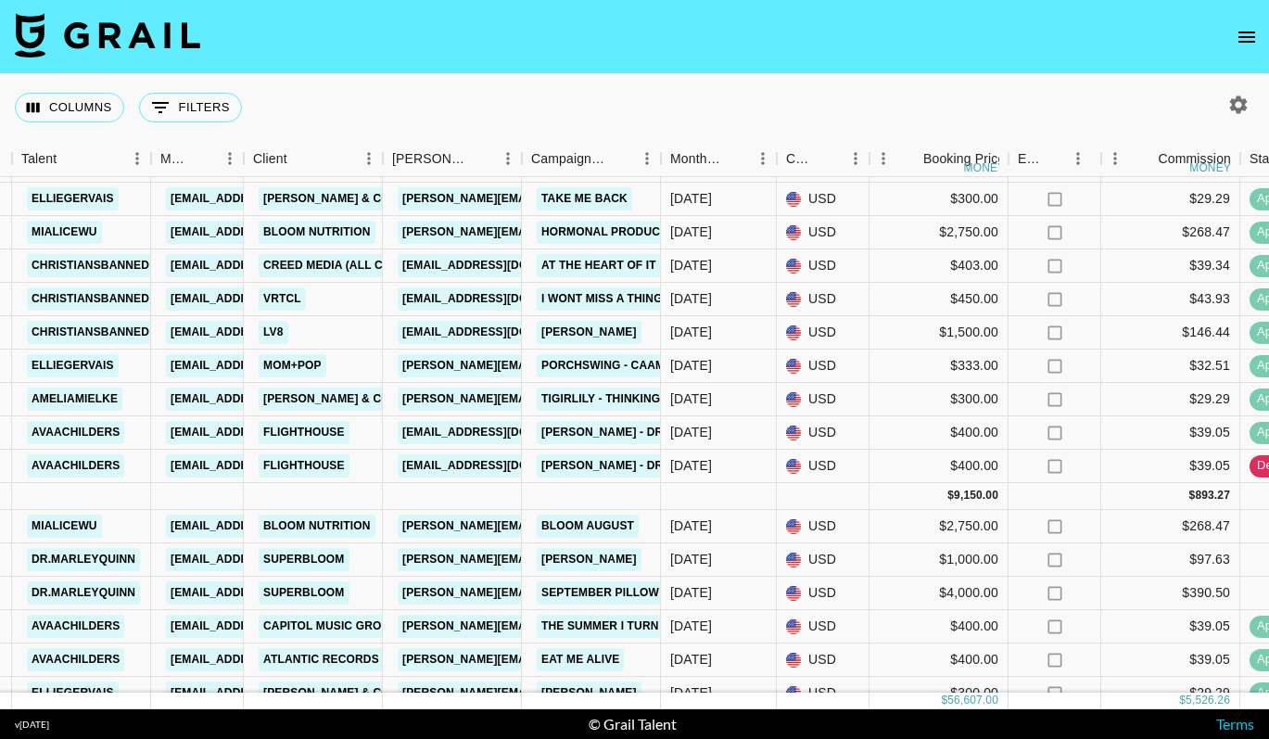
scroll to position [1294, 373]
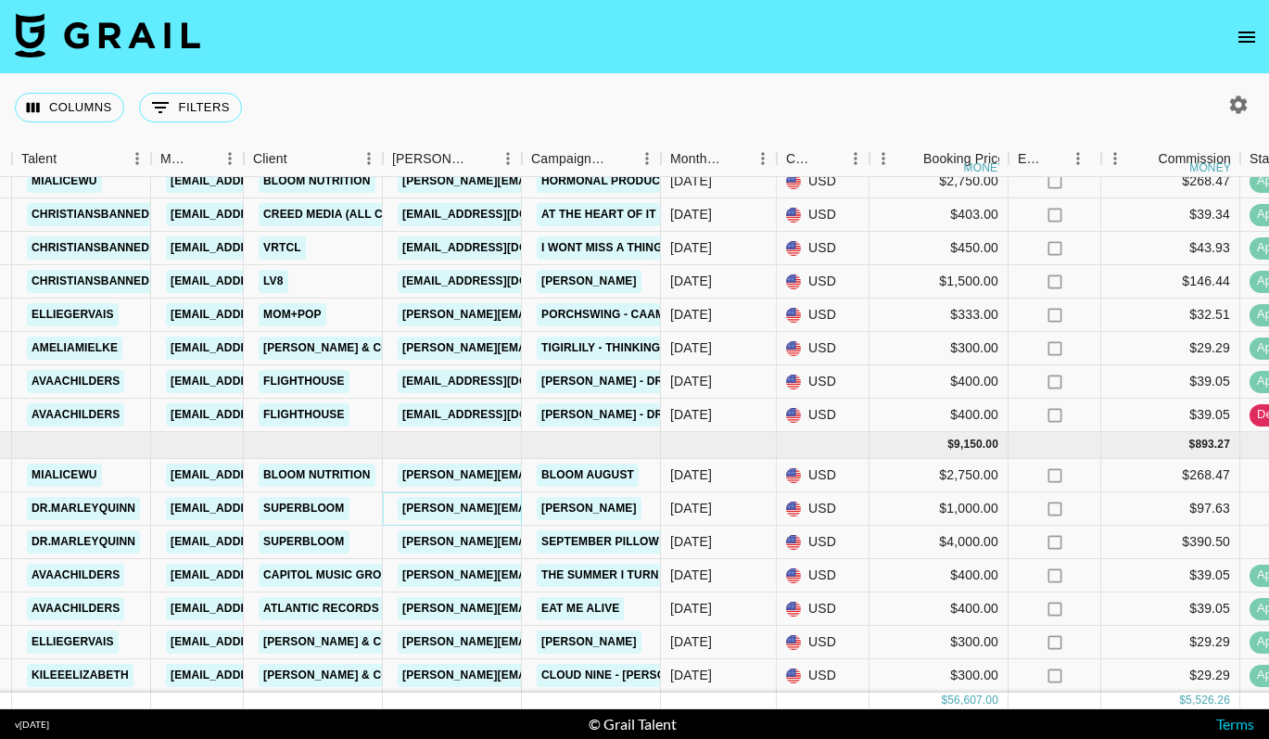
click at [509, 509] on link "amanda@bysuperbloom.com" at bounding box center [549, 508] width 302 height 23
click at [1216, 106] on div at bounding box center [1234, 105] width 39 height 32
click at [1235, 105] on icon "button" at bounding box center [1238, 105] width 22 height 22
select select "May '25"
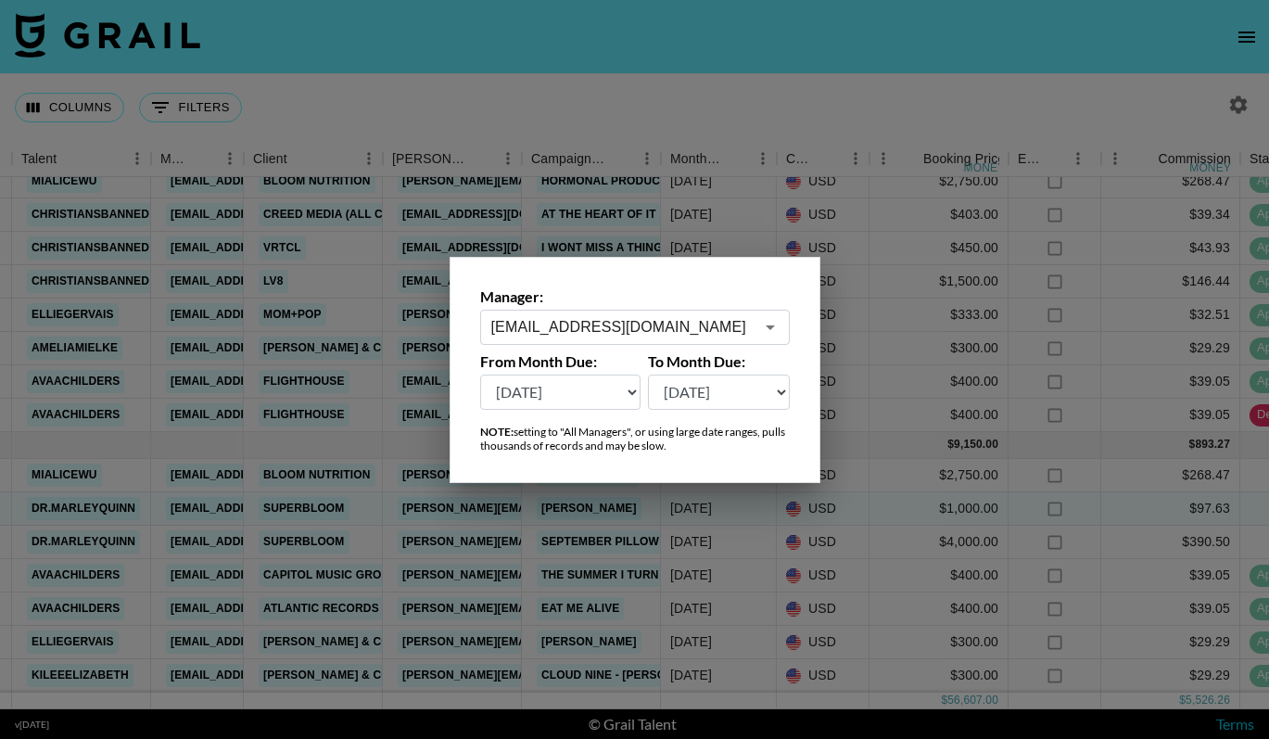
click at [689, 314] on div "abbey@grail-talent.com ​" at bounding box center [635, 327] width 310 height 35
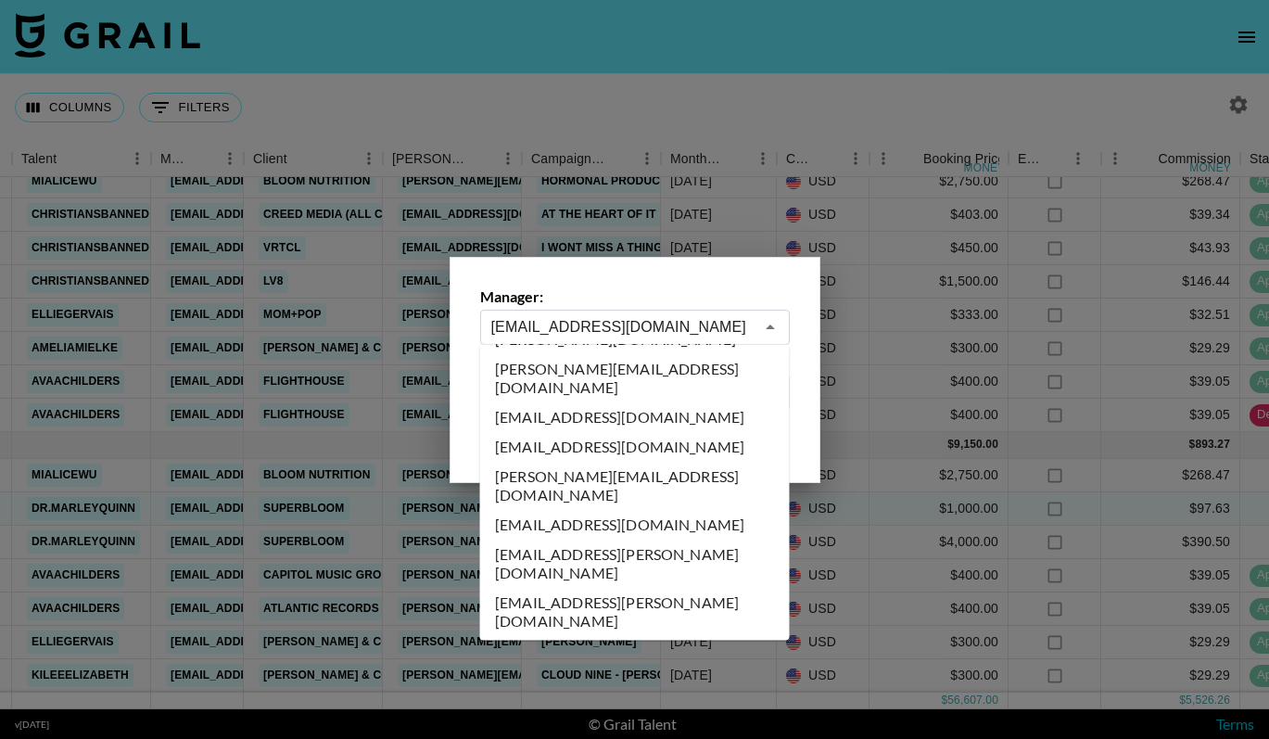
scroll to position [153, 0]
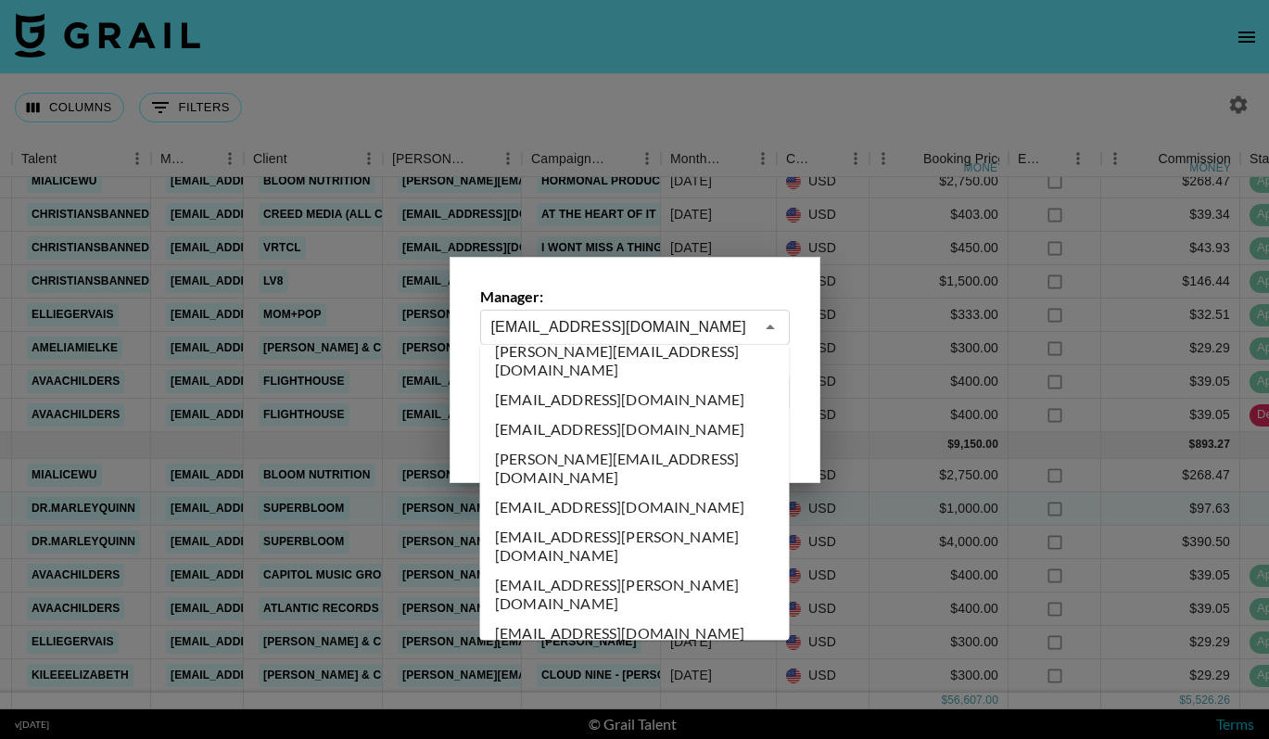
click at [624, 492] on li "aicha.bah@grail-talent.com" at bounding box center [635, 507] width 310 height 30
type input "aicha.bah@grail-talent.com"
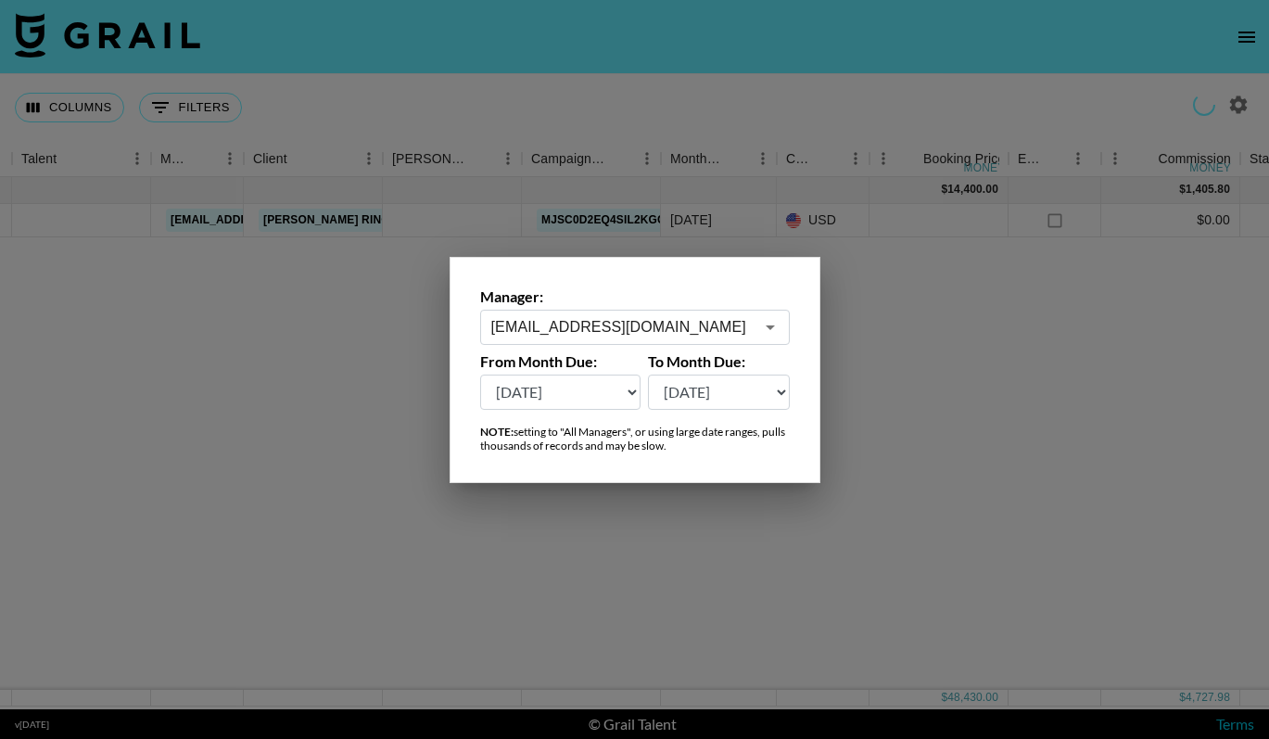
scroll to position [0, 373]
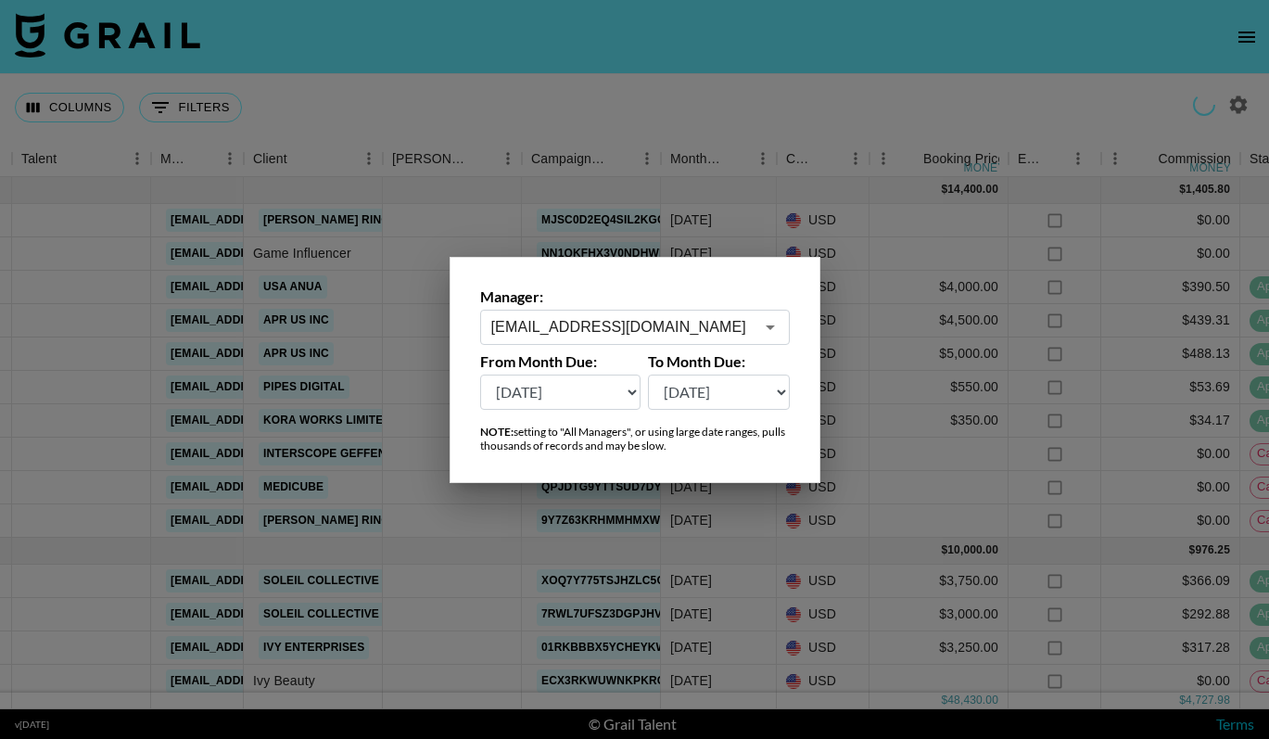
click at [838, 205] on div at bounding box center [634, 369] width 1269 height 739
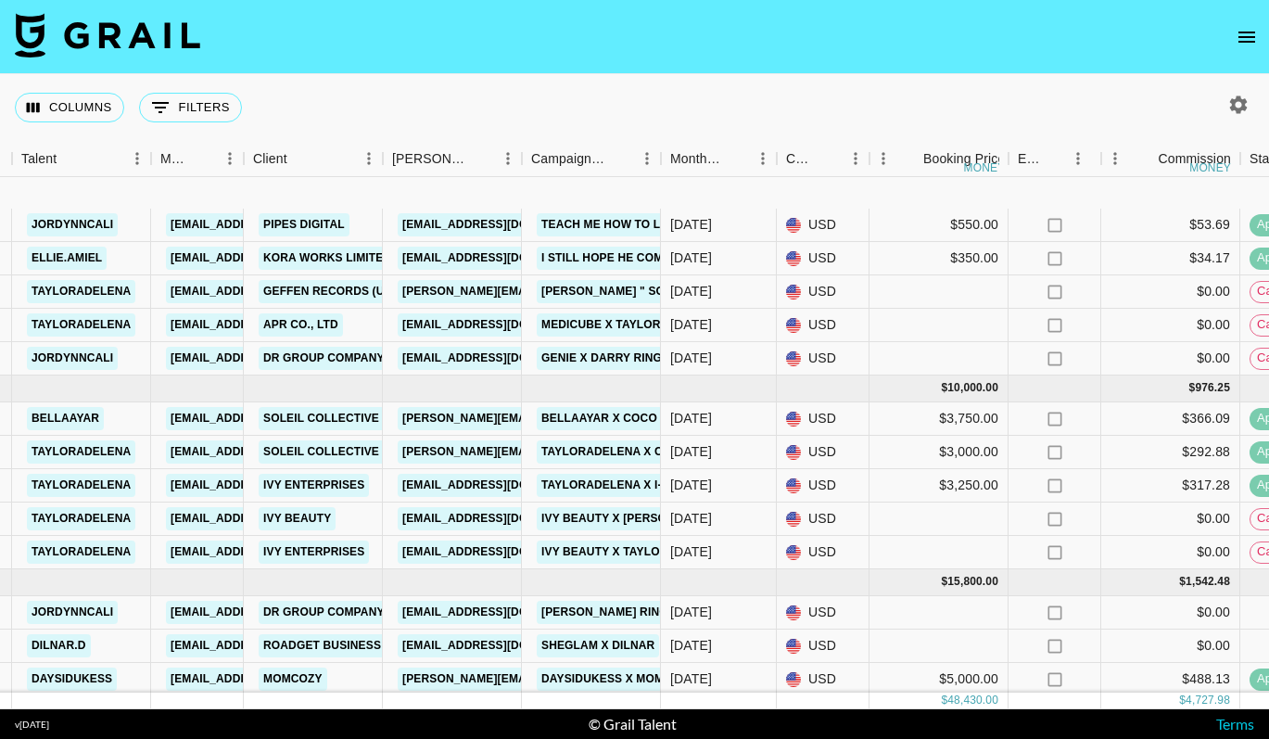
scroll to position [293, 373]
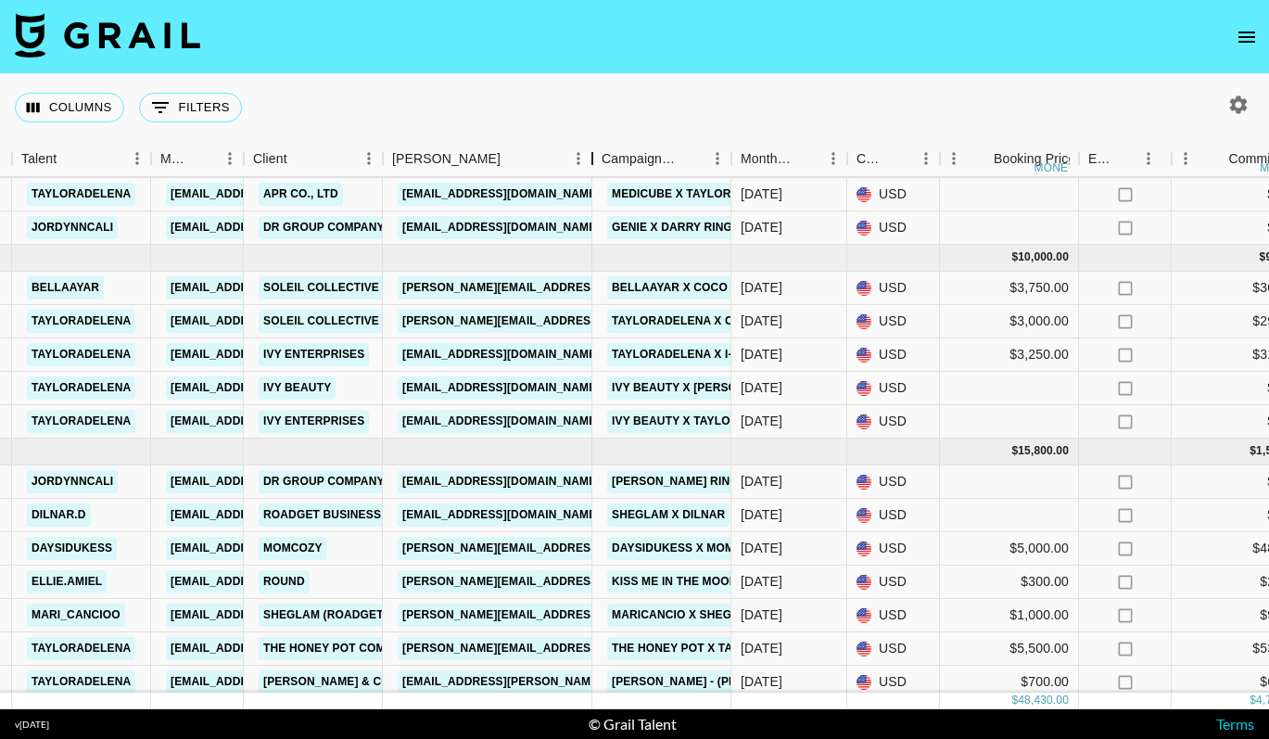
drag, startPoint x: 530, startPoint y: 154, endPoint x: 641, endPoint y: 161, distance: 111.5
click at [603, 161] on div "Booker" at bounding box center [592, 159] width 22 height 36
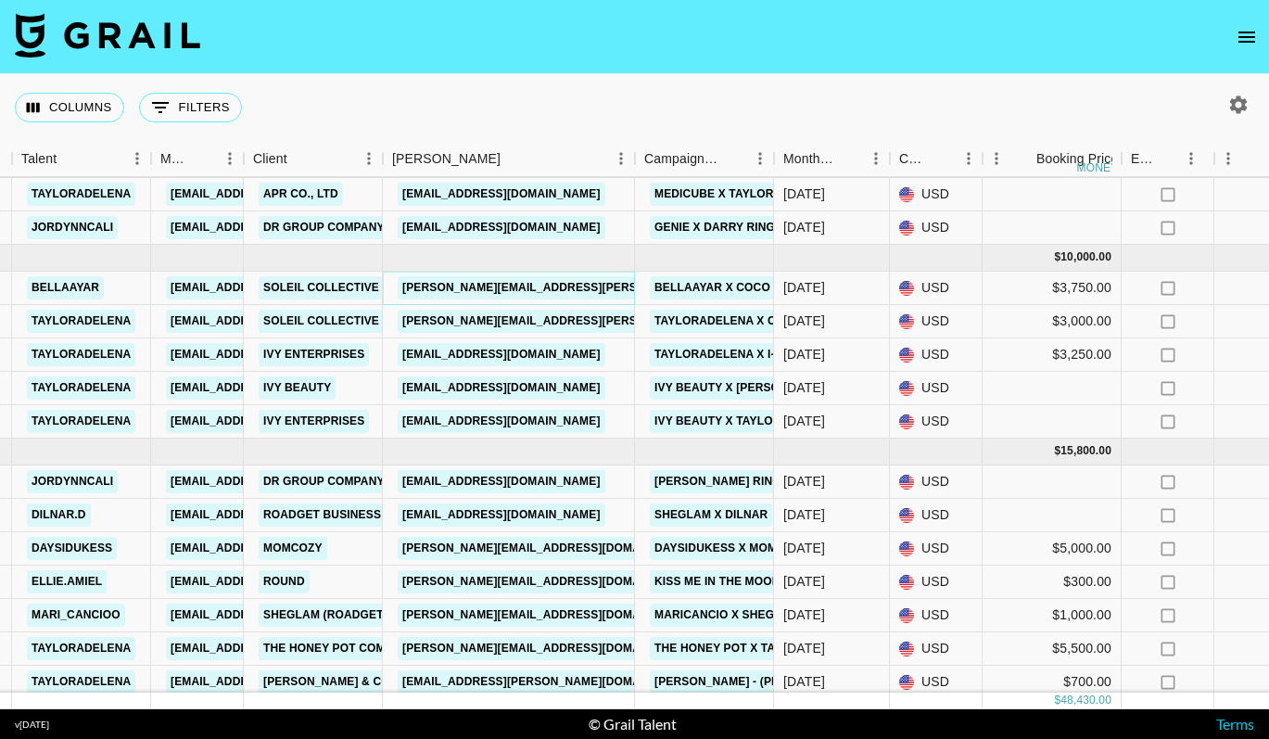
click at [600, 288] on link "andrew.durling@soleil-collective.com" at bounding box center [597, 287] width 398 height 23
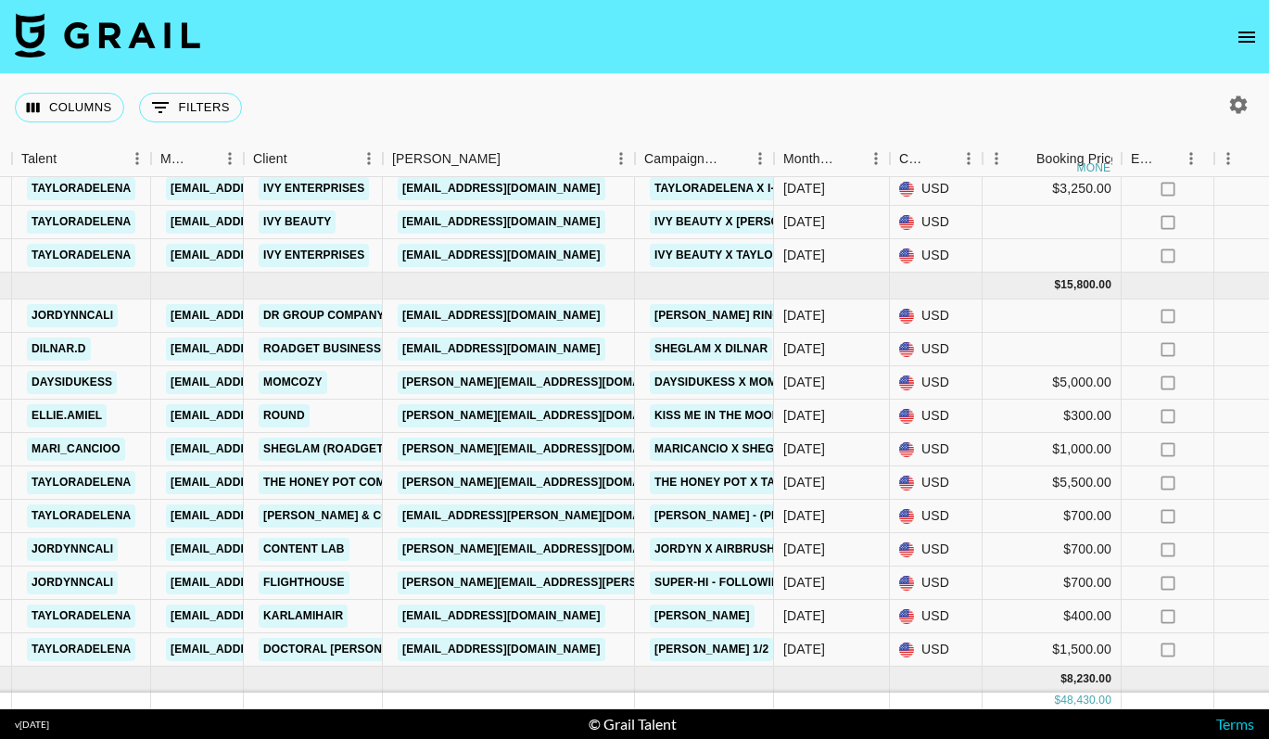
scroll to position [460, 373]
click at [485, 374] on link "mavis@momcozy.com" at bounding box center [549, 381] width 302 height 23
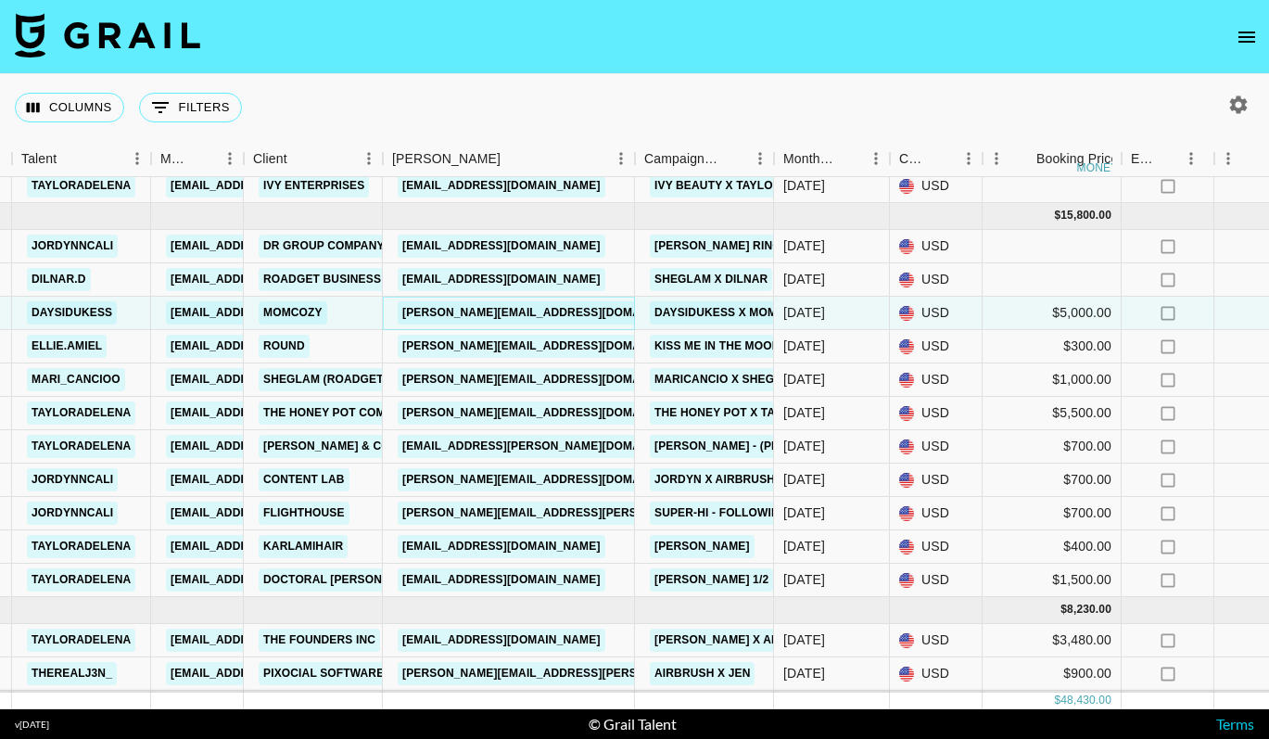
scroll to position [536, 373]
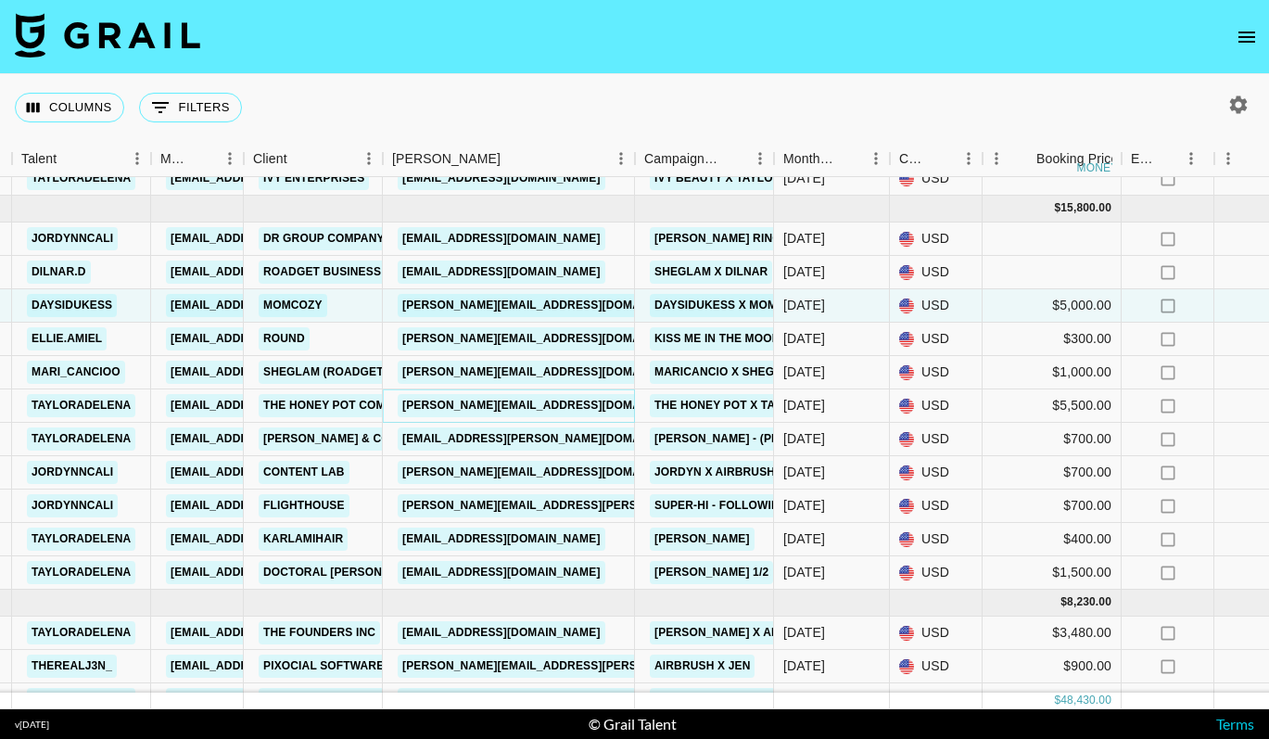
click at [478, 412] on link "jessicar@thehoneypot.co" at bounding box center [549, 405] width 302 height 23
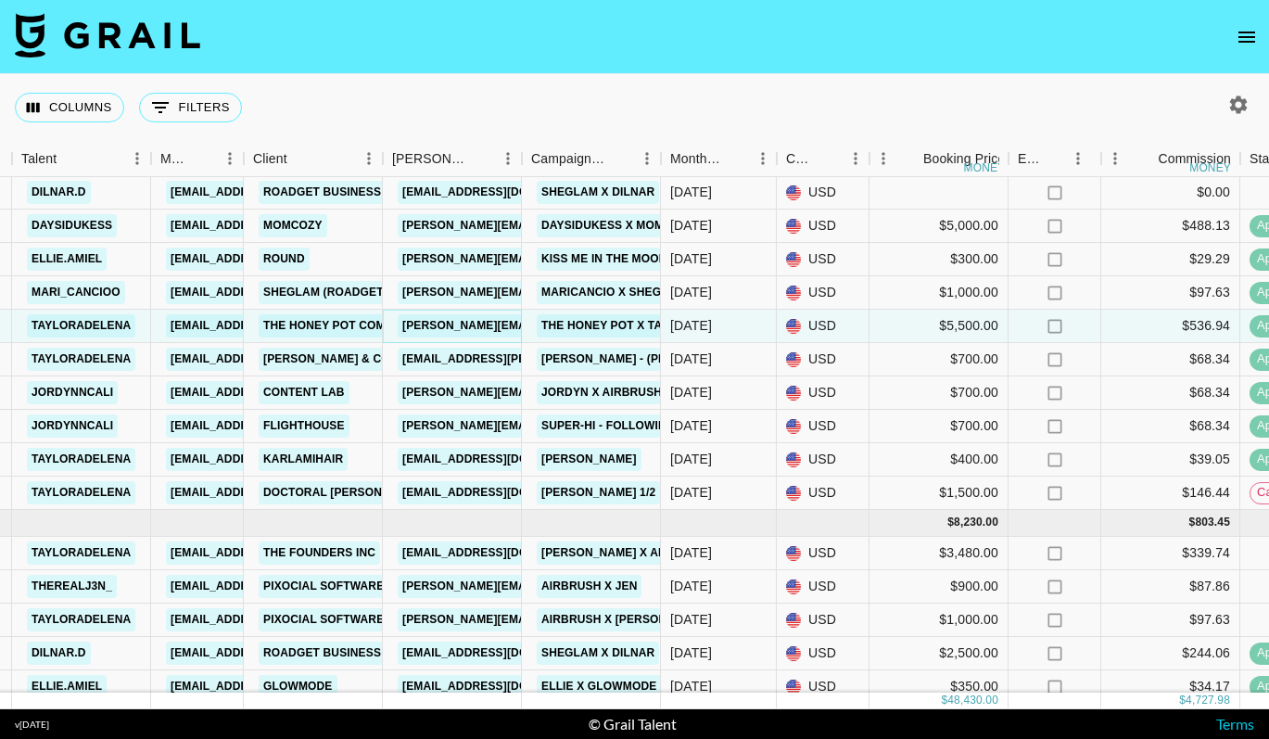
scroll to position [627, 373]
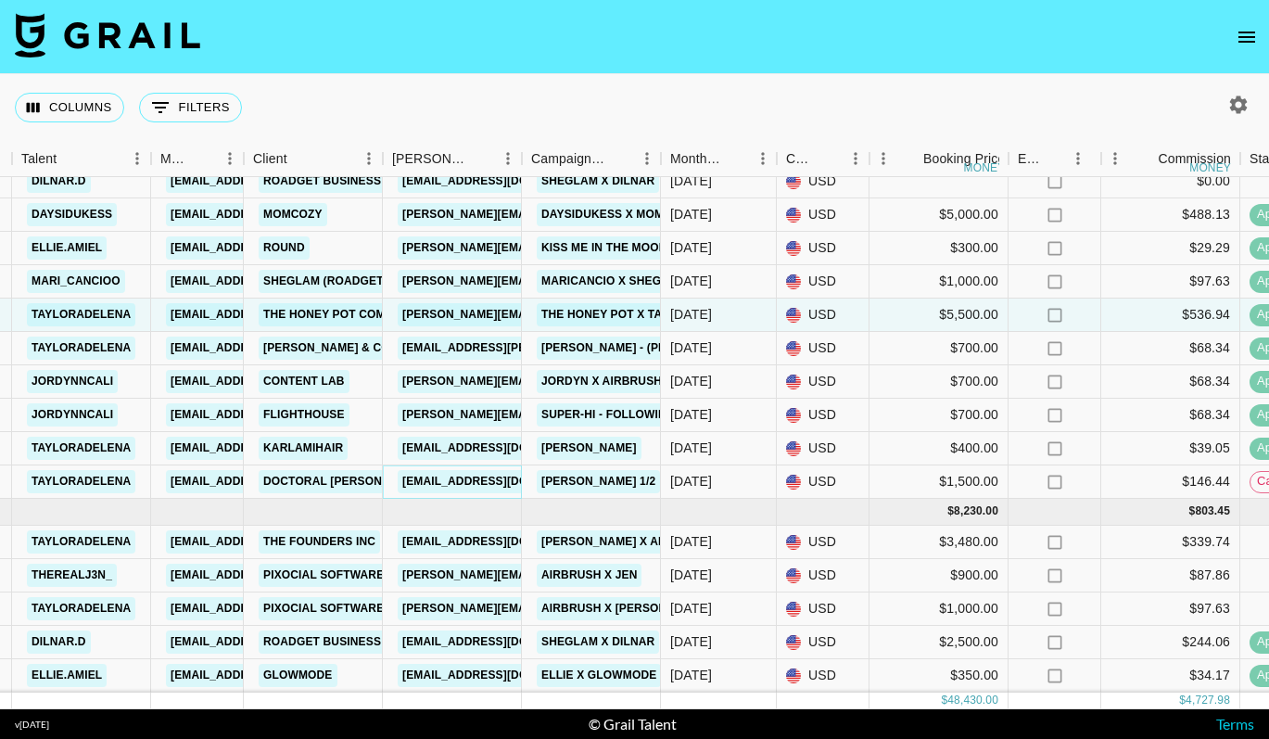
click at [475, 484] on link "[EMAIL_ADDRESS][DOMAIN_NAME]" at bounding box center [502, 481] width 208 height 23
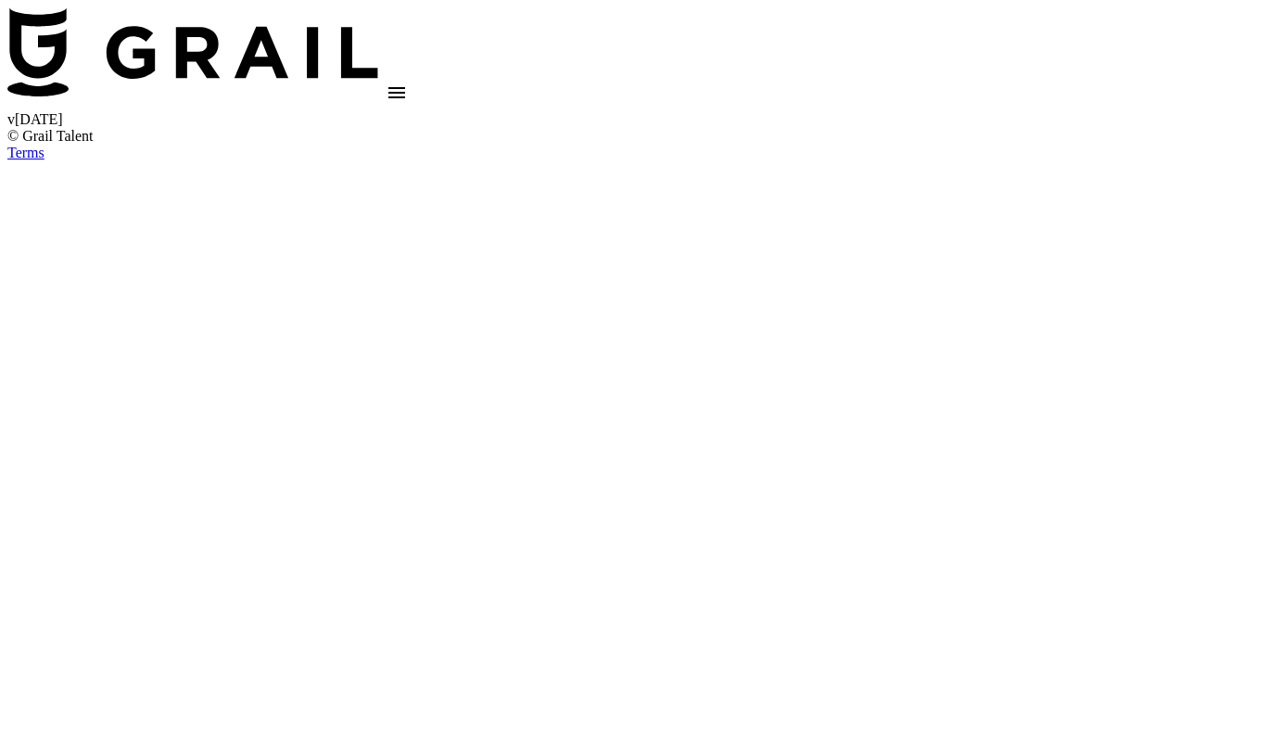
select select "Brand"
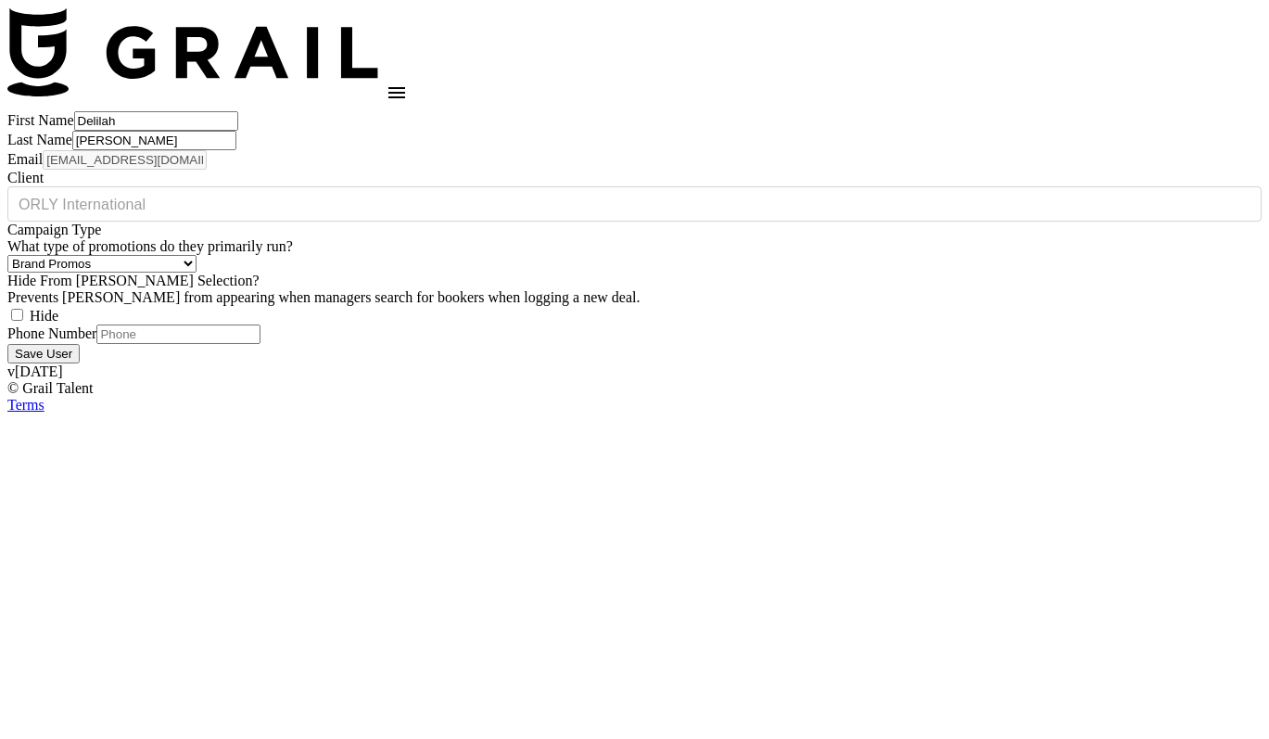
click at [108, 221] on main "First Name [PERSON_NAME] Last Name [PERSON_NAME] Email [PERSON_NAME][EMAIL_ADDR…" at bounding box center [634, 237] width 1254 height 252
click at [95, 272] on main "First Name [PERSON_NAME] Last Name [PERSON_NAME] Email [PERSON_NAME][EMAIL_ADDR…" at bounding box center [634, 237] width 1254 height 252
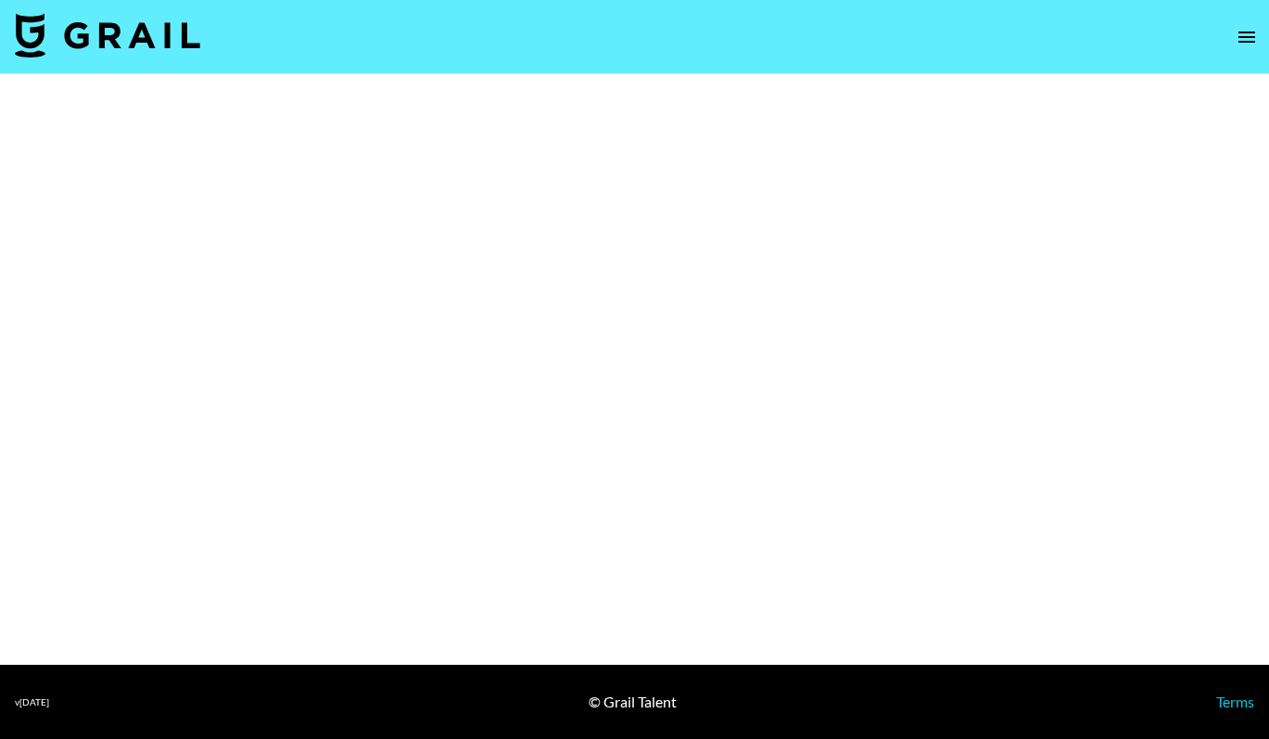
select select "Brand"
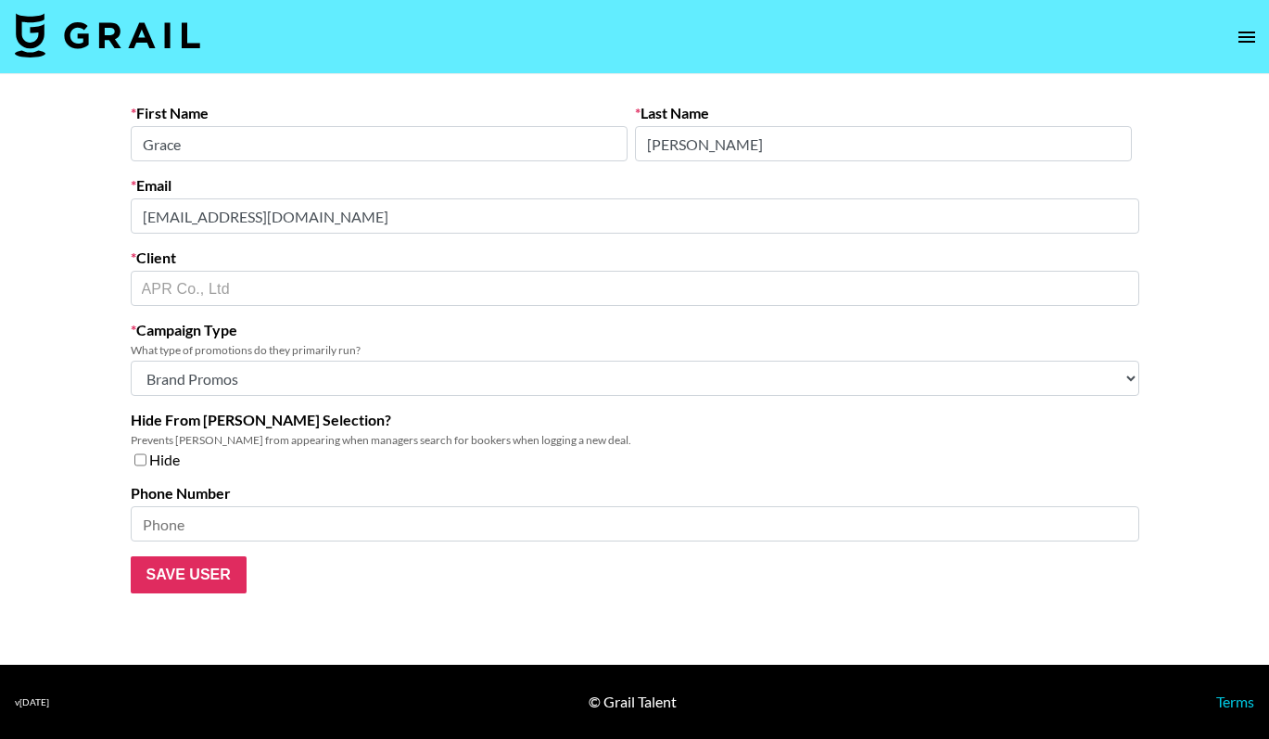
click at [97, 209] on main "First Name [PERSON_NAME] Last Name [PERSON_NAME] Email [EMAIL_ADDRESS][DOMAIN_N…" at bounding box center [634, 369] width 1269 height 590
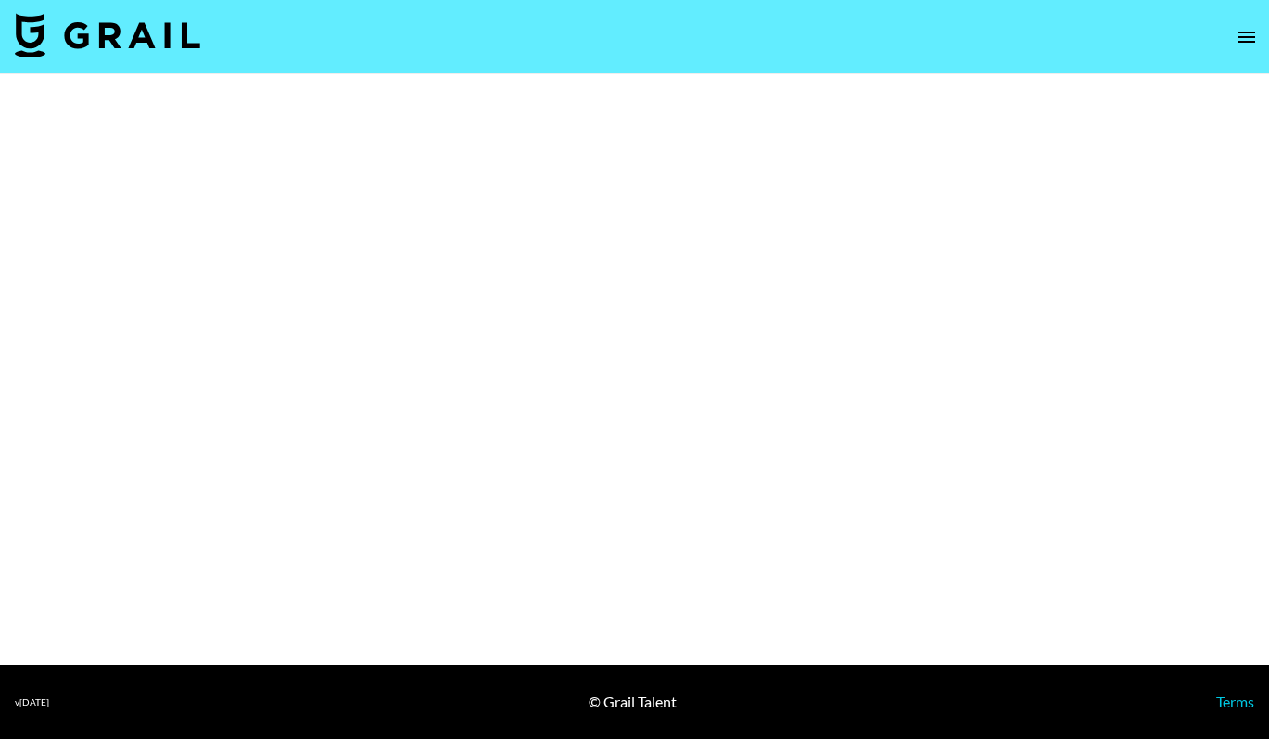
select select "Brand"
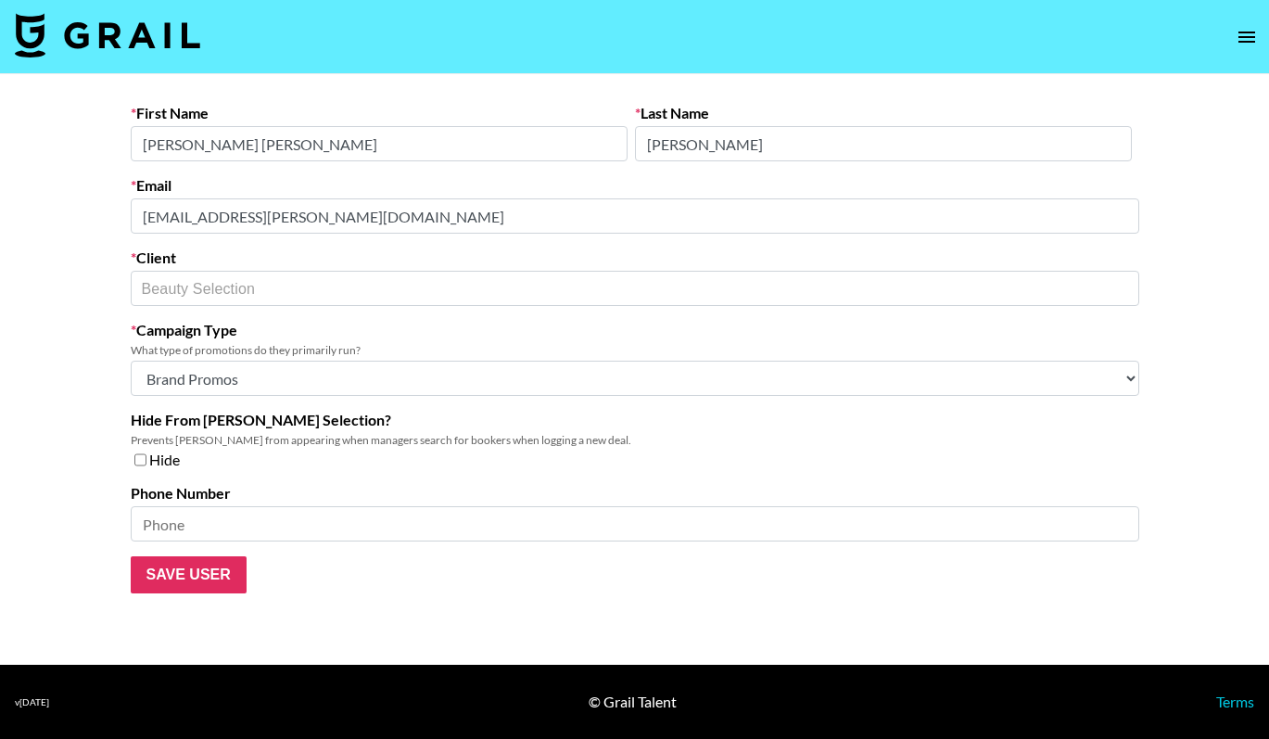
click at [94, 218] on main "First Name Yoonsoo Annette Last Name Choi Email yoonsoo.choi@beautyselection.co…" at bounding box center [634, 369] width 1269 height 590
click at [89, 271] on main "First Name Yoonsoo Annette Last Name Choi Email yoonsoo.choi@beautyselection.co…" at bounding box center [634, 369] width 1269 height 590
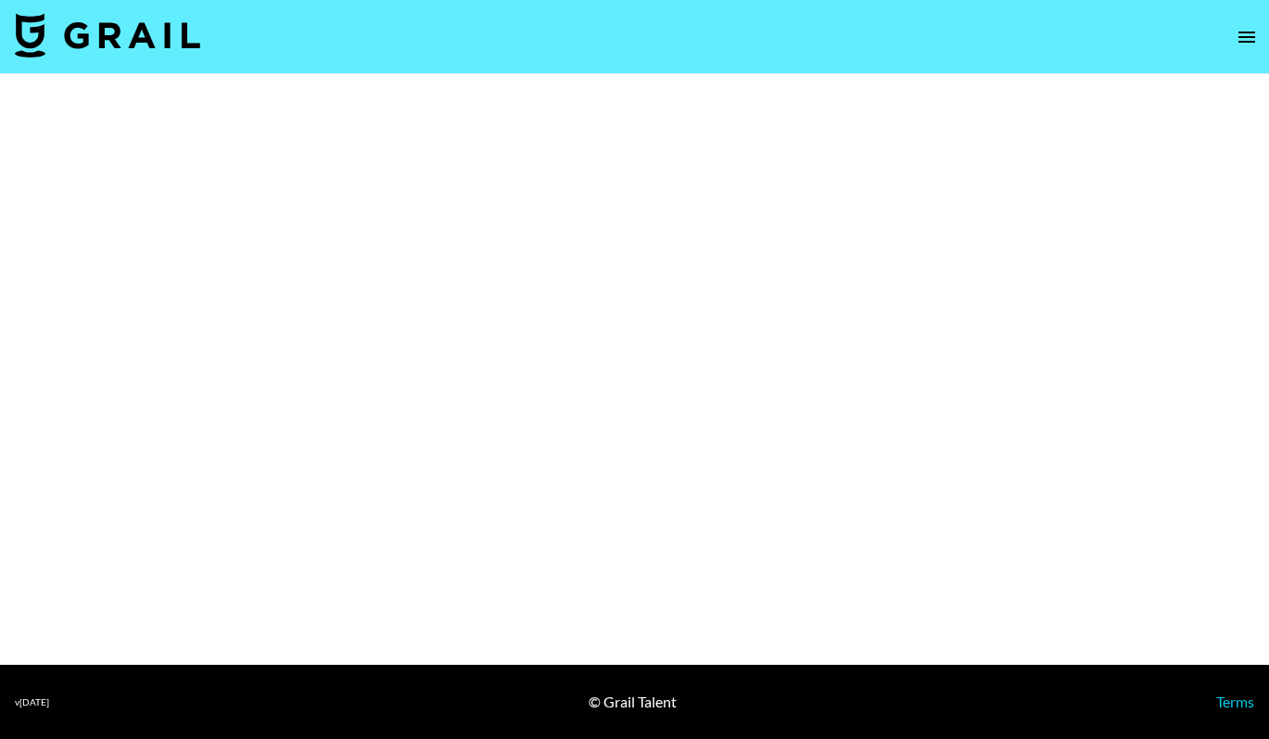
select select "Brand"
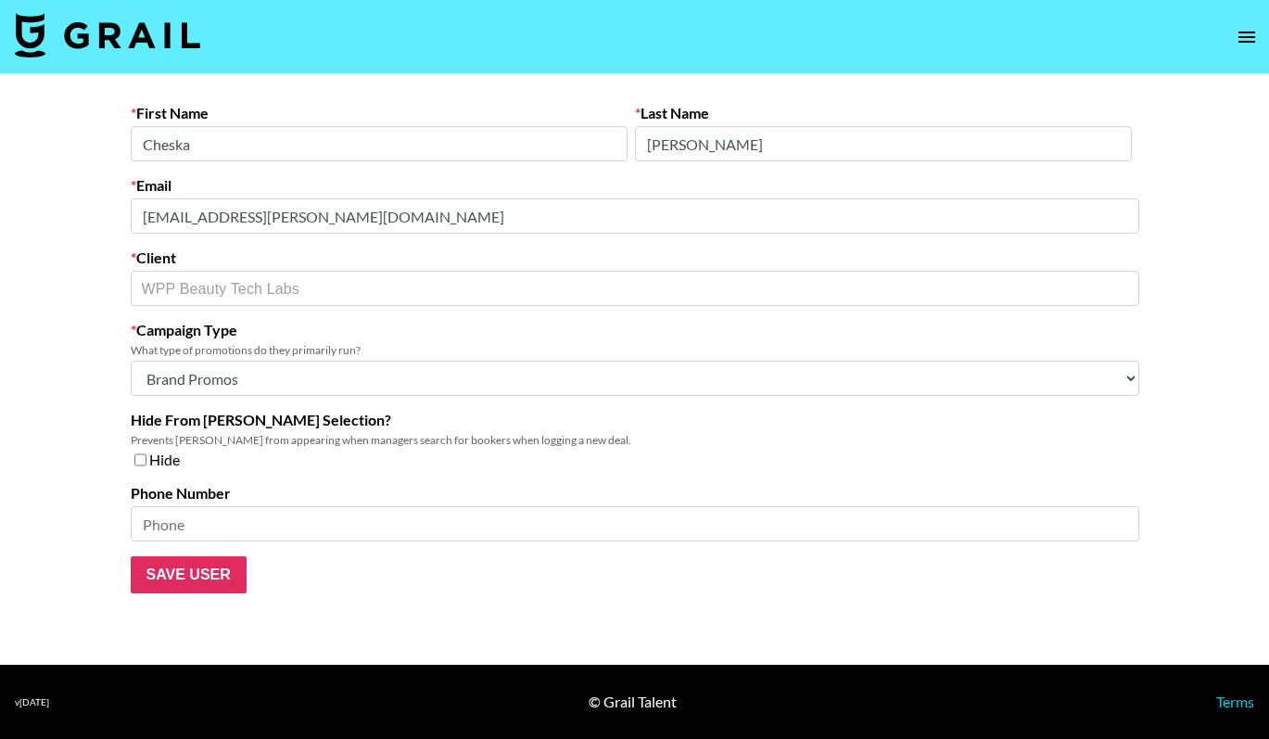
click at [46, 199] on main "First Name [PERSON_NAME] Last Name [PERSON_NAME] Email [EMAIL_ADDRESS][PERSON_N…" at bounding box center [634, 369] width 1269 height 590
click at [103, 280] on main "First Name Cheska Last Name Acosta Email cheska.acosta@wppmedia.com Client WPP …" at bounding box center [634, 369] width 1269 height 590
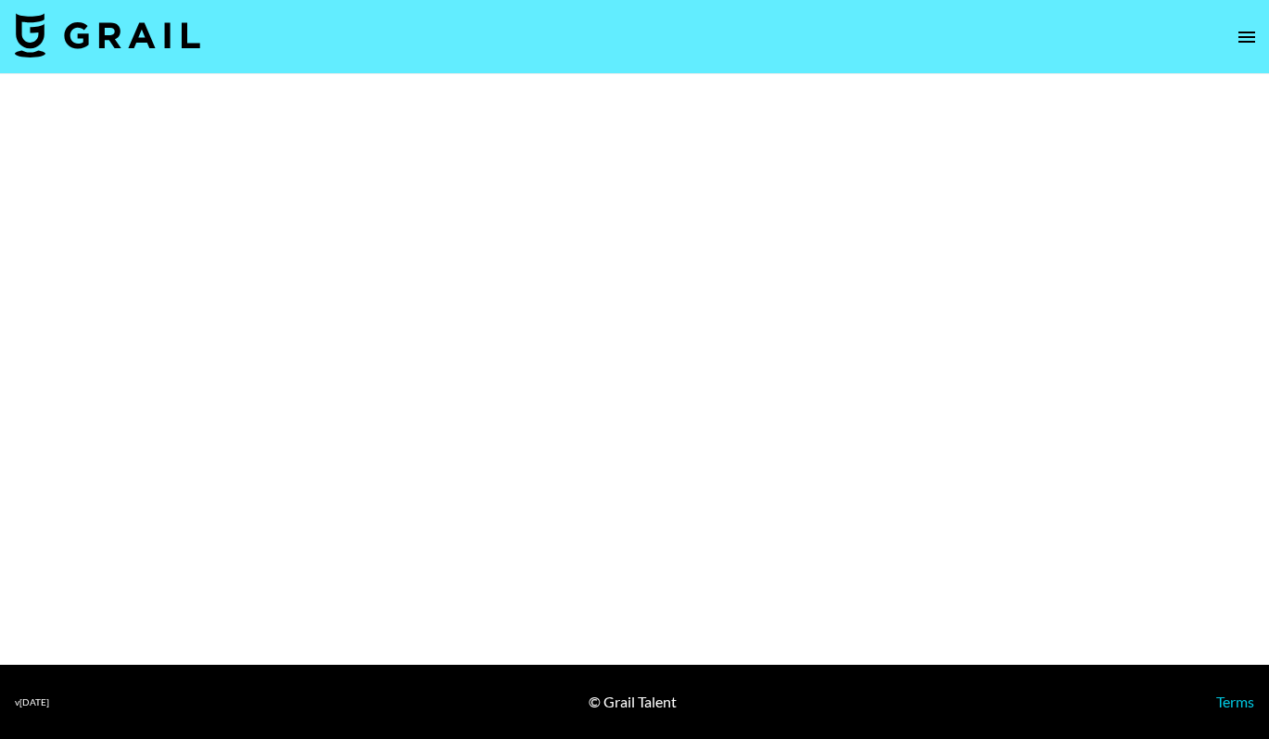
select select "Brand"
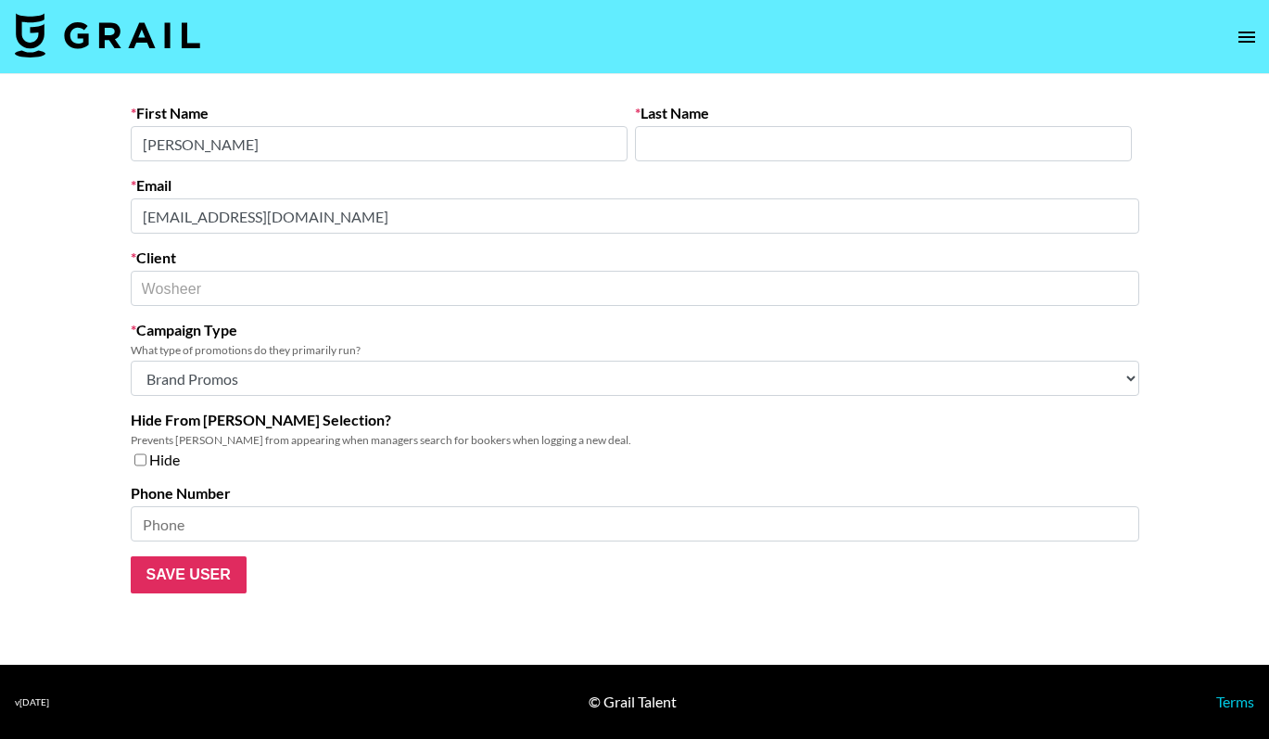
click at [98, 204] on main "First Name [PERSON_NAME] Last Name Email [EMAIL_ADDRESS][DOMAIN_NAME] Client Wo…" at bounding box center [634, 369] width 1269 height 590
click at [84, 290] on main "First Name [PERSON_NAME] Last Name Email [EMAIL_ADDRESS][DOMAIN_NAME] Client Wo…" at bounding box center [634, 369] width 1269 height 590
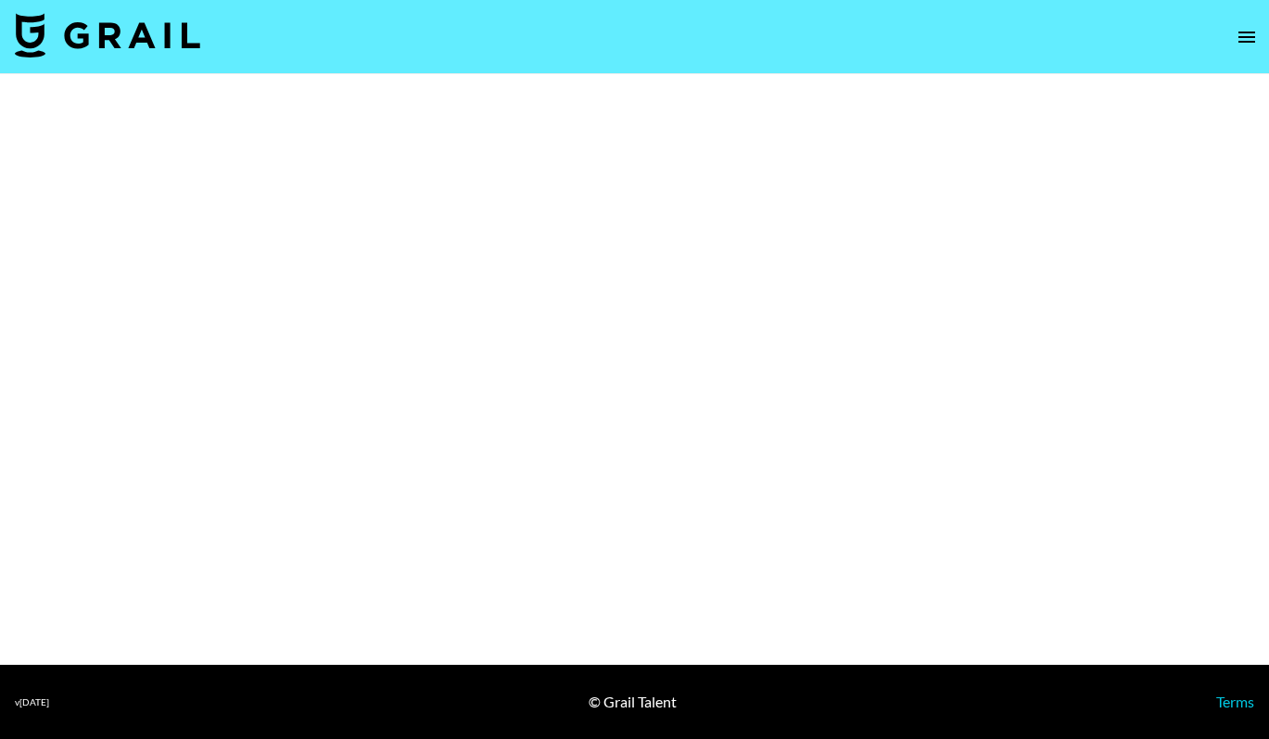
select select "Brand"
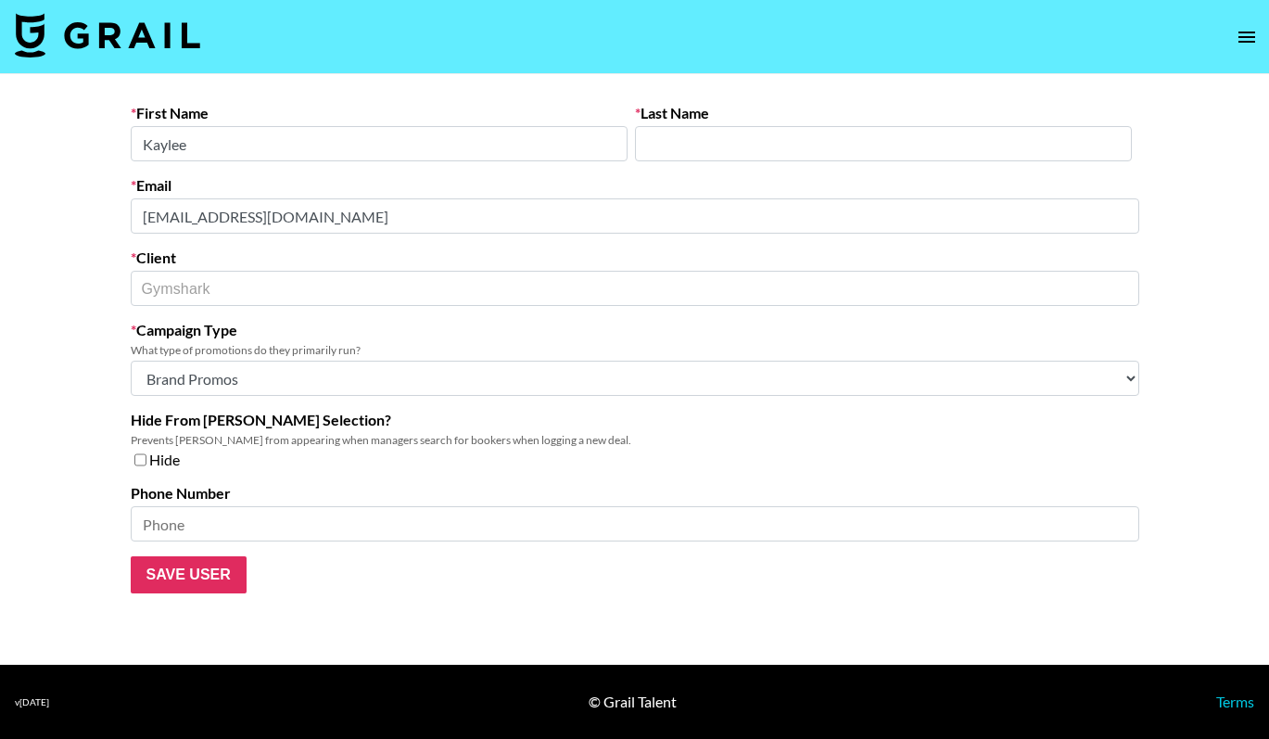
click at [94, 205] on main "First Name [PERSON_NAME] Last Name Email [EMAIL_ADDRESS][DOMAIN_NAME] Client Gy…" at bounding box center [634, 369] width 1269 height 590
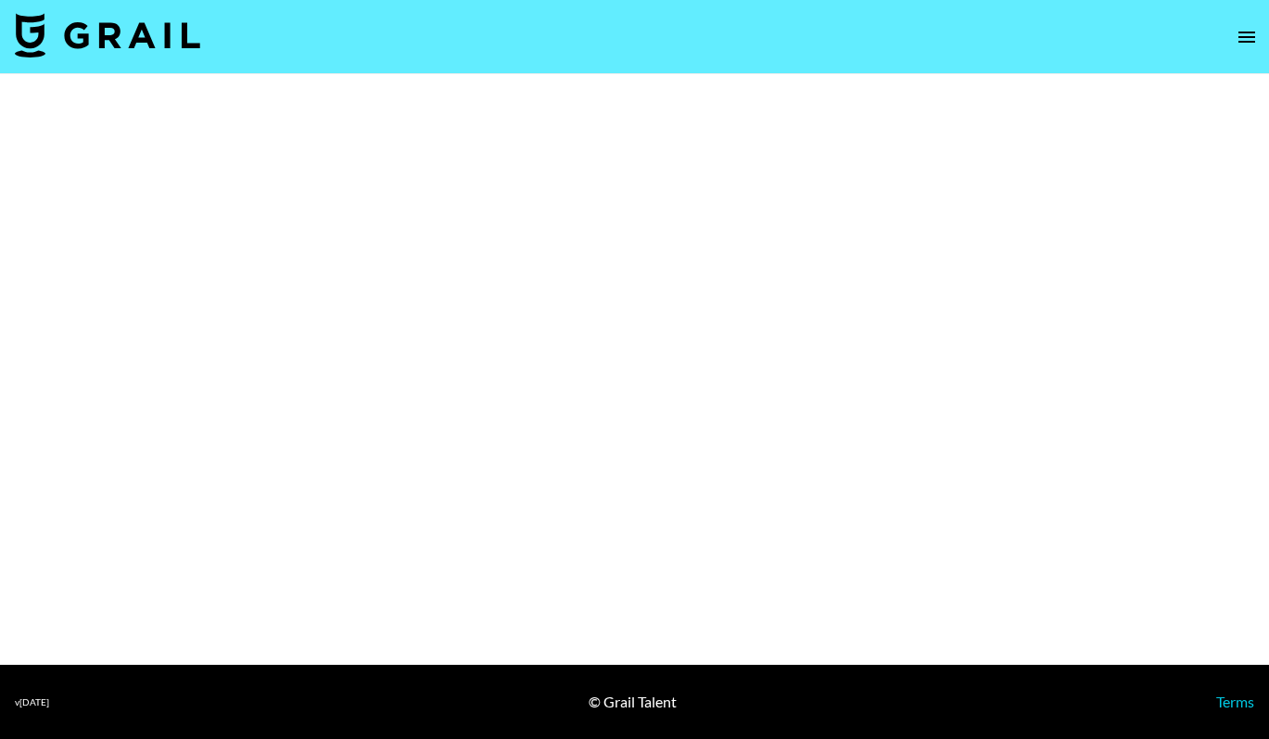
select select "Brand"
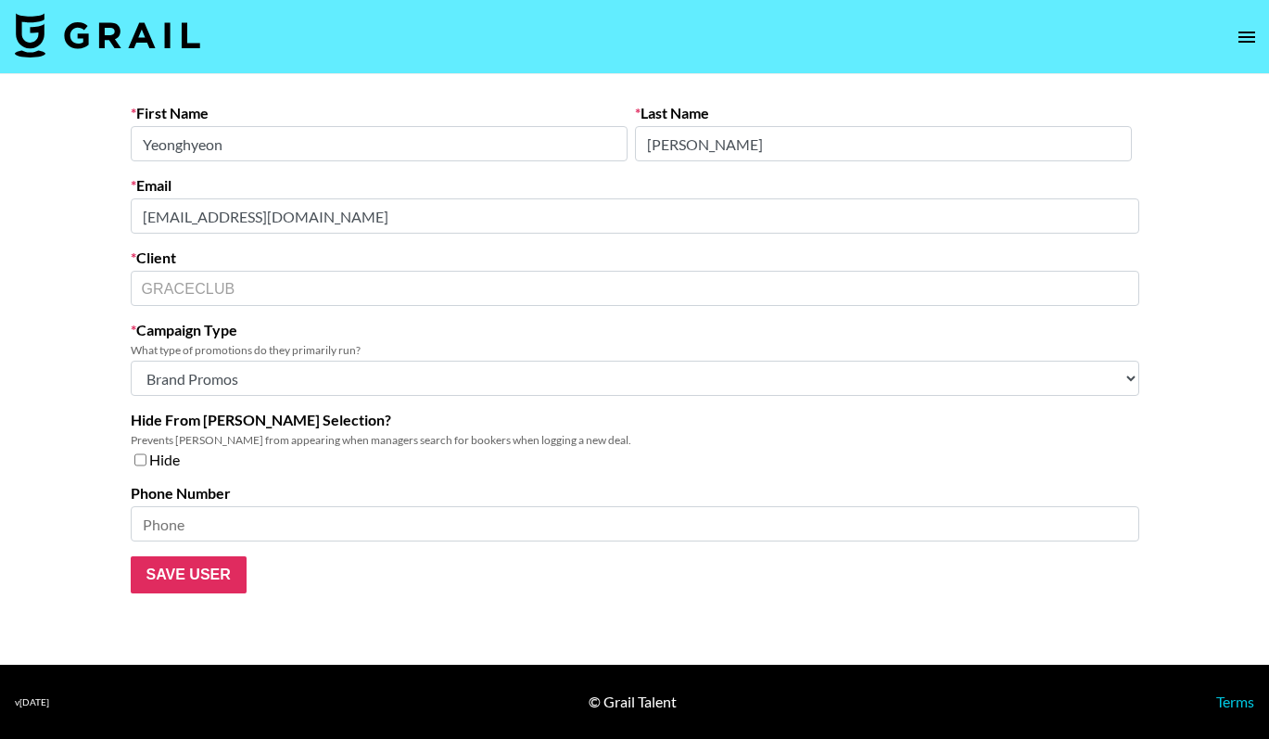
click at [6, 210] on main "First Name [PERSON_NAME] Last Name [PERSON_NAME] [EMAIL_ADDRESS][DOMAIN_NAME] C…" at bounding box center [634, 369] width 1269 height 590
click at [95, 274] on main "First Name Yeonghyeon Last Name Kim Email bella@graceclub.com Client GRACECLUB …" at bounding box center [634, 369] width 1269 height 590
click at [257, 295] on div "GRACECLUB ​" at bounding box center [635, 288] width 1008 height 35
drag, startPoint x: 273, startPoint y: 302, endPoint x: 118, endPoint y: 291, distance: 156.1
click at [118, 291] on div "First Name Yeonghyeon Last Name Kim Email bella@graceclub.com Client GRACECLUB …" at bounding box center [635, 348] width 1038 height 489
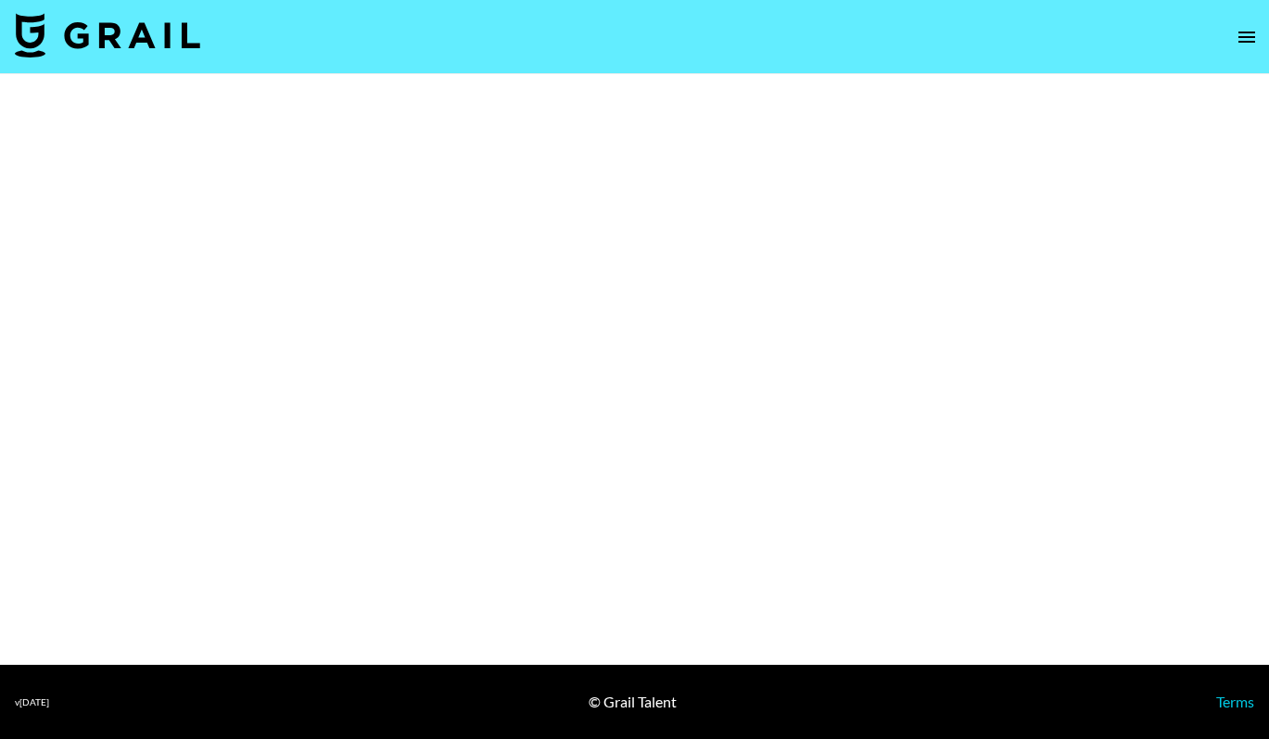
select select "Brand"
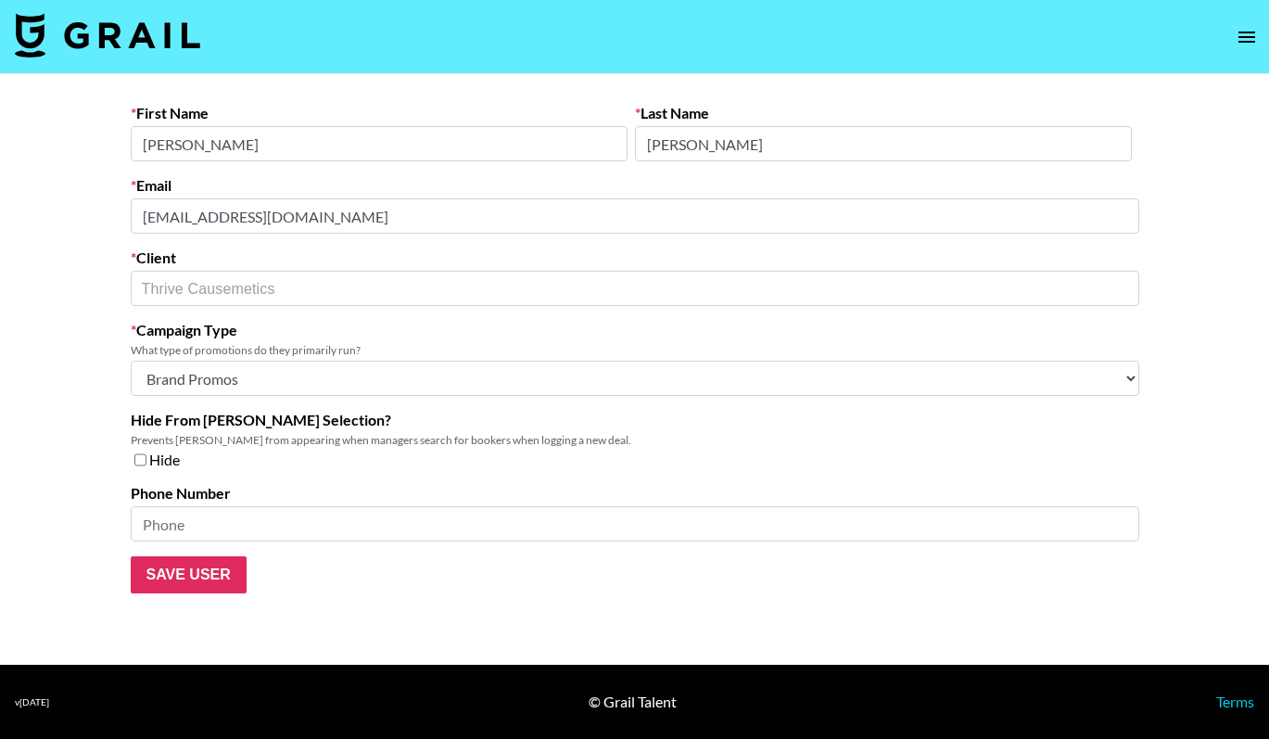
click at [99, 217] on main "First Name [PERSON_NAME] Last Name [PERSON_NAME] Email [EMAIL_ADDRESS][DOMAIN_N…" at bounding box center [634, 369] width 1269 height 590
click at [88, 275] on main "First Name [PERSON_NAME] Last Name [PERSON_NAME] Email [EMAIL_ADDRESS][DOMAIN_N…" at bounding box center [634, 369] width 1269 height 590
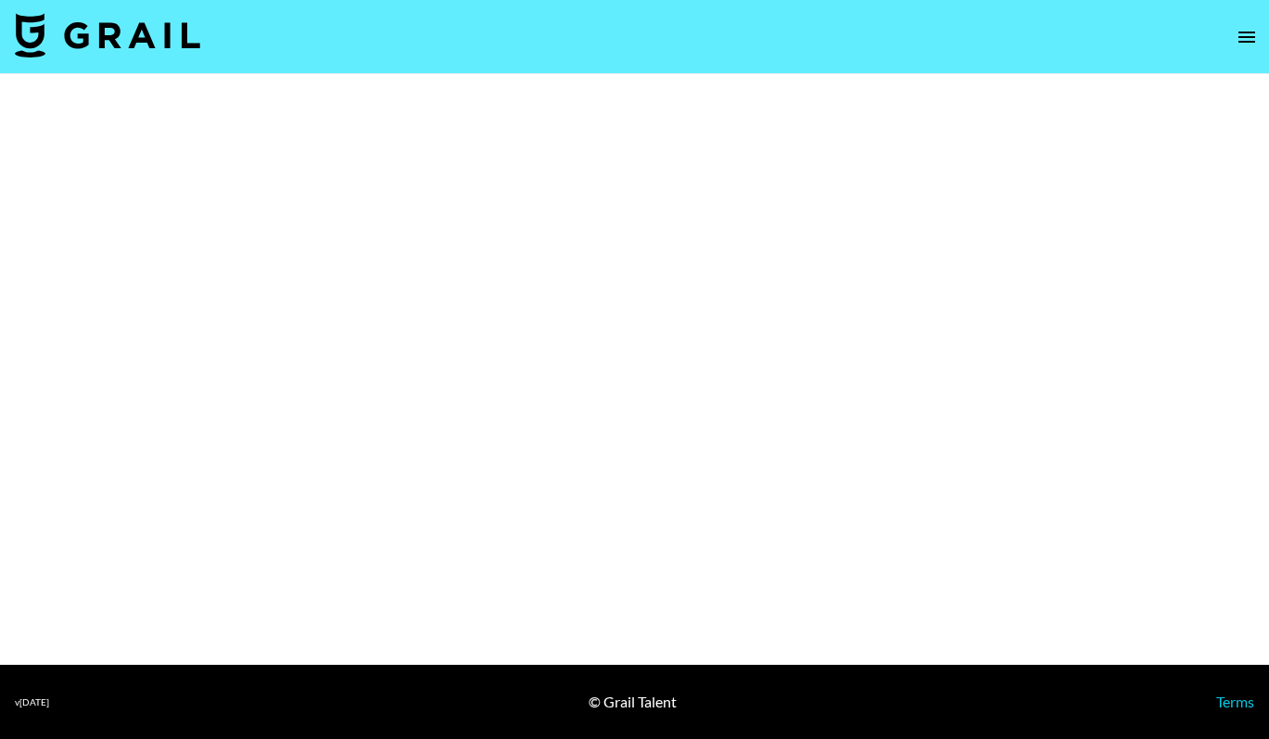
select select "Brand"
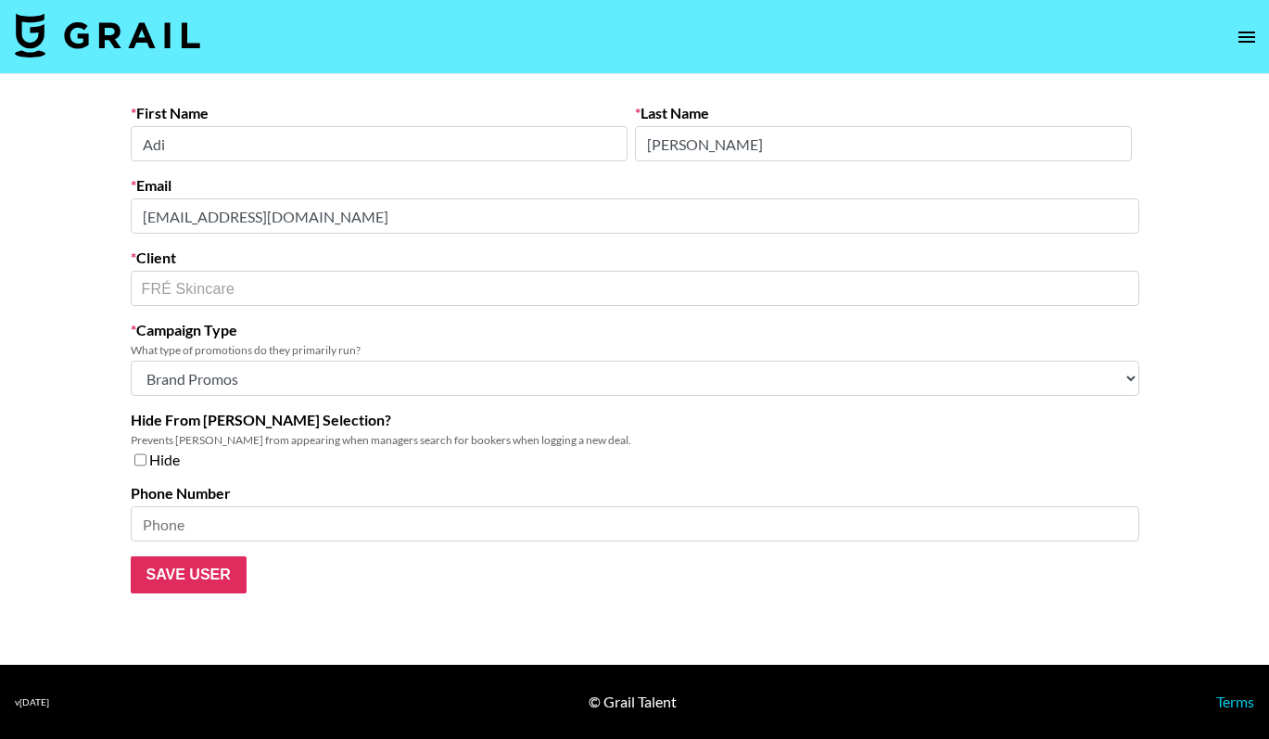
click at [116, 206] on div "First Name Adi Last Name Danino Email adid@freskincare.com Client FRÉ Skincare …" at bounding box center [635, 348] width 1038 height 489
click at [98, 285] on main "First Name Adi Last Name Danino Email adid@freskincare.com Client FRÉ Skincare …" at bounding box center [634, 369] width 1269 height 590
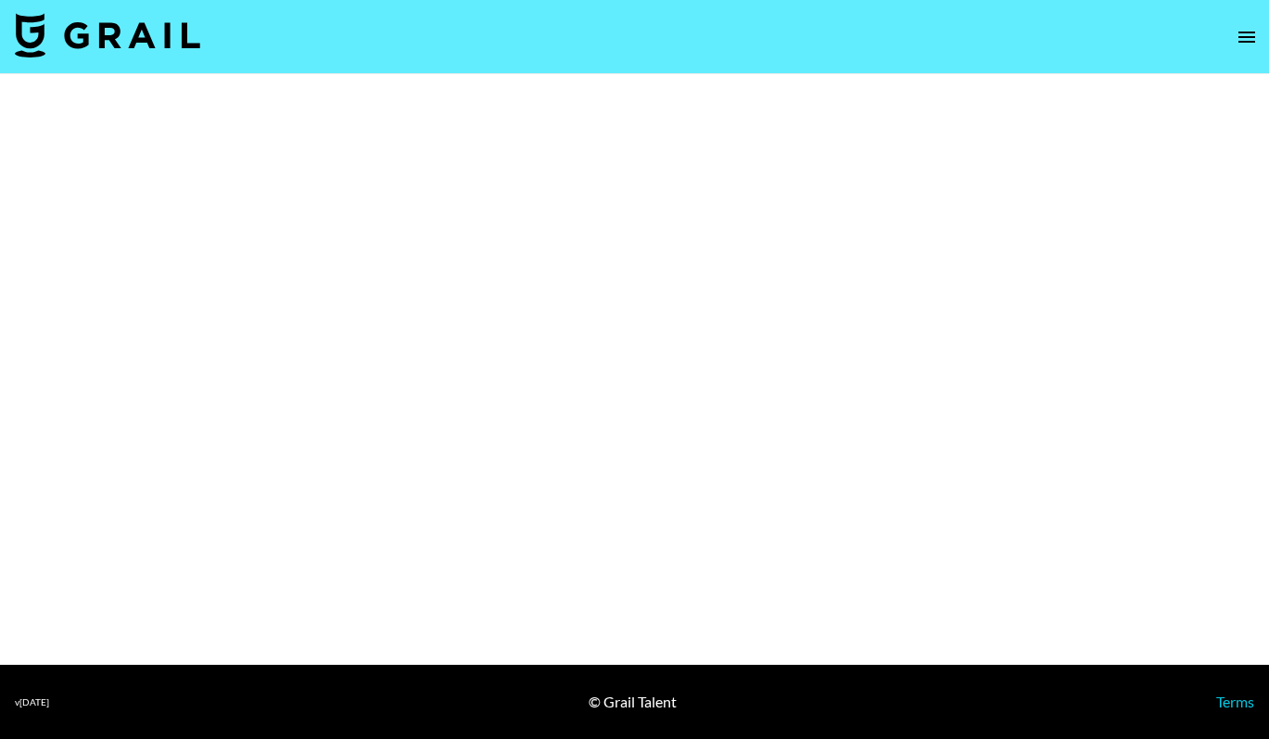
select select "Brand"
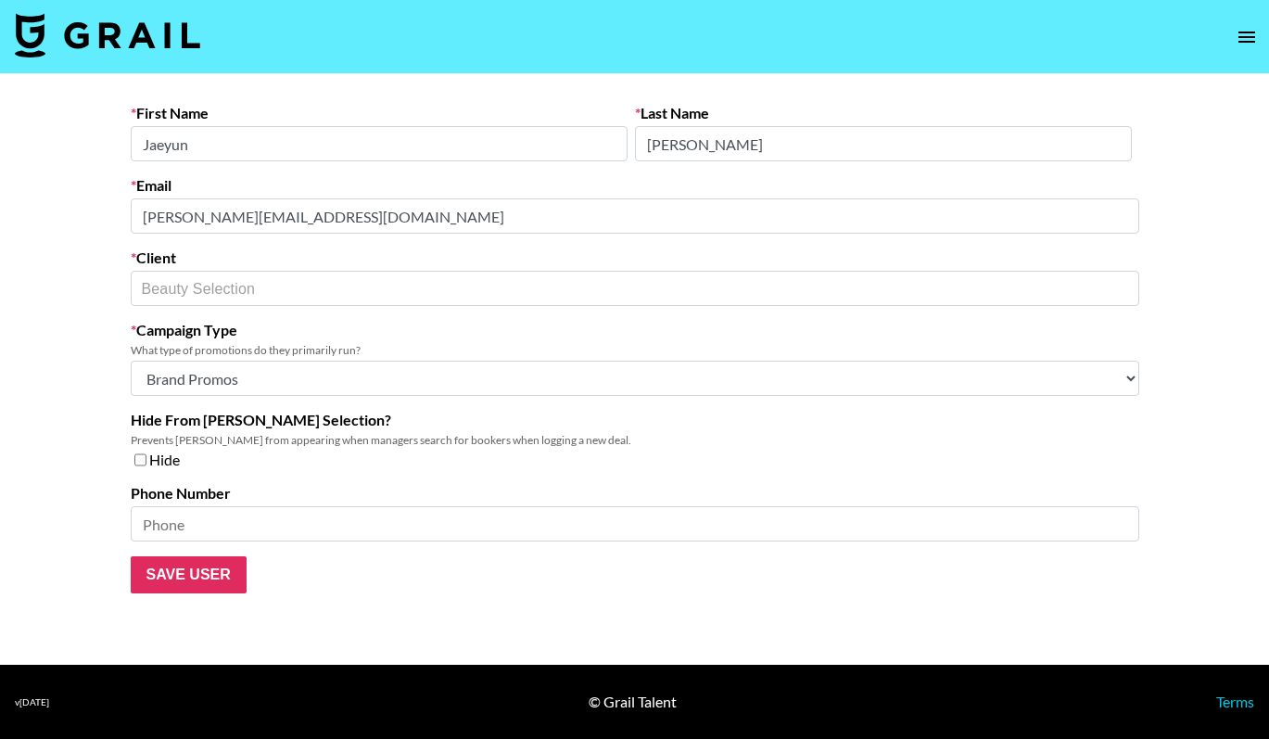
click at [85, 213] on main "First Name [PERSON_NAME] Last Name [PERSON_NAME] [PERSON_NAME][EMAIL_ADDRESS][D…" at bounding box center [634, 369] width 1269 height 590
click at [109, 281] on main "First Name [PERSON_NAME] Last Name [PERSON_NAME] [PERSON_NAME][EMAIL_ADDRESS][D…" at bounding box center [634, 369] width 1269 height 590
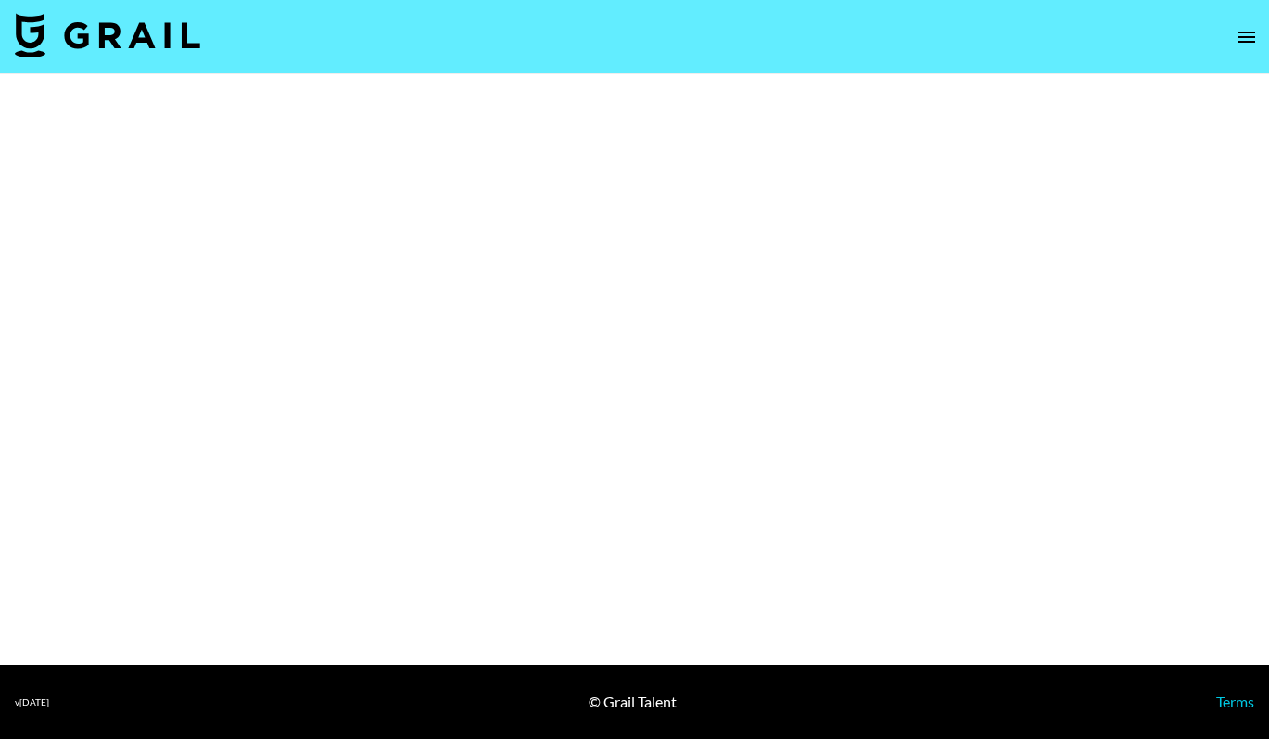
select select "Brand"
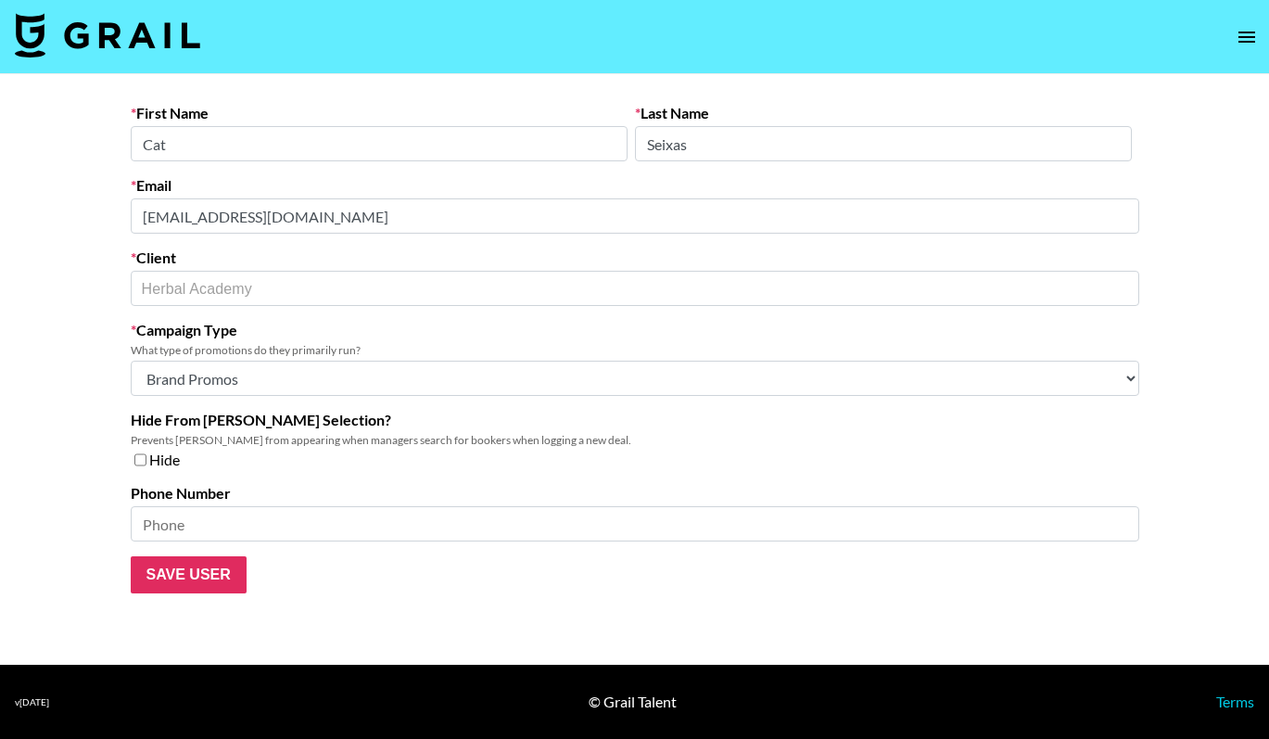
click at [109, 208] on main "First Name Cat Last Name [PERSON_NAME] Email [EMAIL_ADDRESS][DOMAIN_NAME] Clien…" at bounding box center [634, 369] width 1269 height 590
click at [30, 280] on main "First Name Cat Last Name [PERSON_NAME] Email [EMAIL_ADDRESS][DOMAIN_NAME] Clien…" at bounding box center [634, 369] width 1269 height 590
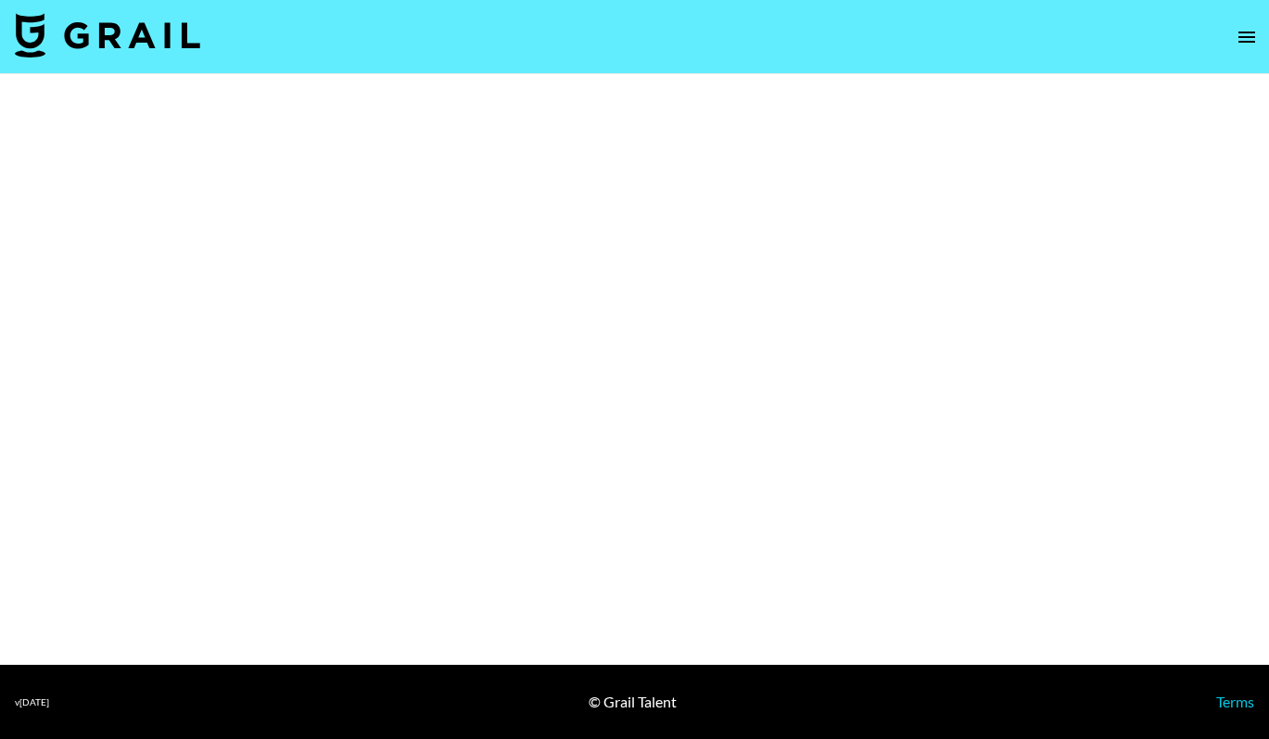
select select "Brand"
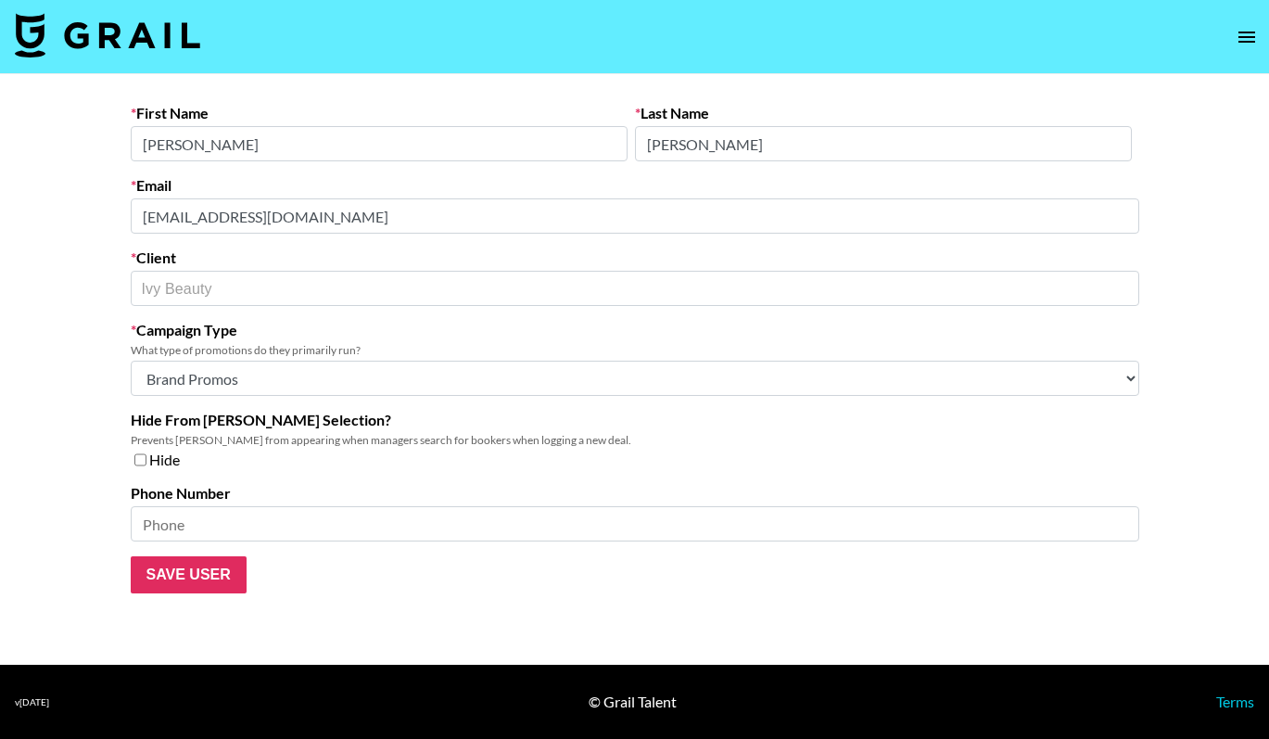
click at [80, 210] on main "First Name Hannah Last Name Yoo Email hayoo@ivyent.com Client Ivy Beauty ​ Camp…" at bounding box center [634, 369] width 1269 height 590
click at [80, 278] on main "First Name Hannah Last Name Yoo Email hayoo@ivyent.com Client Ivy Beauty ​ Camp…" at bounding box center [634, 369] width 1269 height 590
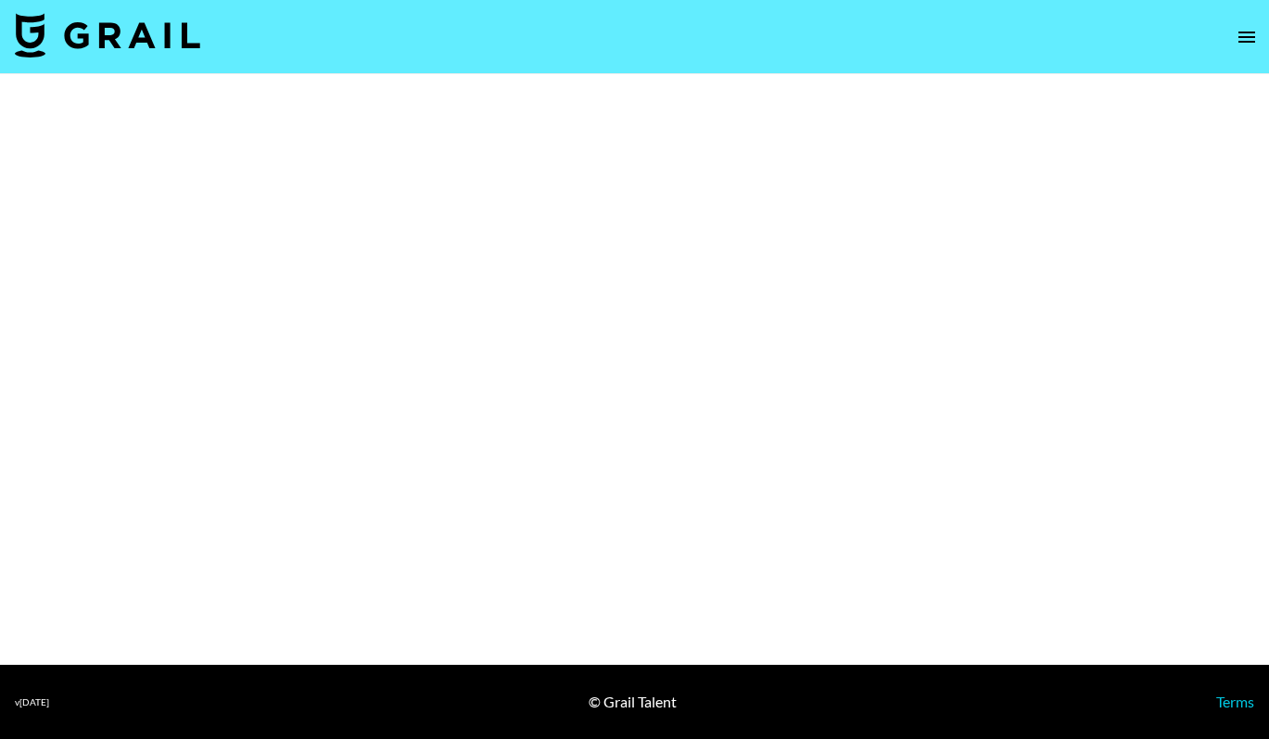
select select "Brand"
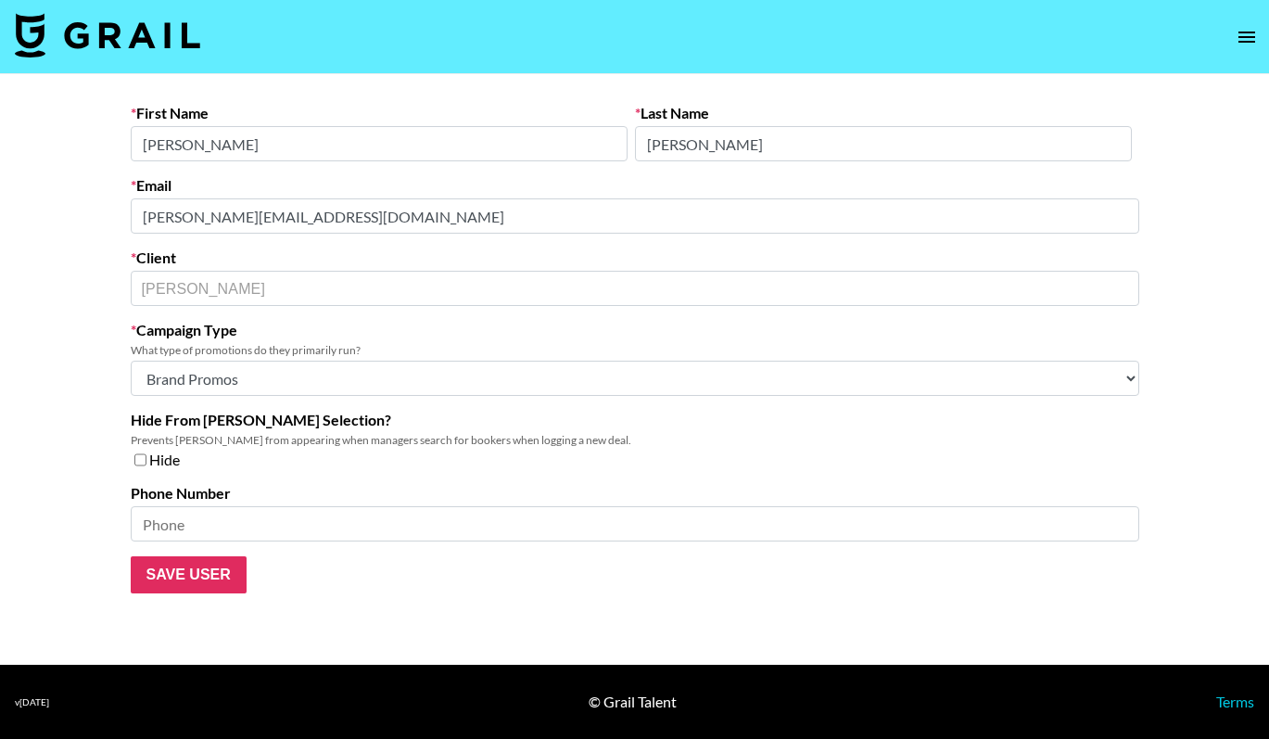
click at [103, 213] on main "First Name [PERSON_NAME] Last Name [PERSON_NAME] Email [PERSON_NAME][EMAIL_ADDR…" at bounding box center [634, 369] width 1269 height 590
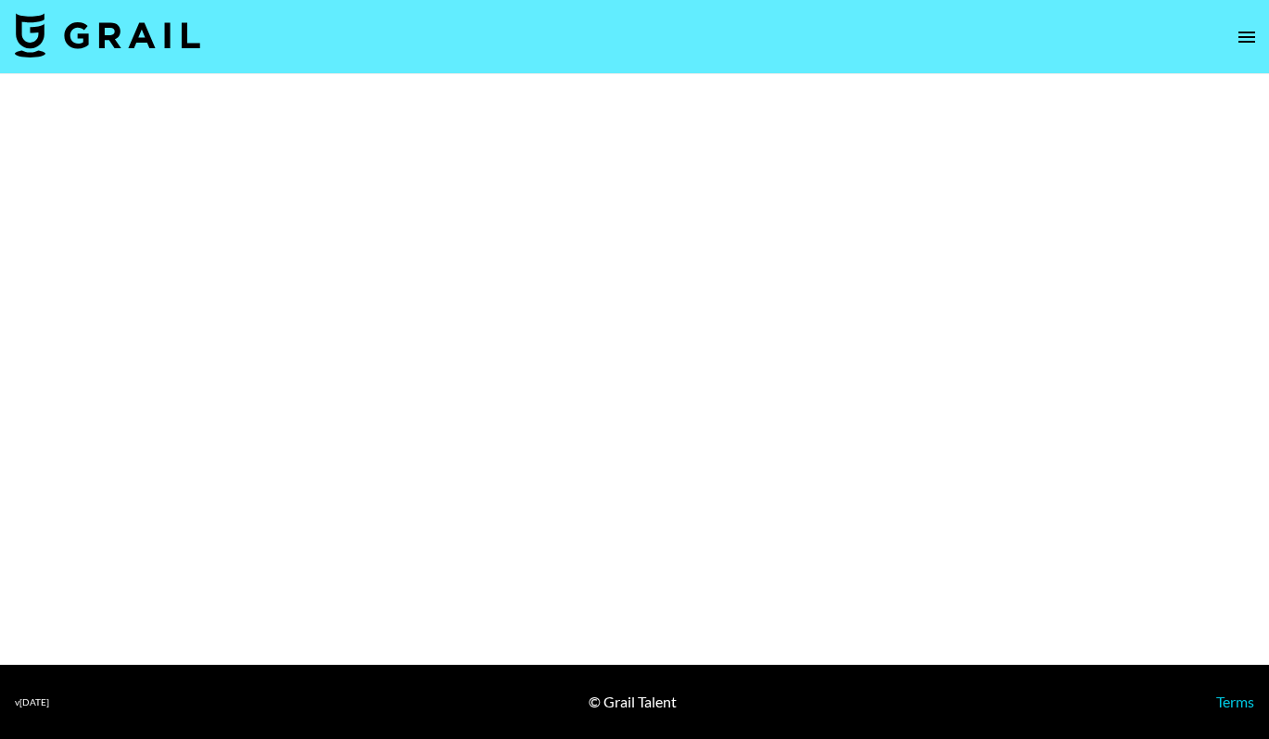
select select "Brand"
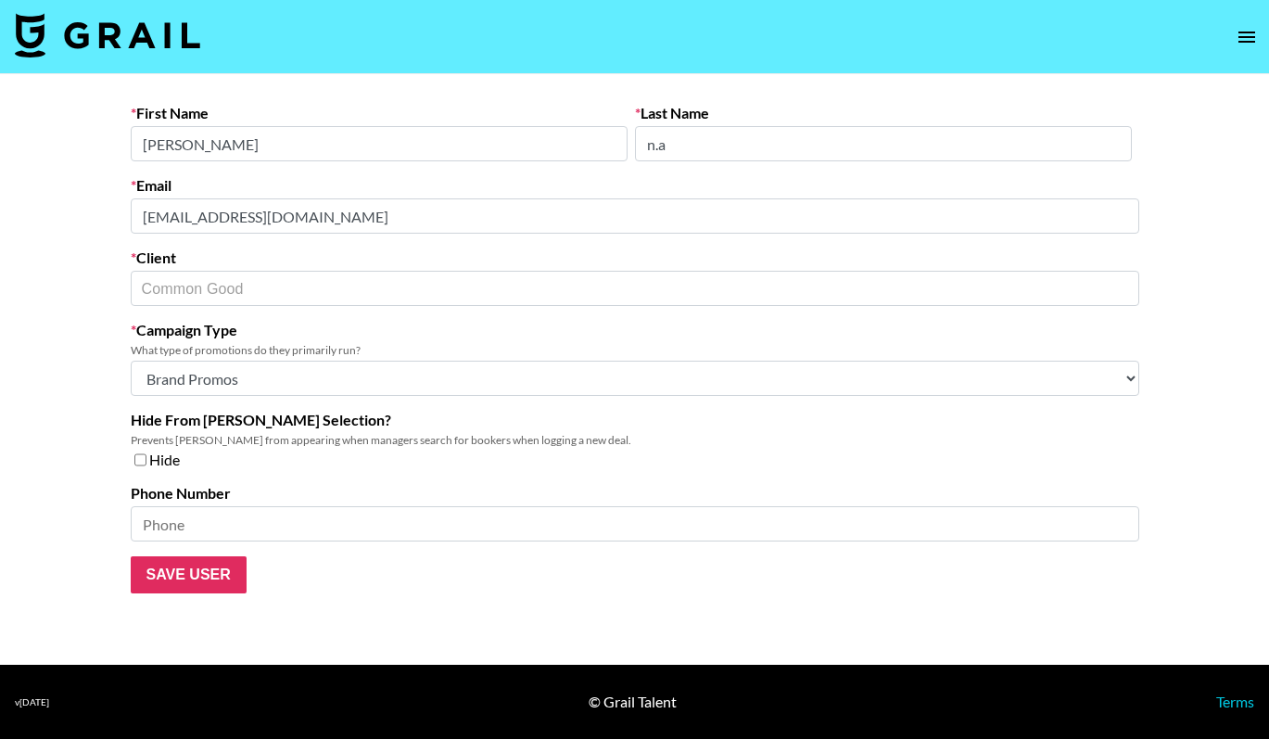
click at [114, 283] on main "First Name [PERSON_NAME] Last Name n.a Email [EMAIL_ADDRESS][DOMAIN_NAME] Clien…" at bounding box center [634, 369] width 1269 height 590
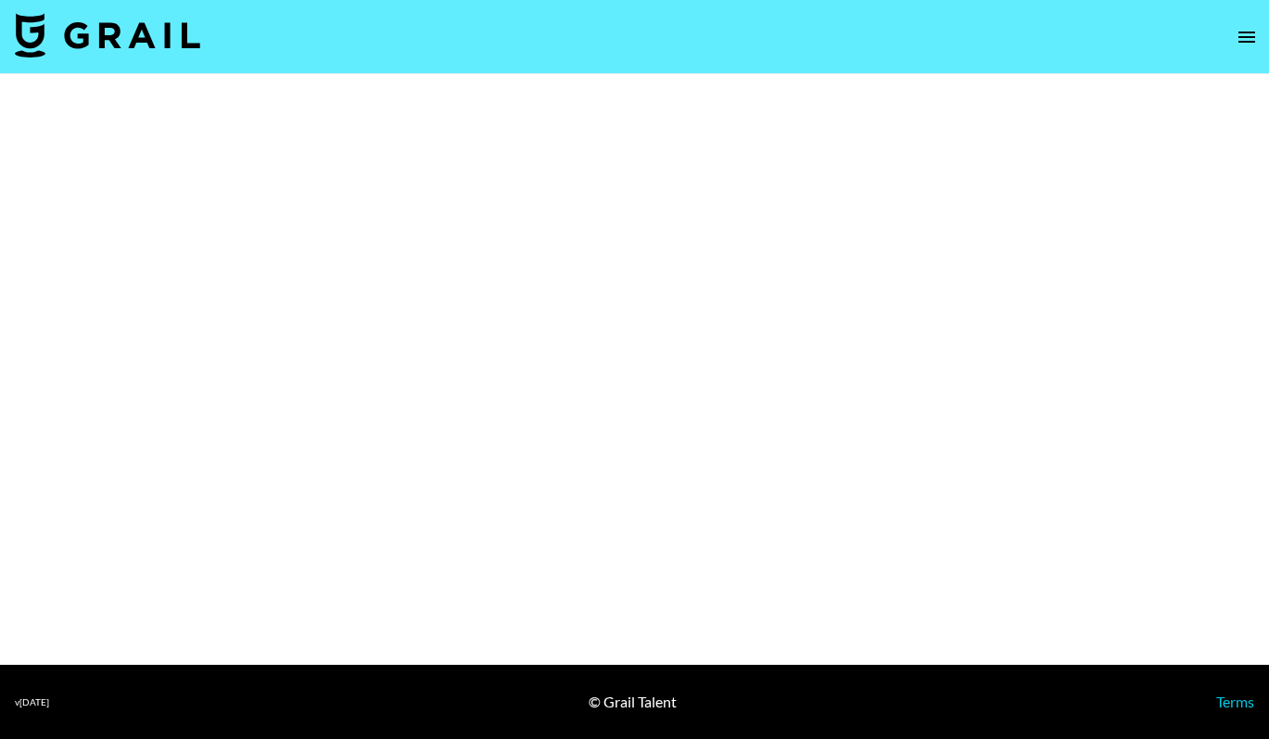
select select "Brand"
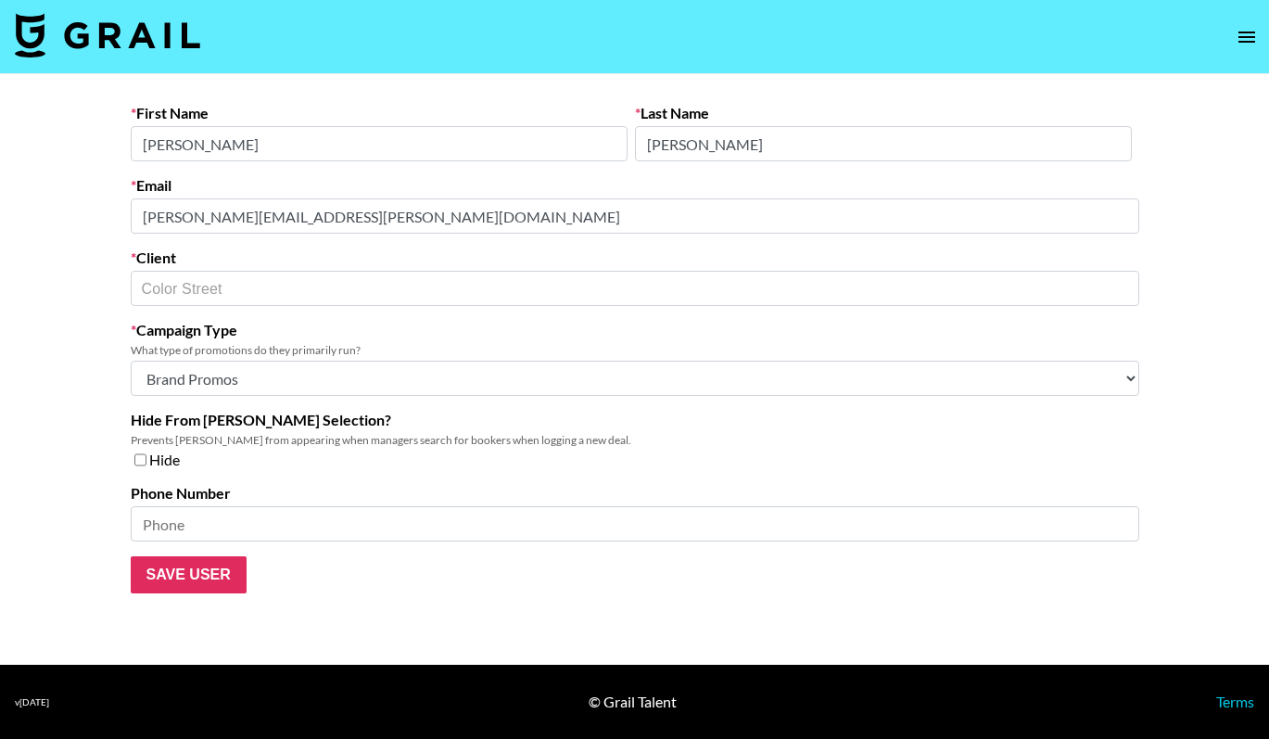
click at [81, 209] on main "First Name Katherine Last Name Boyle Email katherine.boyle@colorstreet.com Clie…" at bounding box center [634, 369] width 1269 height 590
click at [53, 288] on main "First Name Katherine Last Name Boyle Email katherine.boyle@colorstreet.com Clie…" at bounding box center [634, 369] width 1269 height 590
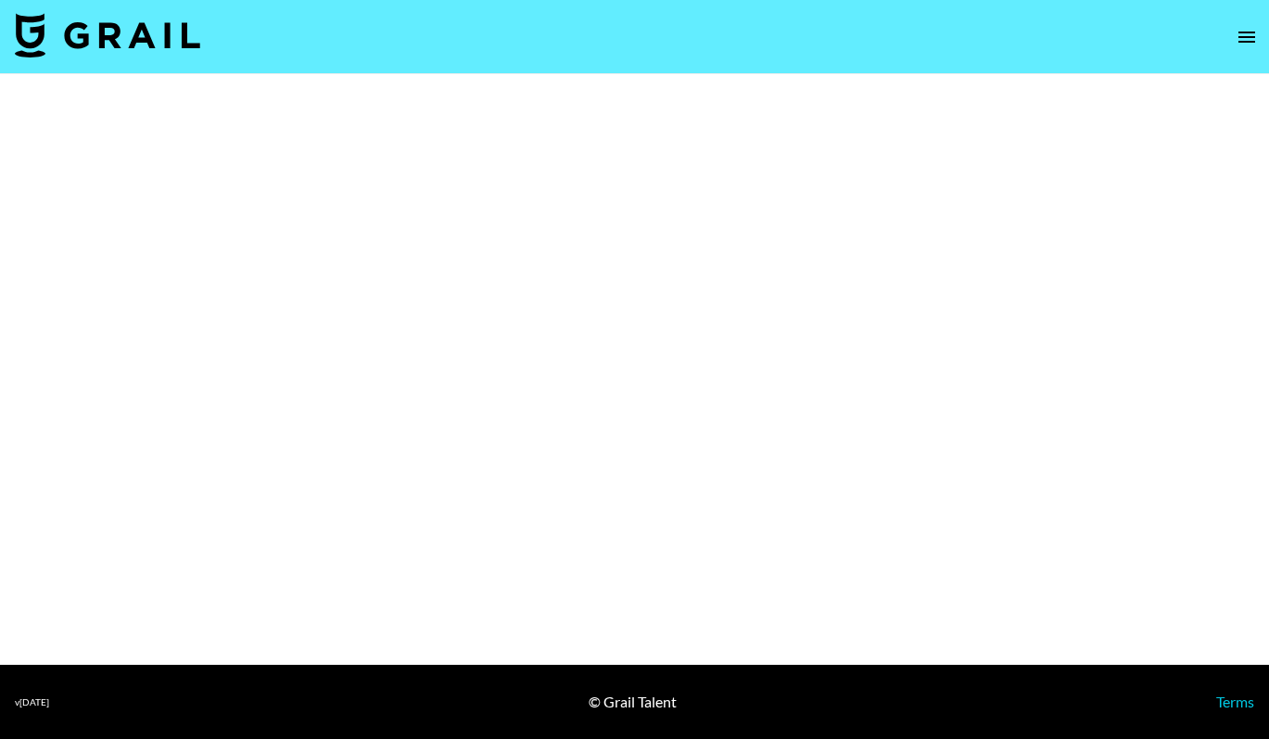
select select "Brand"
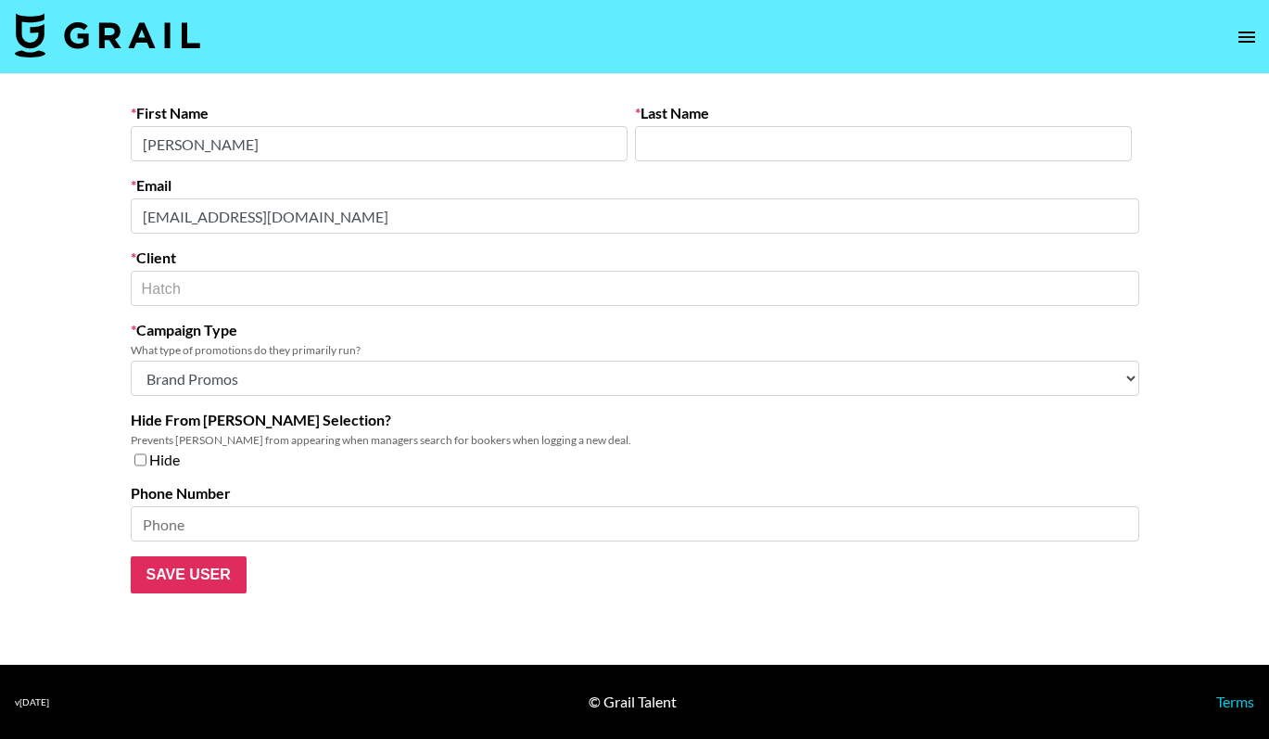
click at [110, 207] on main "First Name [PERSON_NAME] Last Name Email [EMAIL_ADDRESS][PERSON_NAME][DOMAIN_NA…" at bounding box center [634, 369] width 1269 height 590
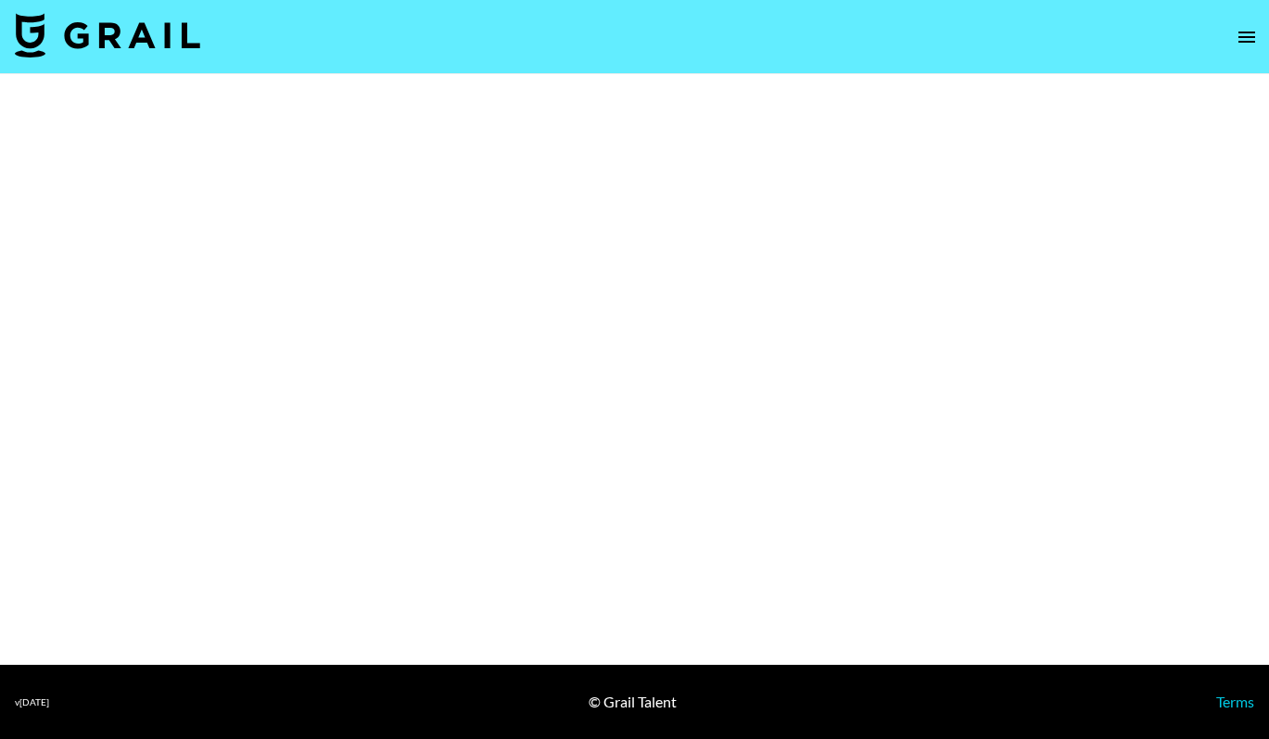
select select "Brand"
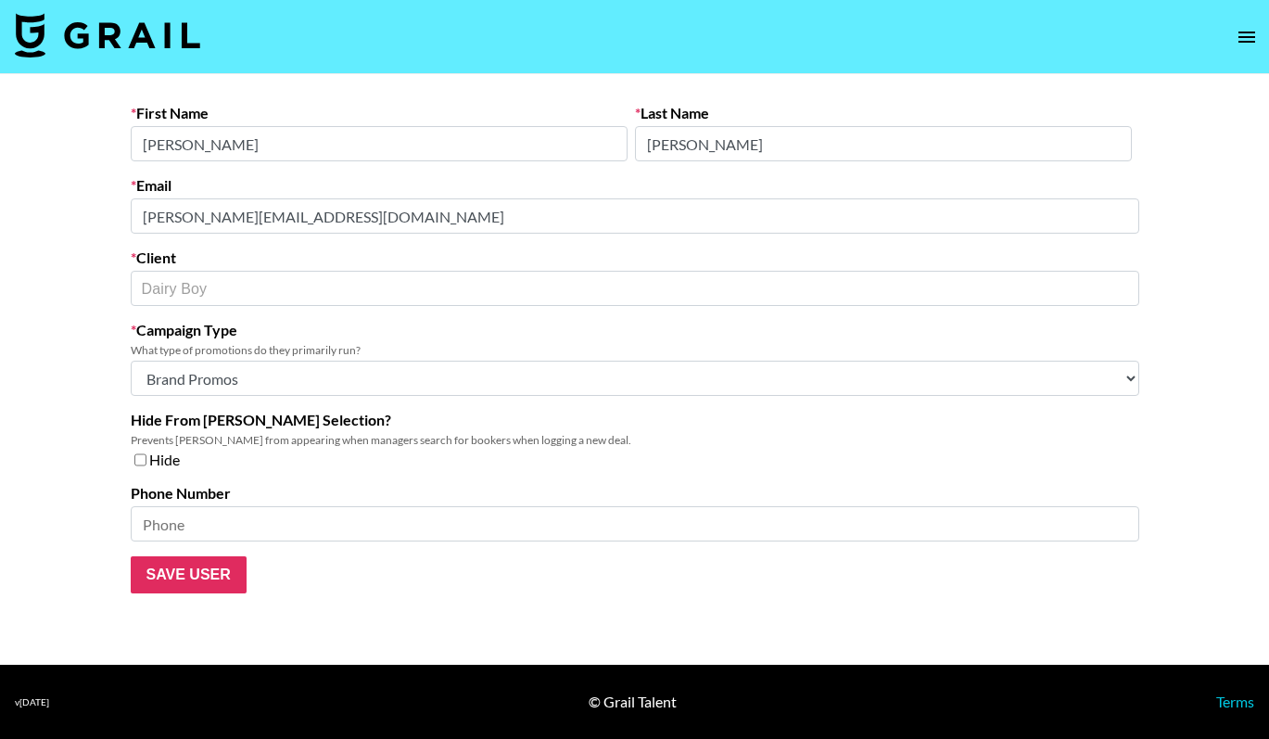
click at [73, 188] on main "First Name [PERSON_NAME] Last Name [PERSON_NAME] Email [PERSON_NAME][EMAIL_ADDR…" at bounding box center [634, 369] width 1269 height 590
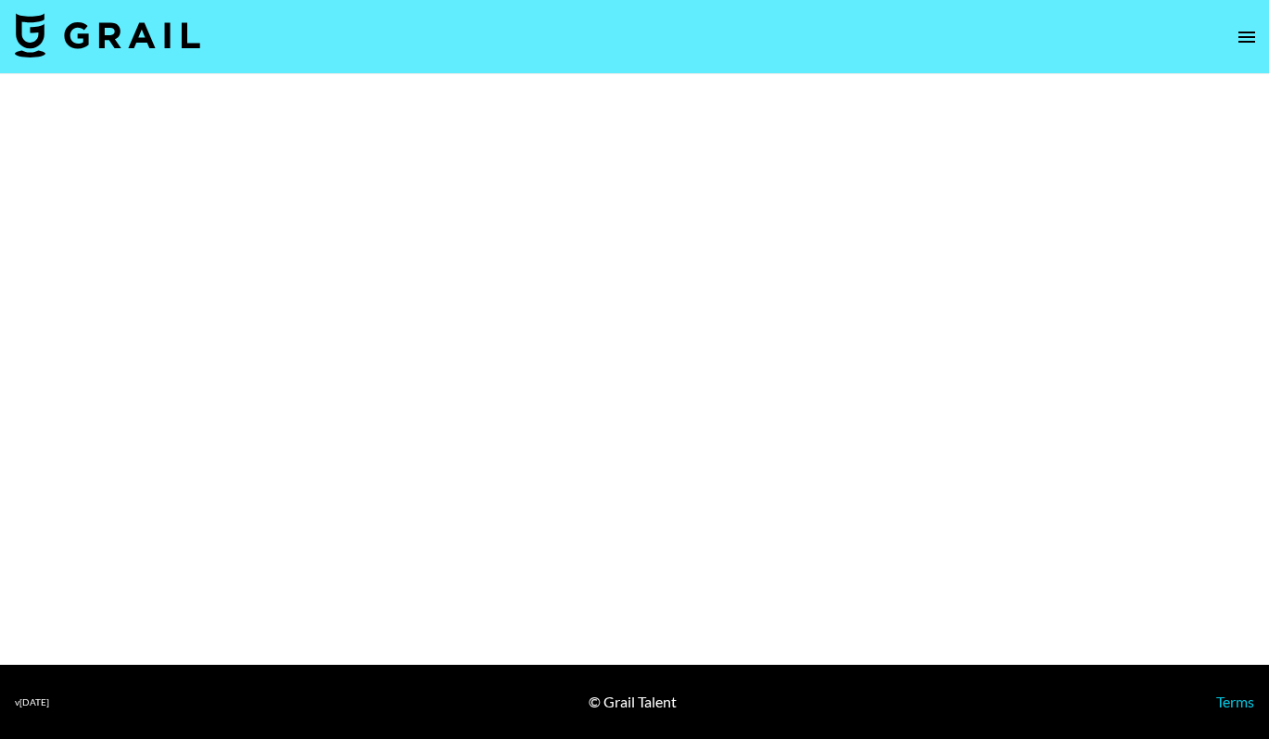
select select "Brand"
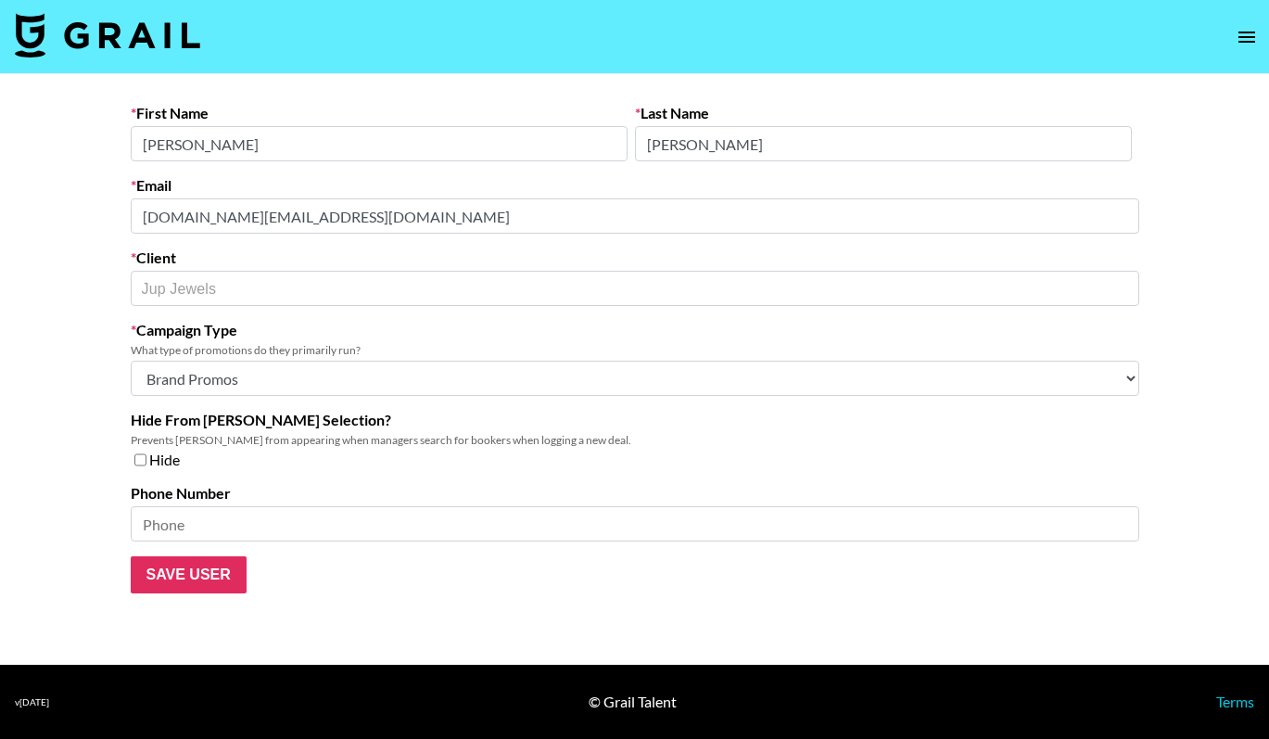
click at [82, 208] on main "First Name Gracie Last Name Taylor Email jupjewels.com@shopjupjewels.com Client…" at bounding box center [634, 369] width 1269 height 590
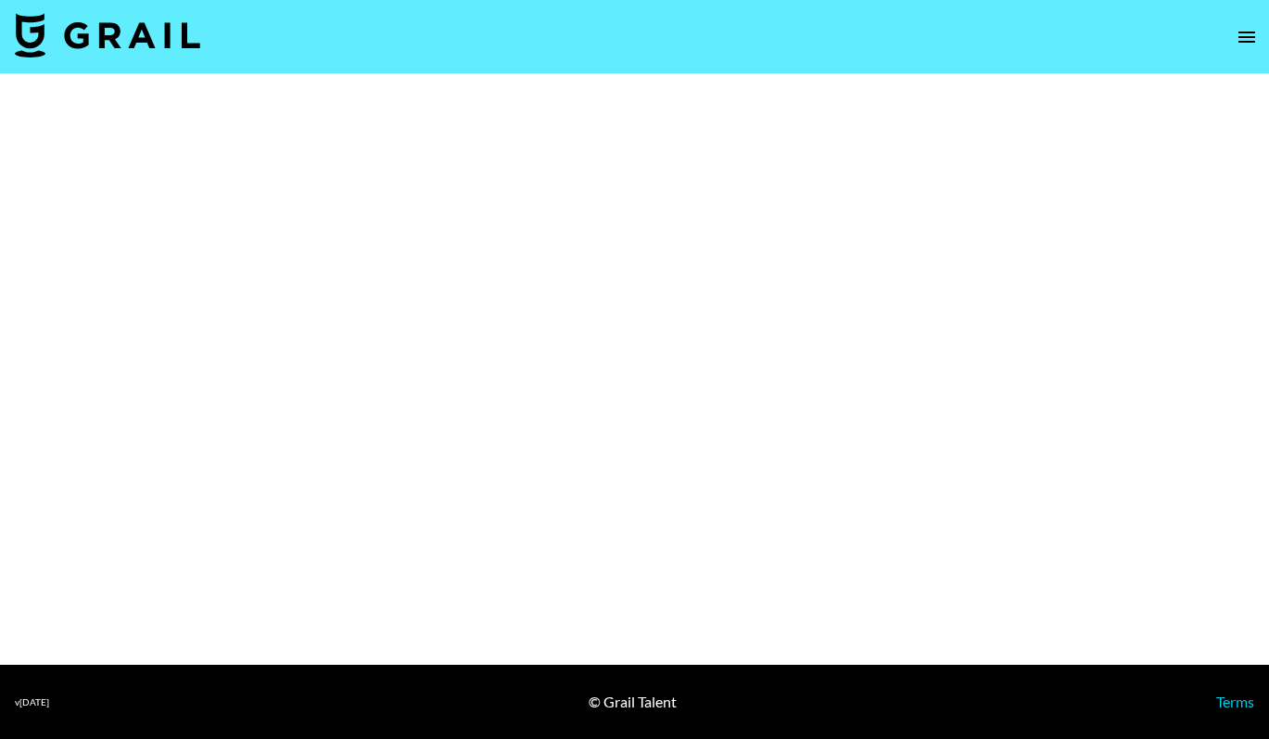
select select "Brand"
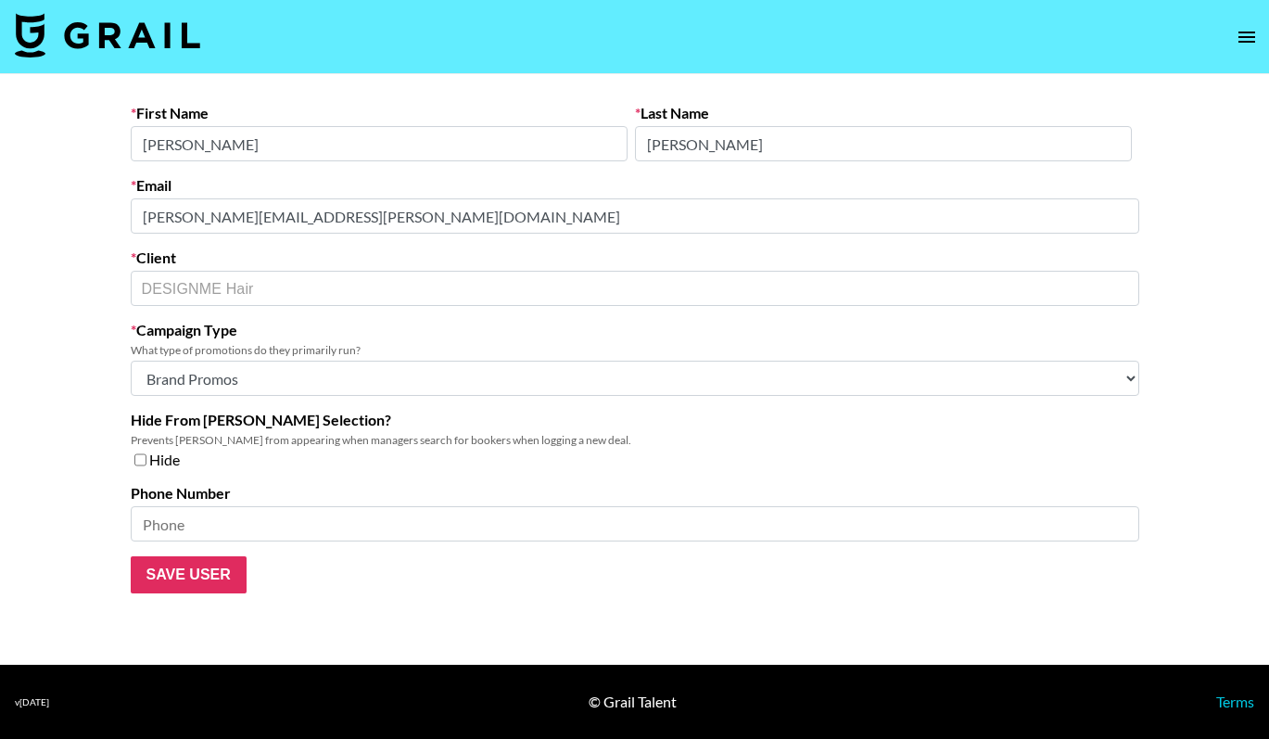
click at [111, 205] on main "First Name [PERSON_NAME] Last Name [PERSON_NAME] Email [PERSON_NAME][EMAIL_ADDR…" at bounding box center [634, 369] width 1269 height 590
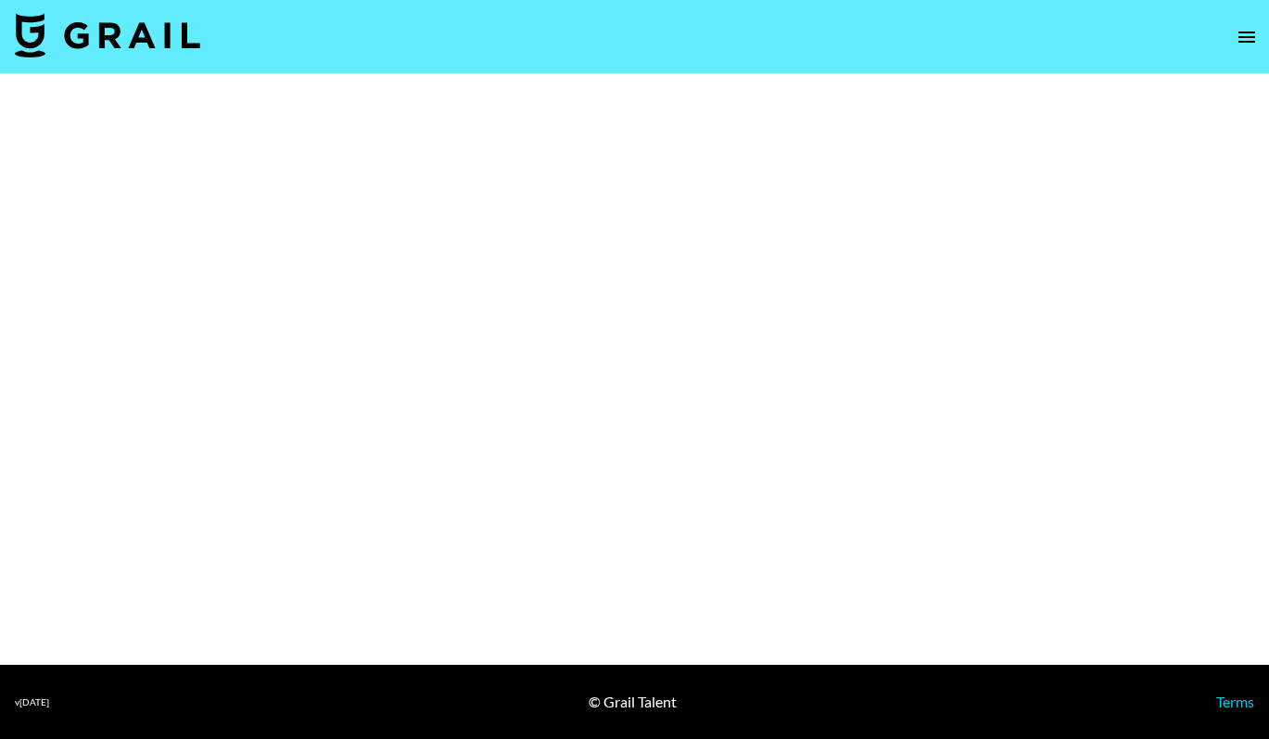
select select "Brand"
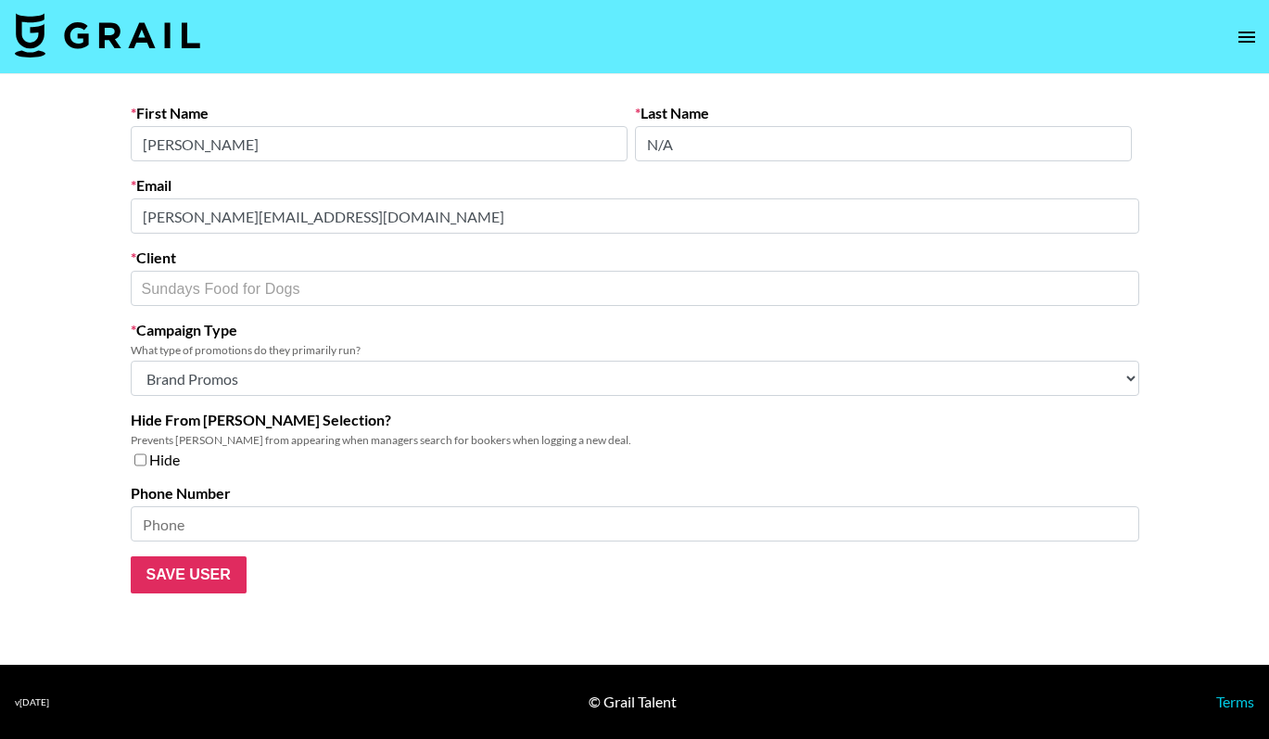
click at [93, 211] on main "First Name [PERSON_NAME] Last Name N/A Email [PERSON_NAME][EMAIL_ADDRESS][DOMAI…" at bounding box center [634, 369] width 1269 height 590
click at [96, 259] on main "First Name [PERSON_NAME] Last Name N/A Email [PERSON_NAME][EMAIL_ADDRESS][DOMAI…" at bounding box center [634, 369] width 1269 height 590
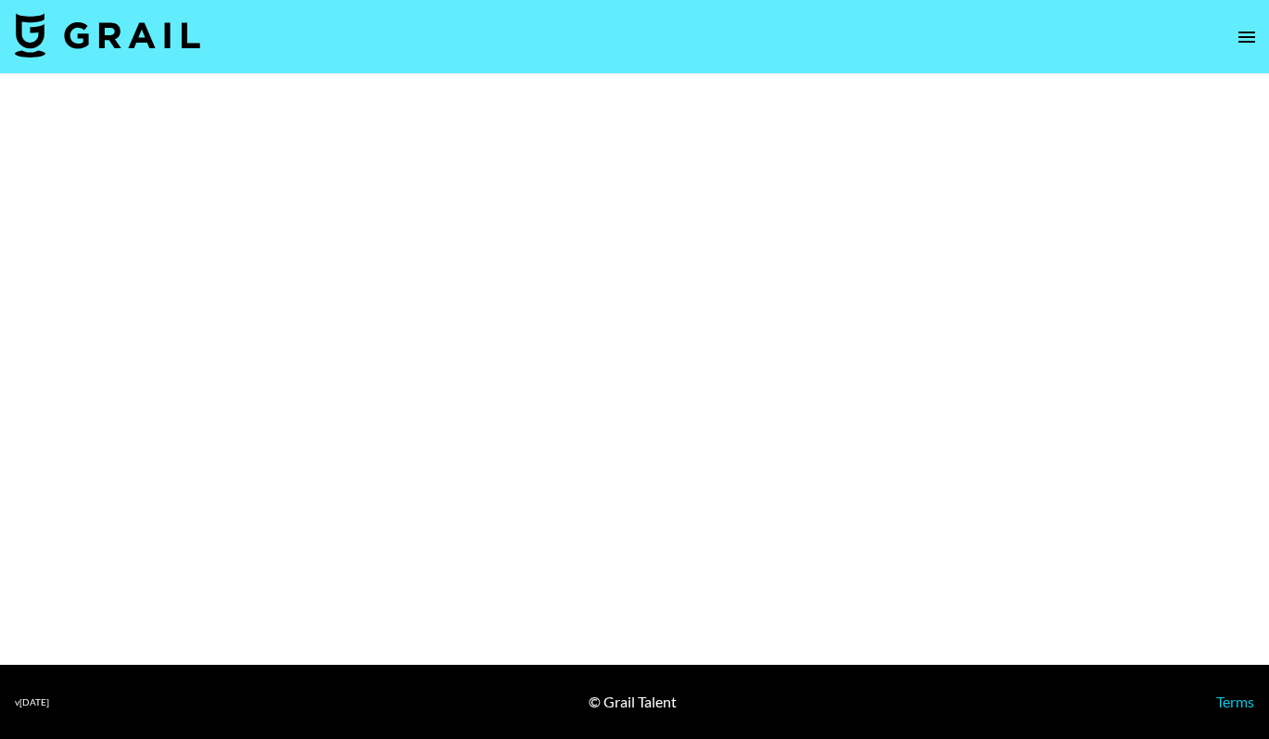
select select "Brand"
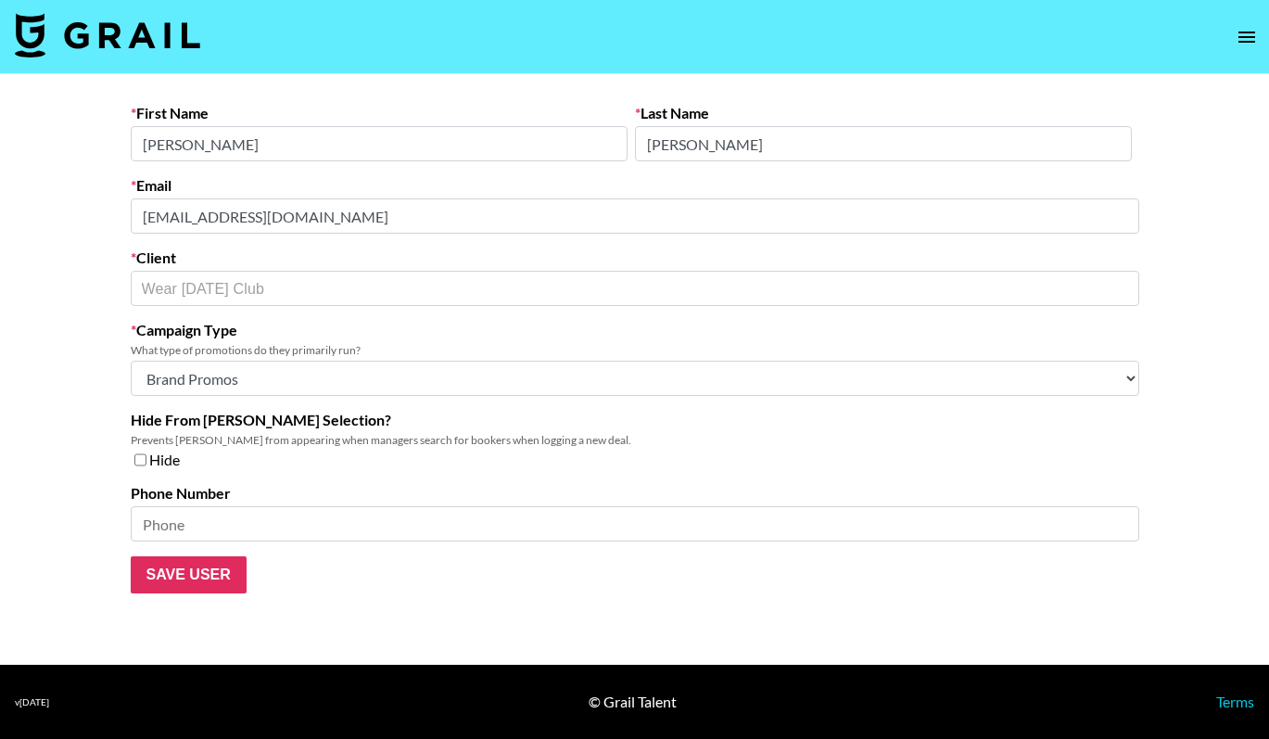
click at [102, 195] on main "First Name Claudia Last Name Araujo Email wearfridayclub@gmail.com Client Wear …" at bounding box center [634, 369] width 1269 height 590
click at [99, 283] on main "First Name Claudia Last Name Araujo Email wearfridayclub@gmail.com Client Wear …" at bounding box center [634, 369] width 1269 height 590
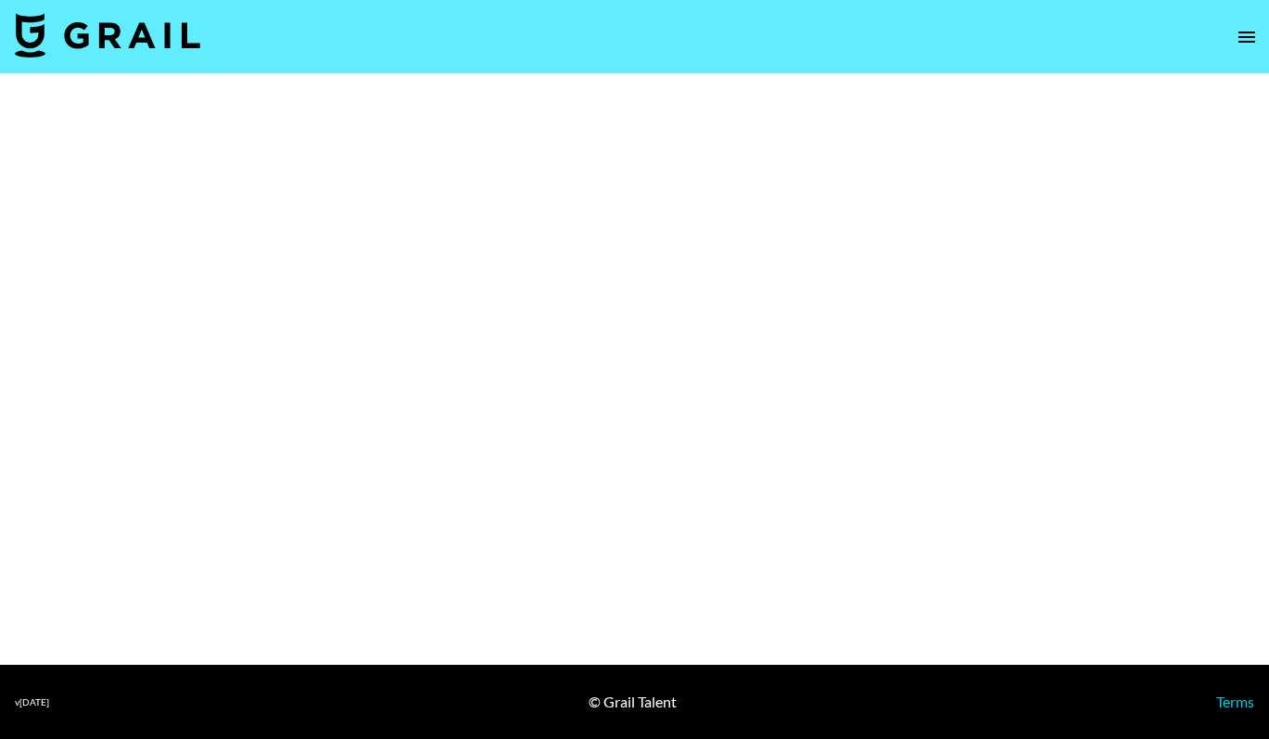
select select "Brand"
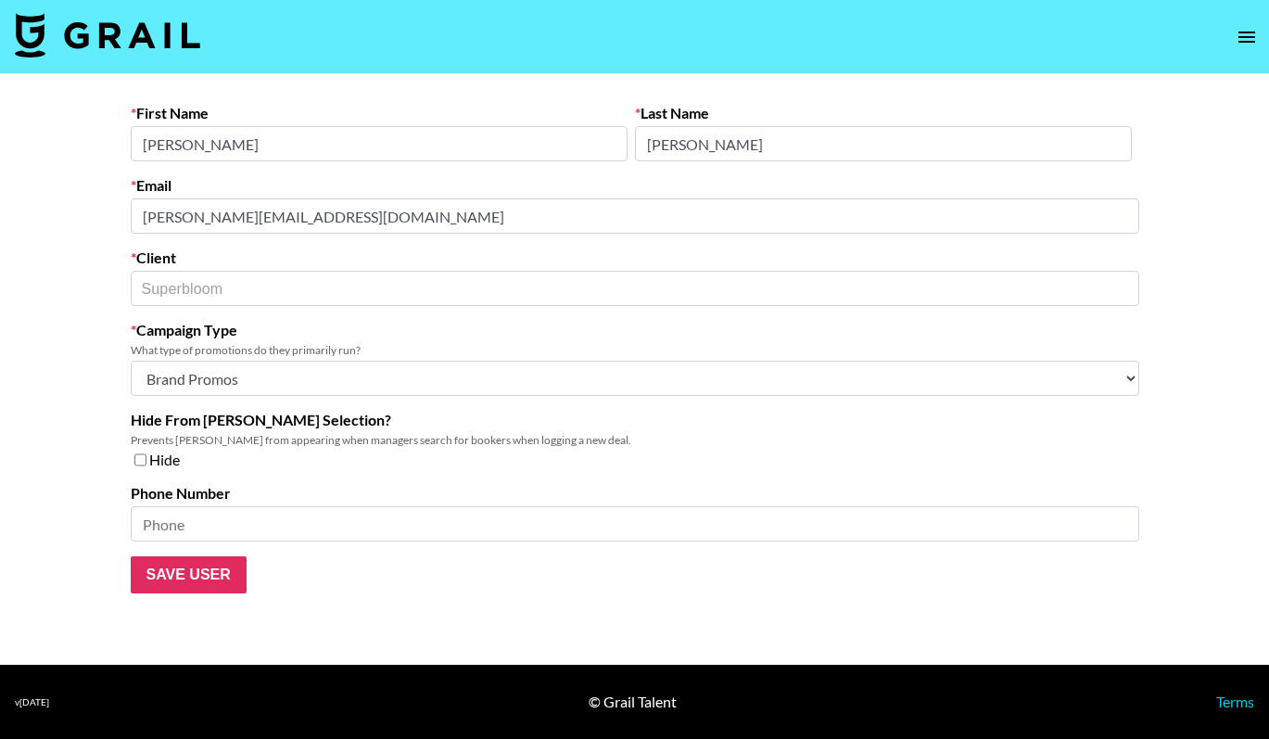
click at [97, 209] on main "First Name [PERSON_NAME] Last Name [PERSON_NAME] Email [PERSON_NAME][EMAIL_ADDR…" at bounding box center [634, 369] width 1269 height 590
click at [99, 271] on main "First Name [PERSON_NAME] Last Name [PERSON_NAME] Email [PERSON_NAME][EMAIL_ADDR…" at bounding box center [634, 369] width 1269 height 590
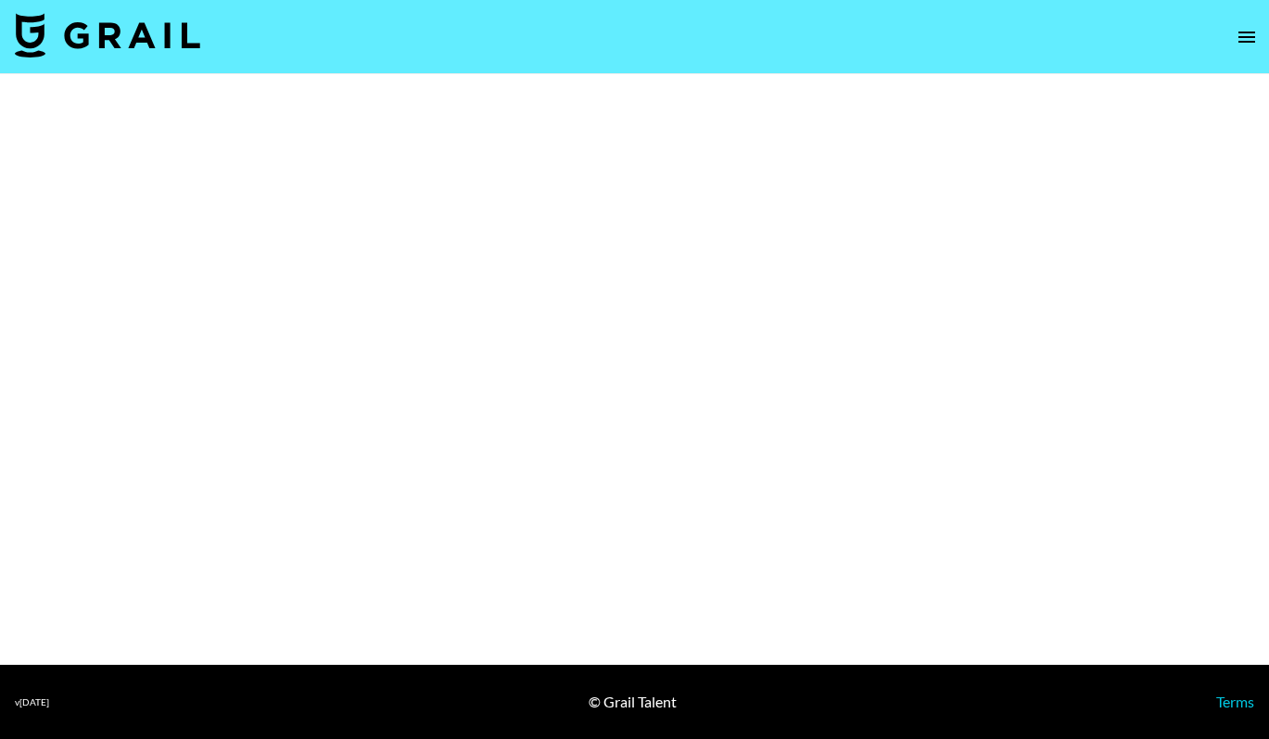
select select "Brand"
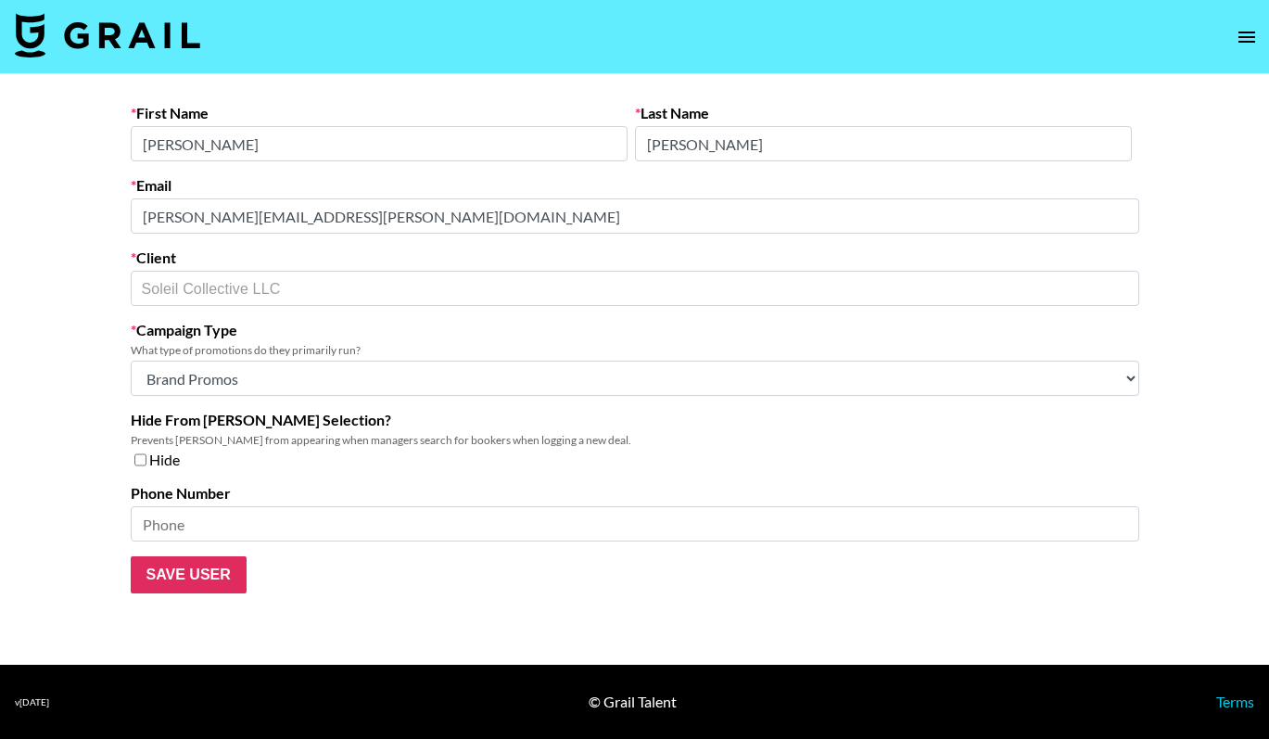
click at [86, 197] on main "First Name [PERSON_NAME] Name [PERSON_NAME] Email [PERSON_NAME][EMAIL_ADDRESS][…" at bounding box center [634, 369] width 1269 height 590
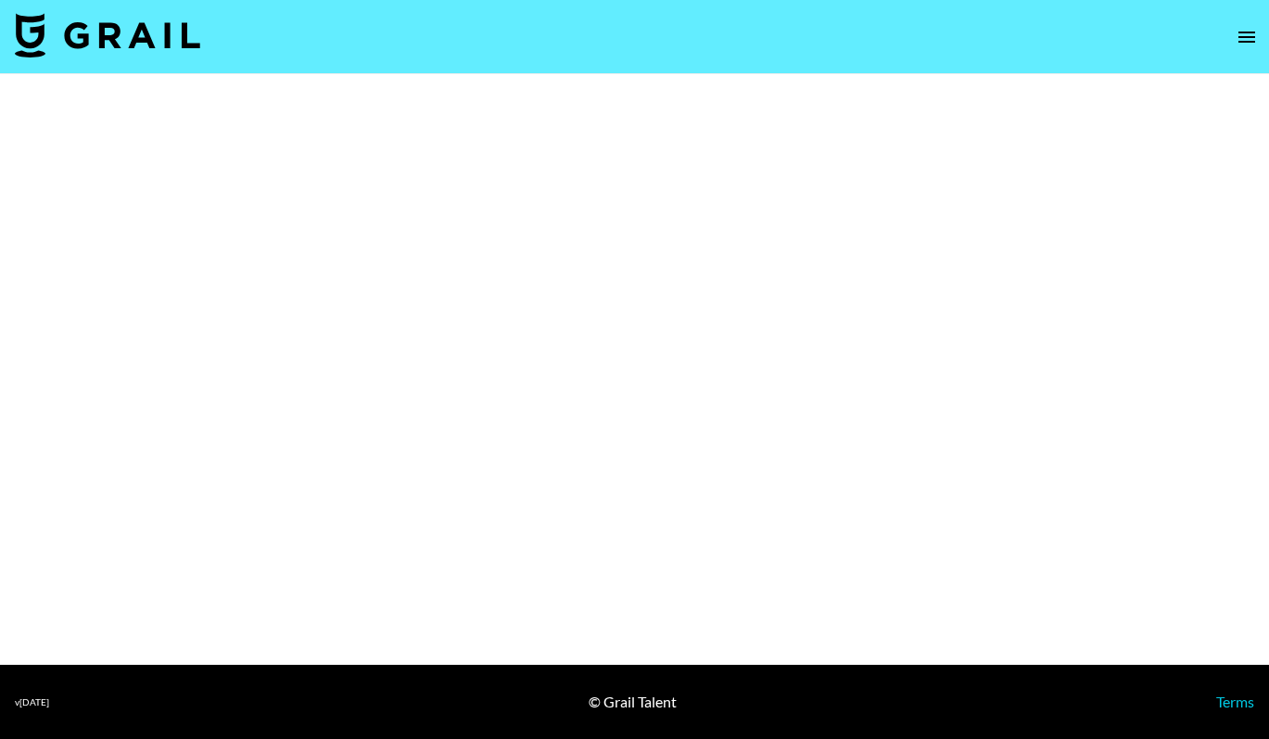
select select "Brand"
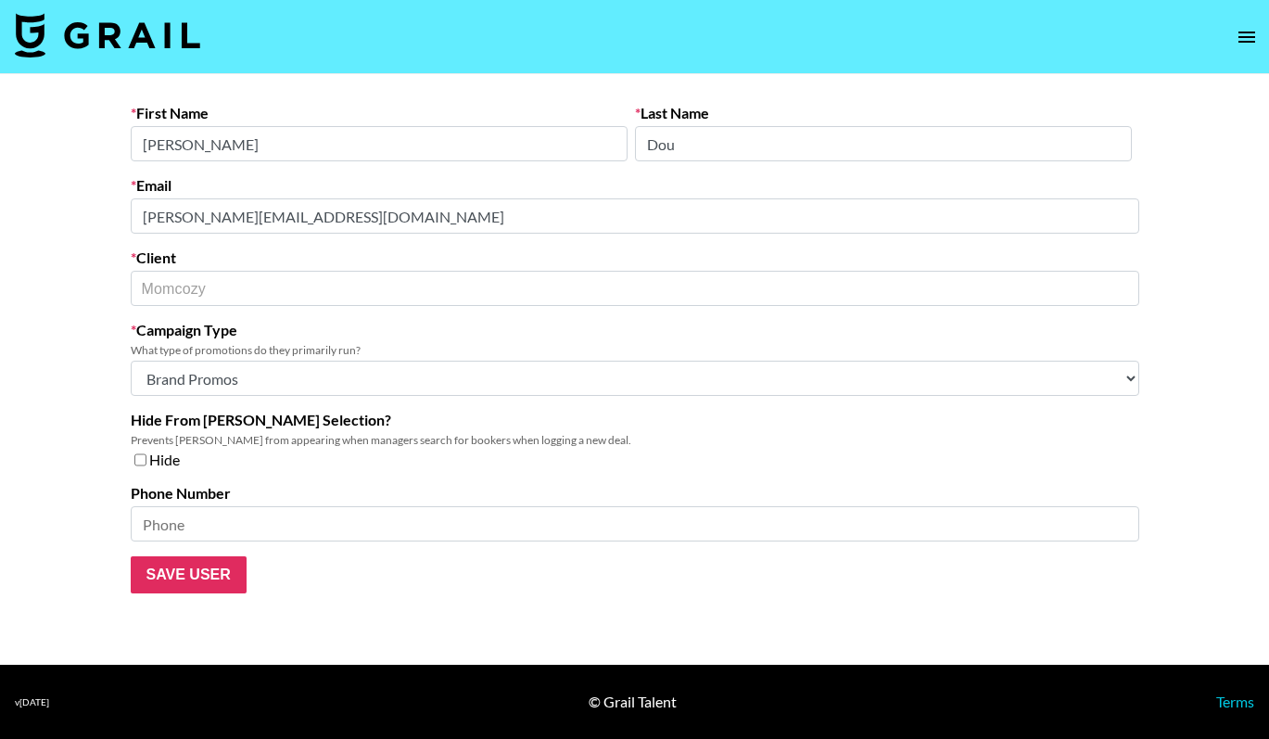
click at [270, 146] on input "[PERSON_NAME]" at bounding box center [379, 143] width 497 height 35
click at [76, 199] on main "First Name [PERSON_NAME] Last Name Dou Email [PERSON_NAME][EMAIL_ADDRESS][DOMAI…" at bounding box center [634, 369] width 1269 height 590
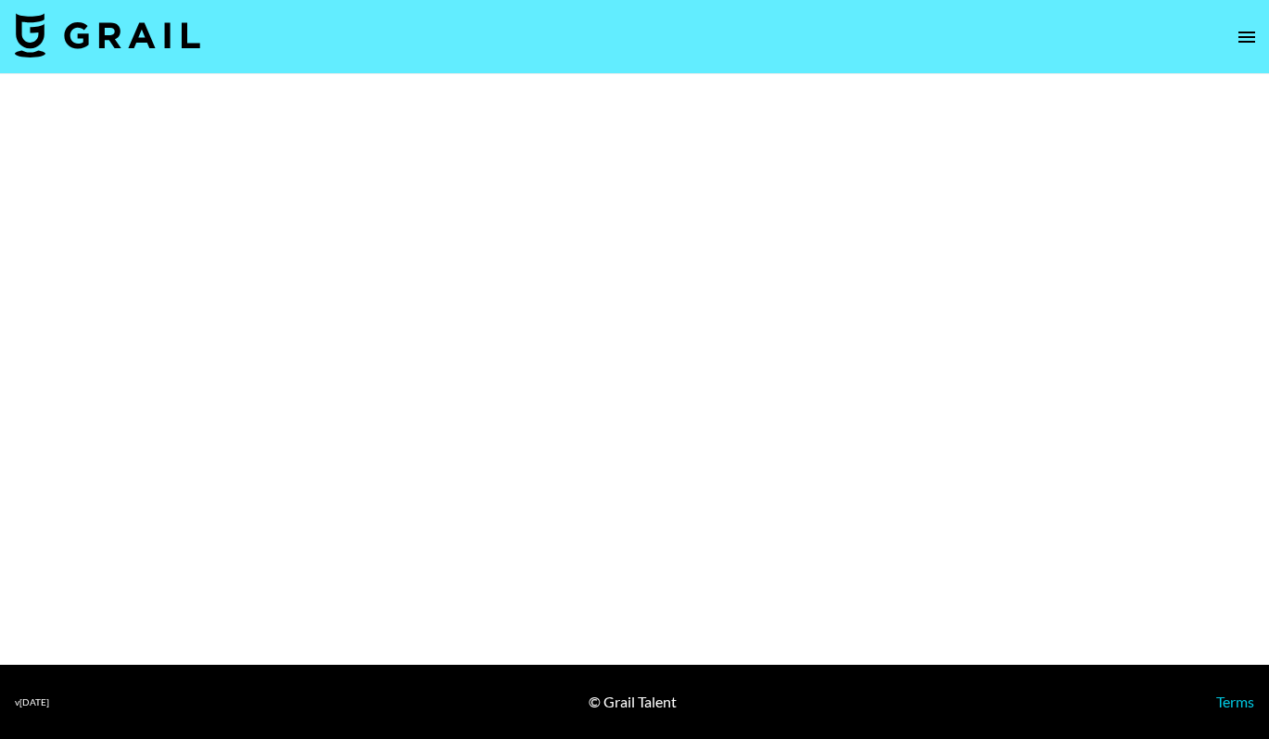
select select "Brand"
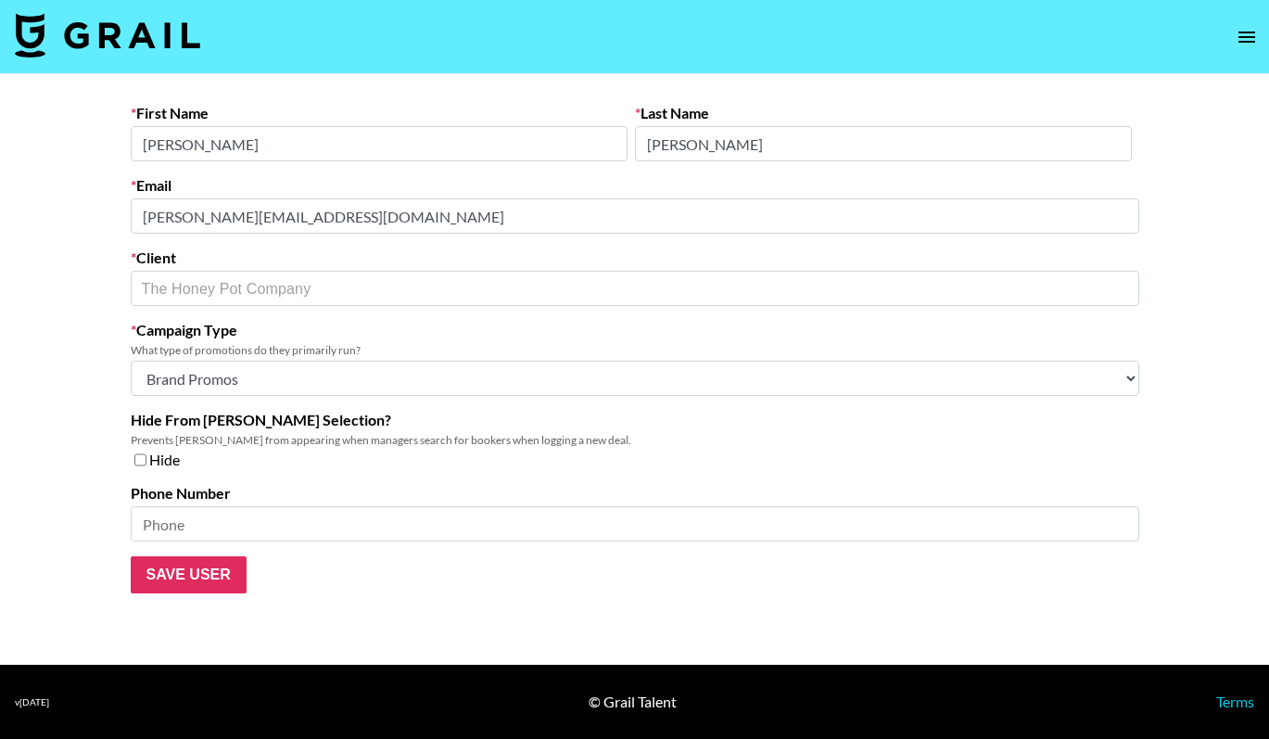
click at [82, 211] on main "First Name [PERSON_NAME] Last Name [PERSON_NAME] Email [PERSON_NAME][EMAIL_ADDR…" at bounding box center [634, 369] width 1269 height 590
click at [184, 278] on div "The Honey Pot Company ​" at bounding box center [635, 288] width 1008 height 35
drag, startPoint x: 338, startPoint y: 300, endPoint x: 64, endPoint y: 279, distance: 275.2
click at [64, 279] on main "First Name [PERSON_NAME] Last Name [PERSON_NAME] Email [PERSON_NAME][EMAIL_ADDR…" at bounding box center [634, 369] width 1269 height 590
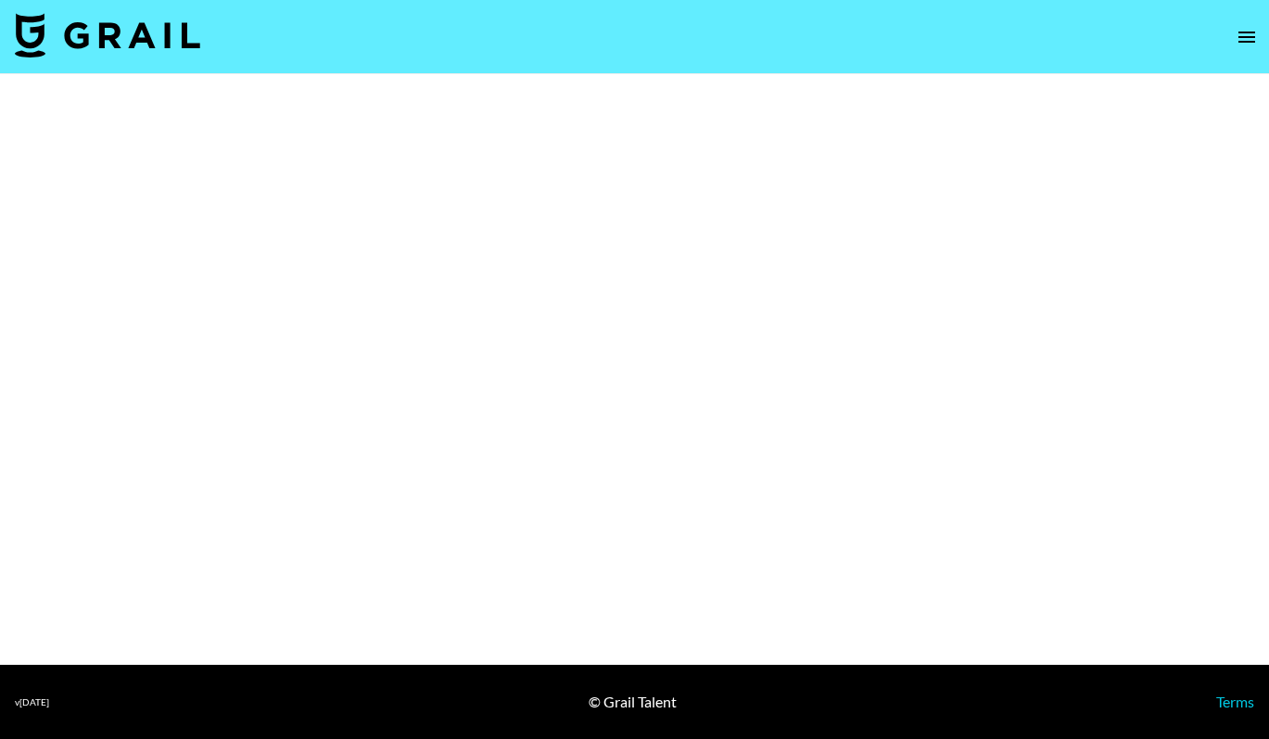
select select "Brand"
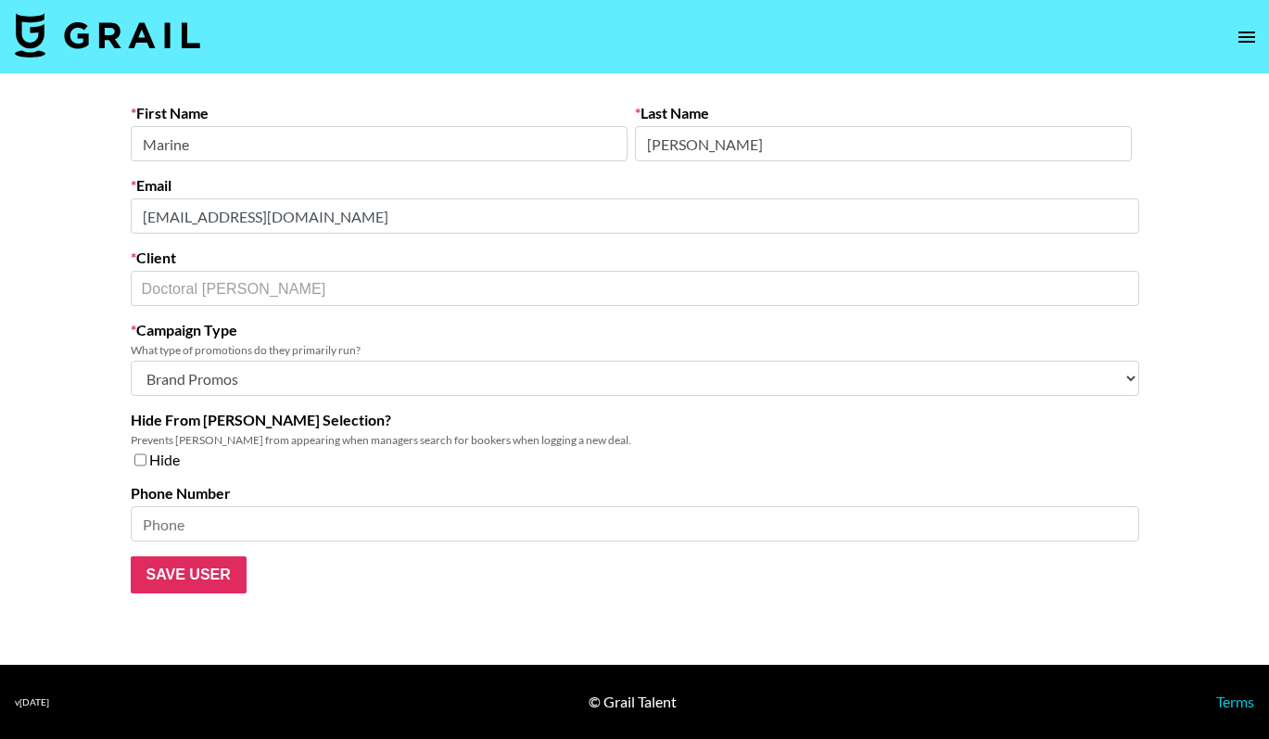
click at [126, 189] on div "First Name Marine Last Name [PERSON_NAME] Email [EMAIL_ADDRESS][DOMAIN_NAME] Cl…" at bounding box center [635, 348] width 1038 height 489
click at [103, 275] on main "First Name Marine Last Name [PERSON_NAME] Email [EMAIL_ADDRESS][DOMAIN_NAME] Cl…" at bounding box center [634, 369] width 1269 height 590
